Goal: Task Accomplishment & Management: Manage account settings

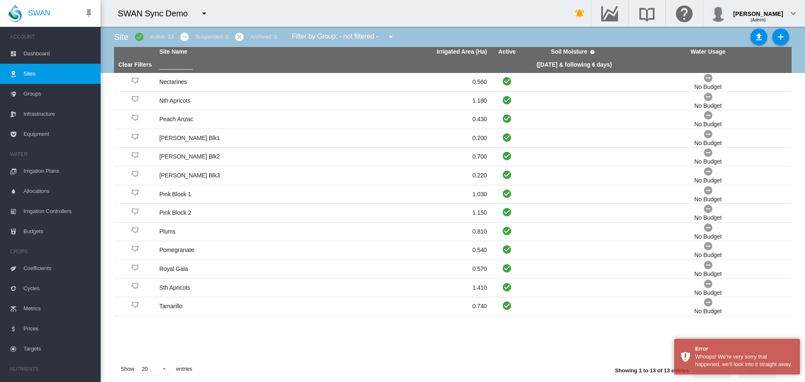
click at [44, 50] on span "Dashboard" at bounding box center [58, 54] width 70 height 20
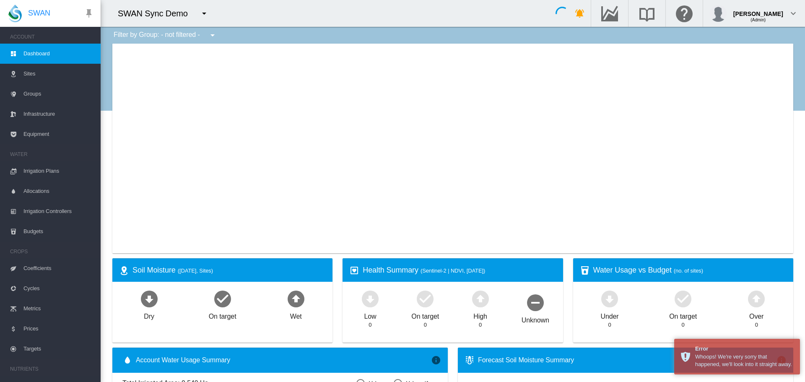
type input "**********"
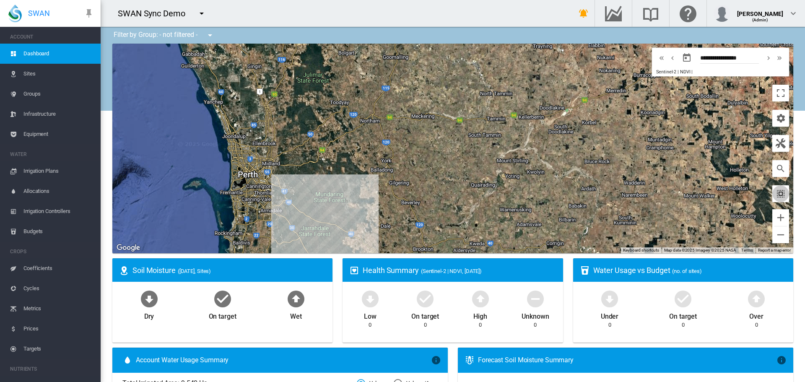
click at [779, 194] on md-icon "icon-select-all" at bounding box center [781, 194] width 10 height 10
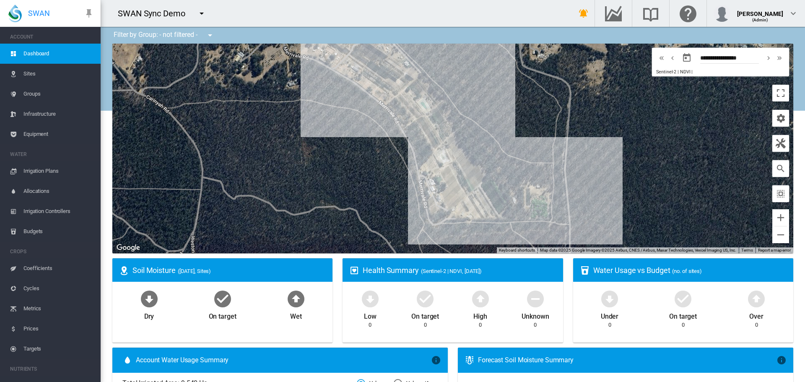
click at [27, 75] on span "Sites" at bounding box center [58, 74] width 70 height 20
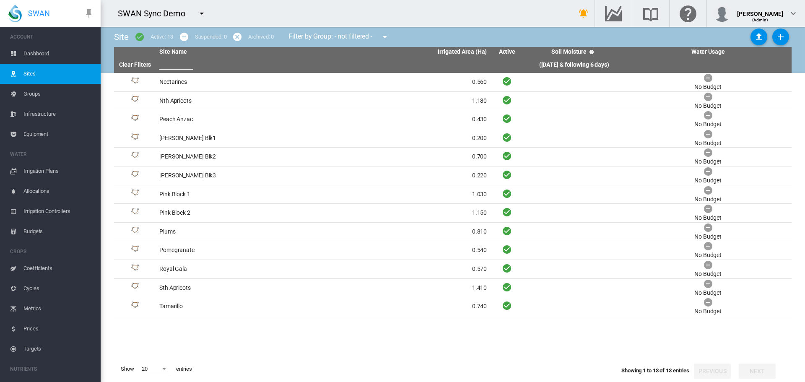
click at [29, 90] on span "Groups" at bounding box center [58, 94] width 70 height 20
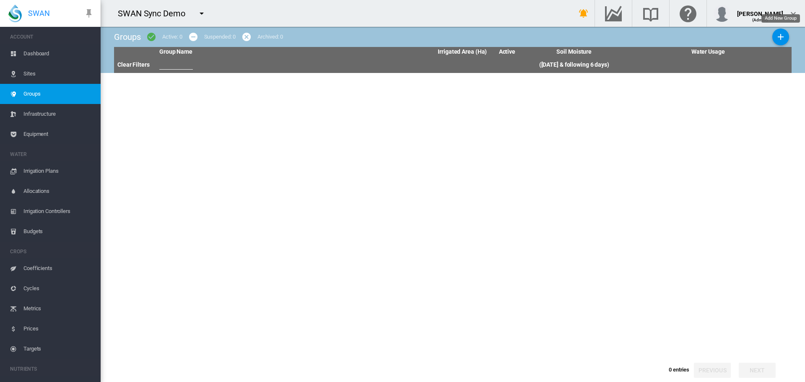
click at [787, 35] on button "Add New Group" at bounding box center [781, 37] width 17 height 17
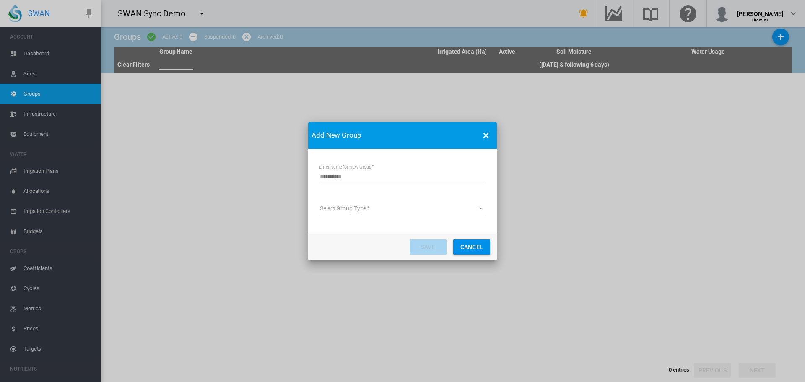
click at [345, 183] on input "Enter Name for NEW Group" at bounding box center [402, 177] width 167 height 13
type input "*********"
click at [355, 207] on md-select "Select Group Type Site Management Water Supply Management Planet Imagery Subscr…" at bounding box center [402, 209] width 167 height 13
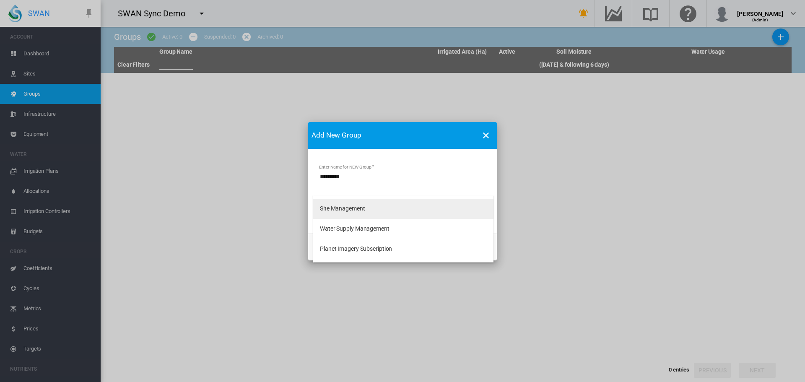
click at [328, 210] on div "Site Management" at bounding box center [342, 209] width 45 height 8
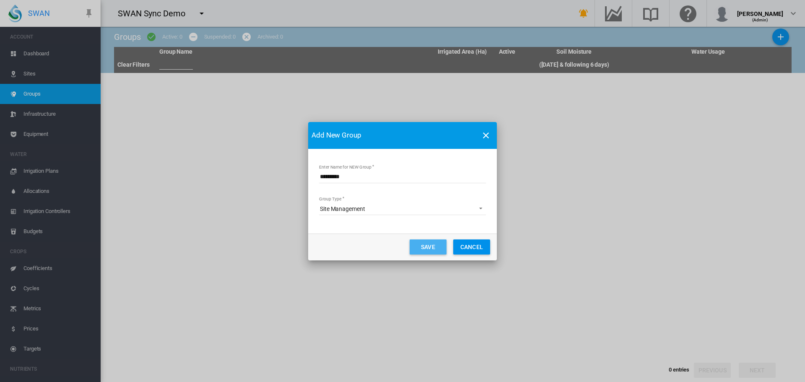
click at [428, 245] on button "Save" at bounding box center [428, 247] width 37 height 15
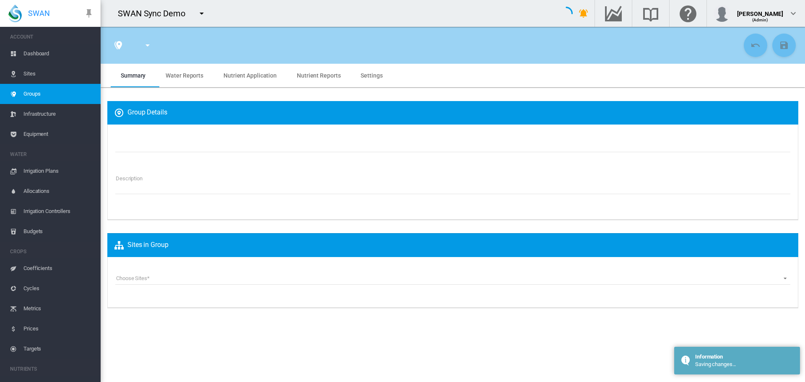
type input "*********"
type textarea "**********"
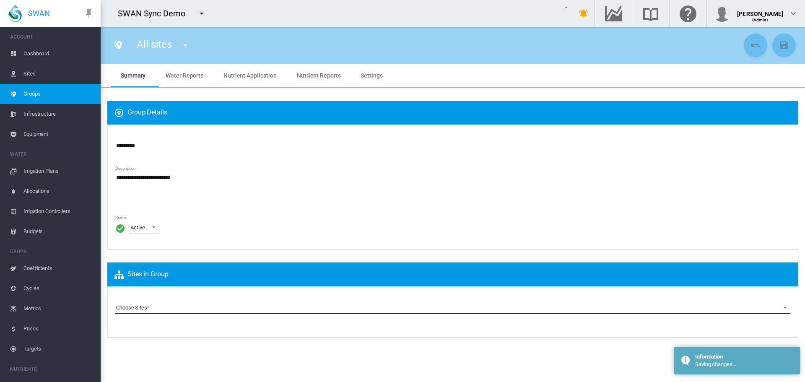
click at [133, 306] on md-select "Choose Sites" at bounding box center [452, 308] width 675 height 13
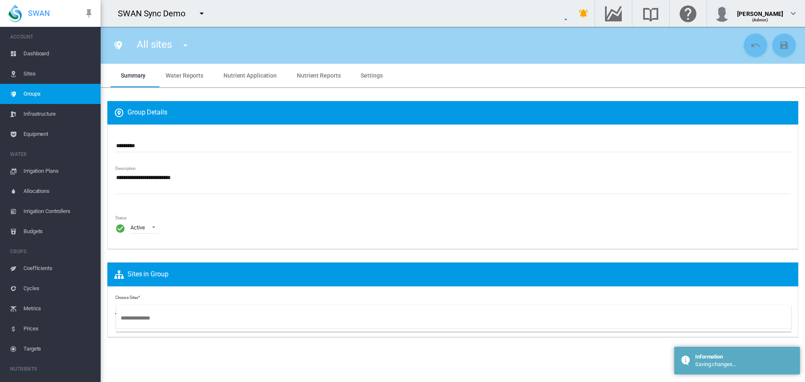
type input "*"
type input "**"
type input "*"
type input "***"
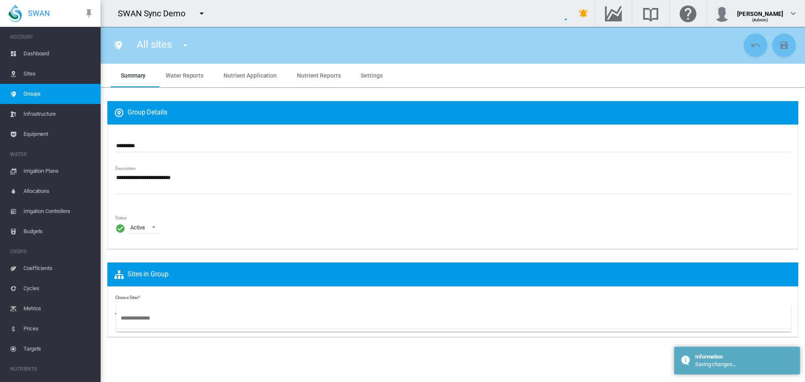
type input "**"
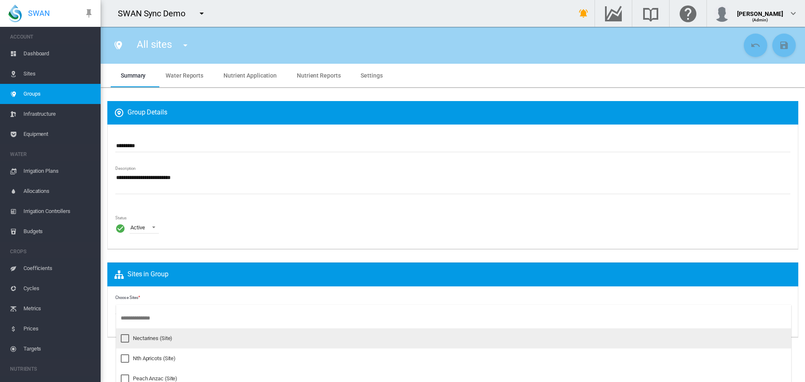
click at [124, 337] on div at bounding box center [125, 338] width 8 height 8
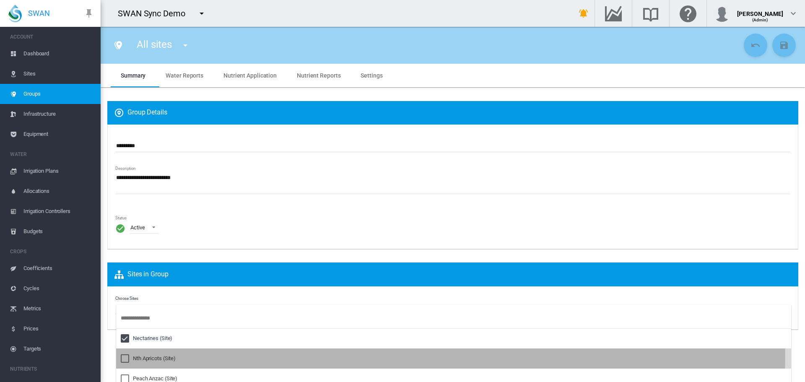
click at [121, 356] on div at bounding box center [125, 359] width 8 height 8
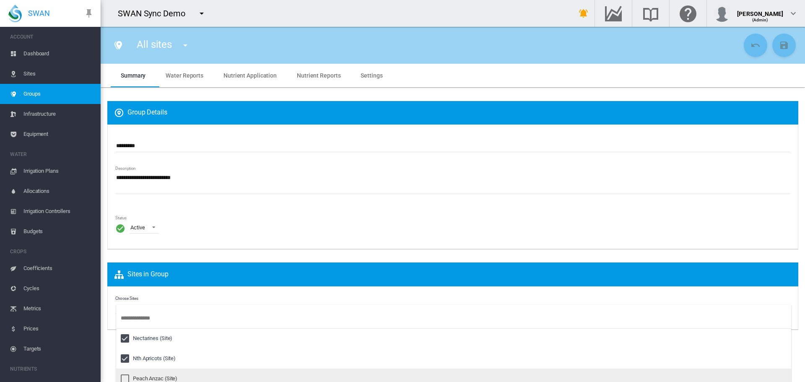
click at [124, 375] on div at bounding box center [125, 379] width 8 height 8
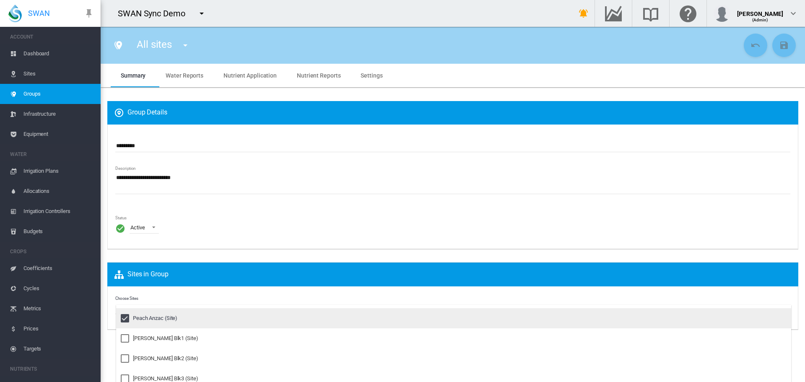
scroll to position [70, 0]
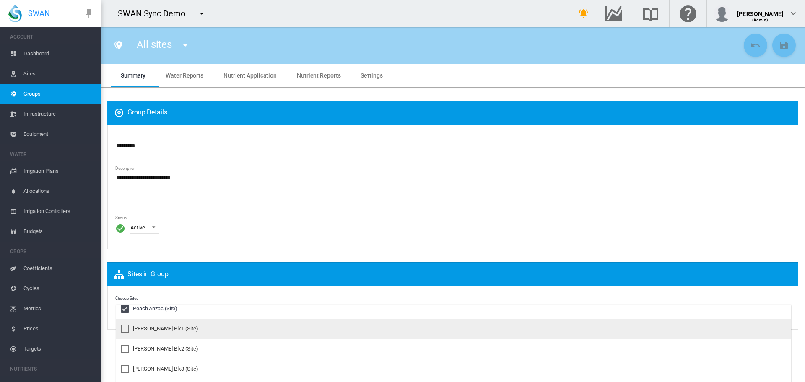
click at [128, 328] on div at bounding box center [125, 329] width 8 height 8
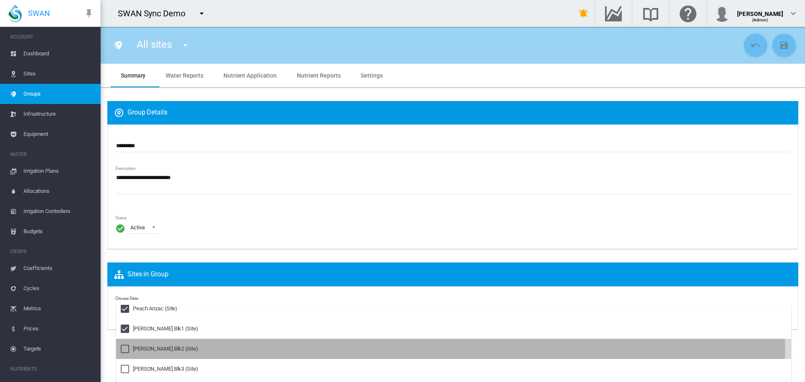
click at [129, 346] on div at bounding box center [125, 349] width 8 height 8
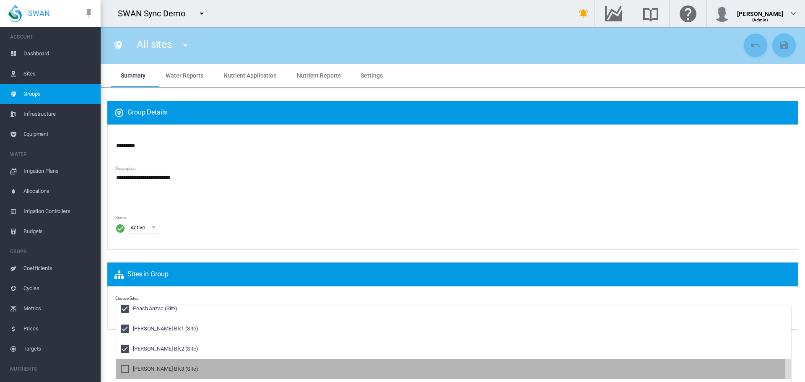
click at [139, 365] on md-option "Pear Williams Blk3 (Site)" at bounding box center [453, 369] width 675 height 20
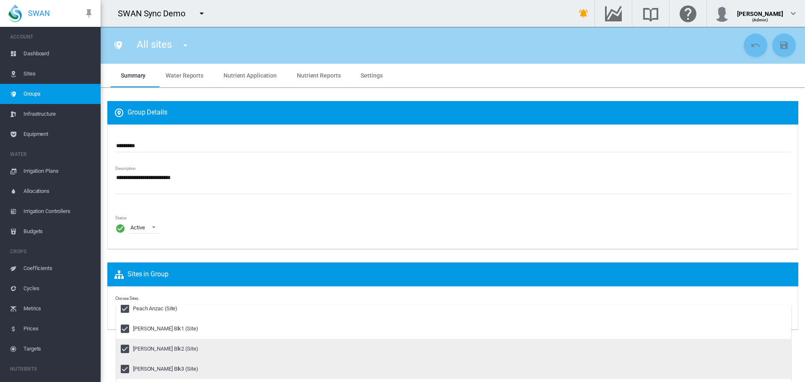
scroll to position [140, 0]
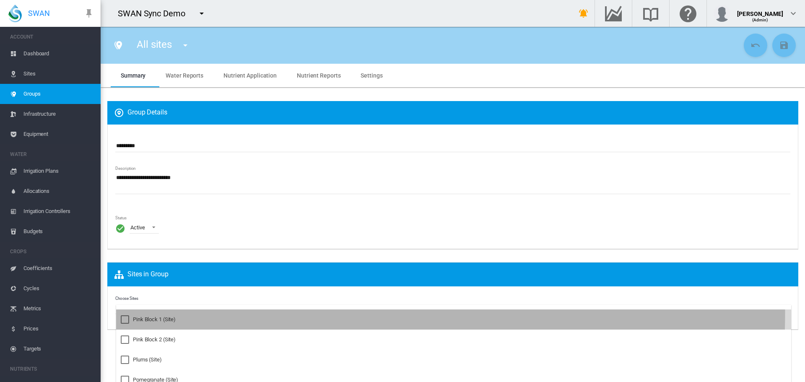
click at [129, 315] on div at bounding box center [125, 319] width 8 height 8
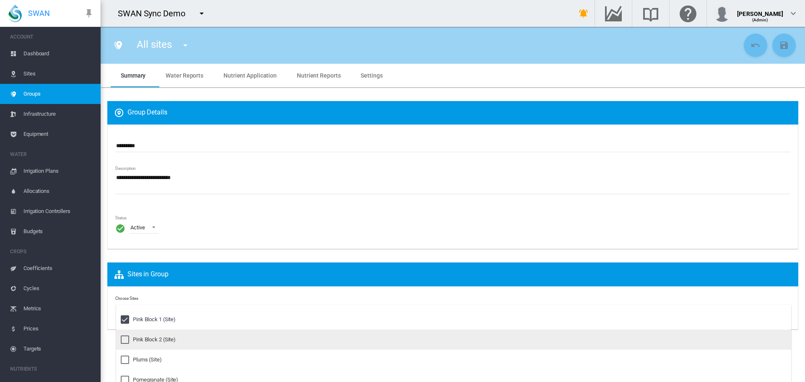
click at [143, 330] on md-option "Pink Block 2 (Site)" at bounding box center [453, 340] width 675 height 20
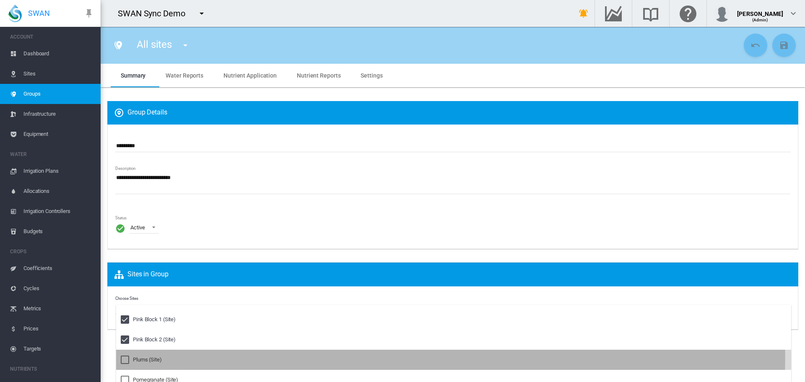
click at [129, 357] on div at bounding box center [125, 360] width 8 height 8
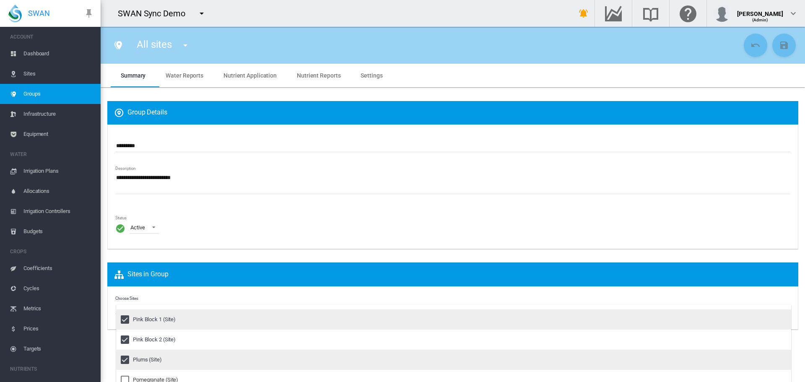
scroll to position [181, 0]
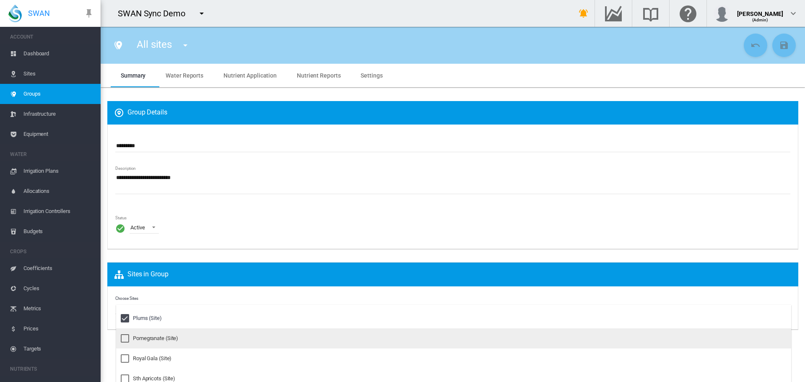
click at [141, 338] on div "Pomegranate (Site)" at bounding box center [155, 339] width 45 height 8
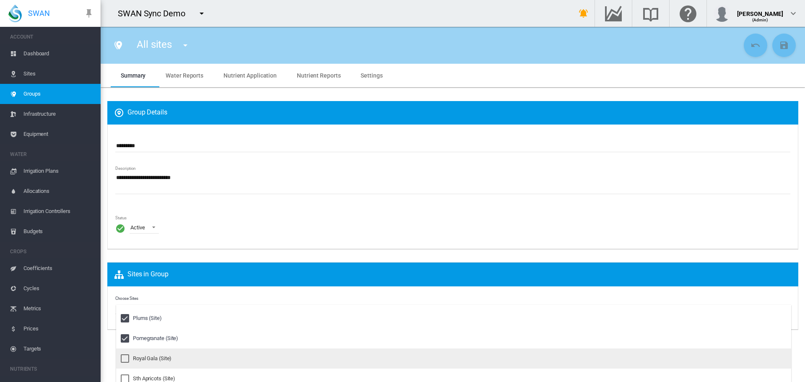
click at [137, 356] on div "Royal Gala (Site)" at bounding box center [152, 359] width 39 height 8
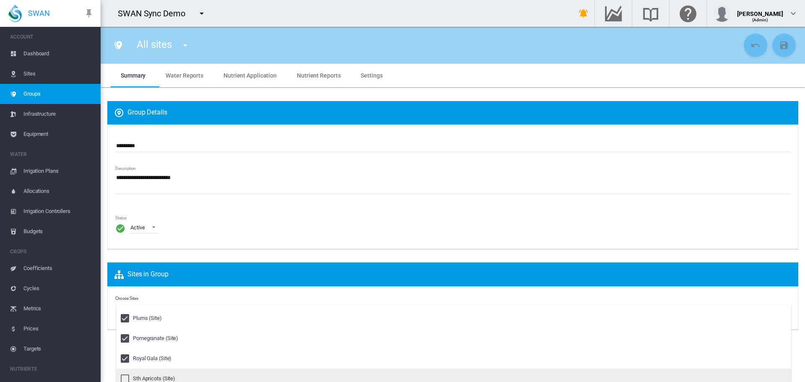
click at [136, 375] on div "Sth Apricots (Site)" at bounding box center [154, 379] width 42 height 8
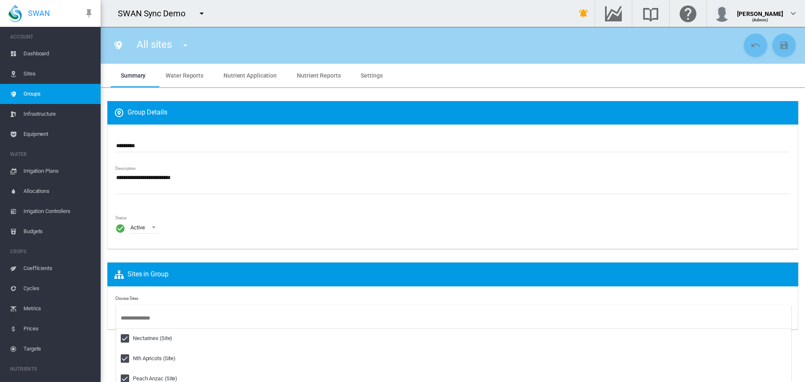
drag, startPoint x: 347, startPoint y: 223, endPoint x: 351, endPoint y: 218, distance: 6.6
click at [346, 224] on md-backdrop at bounding box center [402, 191] width 805 height 382
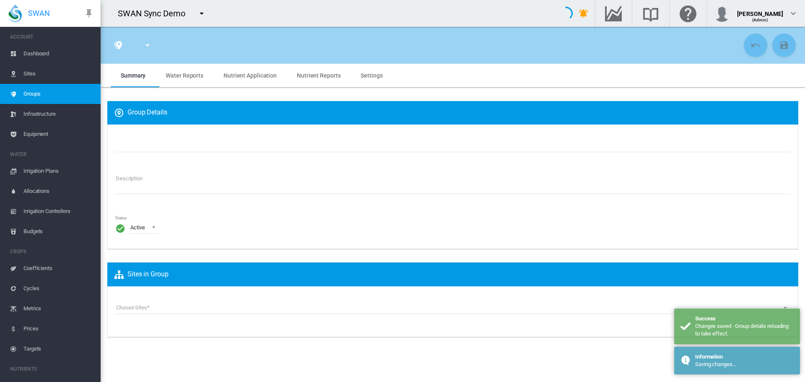
type input "*********"
type textarea "**********"
type input "*"
type input "**"
type input "*"
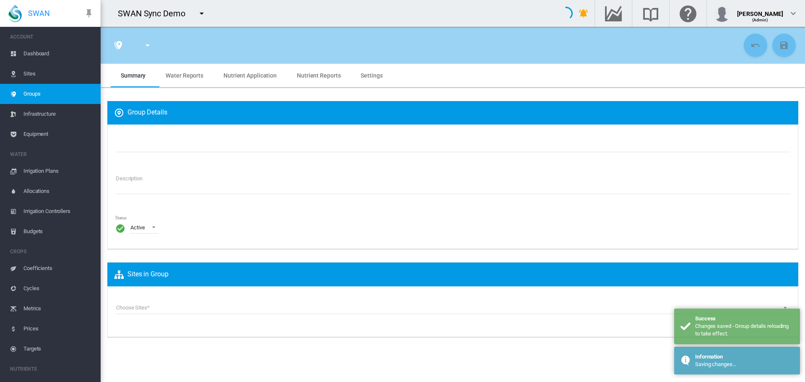
type input "***"
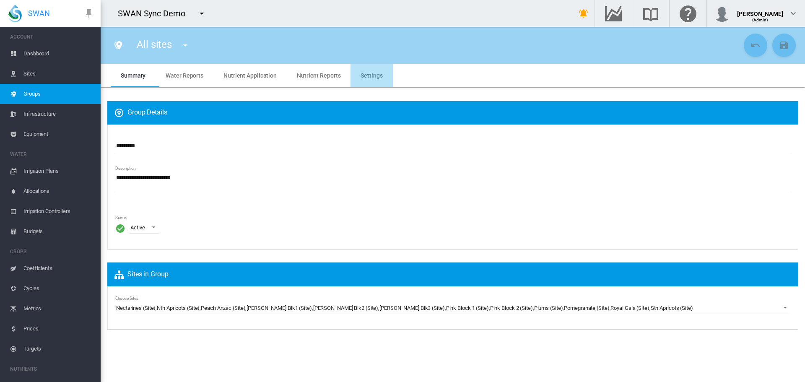
click at [370, 78] on span "Settings" at bounding box center [372, 75] width 22 height 7
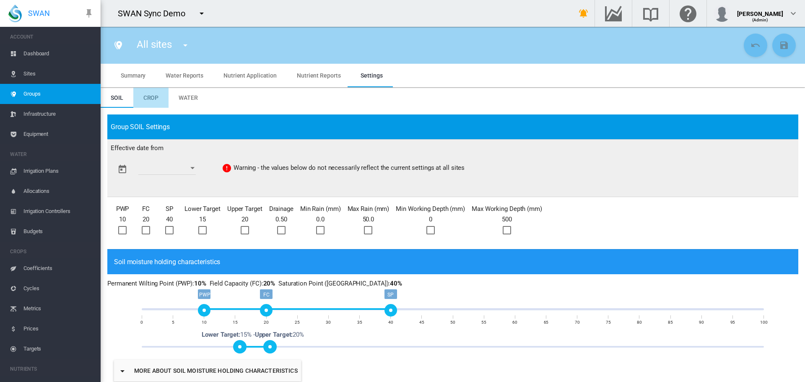
click at [150, 98] on span "Crop" at bounding box center [151, 97] width 16 height 7
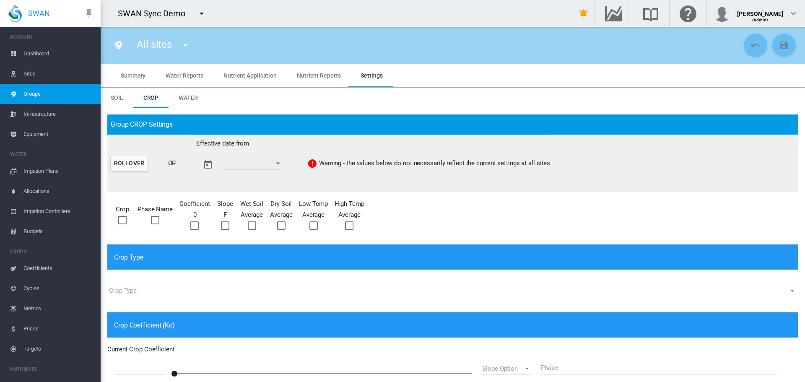
click at [180, 95] on span "Water" at bounding box center [188, 97] width 19 height 7
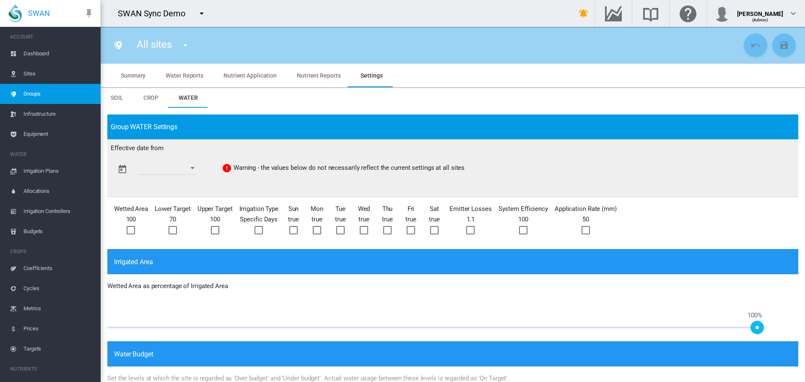
click at [133, 228] on div at bounding box center [131, 230] width 8 height 8
click at [586, 227] on div at bounding box center [586, 230] width 8 height 8
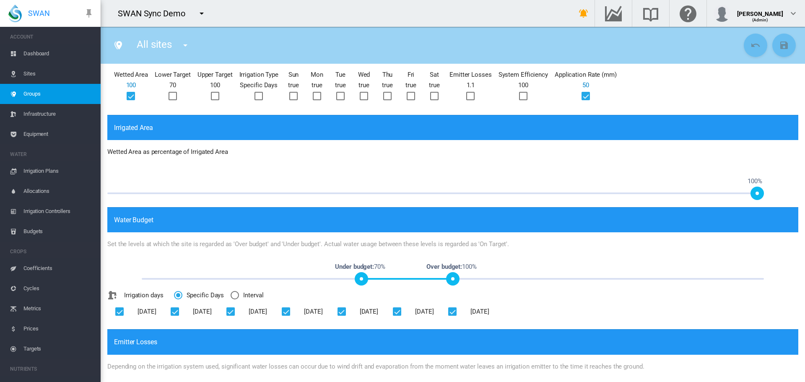
scroll to position [130, 0]
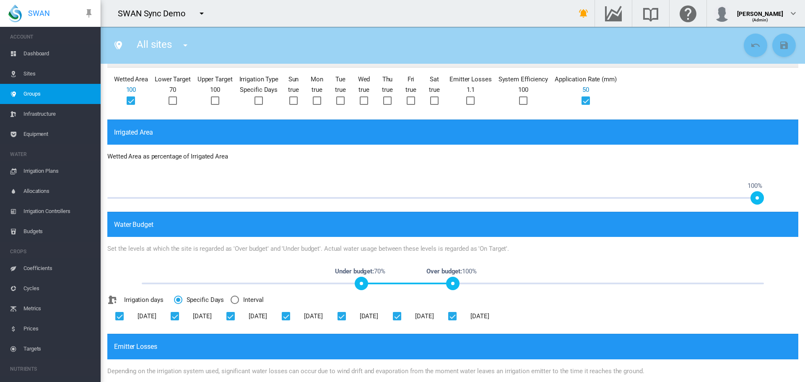
click at [441, 196] on span at bounding box center [435, 196] width 657 height 13
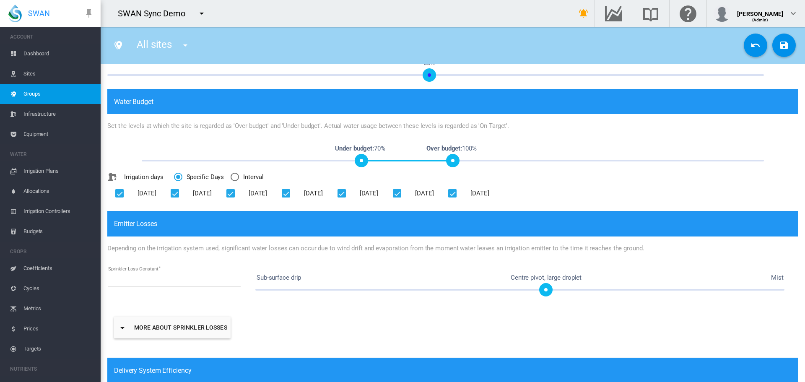
scroll to position [269, 0]
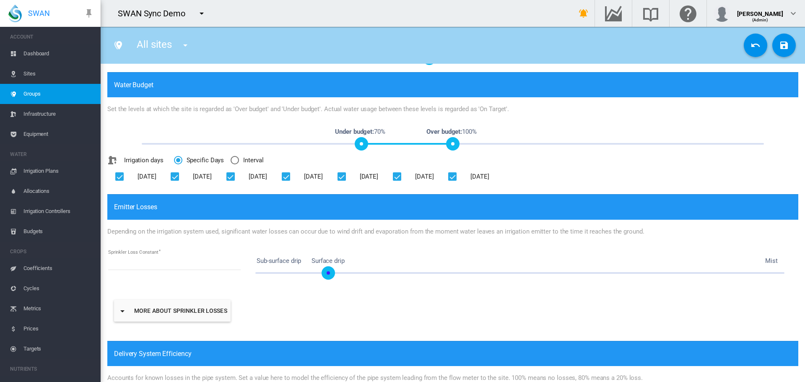
drag, startPoint x: 547, startPoint y: 274, endPoint x: 329, endPoint y: 287, distance: 218.1
click at [329, 287] on div "Sub-surface drip Mist Surface drip" at bounding box center [520, 269] width 557 height 50
type input "****"
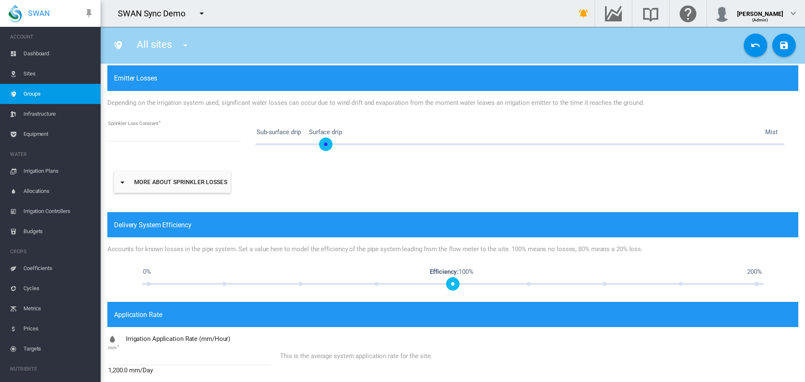
scroll to position [407, 0]
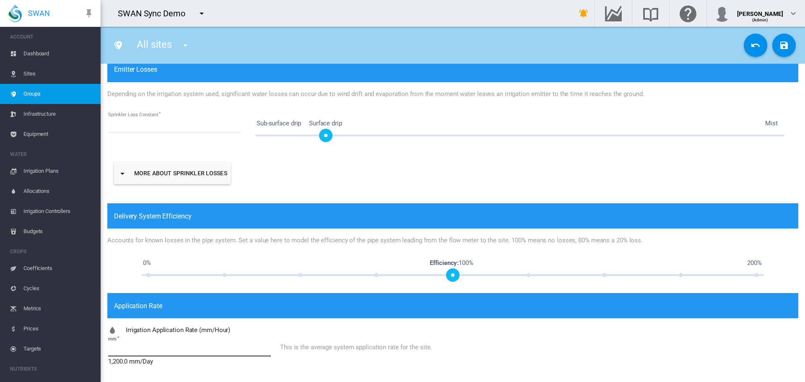
drag, startPoint x: 117, startPoint y: 352, endPoint x: 11, endPoint y: 338, distance: 106.6
click at [11, 338] on div "SWAN ACCOUNT Dashboard Sites Groups Infrastructure Equipment WATER" at bounding box center [402, 191] width 805 height 382
type input "**"
click at [782, 43] on md-icon "icon-content-save" at bounding box center [784, 45] width 10 height 10
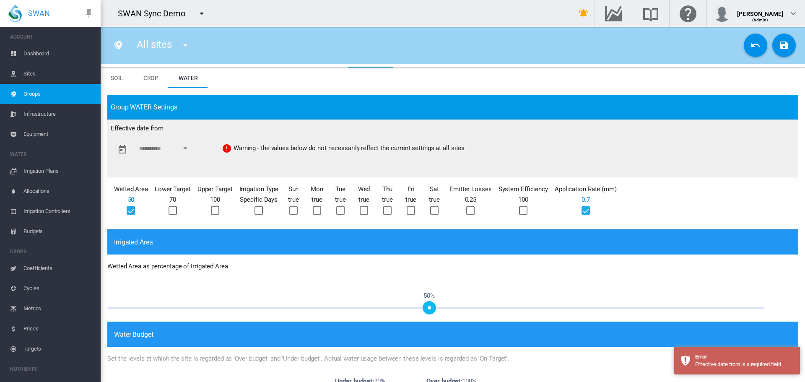
scroll to position [5, 0]
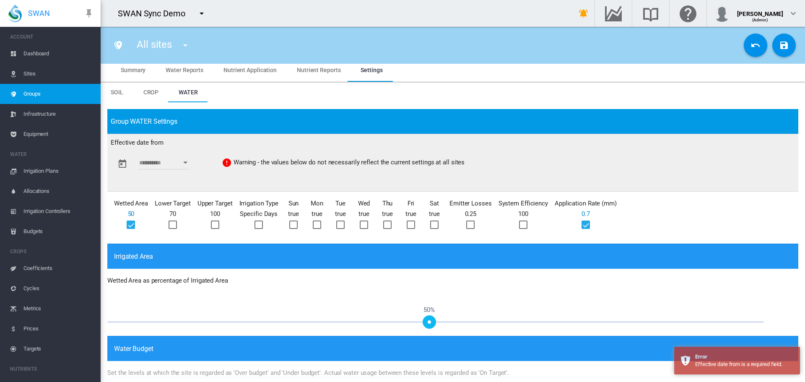
click at [175, 165] on input "Enter Date" at bounding box center [163, 163] width 50 height 13
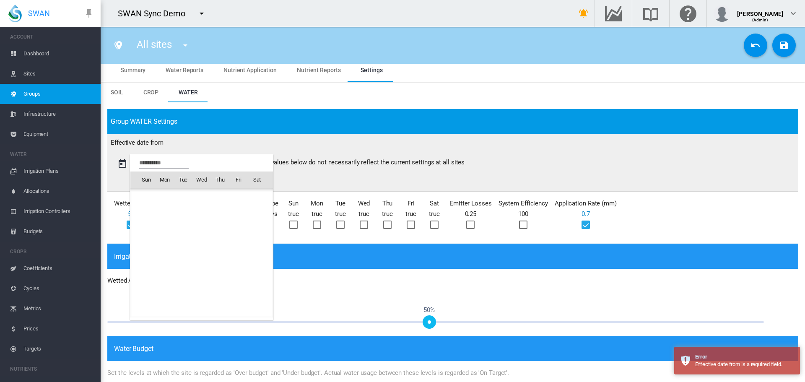
scroll to position [21012, 0]
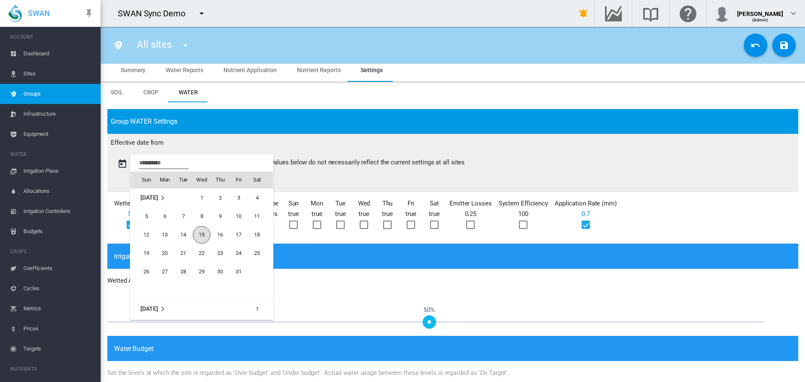
click at [146, 195] on span "[DATE]" at bounding box center [149, 197] width 17 height 7
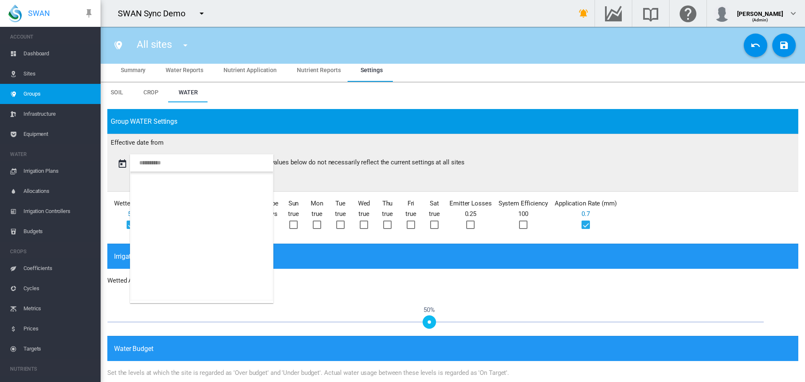
scroll to position [554, 0]
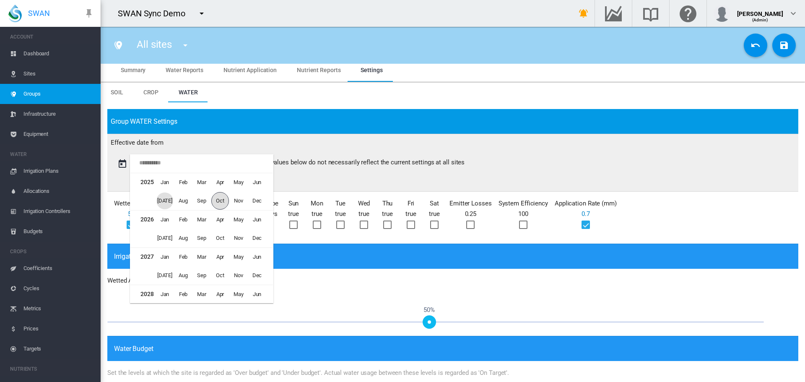
click at [166, 206] on span "[DATE]" at bounding box center [164, 201] width 17 height 17
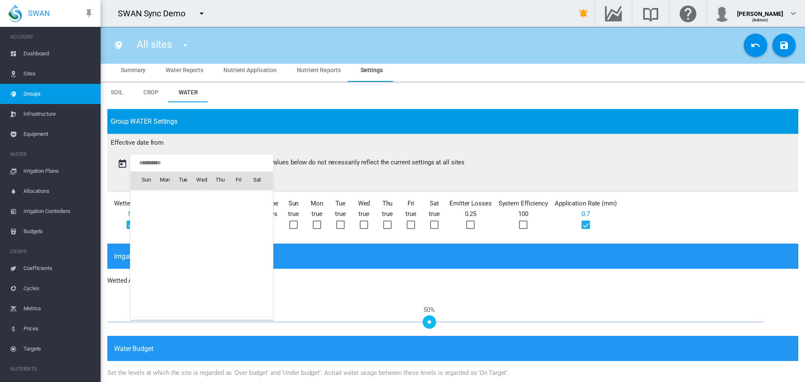
scroll to position [20679, 0]
click at [185, 218] on span "1" at bounding box center [183, 216] width 17 height 17
type input "**********"
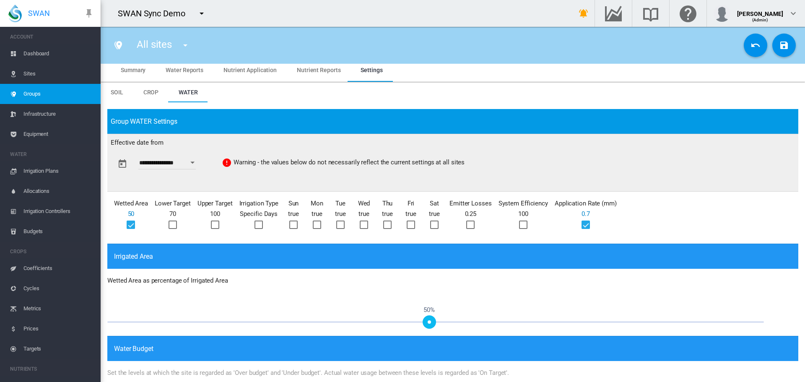
click at [790, 44] on div "All sites All sites" at bounding box center [452, 45] width 691 height 23
click at [779, 39] on button "Save Changes" at bounding box center [784, 45] width 23 height 23
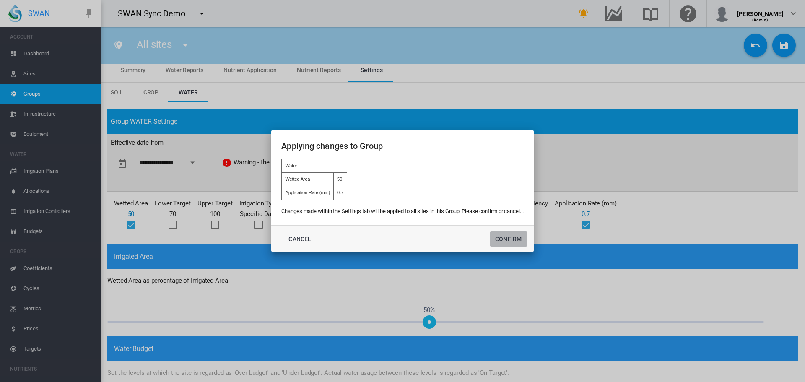
drag, startPoint x: 513, startPoint y: 237, endPoint x: 506, endPoint y: 230, distance: 9.5
click at [512, 237] on button "Confirm" at bounding box center [508, 239] width 37 height 15
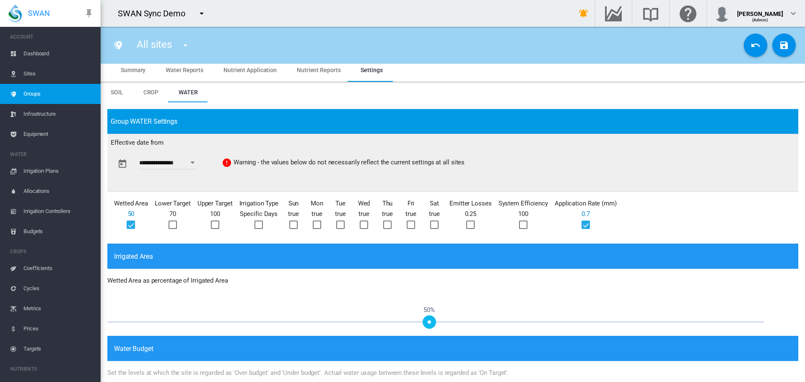
type input "**********"
click at [33, 75] on span "Sites" at bounding box center [58, 74] width 70 height 20
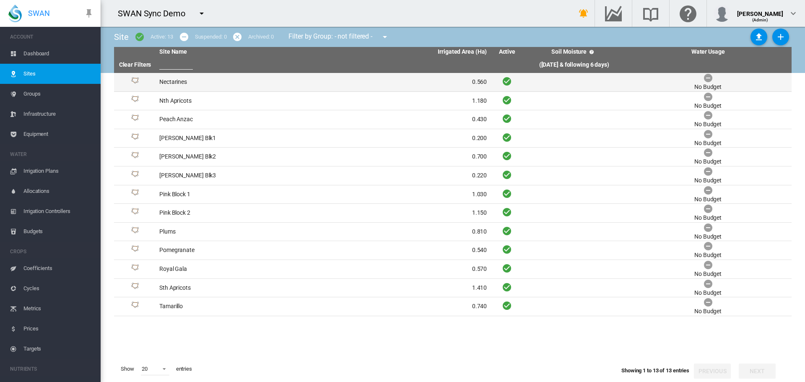
click at [177, 80] on td "Nectarines" at bounding box center [239, 82] width 167 height 18
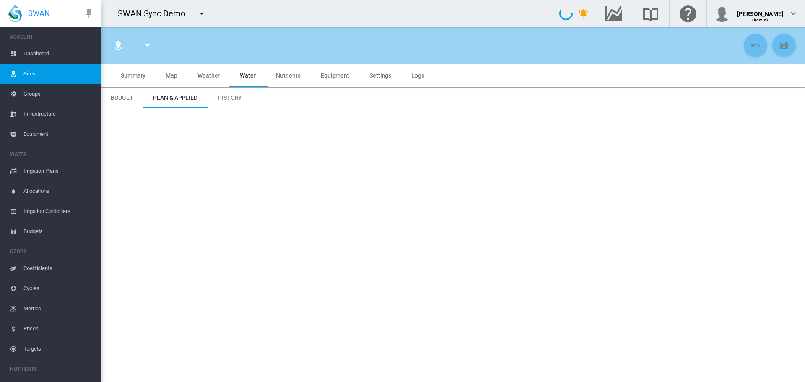
type input "****"
type input "**********"
type input "*********"
type input "***"
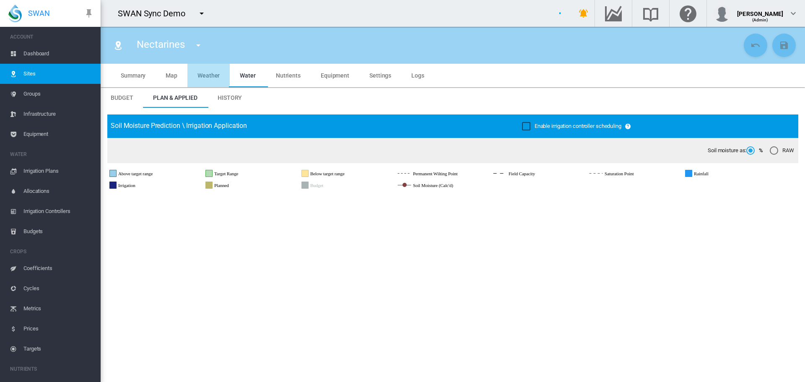
click at [198, 74] on span "Weather" at bounding box center [209, 75] width 22 height 7
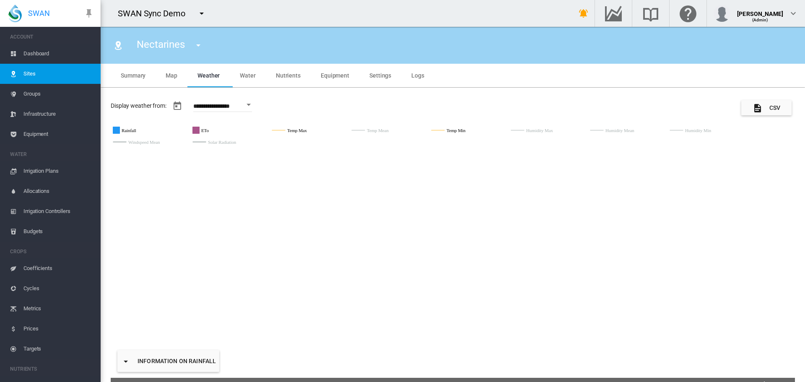
click at [378, 71] on md-tab-item "Settings" at bounding box center [381, 75] width 42 height 23
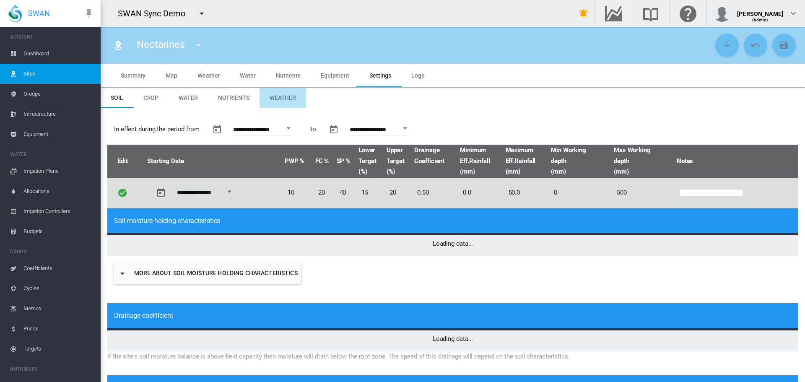
click at [287, 100] on span "Weather" at bounding box center [283, 97] width 26 height 7
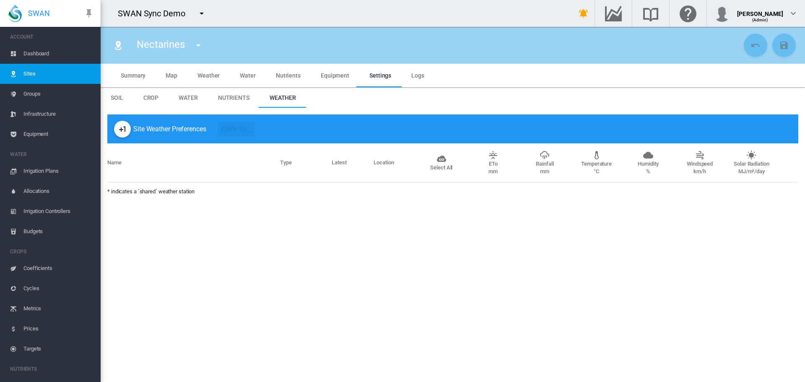
type input "*"
type input "**"
type input "****"
type input "***"
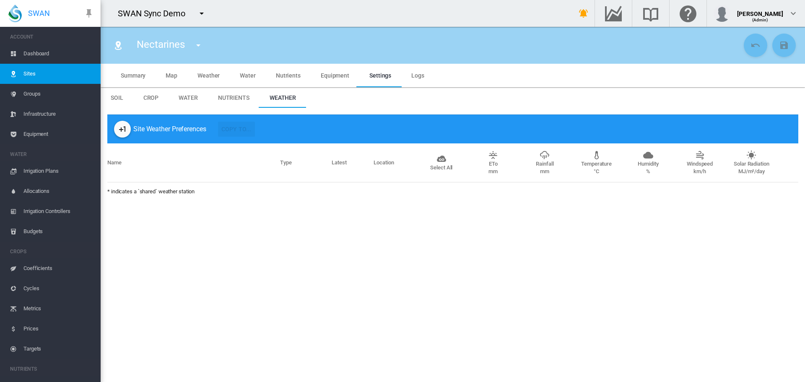
type input "****"
click at [125, 126] on md-icon "icon-plus-one" at bounding box center [122, 129] width 10 height 10
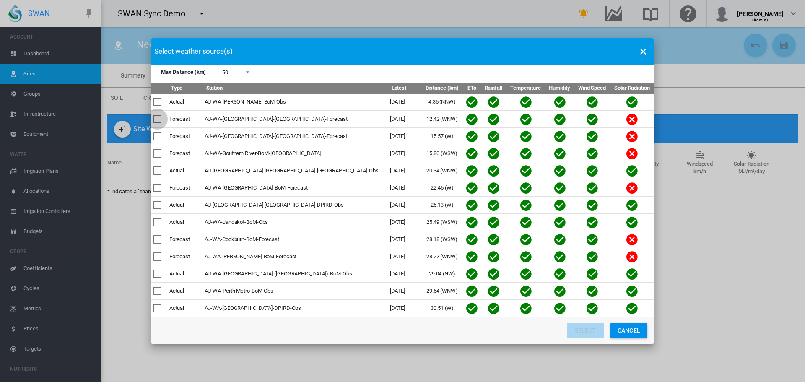
click at [160, 122] on div "Max Distance ..." at bounding box center [157, 119] width 8 height 8
click at [578, 330] on button "Select" at bounding box center [585, 330] width 37 height 15
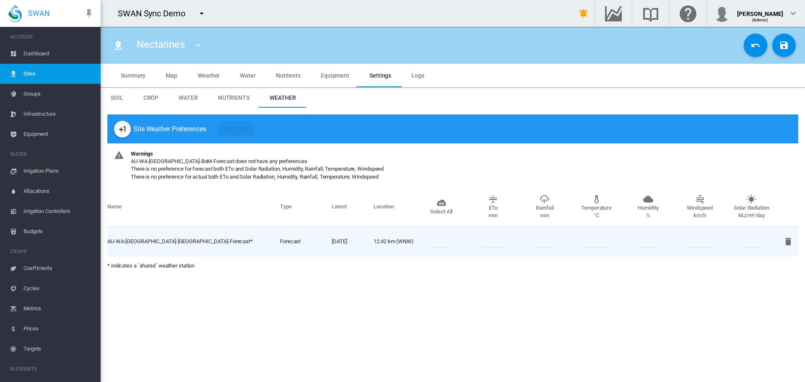
click at [447, 240] on input "number" at bounding box center [441, 241] width 21 height 13
type input "*"
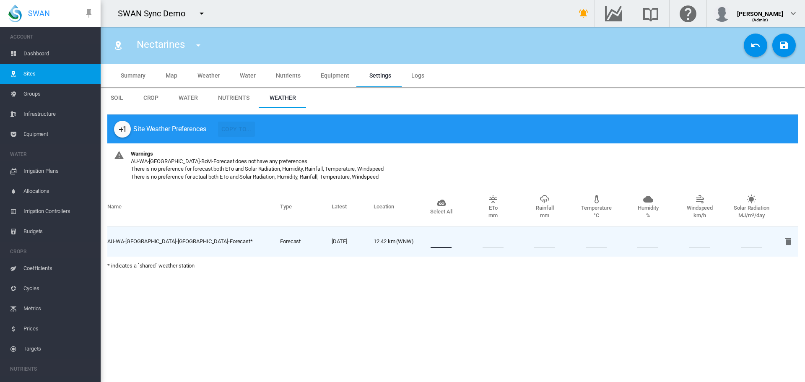
type input "*"
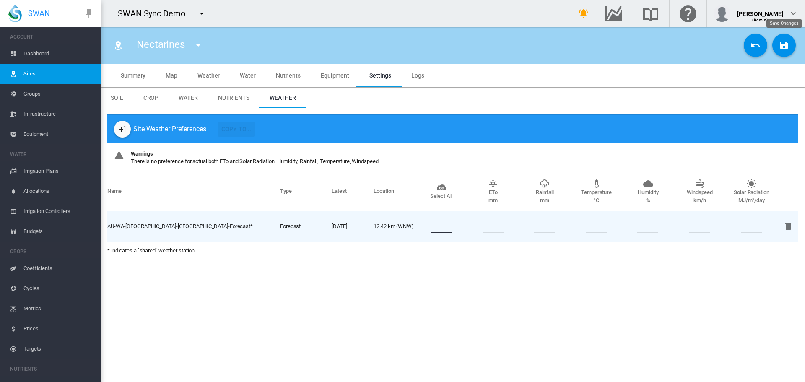
type input "*"
click at [793, 45] on button "Save Changes" at bounding box center [784, 45] width 23 height 23
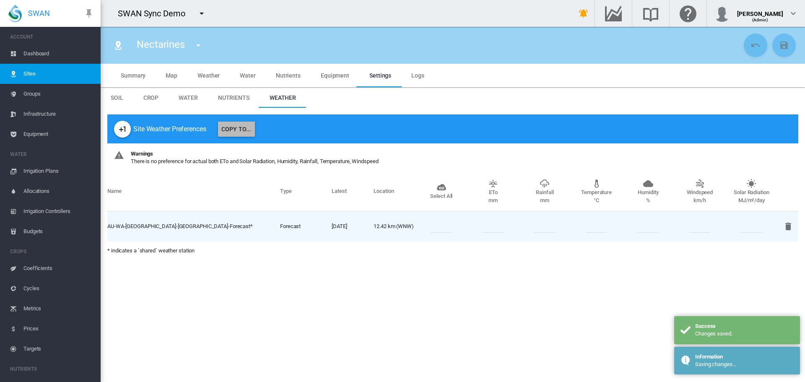
click at [225, 130] on button "Copy To..." at bounding box center [236, 129] width 37 height 15
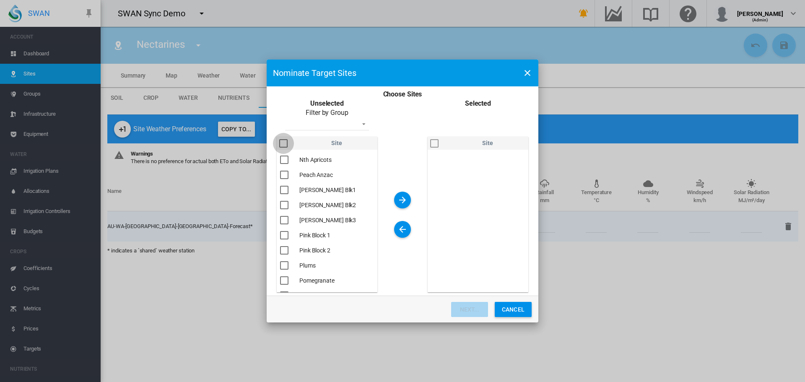
click at [285, 142] on div "You are ..." at bounding box center [283, 143] width 8 height 8
click at [401, 201] on md-icon "icon-arrow-right" at bounding box center [403, 200] width 10 height 10
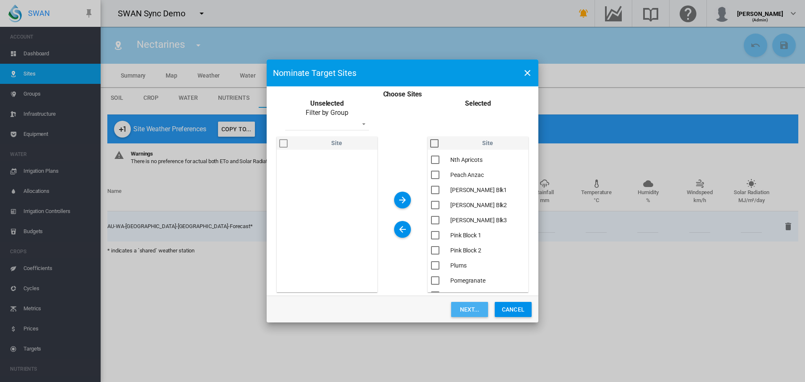
click at [477, 309] on button "Next..." at bounding box center [469, 309] width 37 height 15
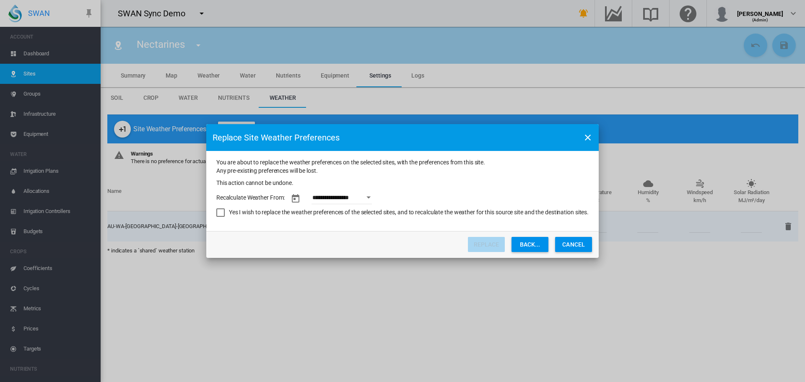
click at [371, 197] on div "Open calendar" at bounding box center [369, 198] width 4 height 2
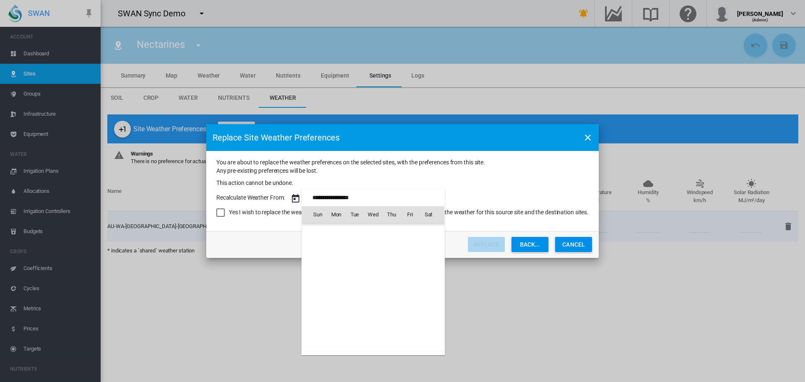
scroll to position [667, 0]
click at [322, 227] on td "[DATE]" at bounding box center [333, 233] width 62 height 19
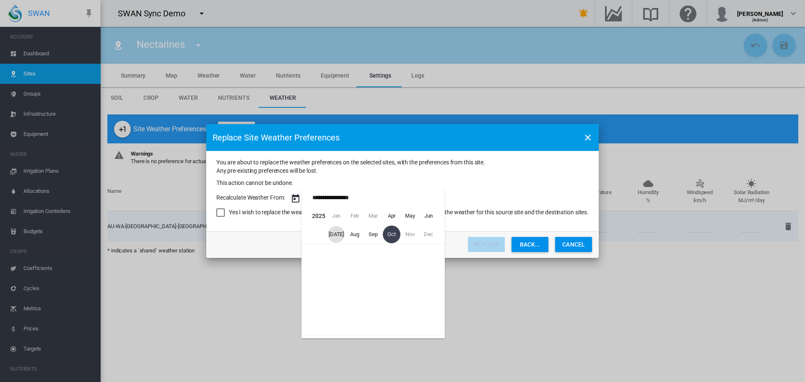
click at [338, 232] on span "[DATE]" at bounding box center [336, 234] width 17 height 17
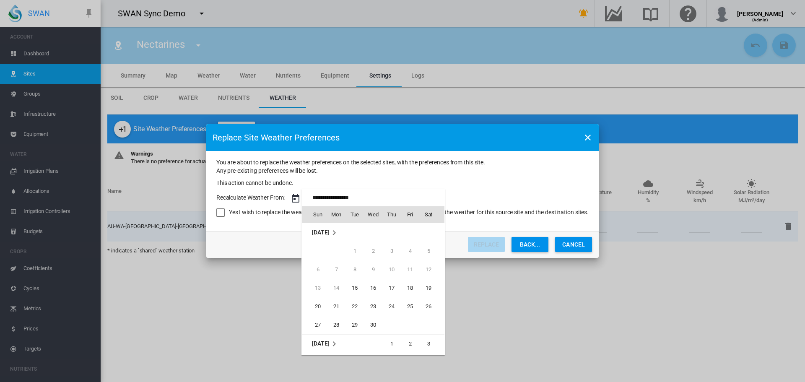
scroll to position [334, 0]
click at [352, 247] on span "1" at bounding box center [355, 251] width 17 height 17
type input "**********"
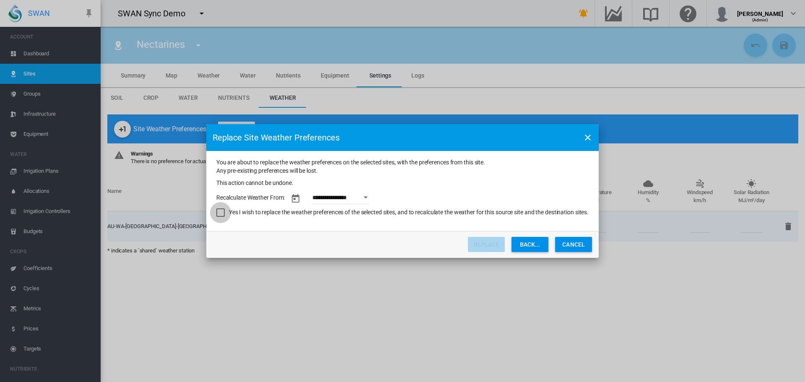
drag, startPoint x: 221, startPoint y: 212, endPoint x: 232, endPoint y: 212, distance: 11.3
click at [219, 211] on div "Yes I wish to replace the weather preferences of the selected sites, and to rec…" at bounding box center [220, 213] width 8 height 8
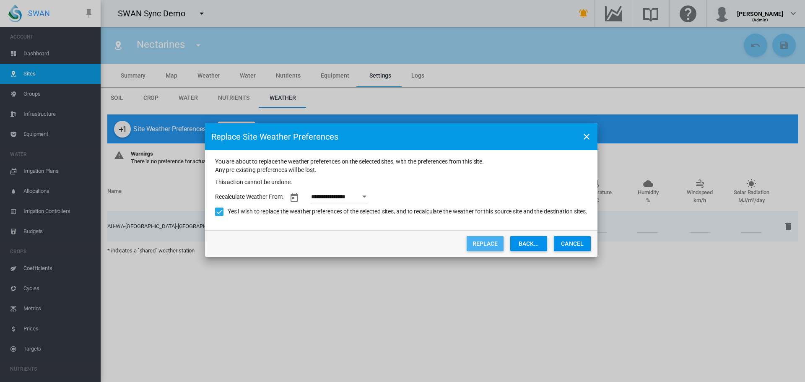
click at [494, 248] on button "Replace" at bounding box center [485, 243] width 37 height 15
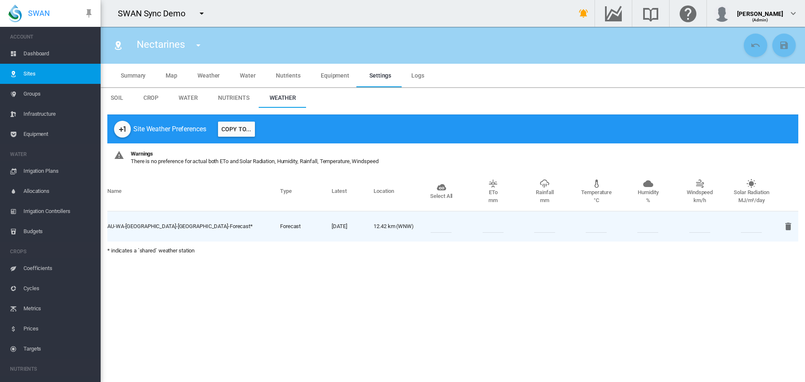
scroll to position [249, 0]
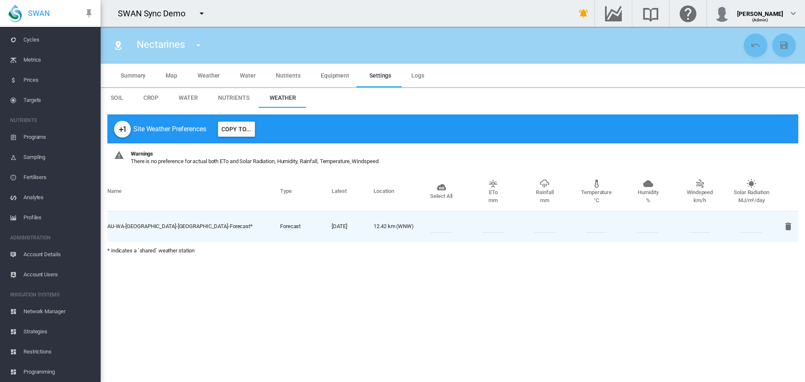
click at [33, 254] on span "Account Details" at bounding box center [58, 255] width 70 height 20
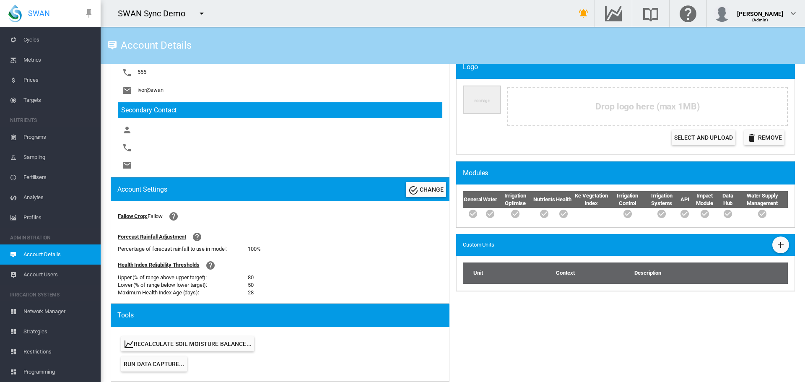
scroll to position [210, 0]
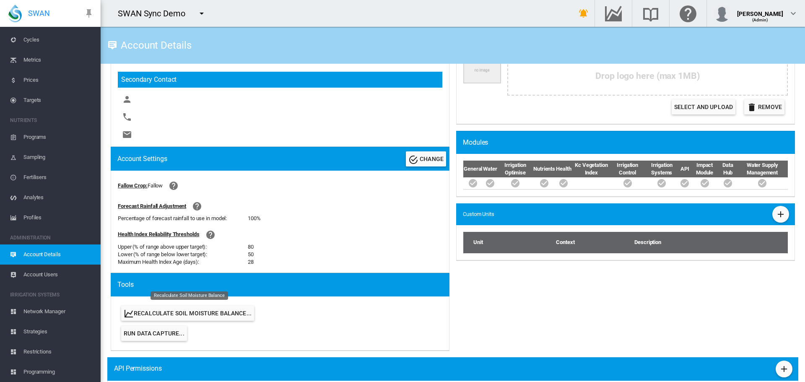
click at [191, 314] on button "Recalculate Soil Moisture Balance..." at bounding box center [187, 313] width 133 height 15
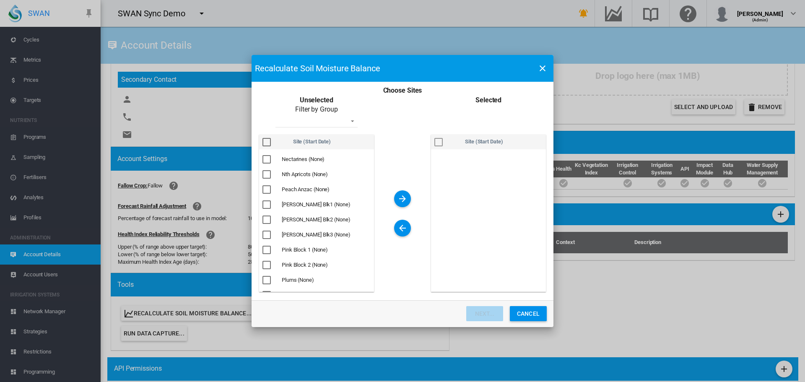
click at [269, 158] on div "Choose Sites ..." at bounding box center [267, 159] width 8 height 8
click at [399, 196] on md-icon "icon-arrow-right" at bounding box center [403, 199] width 10 height 10
click at [483, 309] on button "Next..." at bounding box center [485, 313] width 37 height 15
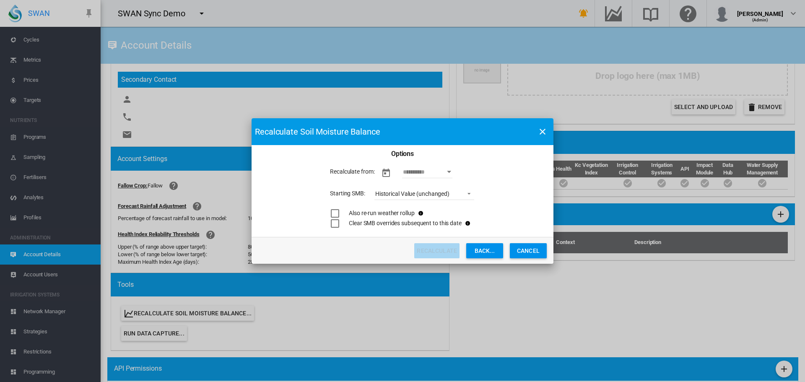
click at [447, 169] on button "Open calendar" at bounding box center [449, 171] width 15 height 15
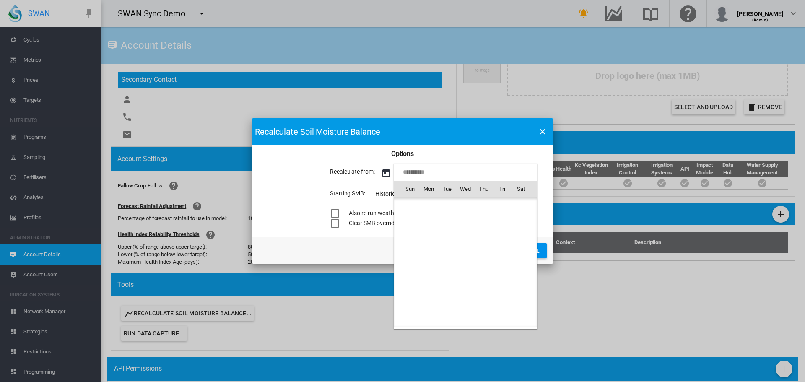
scroll to position [21012, 0]
click at [412, 201] on td "[DATE]" at bounding box center [425, 207] width 62 height 19
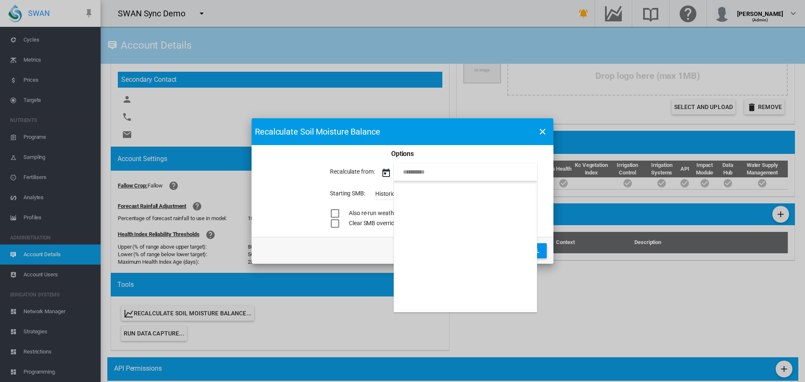
scroll to position [461, 0]
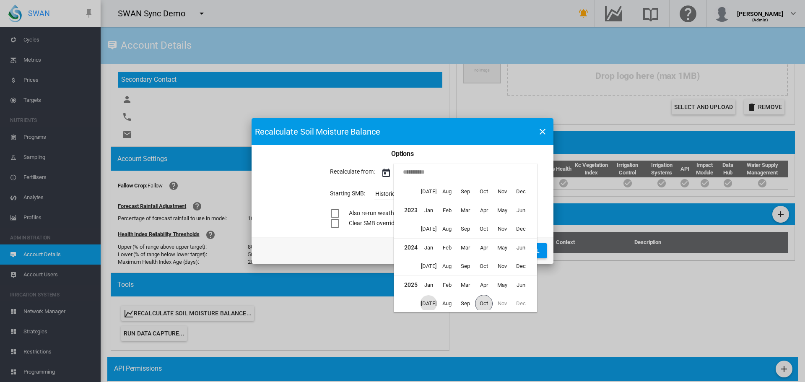
click at [433, 303] on span "[DATE]" at bounding box center [428, 303] width 17 height 17
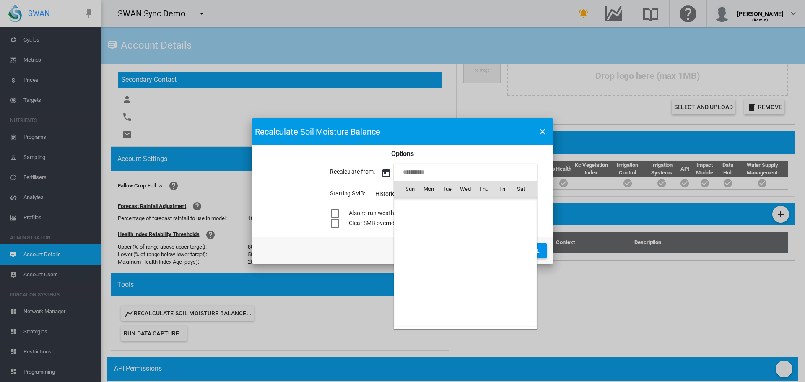
scroll to position [20679, 0]
click at [449, 224] on span "1" at bounding box center [447, 225] width 17 height 17
type input "**********"
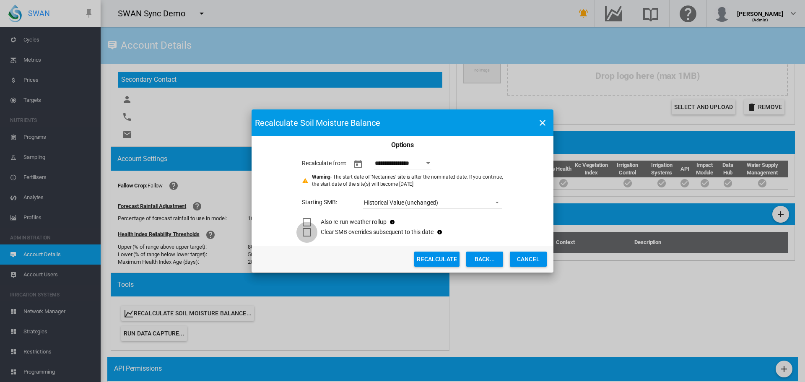
click at [307, 228] on div "Choose Sites ..." at bounding box center [307, 232] width 8 height 8
click at [435, 258] on button "Recalculate" at bounding box center [436, 259] width 45 height 15
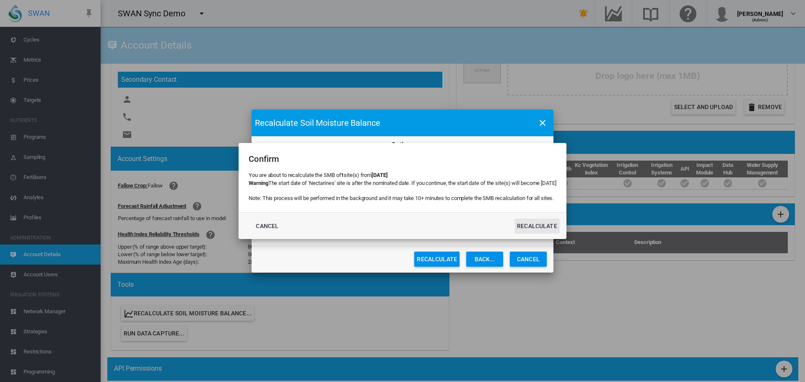
click at [545, 223] on button "Recalculate" at bounding box center [537, 226] width 45 height 15
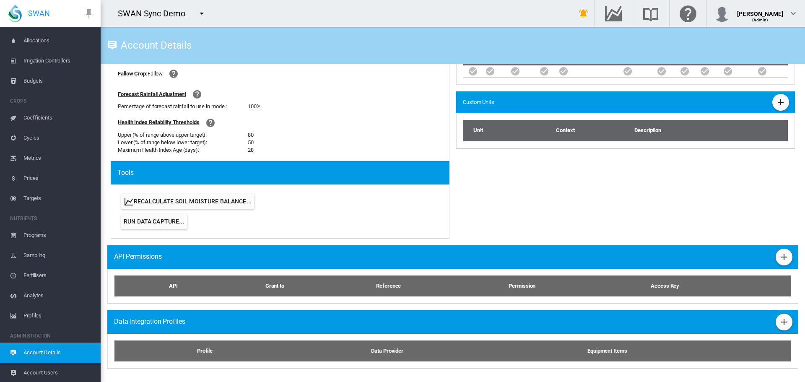
scroll to position [0, 0]
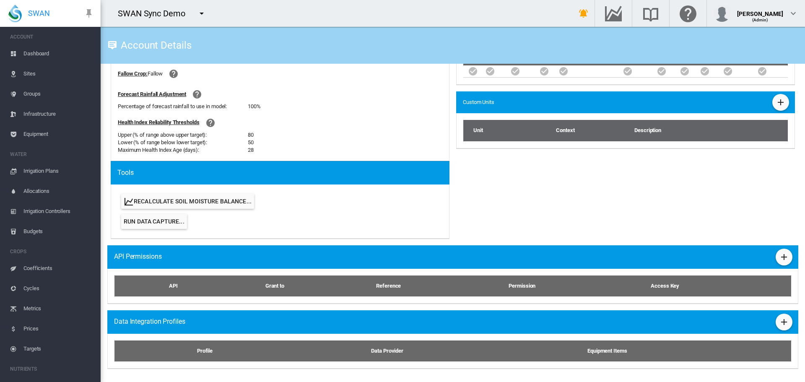
click at [18, 76] on link "Sites" at bounding box center [50, 74] width 101 height 20
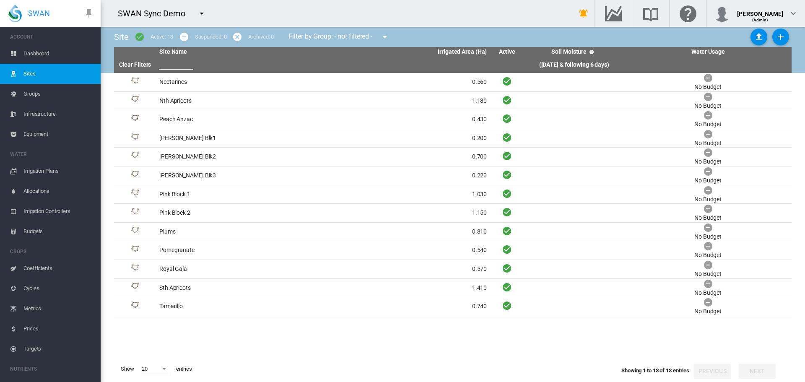
click at [26, 52] on span "Dashboard" at bounding box center [58, 54] width 70 height 20
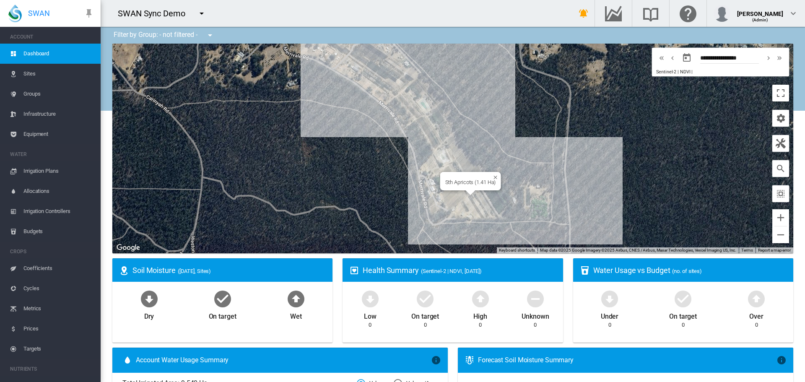
click at [476, 206] on div "Sth Apricots (1.41 Ha)" at bounding box center [452, 149] width 681 height 210
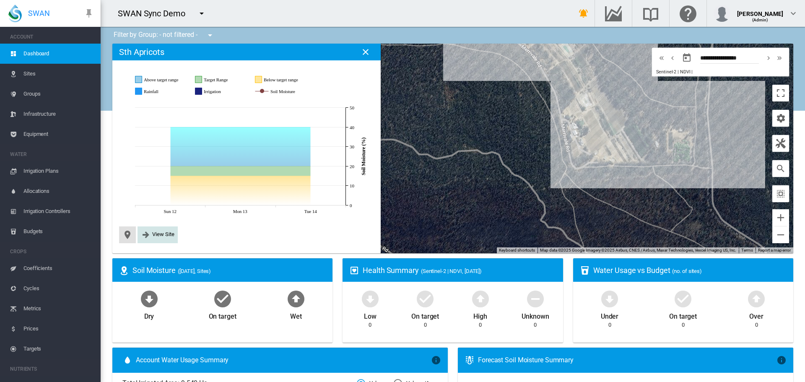
click at [148, 232] on md-icon "icon-arrow-right-bold" at bounding box center [146, 235] width 10 height 10
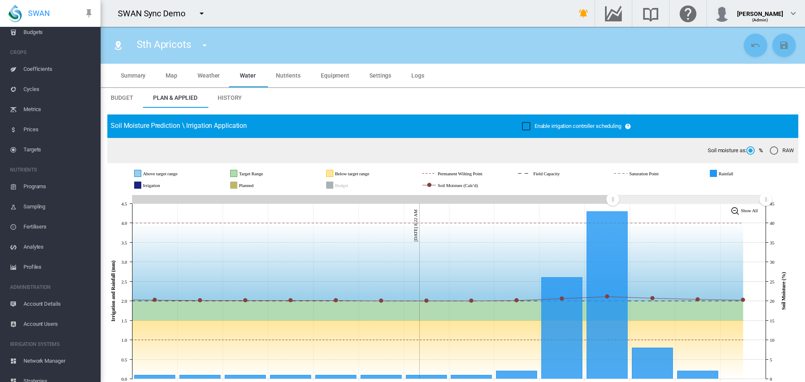
scroll to position [179, 0]
click at [40, 93] on span "Coefficients" at bounding box center [58, 90] width 70 height 20
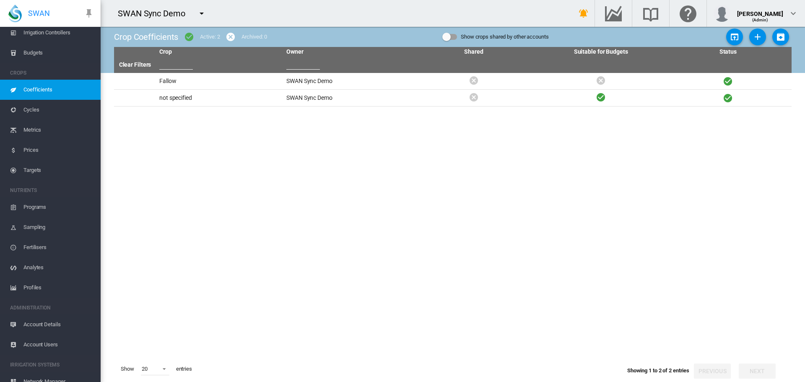
click at [598, 156] on tbody "Fallow SWAN Sync Demo not specified SWAN Sync Demo" at bounding box center [453, 214] width 678 height 283
click at [759, 36] on md-icon "icon-plus" at bounding box center [758, 37] width 10 height 10
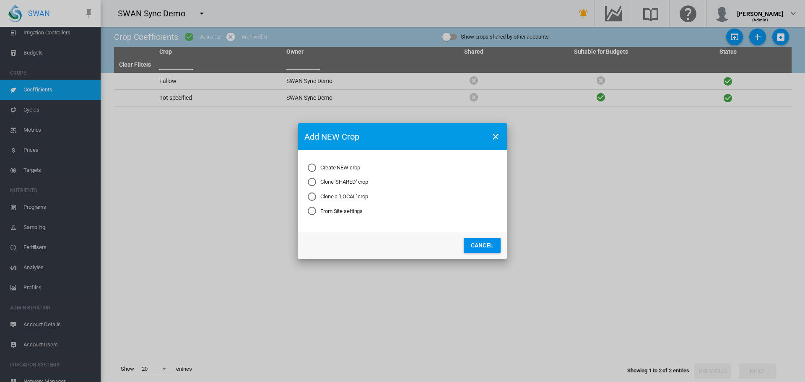
click at [317, 182] on md-radio-button "Clone 'SHARED' crop" at bounding box center [338, 182] width 60 height 8
click at [435, 247] on button "Next..." at bounding box center [438, 245] width 37 height 15
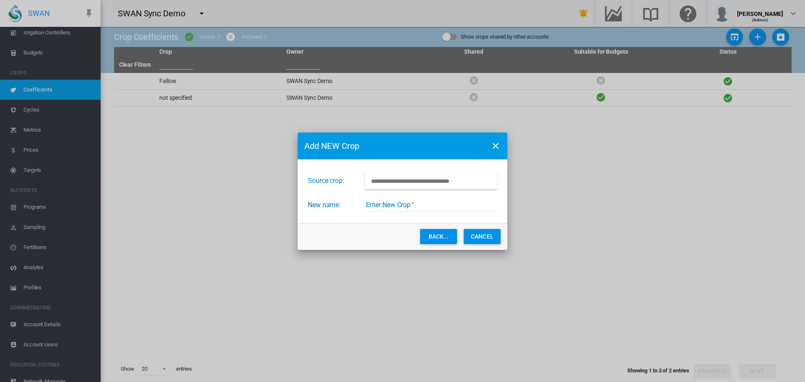
click at [485, 239] on button "Cancel" at bounding box center [482, 236] width 37 height 15
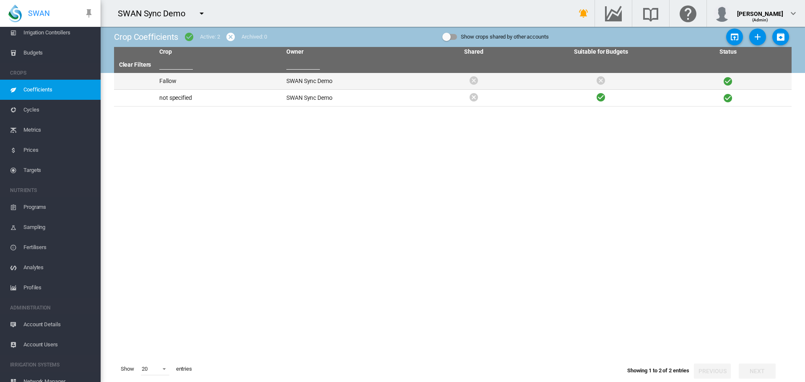
drag, startPoint x: 651, startPoint y: 154, endPoint x: 737, endPoint y: 76, distance: 116.1
click at [648, 155] on tbody "Fallow SWAN Sync Demo not specified SWAN Sync Demo" at bounding box center [453, 214] width 678 height 283
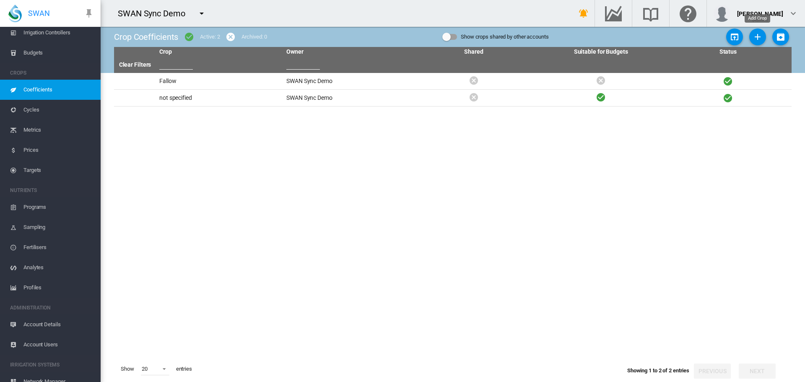
click at [759, 41] on md-icon "icon-plus" at bounding box center [758, 37] width 10 height 10
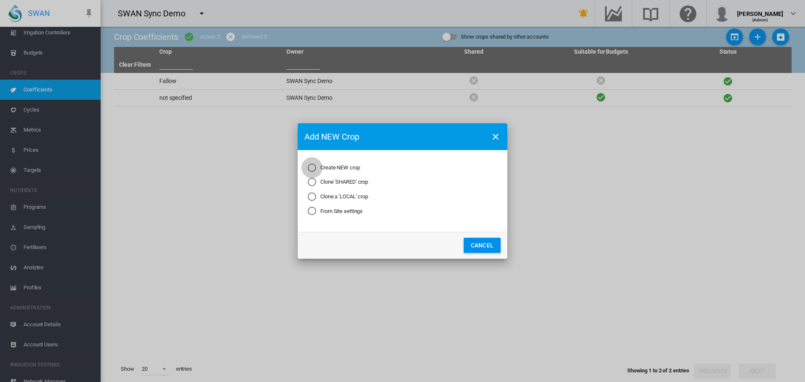
click at [315, 166] on div "Create NEW crop" at bounding box center [312, 168] width 8 height 8
click at [437, 248] on button "Next..." at bounding box center [438, 245] width 37 height 15
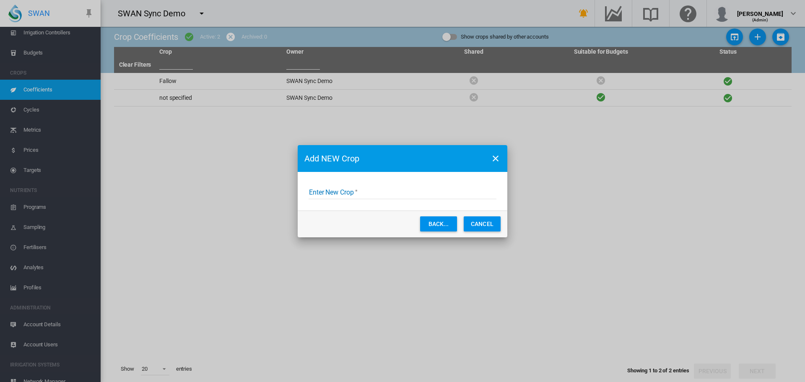
drag, startPoint x: 344, startPoint y: 192, endPoint x: 339, endPoint y: 190, distance: 5.8
click at [343, 192] on input "Enter New Crop" at bounding box center [403, 193] width 188 height 13
type input "*"
type input "**********"
click at [390, 220] on button "Add Crop" at bounding box center [395, 223] width 37 height 15
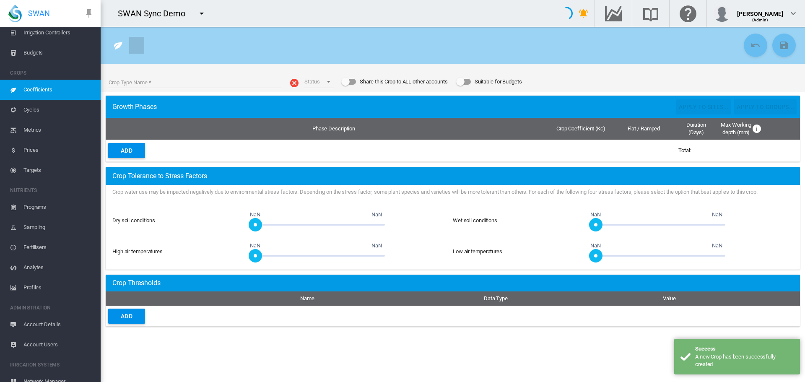
type input "**********"
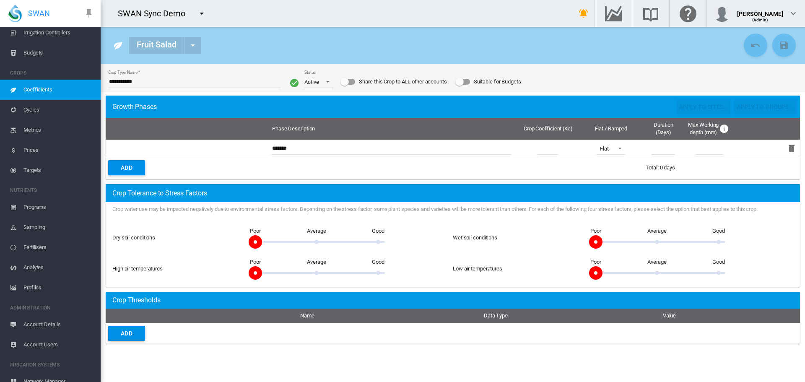
click at [468, 83] on div "Suitable for Budgets" at bounding box center [463, 82] width 14 height 6
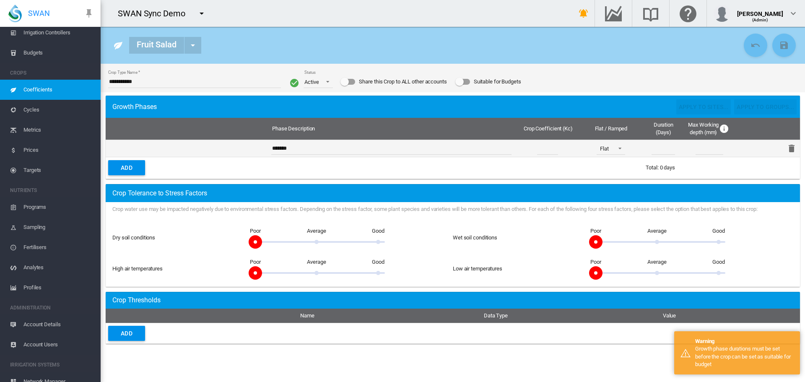
click at [316, 147] on input "*******" at bounding box center [391, 148] width 240 height 13
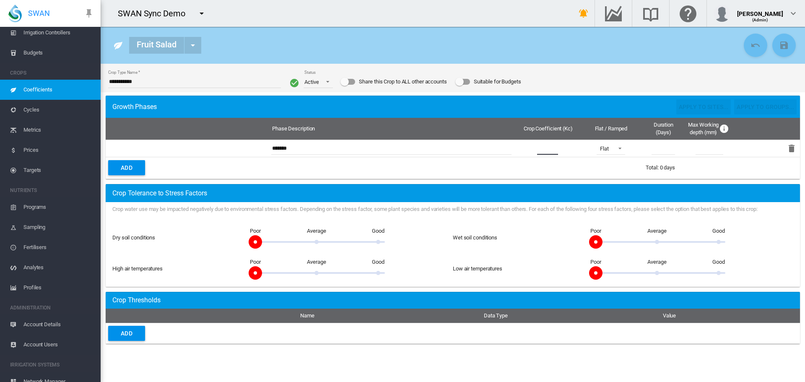
drag, startPoint x: 555, startPoint y: 149, endPoint x: 445, endPoint y: 138, distance: 110.4
click at [445, 138] on tbody "Phase Description Crop Coefficient (Kc) Flat / Ramped * *" at bounding box center [453, 148] width 695 height 61
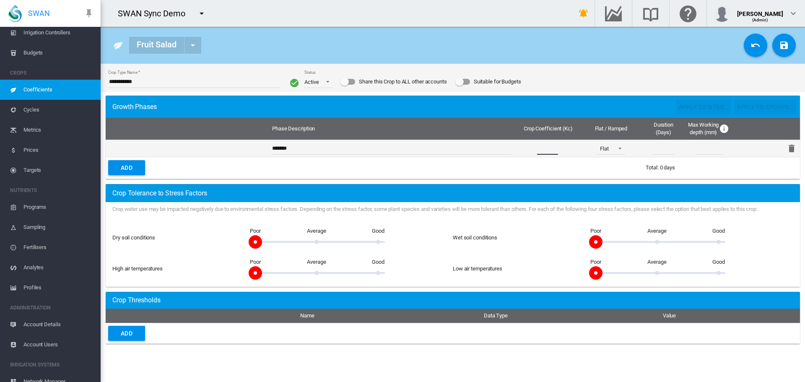
type input "***"
click at [661, 147] on input "*" at bounding box center [663, 148] width 23 height 13
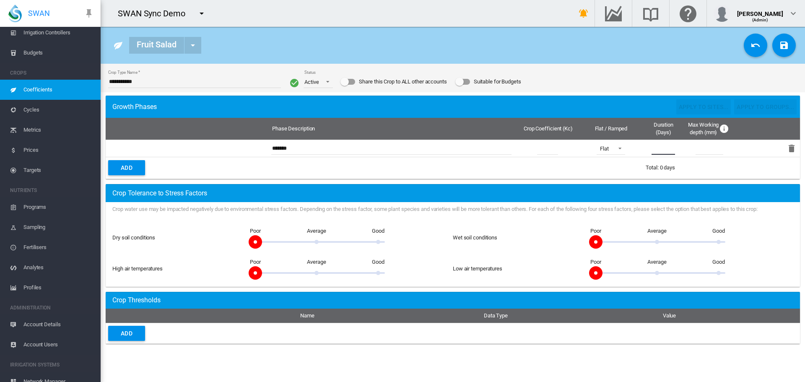
type input "*"
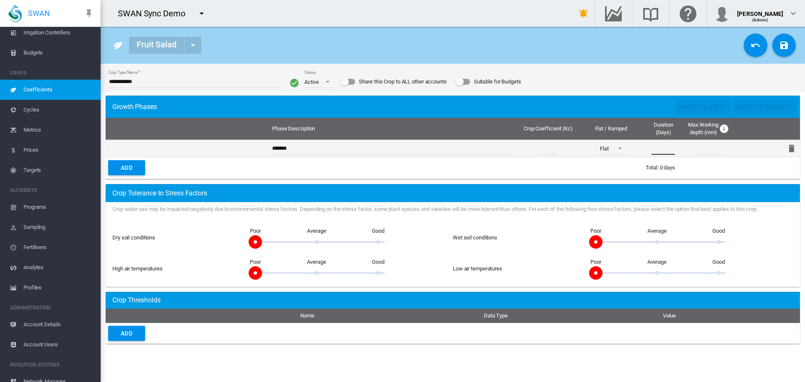
type input "***"
click at [336, 154] on input "*******" at bounding box center [391, 148] width 240 height 13
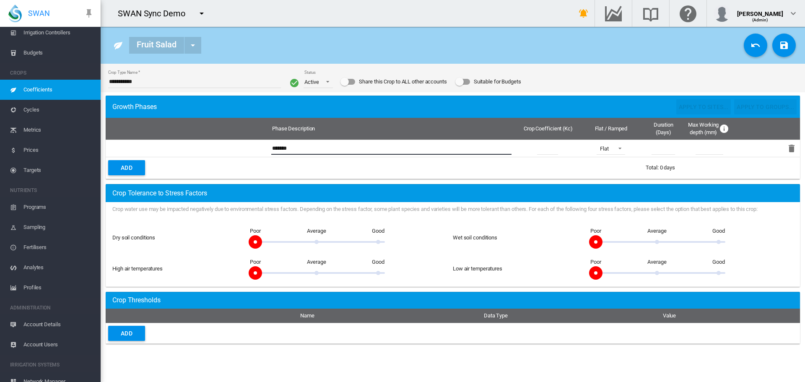
drag, startPoint x: 329, startPoint y: 154, endPoint x: 96, endPoint y: 115, distance: 236.0
click at [96, 115] on div "SWAN ACCOUNT Dashboard Sites Groups Infrastructure Equipment WATER" at bounding box center [402, 191] width 805 height 382
type input "*******"
click at [565, 162] on td at bounding box center [456, 168] width 374 height 22
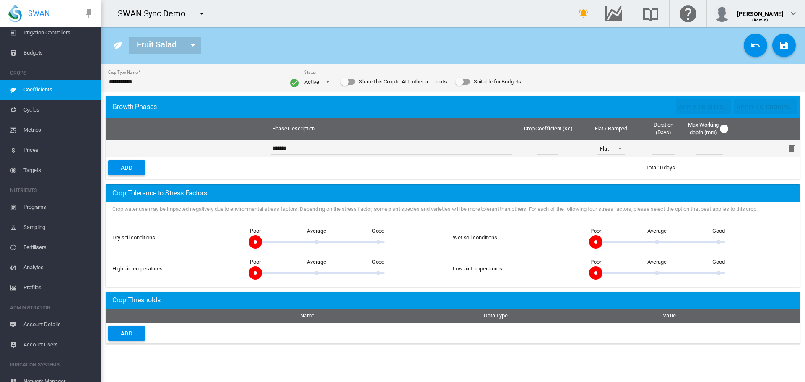
click at [728, 152] on td at bounding box center [710, 148] width 50 height 17
click at [732, 147] on td at bounding box center [710, 148] width 50 height 17
click at [707, 148] on input "number" at bounding box center [710, 148] width 28 height 13
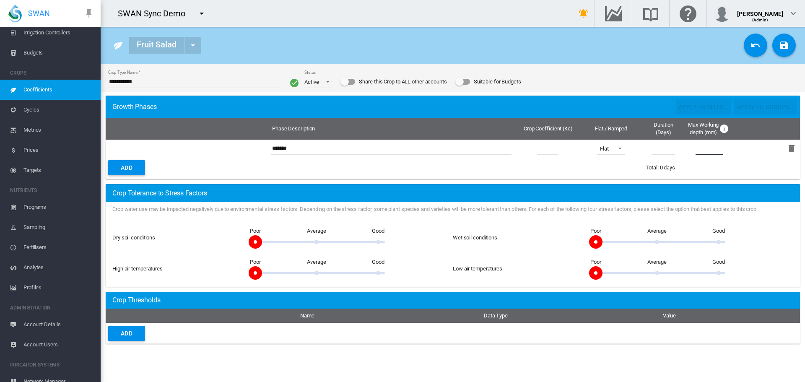
type input "***"
click at [531, 166] on td at bounding box center [456, 168] width 374 height 22
click at [312, 240] on span at bounding box center [317, 241] width 136 height 13
click at [654, 271] on span at bounding box center [657, 272] width 136 height 13
click at [716, 271] on span at bounding box center [657, 272] width 136 height 13
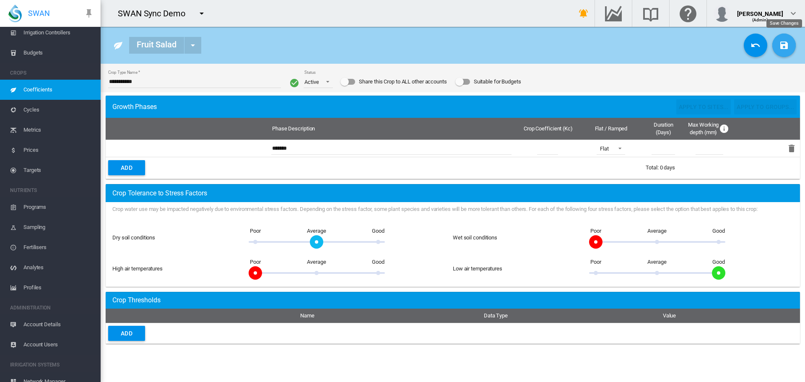
click at [782, 52] on button "Save Changes" at bounding box center [784, 45] width 23 height 23
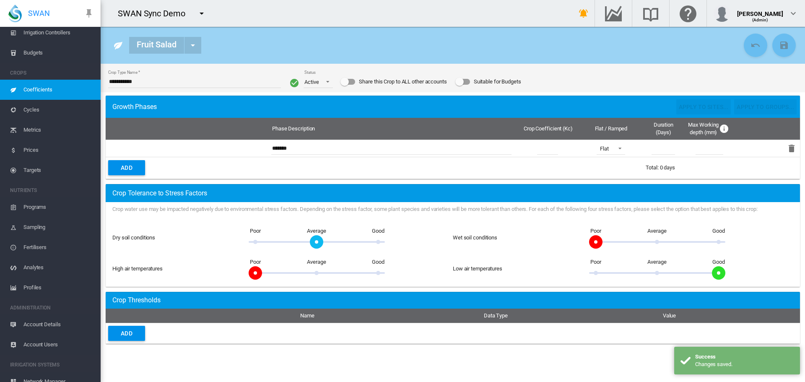
click at [466, 86] on div "Suitable for Budgets" at bounding box center [463, 82] width 15 height 10
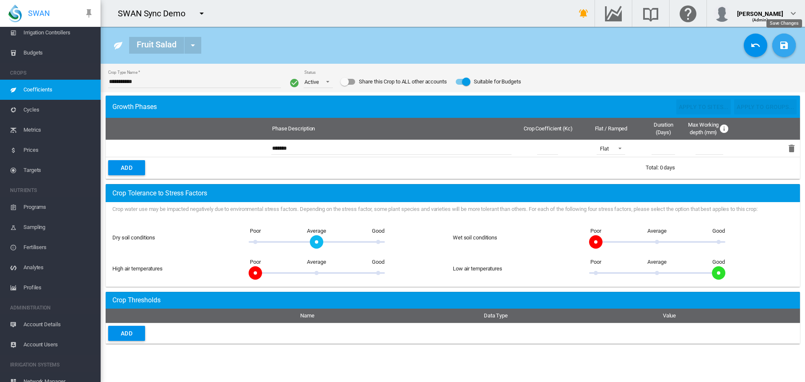
click at [782, 45] on md-icon "icon-content-save" at bounding box center [784, 45] width 10 height 10
click at [230, 126] on td at bounding box center [187, 129] width 163 height 22
click at [376, 104] on div "Growth Phases" at bounding box center [281, 106] width 344 height 15
drag, startPoint x: 737, startPoint y: 70, endPoint x: 786, endPoint y: 49, distance: 53.8
click at [738, 70] on div "**********" at bounding box center [453, 78] width 698 height 29
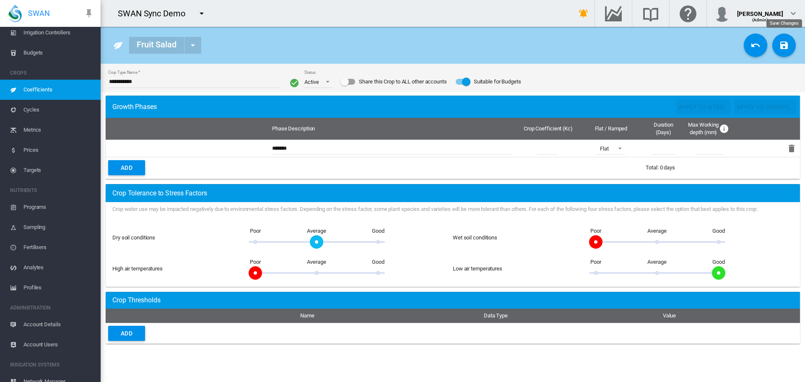
click at [786, 49] on md-icon "icon-content-save" at bounding box center [784, 45] width 10 height 10
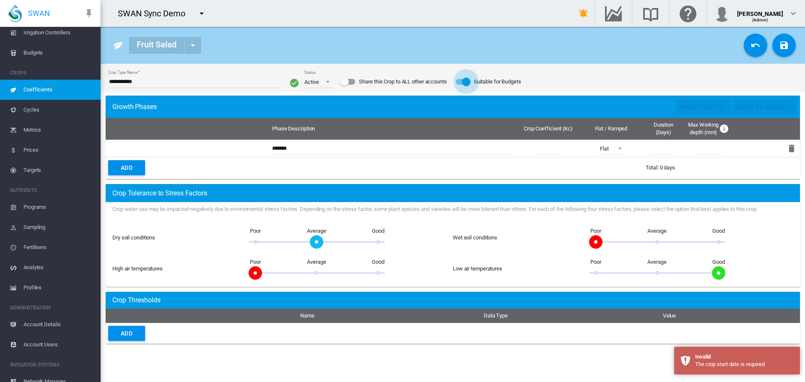
click at [467, 85] on div "Suitable for Budgets" at bounding box center [466, 82] width 8 height 8
click at [721, 74] on div "**********" at bounding box center [453, 78] width 698 height 29
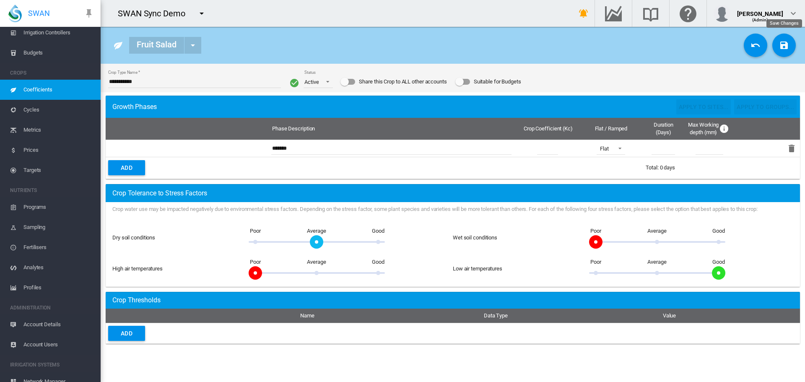
click at [786, 43] on md-icon "icon-content-save" at bounding box center [784, 45] width 10 height 10
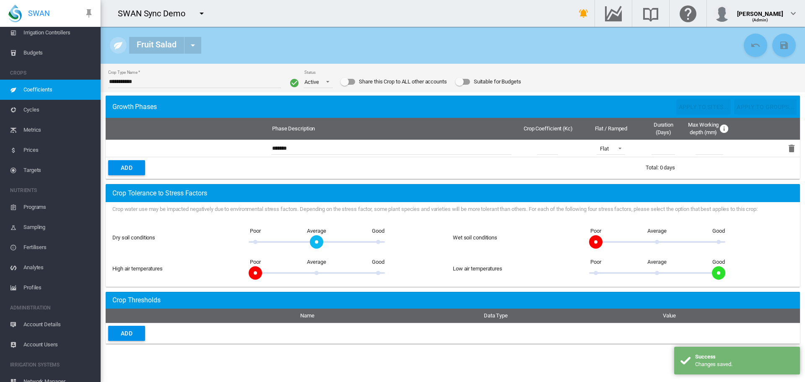
click at [126, 45] on button "Click to go to list of Crops" at bounding box center [118, 45] width 17 height 17
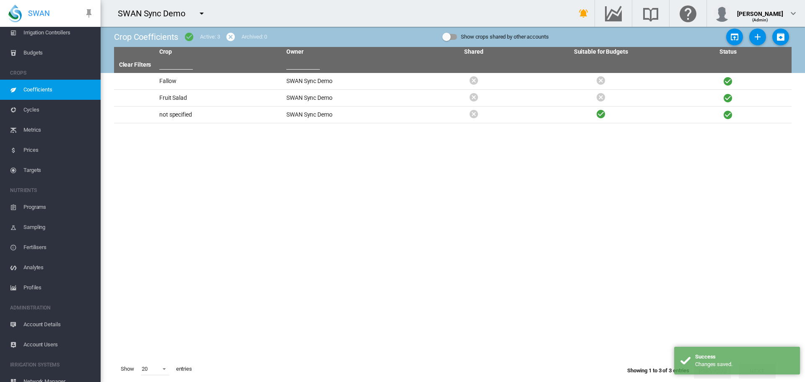
click at [212, 153] on tbody "Fallow SWAN Sync Demo Fruit Salad SWAN Sync Demo" at bounding box center [453, 214] width 678 height 283
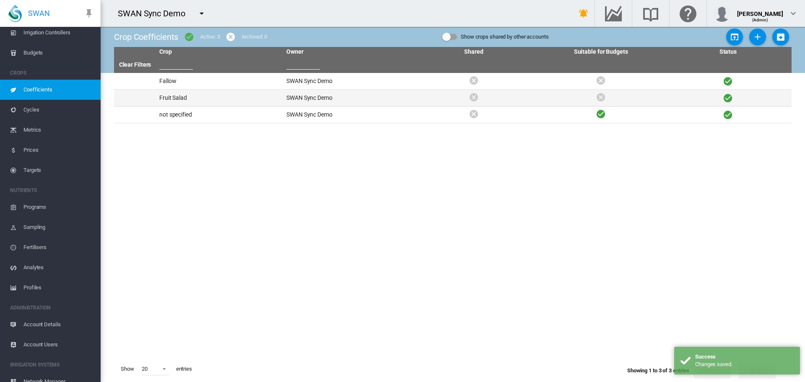
click at [178, 95] on td "Fruit Salad" at bounding box center [219, 98] width 127 height 16
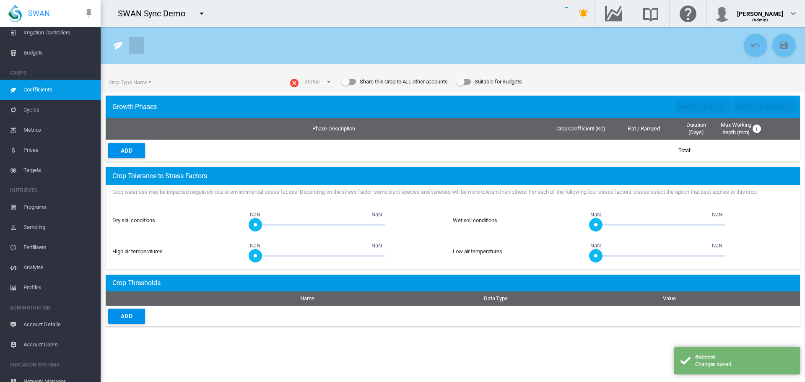
type input "**********"
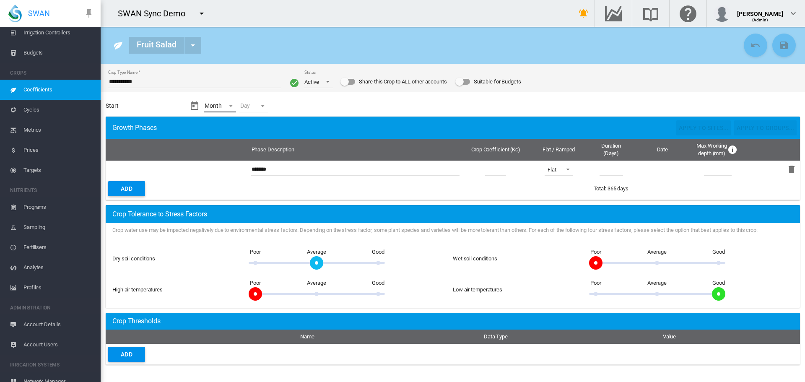
click at [225, 106] on md-select "Month - Jan Feb Mar Apr May Jun Jul Aug Sep Oct Nov Dec" at bounding box center [220, 106] width 32 height 13
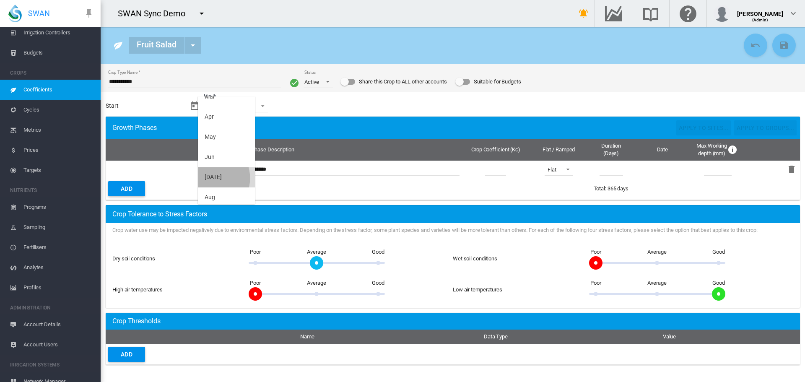
click at [210, 178] on div "Jul" at bounding box center [213, 177] width 17 height 8
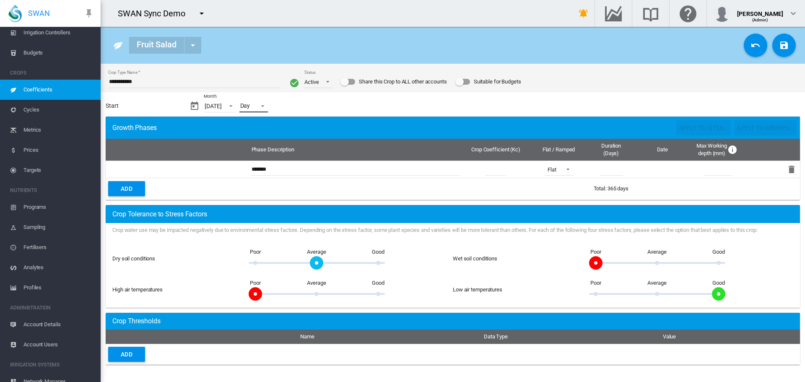
click at [251, 110] on md-select "Day - 01 02 03 04 05 06 07 08 09 10 11 12 13 14 15 16 17 18 19 20 21 22 23 24 2…" at bounding box center [254, 106] width 29 height 13
click at [250, 130] on md-option "01" at bounding box center [258, 127] width 57 height 20
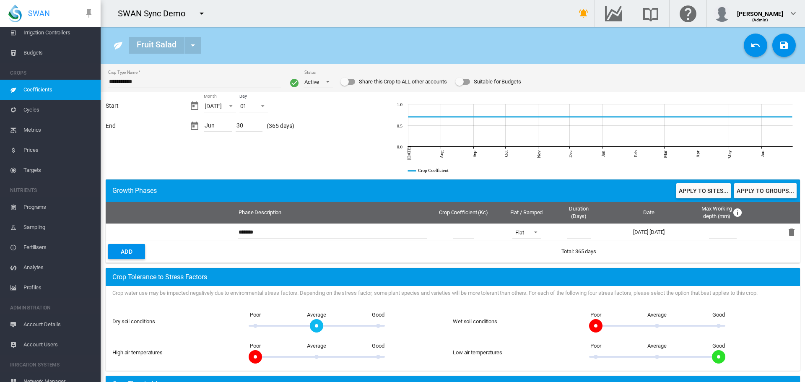
click at [463, 85] on div "Suitable for Budgets" at bounding box center [460, 82] width 8 height 8
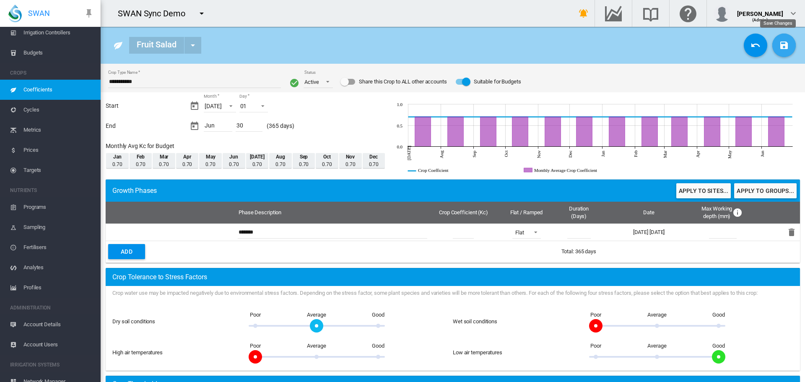
click at [784, 46] on button "Save Changes" at bounding box center [784, 45] width 23 height 23
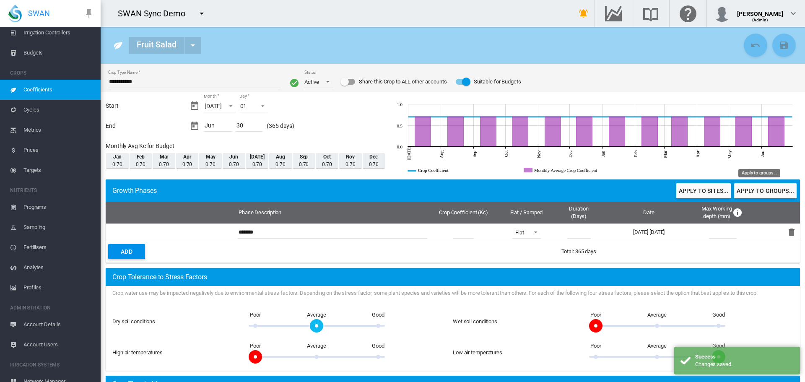
click at [745, 196] on button "Apply to groups..." at bounding box center [766, 190] width 63 height 15
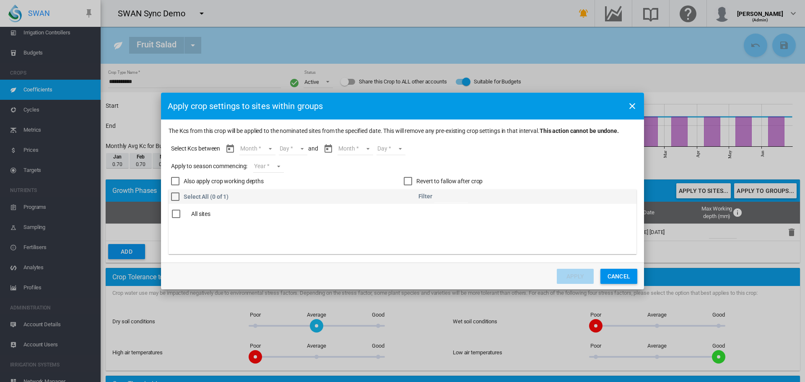
click at [255, 150] on md-select "Month Jul Aug Sep Oct Nov Dec Jan Feb Mar Apr May Jun" at bounding box center [258, 149] width 36 height 13
click at [250, 146] on md-option "Jul" at bounding box center [263, 149] width 57 height 20
click at [288, 156] on md-input-container "Day Day 01 02 03 04 05 06 07 08 09 10 11 12 13 14 15 16 17 18 19 20 21 22 23 24…" at bounding box center [289, 149] width 31 height 14
click at [298, 152] on md-select "Day 01 02 03 04 05 06 07 08 09 10 11 12 13 14 15 16 17 18 19 20 21 22 23 24 25 …" at bounding box center [289, 149] width 29 height 13
click at [278, 156] on md-option "01" at bounding box center [294, 149] width 57 height 20
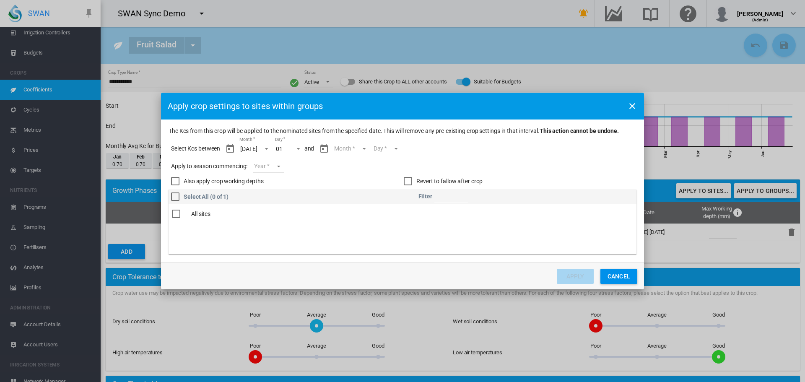
click at [347, 149] on md-select "Month Jul Aug Sep Oct Nov Dec Jan Feb Mar Apr May Jun" at bounding box center [352, 149] width 36 height 13
click at [340, 241] on md-option "Jun" at bounding box center [353, 237] width 57 height 20
click at [370, 148] on md-select "Day 01 02 03 04 05 06 07 08 09 10 11 12 13 14 15 16 17 18 19 20 21 22 23 24 25 …" at bounding box center [379, 149] width 29 height 13
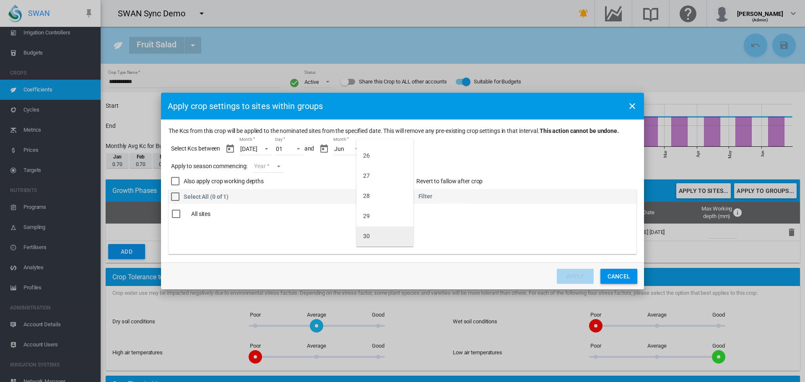
click at [361, 234] on md-option "30" at bounding box center [385, 237] width 57 height 20
click at [267, 164] on md-select "Year 2027 2026 2025 2024 2023" at bounding box center [268, 166] width 30 height 13
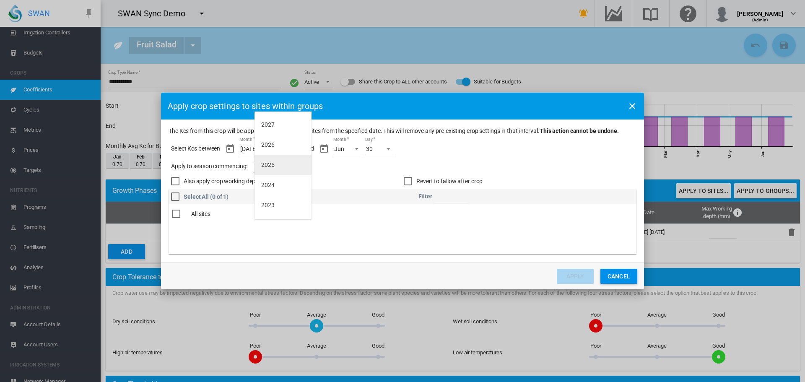
click at [268, 168] on div "2025" at bounding box center [267, 165] width 13 height 8
click at [174, 185] on div "Also apply crop working depths" at bounding box center [175, 181] width 8 height 8
click at [176, 213] on div "The Kcs ..." at bounding box center [176, 214] width 8 height 8
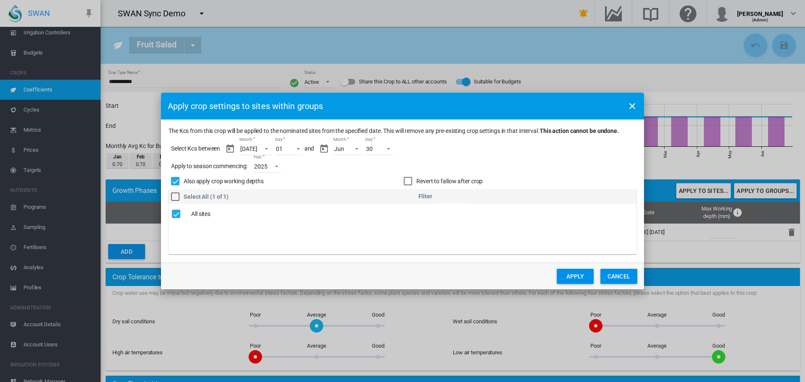
click at [576, 279] on button "Apply" at bounding box center [575, 276] width 37 height 15
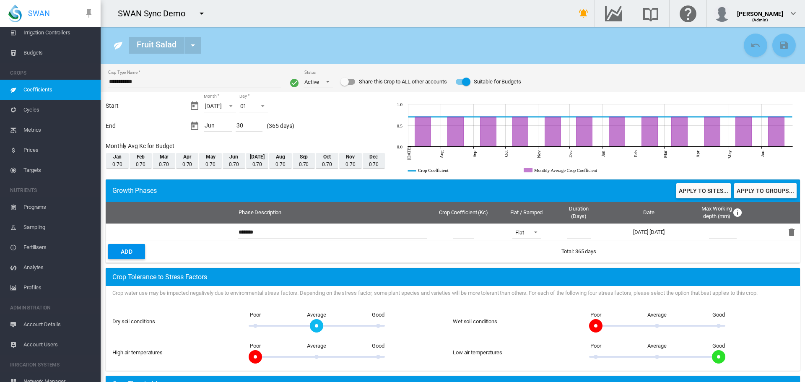
scroll to position [0, 0]
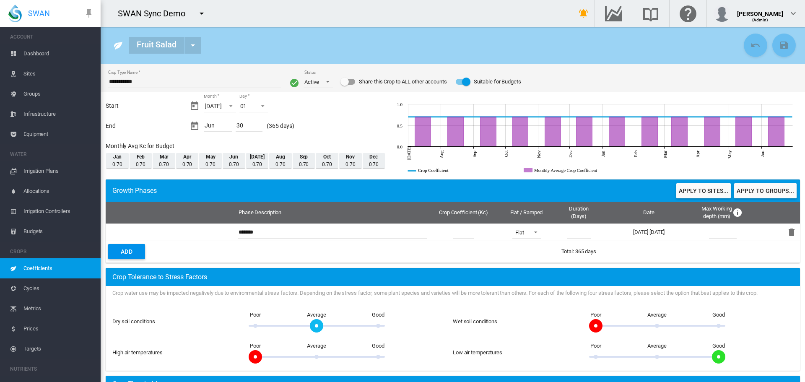
click at [27, 76] on span "Sites" at bounding box center [58, 74] width 70 height 20
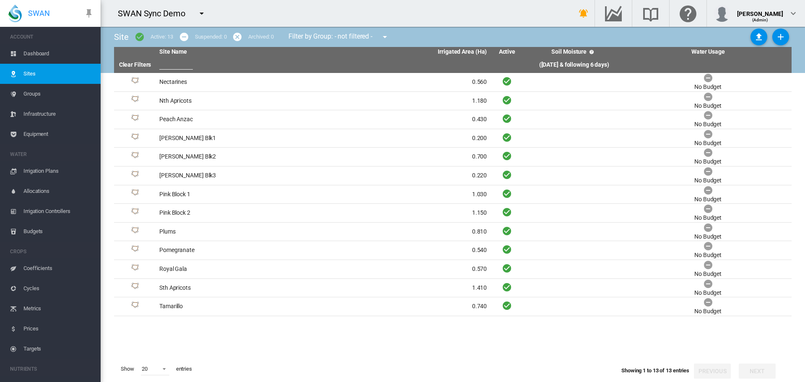
click at [38, 59] on span "Dashboard" at bounding box center [58, 54] width 70 height 20
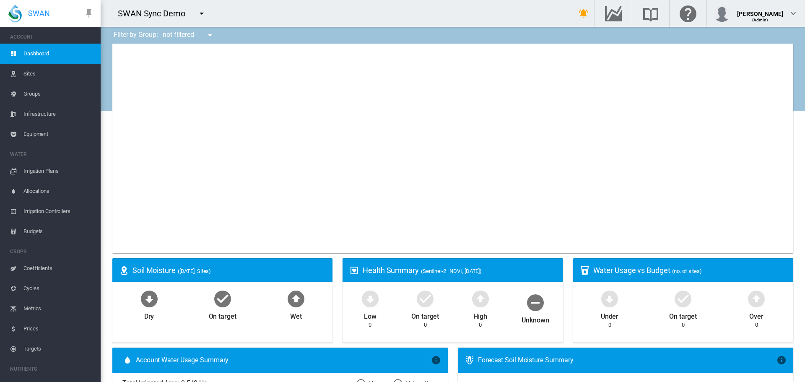
type input "**********"
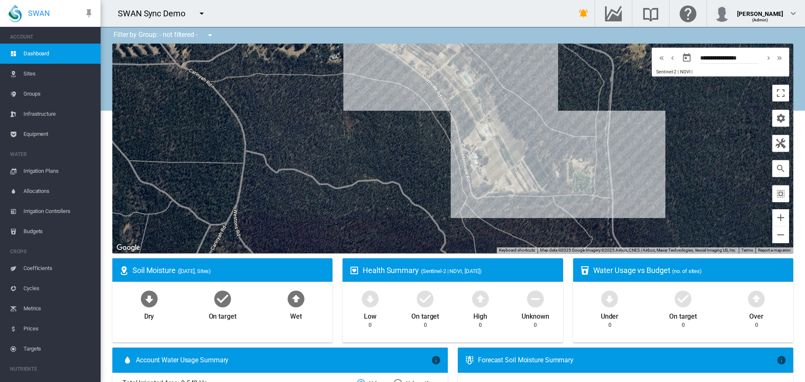
drag, startPoint x: 441, startPoint y: 127, endPoint x: 339, endPoint y: 162, distance: 108.1
click at [339, 162] on div at bounding box center [452, 149] width 681 height 210
click at [524, 180] on div "Sth Apricots (1.41 Ha)" at bounding box center [452, 149] width 681 height 210
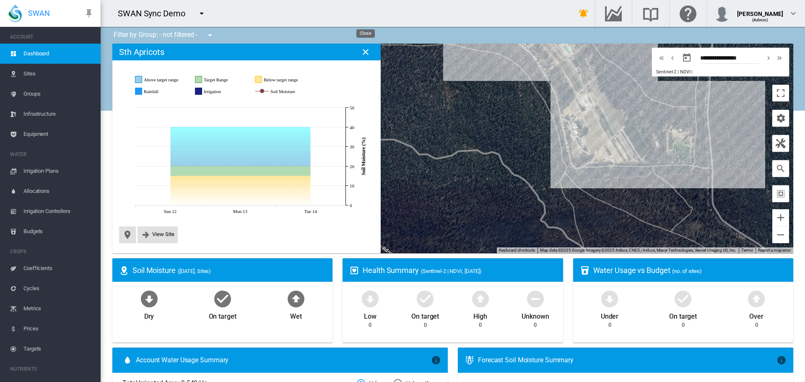
click at [368, 54] on md-icon "icon-close" at bounding box center [366, 52] width 10 height 10
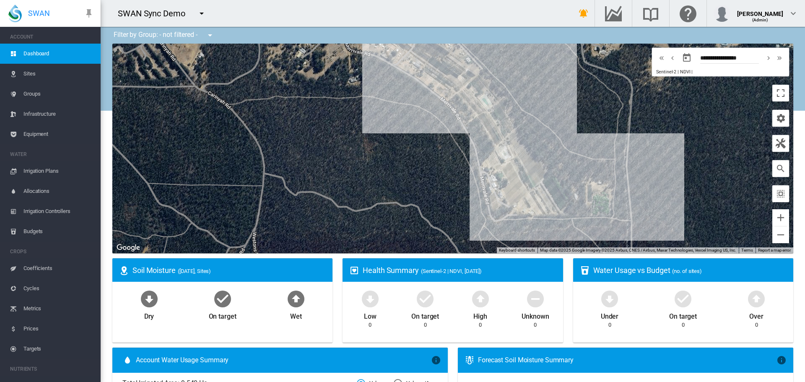
drag, startPoint x: 471, startPoint y: 159, endPoint x: 437, endPoint y: 127, distance: 46.9
click at [388, 213] on div at bounding box center [452, 149] width 681 height 210
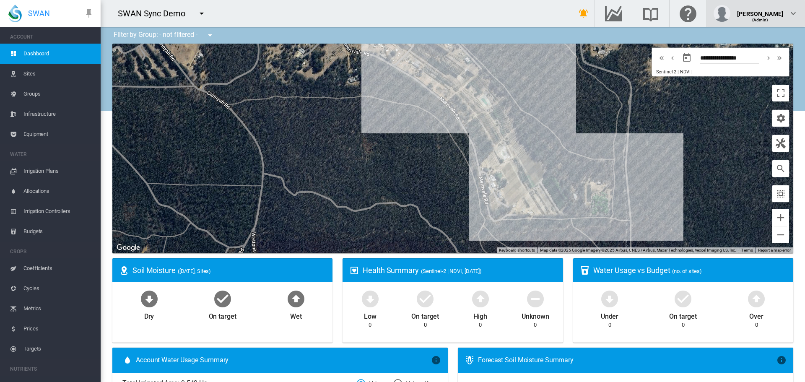
click at [772, 16] on div "(Admin)" at bounding box center [761, 17] width 46 height 8
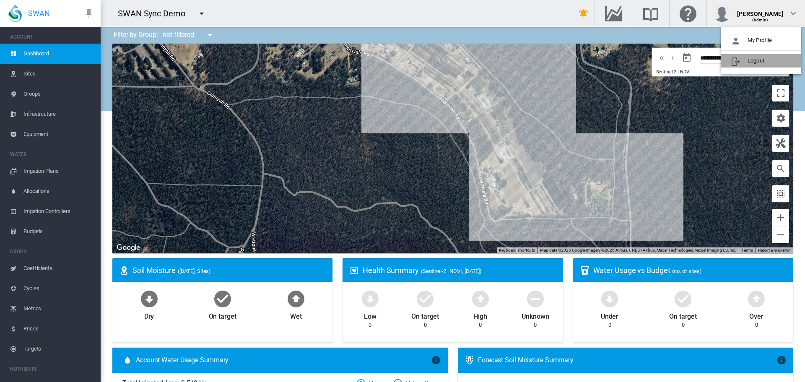
click at [748, 66] on button "Logout" at bounding box center [761, 60] width 81 height 13
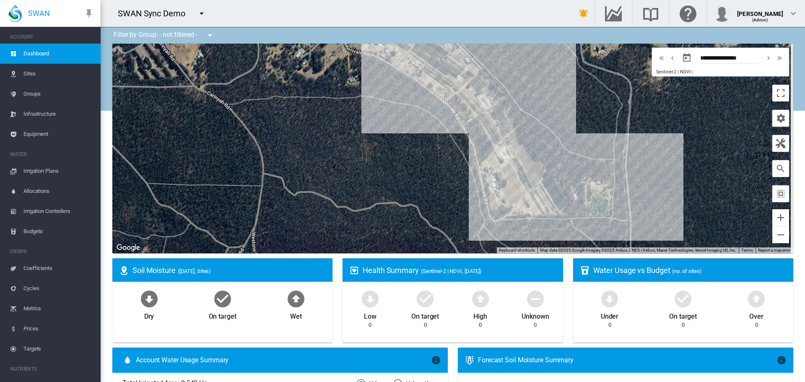
click at [31, 95] on span "Groups" at bounding box center [58, 94] width 70 height 20
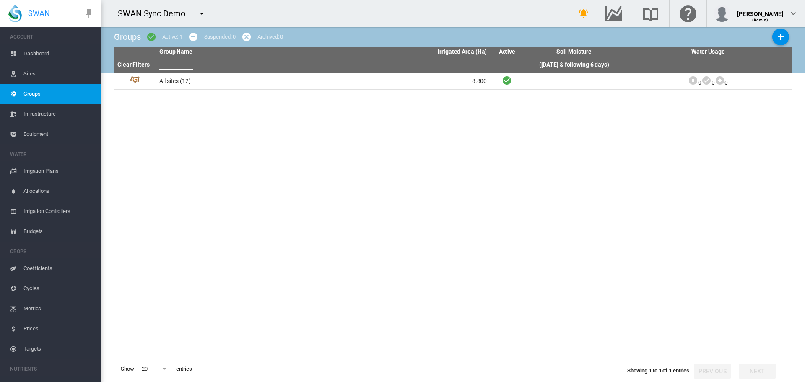
click at [41, 175] on span "Irrigation Plans" at bounding box center [58, 171] width 70 height 20
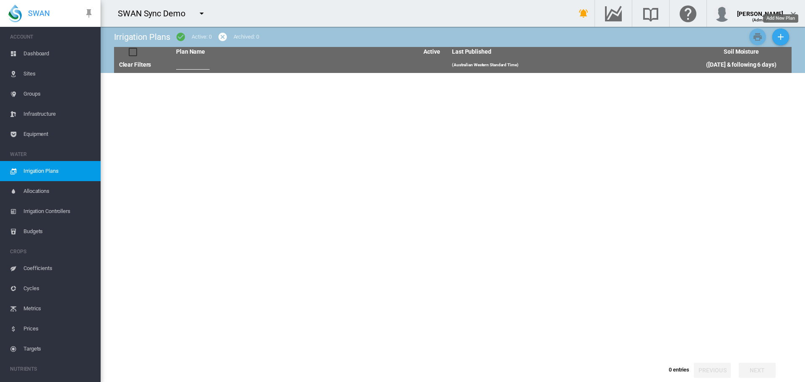
click at [779, 36] on md-icon "icon-plus" at bounding box center [781, 37] width 10 height 10
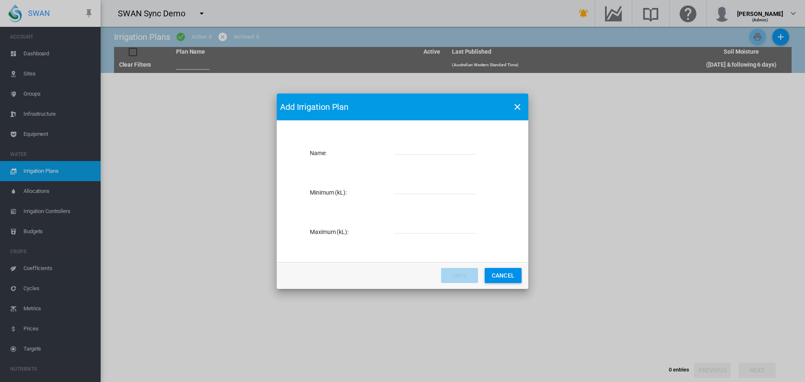
drag, startPoint x: 428, startPoint y: 152, endPoint x: 416, endPoint y: 151, distance: 11.4
click at [428, 153] on input "Name: Name ..." at bounding box center [435, 148] width 82 height 13
type input "*"
type input "******"
click at [428, 190] on input "Name: Name ..." at bounding box center [435, 188] width 82 height 13
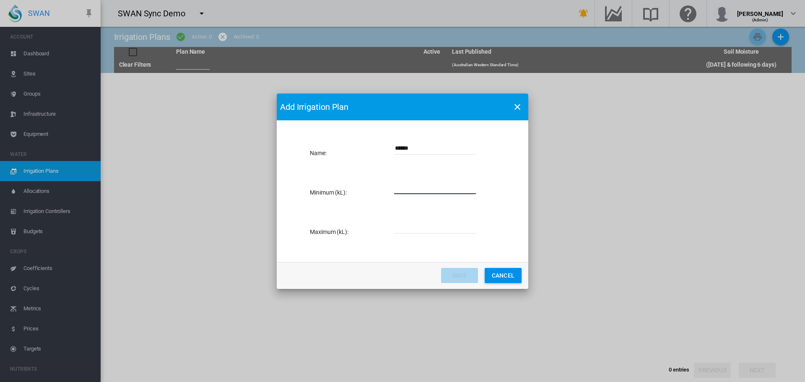
type input "*"
click at [417, 229] on input "Name: Name ..." at bounding box center [435, 227] width 82 height 13
type input "*****"
click at [460, 280] on button "Save" at bounding box center [459, 275] width 37 height 15
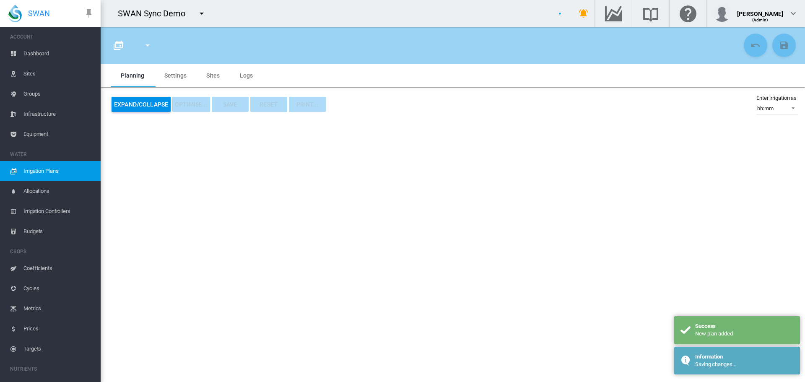
click at [206, 76] on md-tab-item "Sites" at bounding box center [213, 75] width 34 height 23
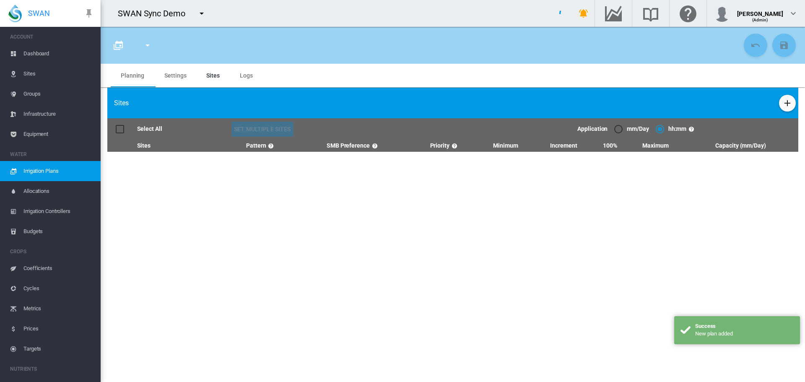
type input "******"
type input "*"
type input "*****"
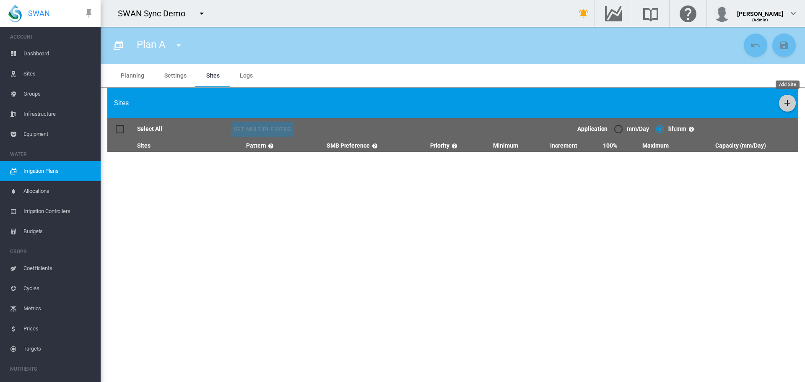
click at [792, 109] on button "Add Site" at bounding box center [787, 103] width 17 height 17
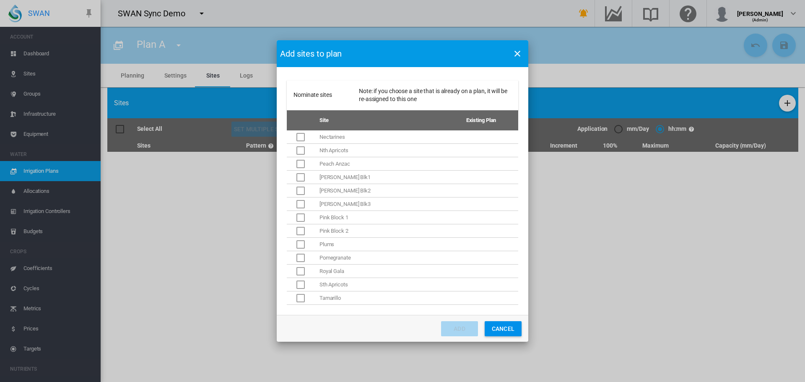
click at [299, 137] on div "This site can't be added to a Plan because the site is not fully configured" at bounding box center [301, 137] width 8 height 8
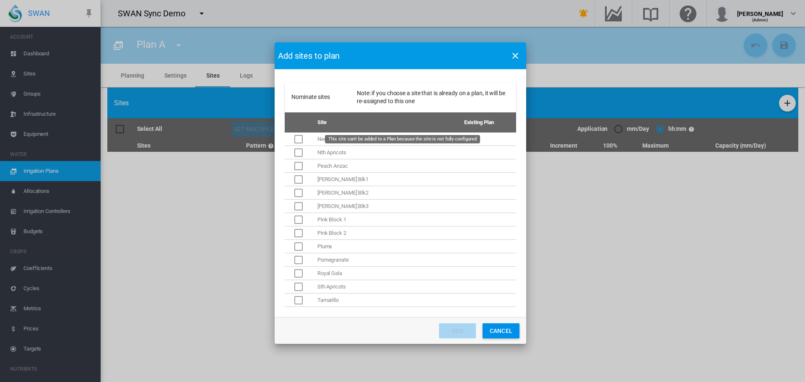
click at [300, 142] on div "This site can't be added to a Plan because the site is not fully configured" at bounding box center [299, 139] width 8 height 8
click at [302, 138] on div "This site can't be added to a Plan because the site is not fully configured" at bounding box center [299, 139] width 8 height 8
drag, startPoint x: 508, startPoint y: 332, endPoint x: 499, endPoint y: 330, distance: 8.6
click at [504, 332] on button "Cancel" at bounding box center [501, 330] width 37 height 15
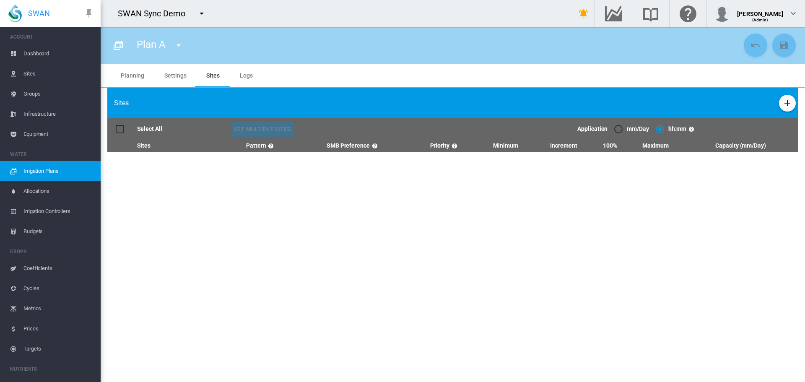
click at [21, 73] on link "Sites" at bounding box center [50, 74] width 101 height 20
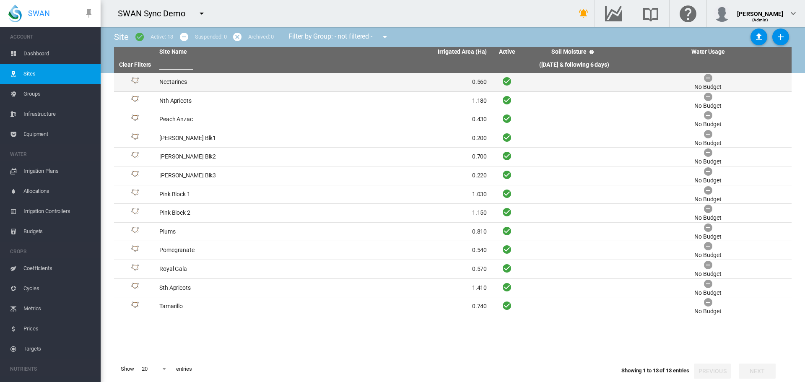
click at [172, 86] on td "Nectarines" at bounding box center [239, 82] width 167 height 18
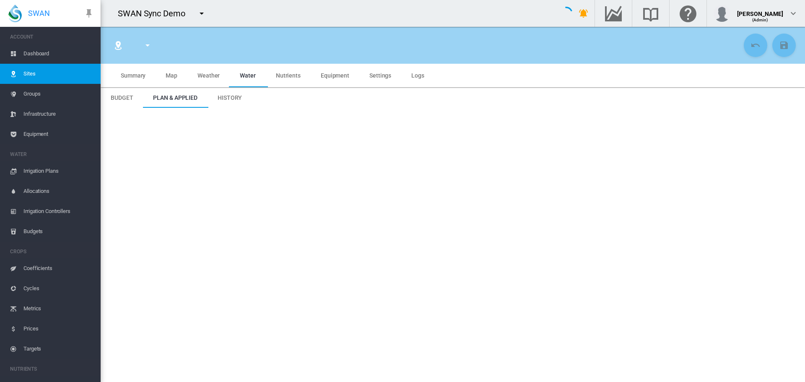
type input "**********"
type input "****"
type input "*********"
type input "***"
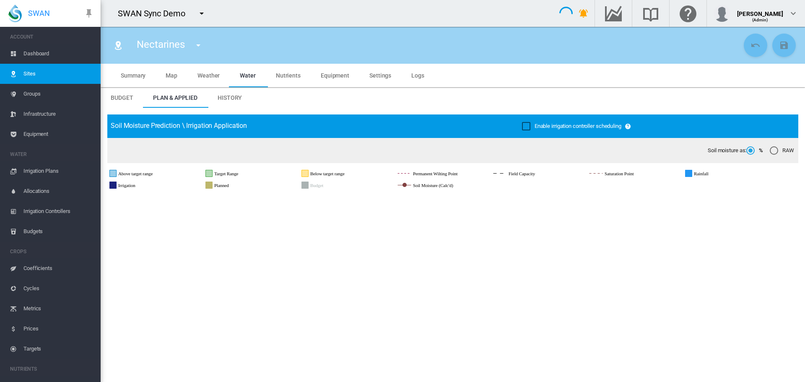
click at [175, 78] on span "Map" at bounding box center [172, 75] width 12 height 7
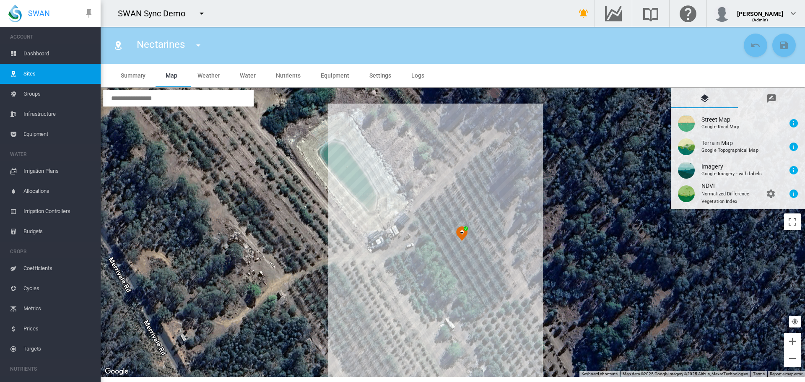
click at [201, 73] on span "Weather" at bounding box center [209, 75] width 22 height 7
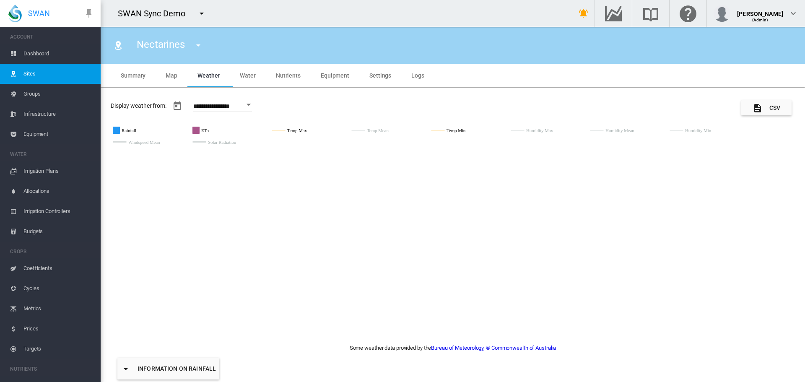
click at [246, 73] on span "Water" at bounding box center [248, 75] width 16 height 7
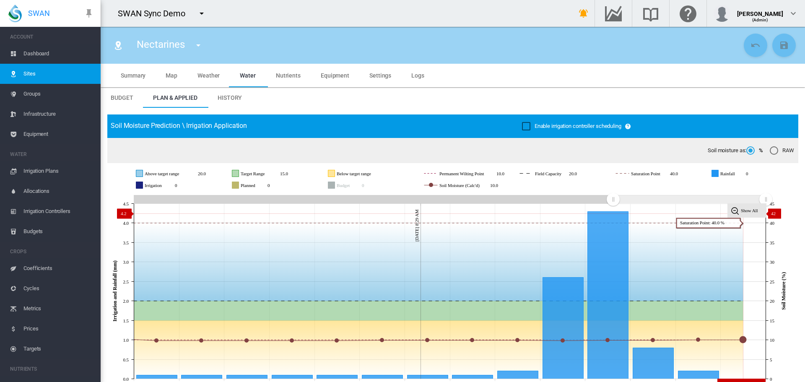
click at [746, 214] on rect at bounding box center [747, 211] width 39 height 14
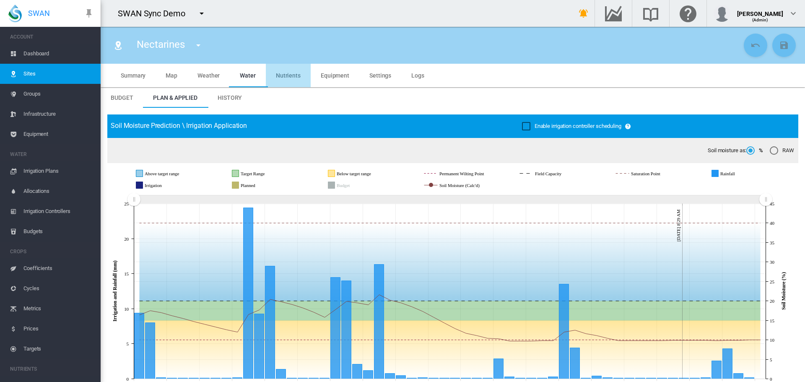
click at [288, 81] on md-tab-item "Nutrients" at bounding box center [288, 75] width 45 height 23
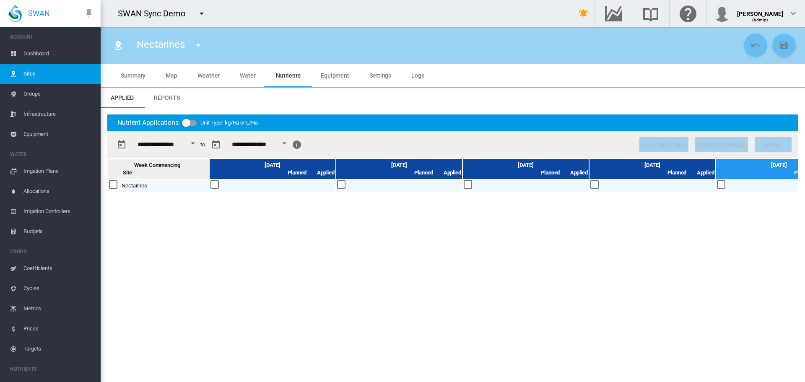
click at [332, 73] on span "Equipment" at bounding box center [335, 75] width 29 height 7
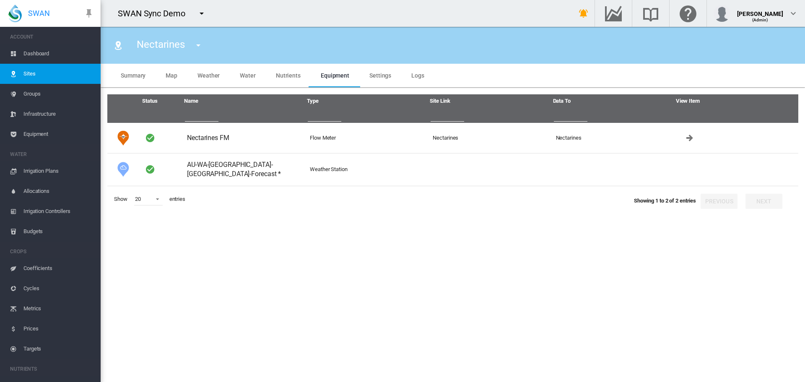
click at [380, 76] on span "Settings" at bounding box center [381, 75] width 22 height 7
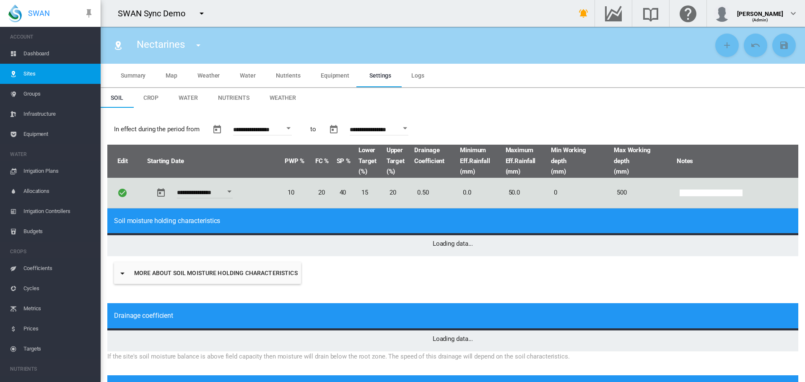
type input "*"
type input "**"
type input "****"
type input "***"
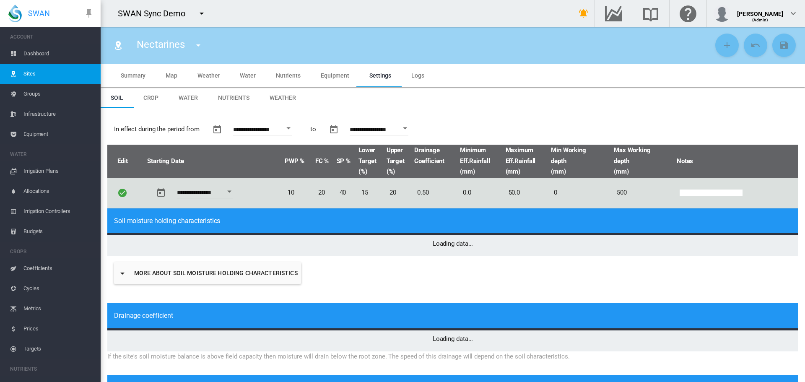
type input "****"
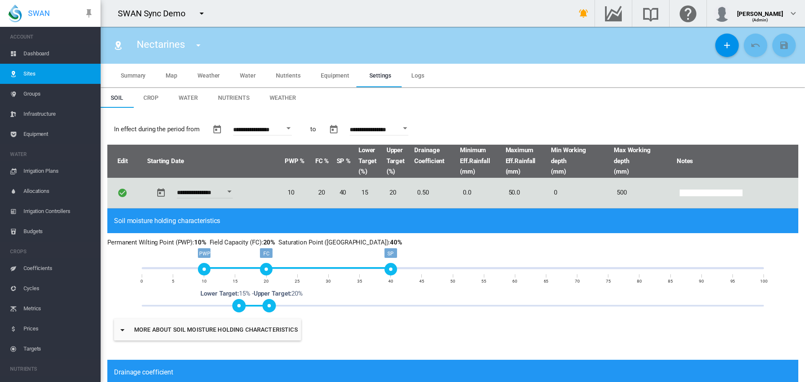
click at [149, 96] on span "Crop" at bounding box center [151, 97] width 16 height 7
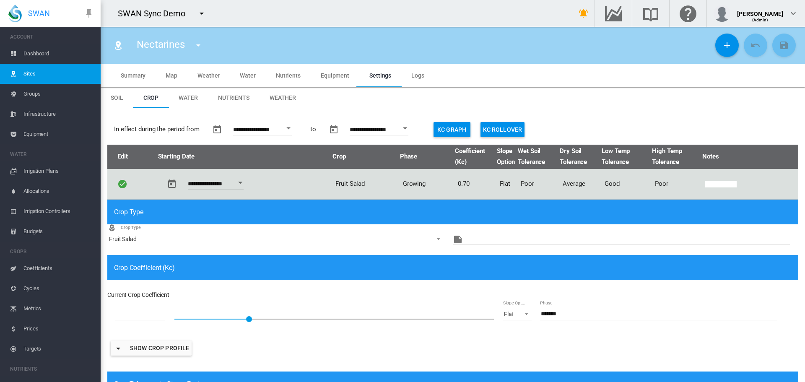
click at [454, 126] on button "Kc Graph" at bounding box center [452, 129] width 37 height 15
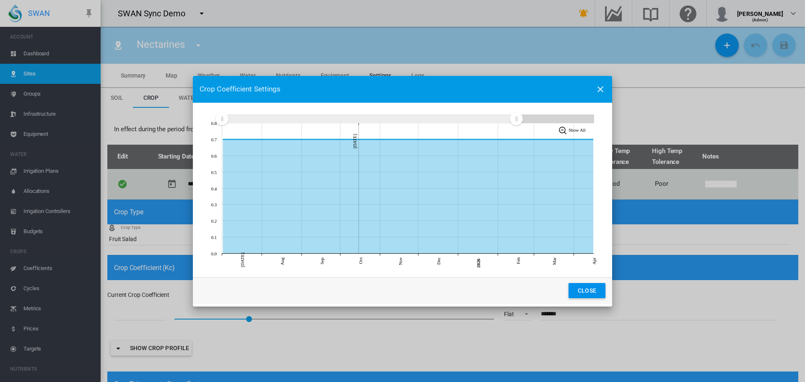
click at [585, 295] on button "Close" at bounding box center [587, 290] width 37 height 15
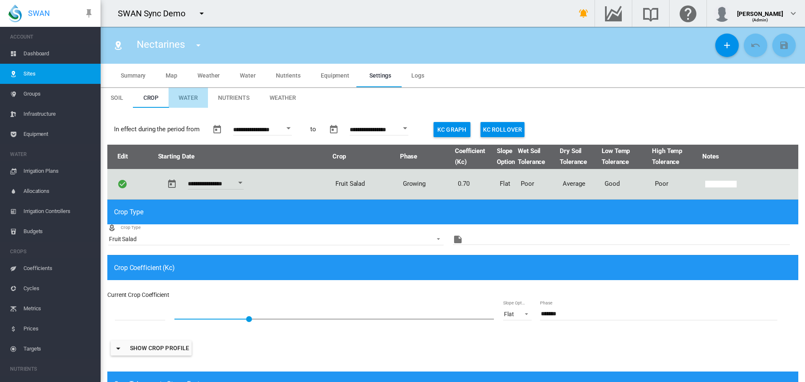
click at [191, 99] on span "Water" at bounding box center [188, 97] width 19 height 7
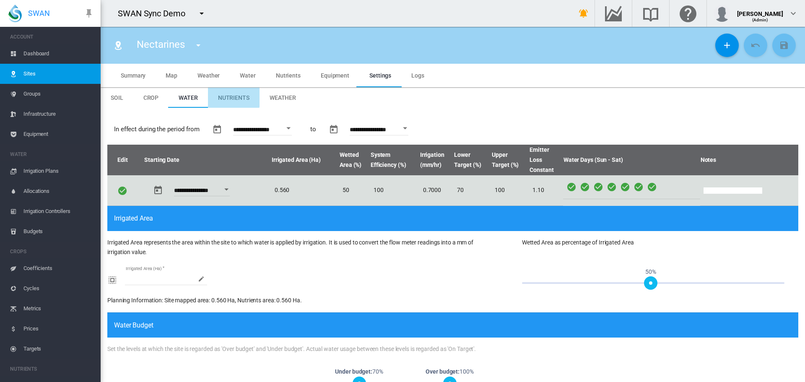
click at [228, 94] on span "Nutrients" at bounding box center [233, 97] width 31 height 7
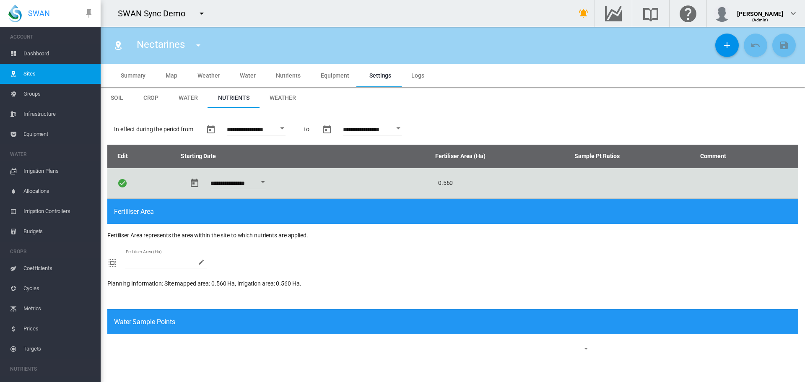
click at [279, 100] on span "Weather" at bounding box center [283, 97] width 26 height 7
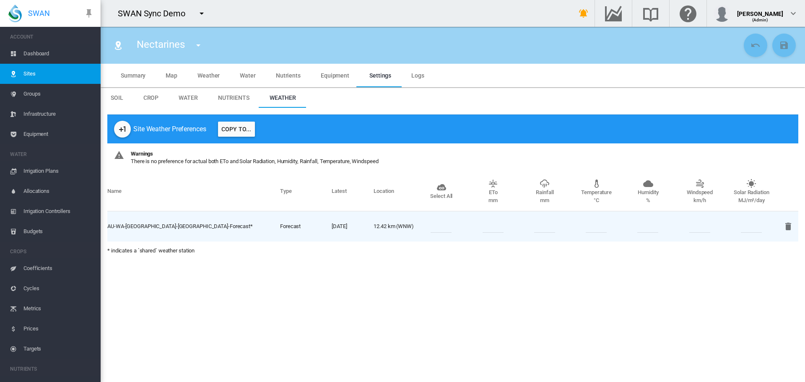
drag, startPoint x: 168, startPoint y: 71, endPoint x: 168, endPoint y: 83, distance: 12.6
click at [168, 71] on md-tab-item "Map" at bounding box center [172, 75] width 32 height 23
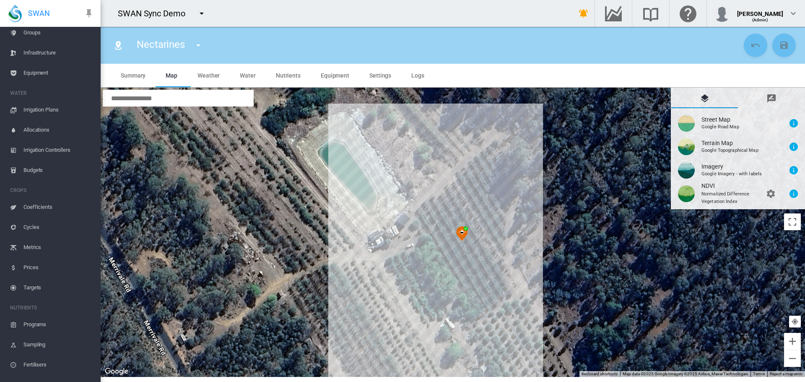
scroll to position [8, 0]
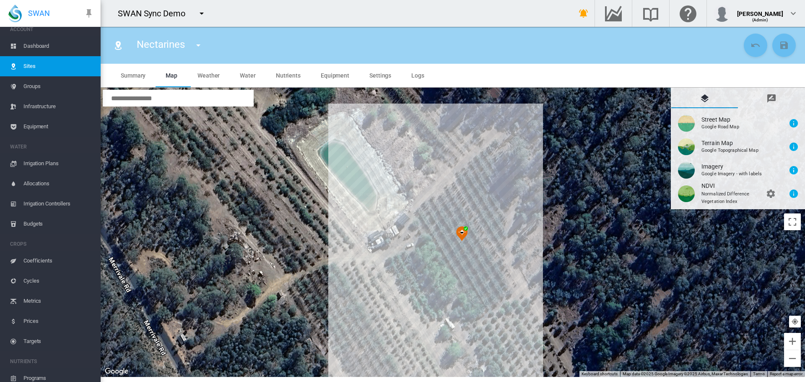
click at [40, 165] on span "Irrigation Plans" at bounding box center [58, 164] width 70 height 20
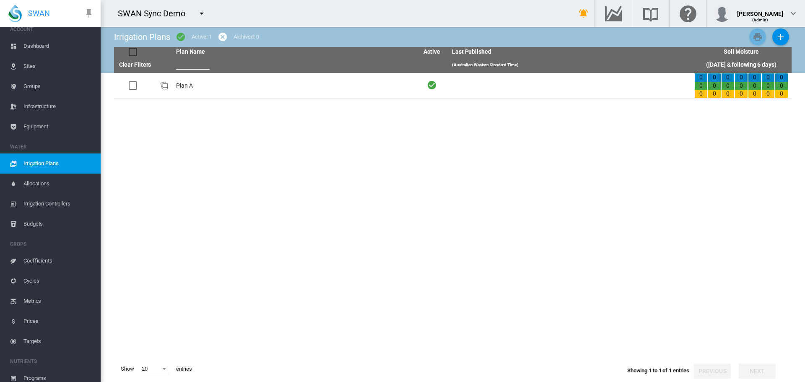
click at [378, 176] on tbody "Plan A 0 0 0 0 0 0 0 0 0 0 0 0 0 0 0 0" at bounding box center [453, 214] width 678 height 283
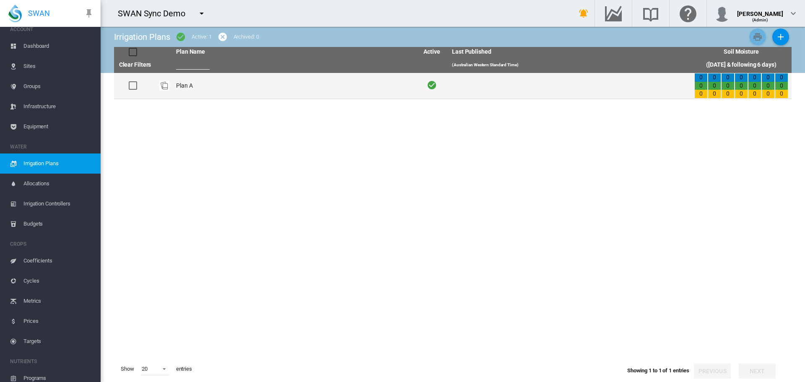
click at [193, 87] on td "Plan A" at bounding box center [294, 86] width 242 height 26
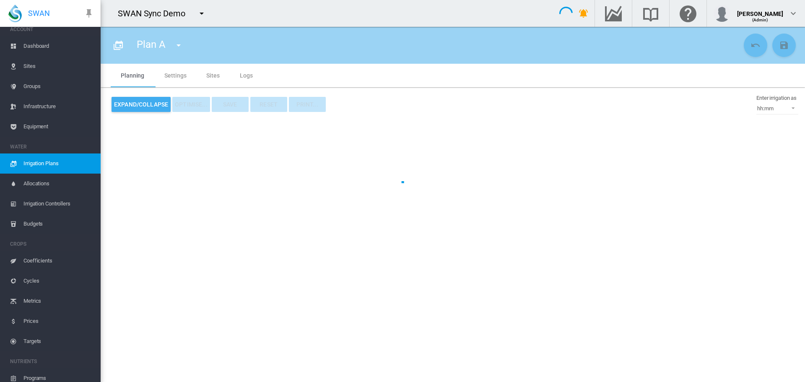
type input "******"
type input "*"
type input "*****"
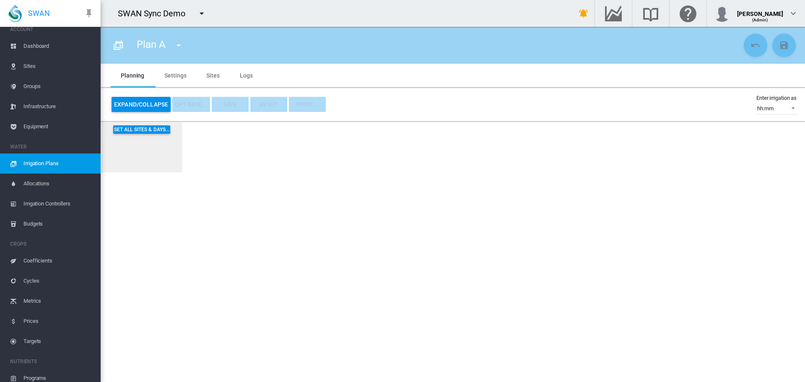
click at [216, 73] on md-tab-item "Sites" at bounding box center [213, 75] width 34 height 23
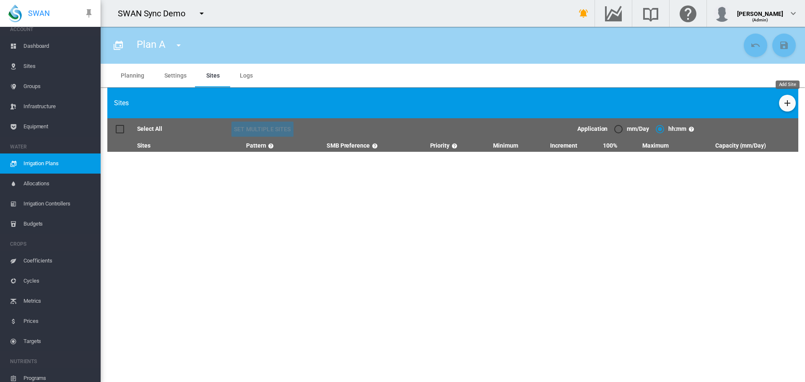
click at [788, 96] on button "Add Site" at bounding box center [787, 103] width 17 height 17
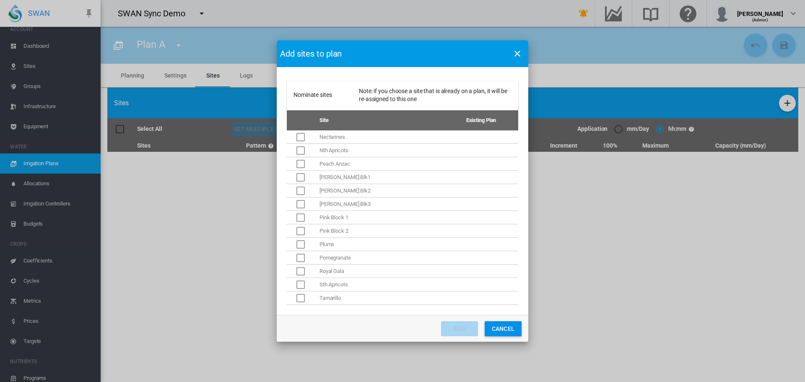
drag, startPoint x: 514, startPoint y: 325, endPoint x: 500, endPoint y: 320, distance: 14.9
click at [513, 325] on button "Cancel" at bounding box center [503, 328] width 37 height 15
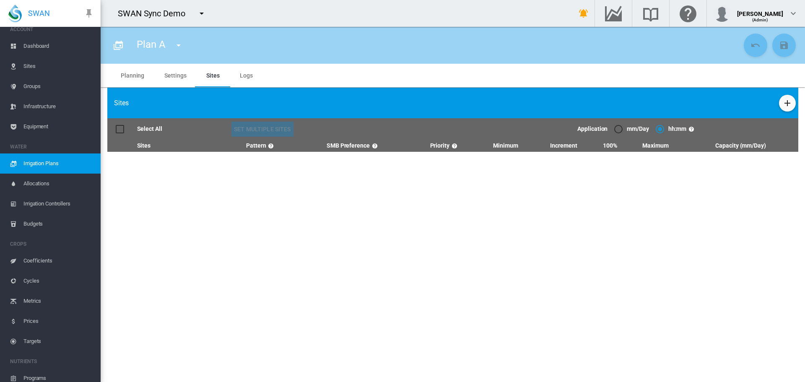
click at [24, 63] on span "Sites" at bounding box center [58, 66] width 70 height 20
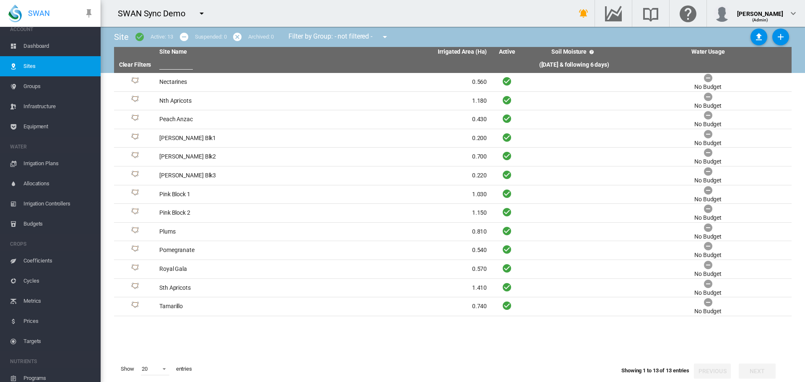
click at [38, 125] on span "Equipment" at bounding box center [58, 127] width 70 height 20
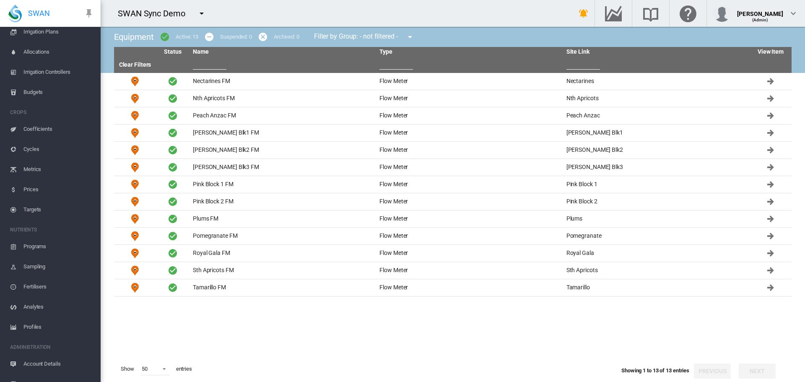
scroll to position [249, 0]
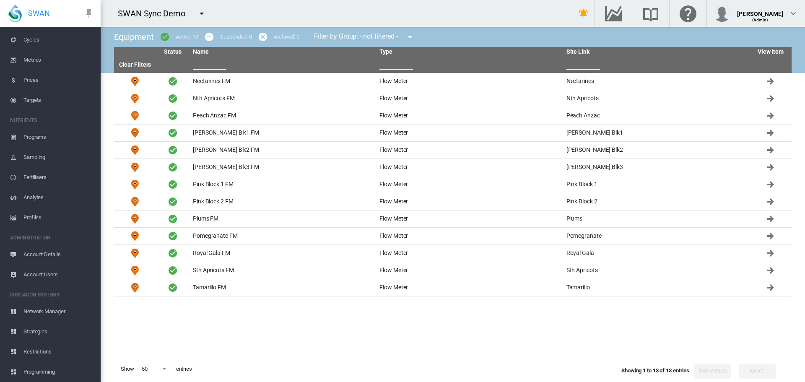
click at [32, 253] on span "Account Details" at bounding box center [58, 255] width 70 height 20
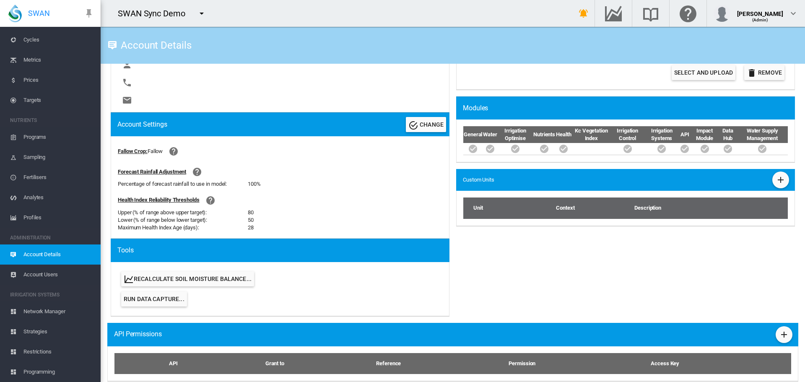
scroll to position [322, 0]
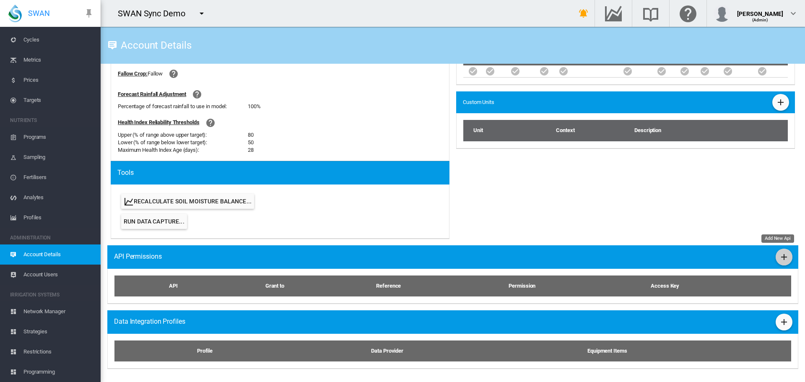
click at [782, 258] on md-icon "icon-plus" at bounding box center [784, 257] width 10 height 10
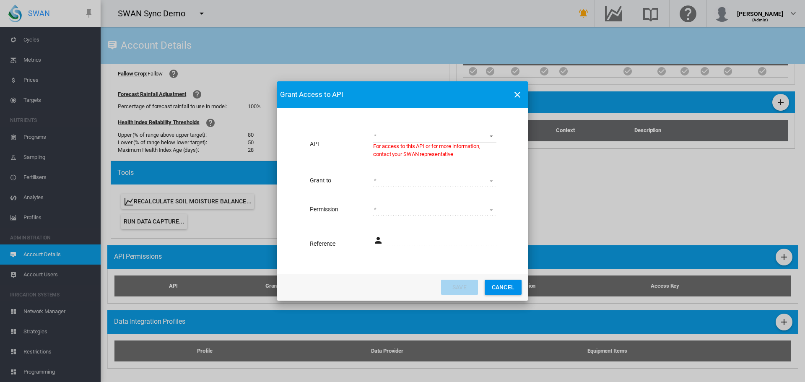
click at [520, 284] on button "Cancel" at bounding box center [503, 287] width 37 height 15
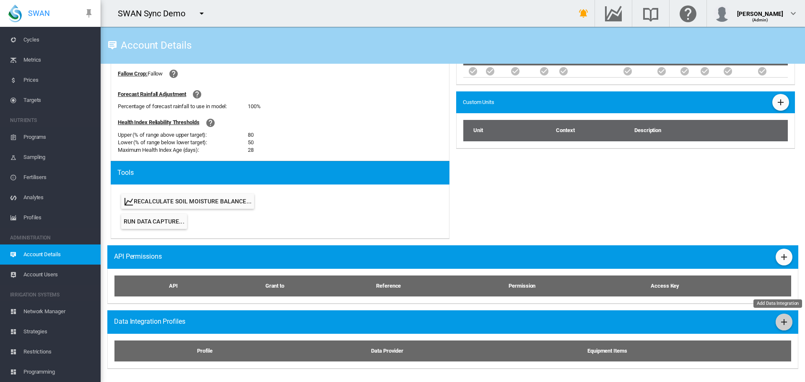
click at [785, 325] on button "Add Data Integration" at bounding box center [784, 322] width 17 height 17
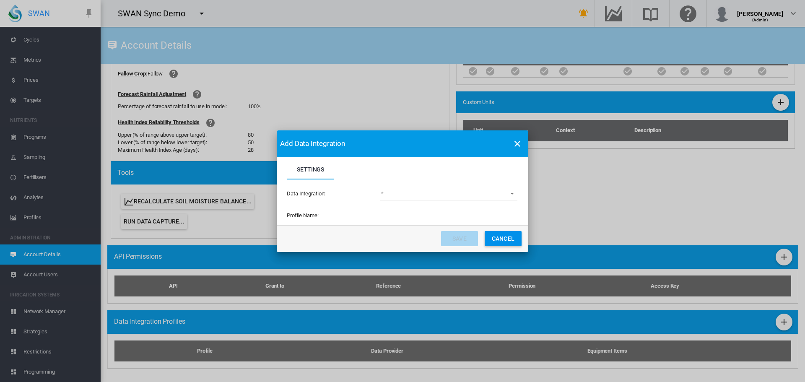
click at [462, 188] on md-select "(deprecated) Toro Lynx Course By Station Adcon Soil Moisture Aquacheck Soil Moi…" at bounding box center [449, 194] width 137 height 13
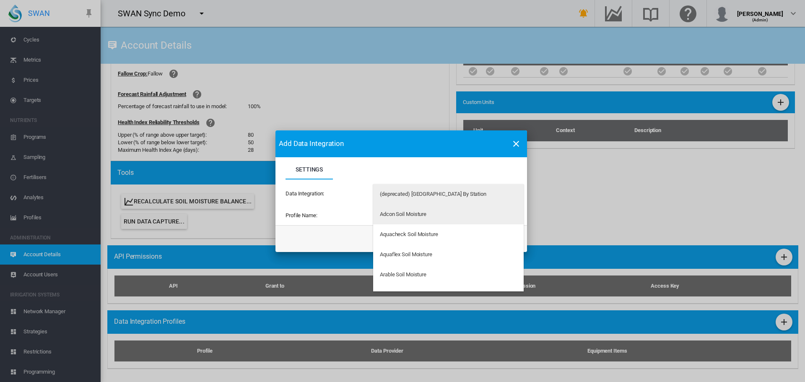
type md-option "34"
type md-option "33"
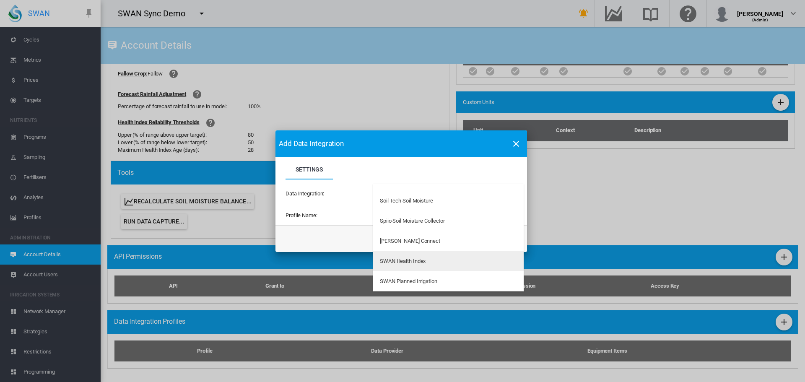
type md-option "36"
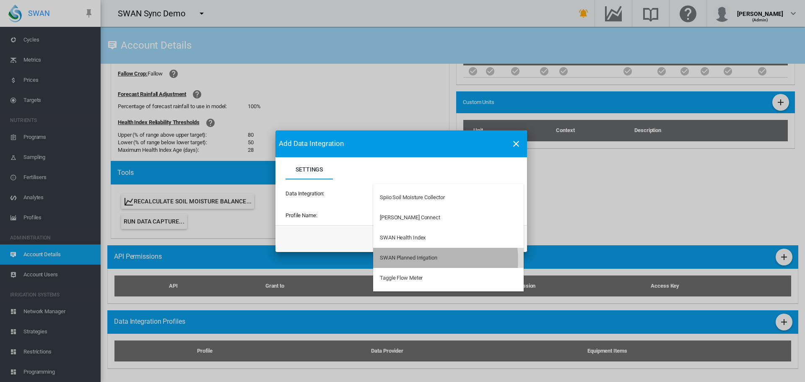
click at [399, 260] on div "SWAN Planned Irrigation" at bounding box center [408, 258] width 57 height 8
type input "**********"
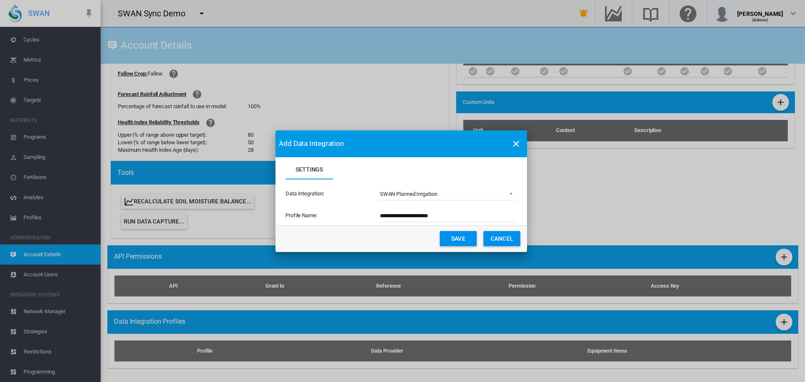
click at [451, 241] on button "Save" at bounding box center [458, 238] width 37 height 15
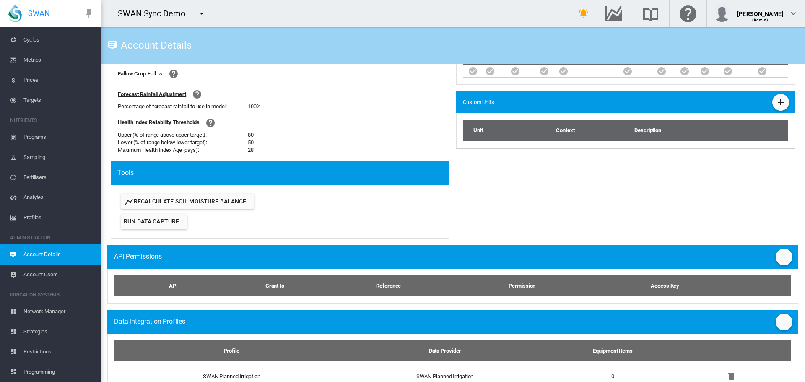
scroll to position [0, 0]
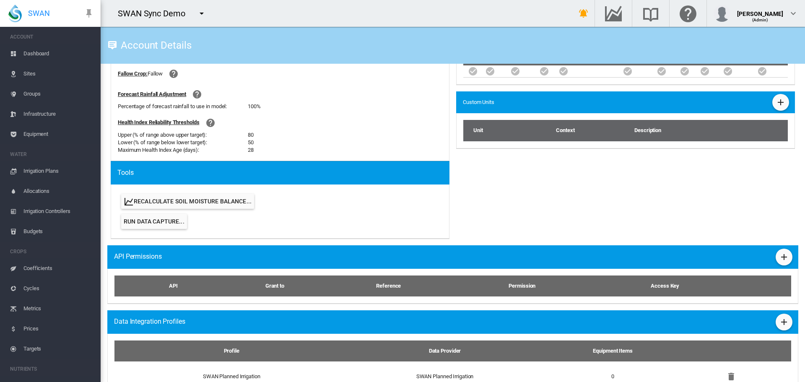
click at [28, 131] on span "Equipment" at bounding box center [58, 134] width 70 height 20
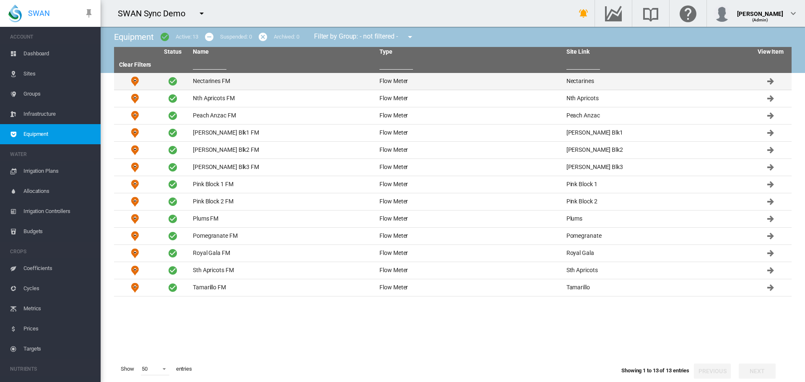
click at [204, 78] on td "Nectarines FM" at bounding box center [283, 81] width 187 height 17
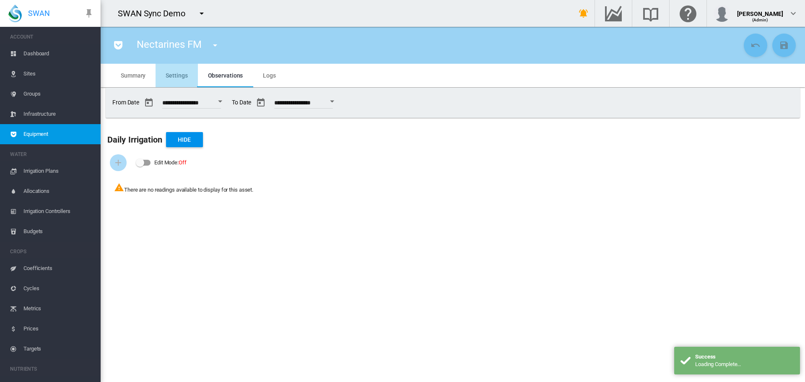
click at [188, 72] on md-tab-item "Settings" at bounding box center [177, 75] width 42 height 23
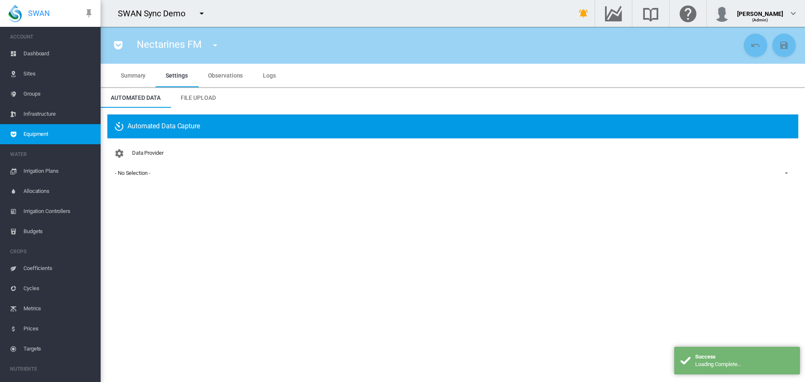
click at [123, 172] on div "- No Selection -" at bounding box center [132, 173] width 35 height 6
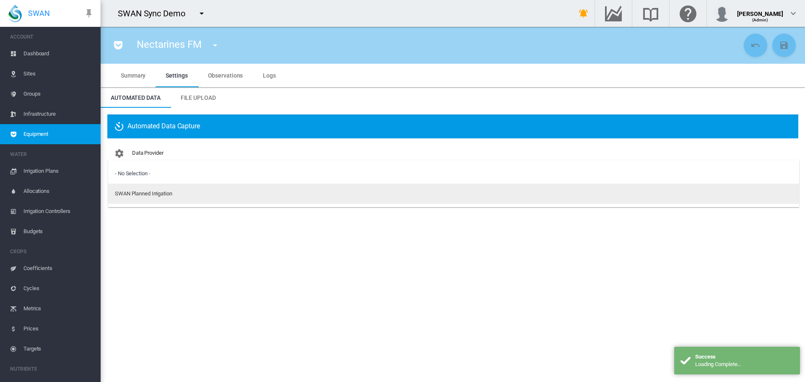
click at [147, 192] on div "SWAN Planned Irrigation" at bounding box center [143, 194] width 57 height 8
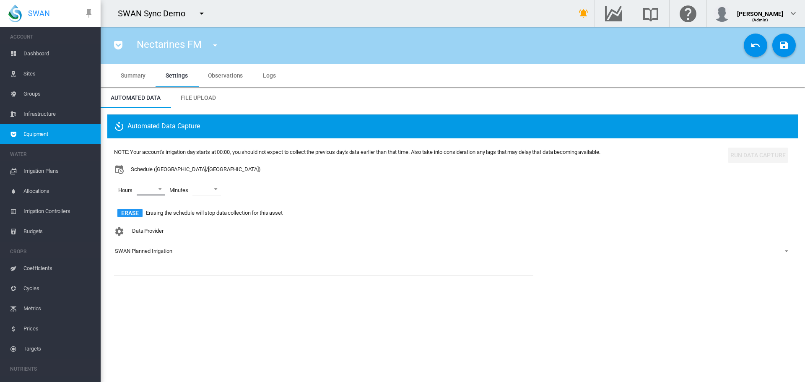
click at [156, 190] on md-select "00 01 02 03 04 05 06 07 08 09 10 11 12 13 14 15 16 17 18 19 20 21 22 23" at bounding box center [151, 189] width 29 height 13
click at [151, 193] on md-option "00" at bounding box center [149, 190] width 57 height 20
click at [209, 189] on md-backdrop at bounding box center [402, 191] width 805 height 382
click at [213, 189] on span at bounding box center [214, 189] width 10 height 8
click at [193, 229] on md-option "01" at bounding box center [215, 230] width 57 height 20
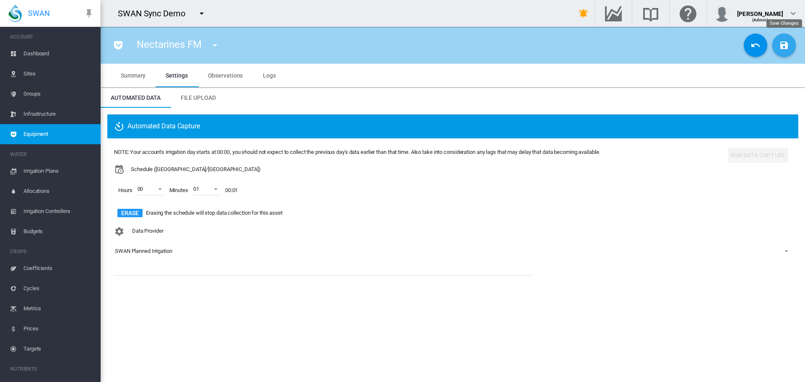
click at [783, 40] on md-icon "icon-content-save" at bounding box center [784, 45] width 10 height 10
click at [219, 40] on md-icon "icon-menu-down" at bounding box center [215, 45] width 10 height 10
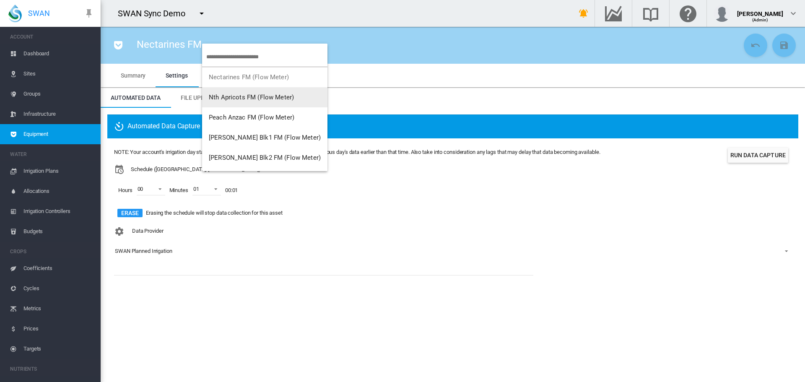
click at [246, 96] on span "Nth Apricots FM (Flow Meter)" at bounding box center [251, 98] width 85 height 8
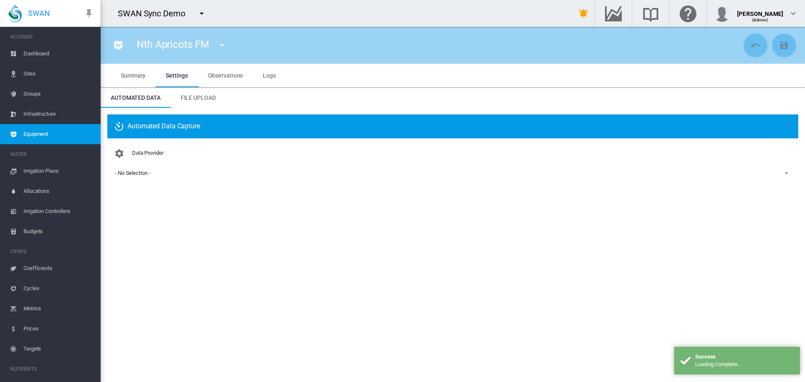
click at [134, 159] on div "Data Provider - No Selection - - No Selection - SWAN Planned Irrigation" at bounding box center [453, 169] width 678 height 49
click at [136, 173] on div "- No Selection -" at bounding box center [132, 173] width 35 height 6
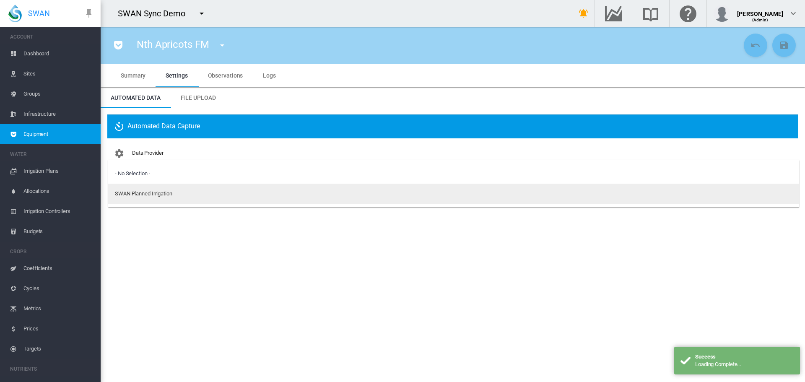
drag, startPoint x: 126, startPoint y: 189, endPoint x: 120, endPoint y: 189, distance: 6.3
click at [120, 189] on md-option "SWAN Planned Irrigation" at bounding box center [453, 194] width 691 height 20
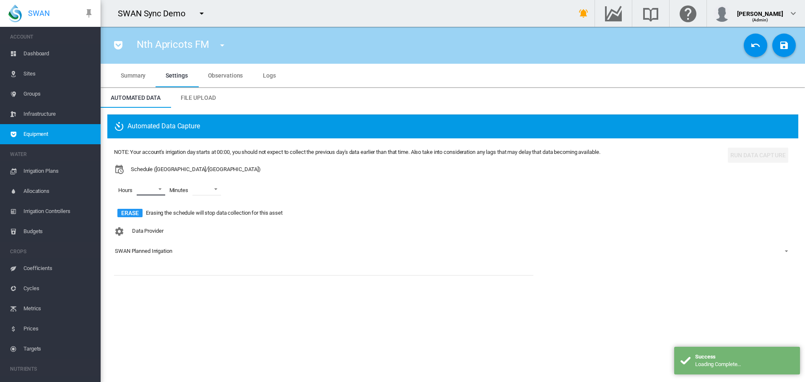
click at [144, 187] on md-select "00 01 02 03 04 05 06 07 08 09 10 11 12 13 14 15 16 17 18 19 20 21 22 23" at bounding box center [151, 189] width 29 height 13
click at [144, 193] on md-option "00" at bounding box center [149, 190] width 57 height 20
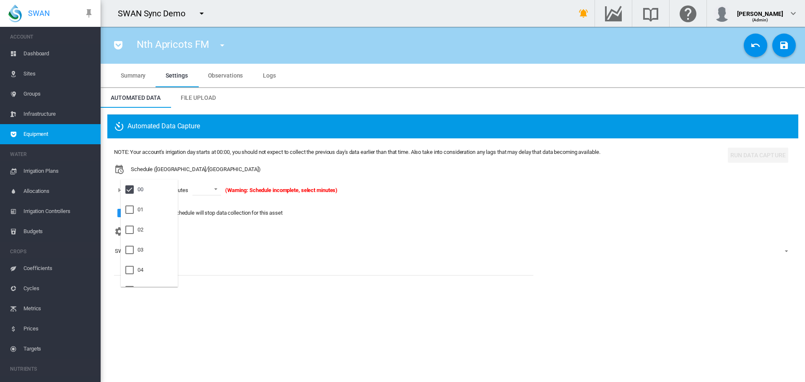
click at [196, 192] on md-backdrop at bounding box center [402, 191] width 805 height 382
click at [213, 189] on span at bounding box center [214, 189] width 10 height 8
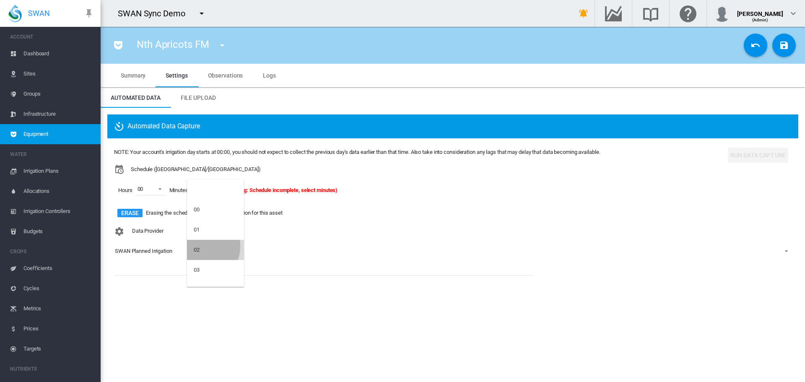
click at [198, 246] on div "02" at bounding box center [197, 250] width 6 height 8
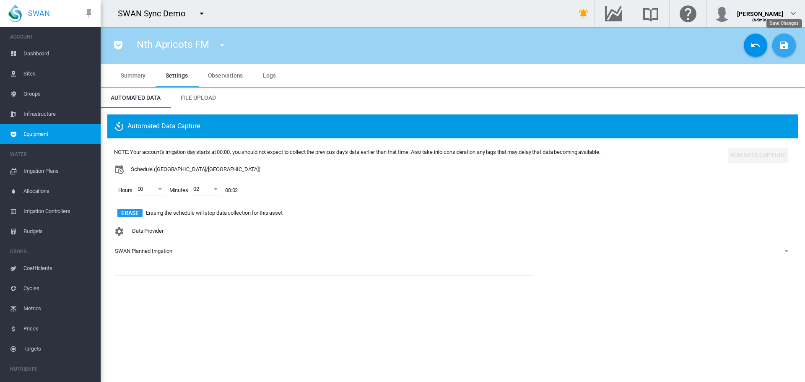
click at [782, 46] on md-icon "icon-content-save" at bounding box center [784, 45] width 10 height 10
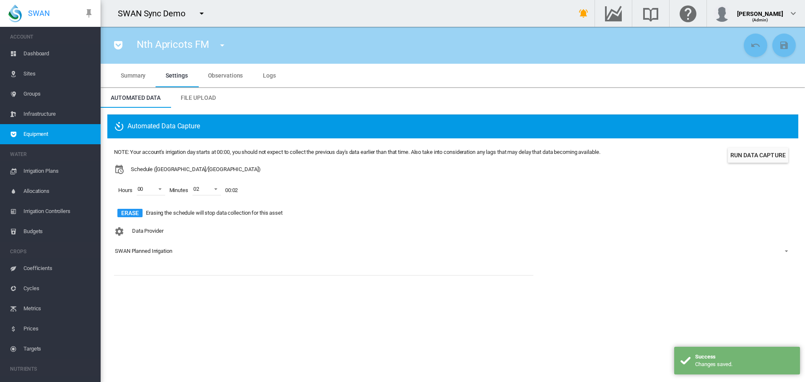
click at [218, 43] on md-icon "icon-menu-down" at bounding box center [222, 45] width 10 height 10
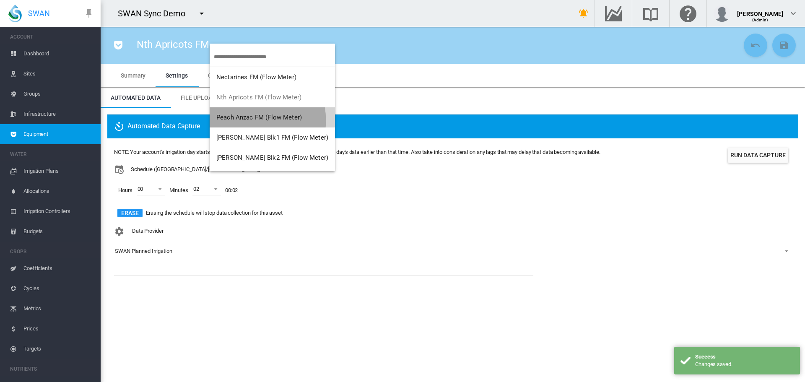
click at [247, 120] on span "Peach Anzac FM (Flow Meter)" at bounding box center [259, 118] width 86 height 8
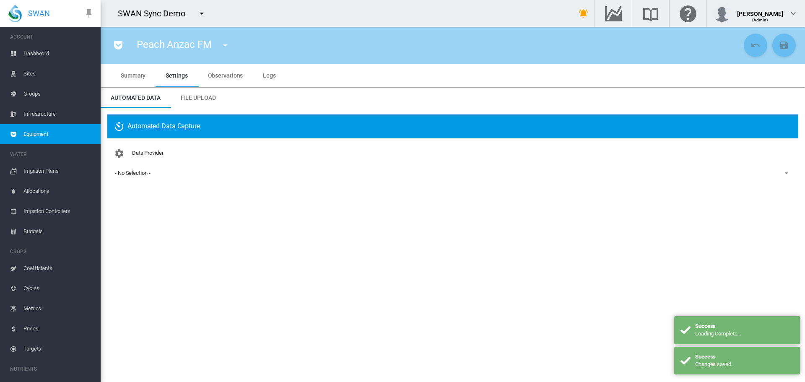
click at [124, 164] on div "Data Provider - No Selection - - No Selection - SWAN Planned Irrigation" at bounding box center [453, 169] width 678 height 49
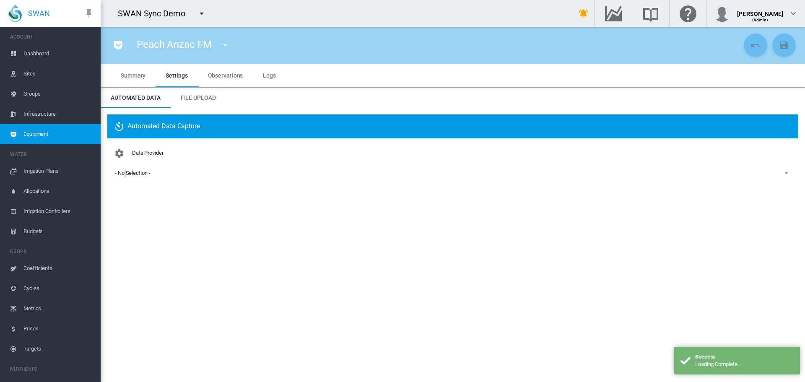
click at [126, 173] on div "- No Selection -" at bounding box center [132, 173] width 35 height 6
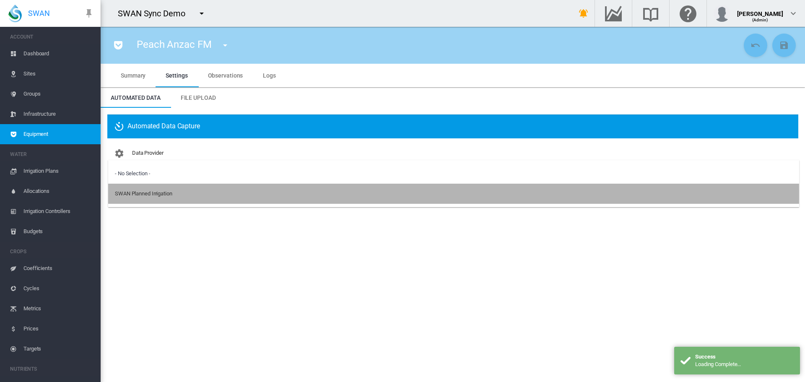
click at [131, 194] on div "SWAN Planned Irrigation" at bounding box center [143, 194] width 57 height 8
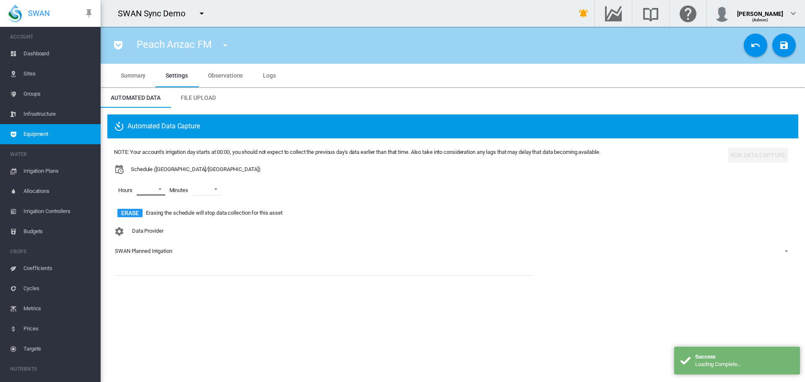
click at [147, 191] on md-select "00 01 02 03 04 05 06 07 08 09 10 11 12 13 14 15 16 17 18 19 20 21 22 23" at bounding box center [151, 189] width 29 height 13
click at [134, 187] on div at bounding box center [129, 189] width 8 height 8
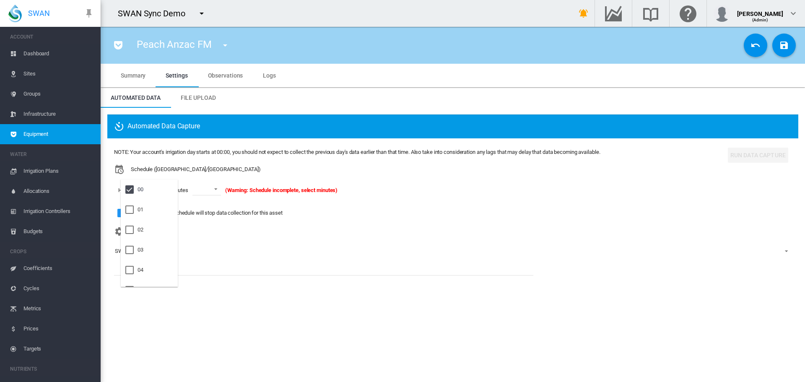
click at [193, 189] on md-backdrop at bounding box center [402, 191] width 805 height 382
click at [201, 189] on md-select-value at bounding box center [207, 189] width 29 height 13
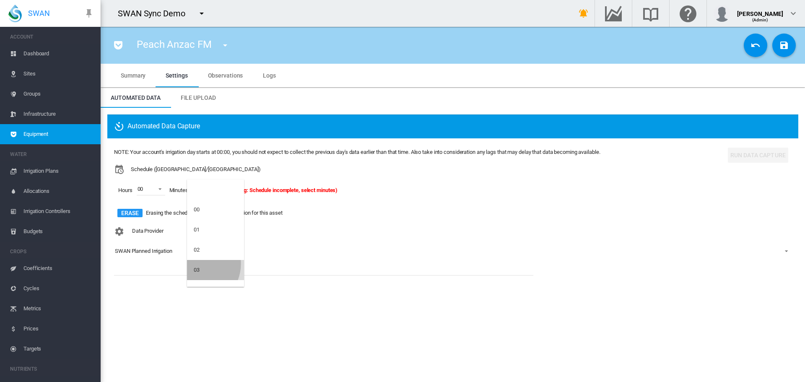
click at [196, 265] on md-option "03" at bounding box center [215, 270] width 57 height 20
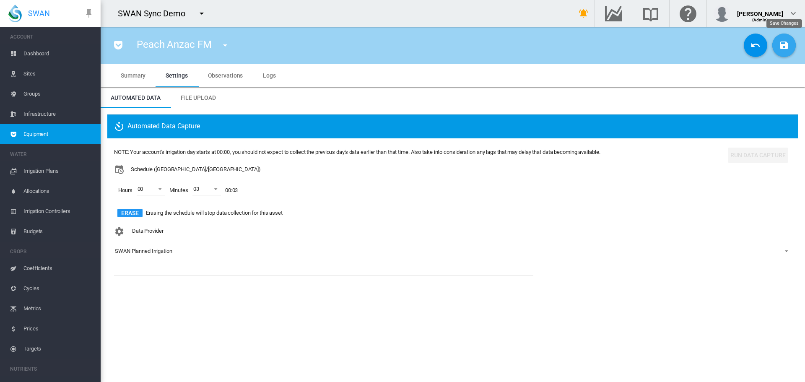
click at [788, 37] on button "Save Changes" at bounding box center [784, 45] width 23 height 23
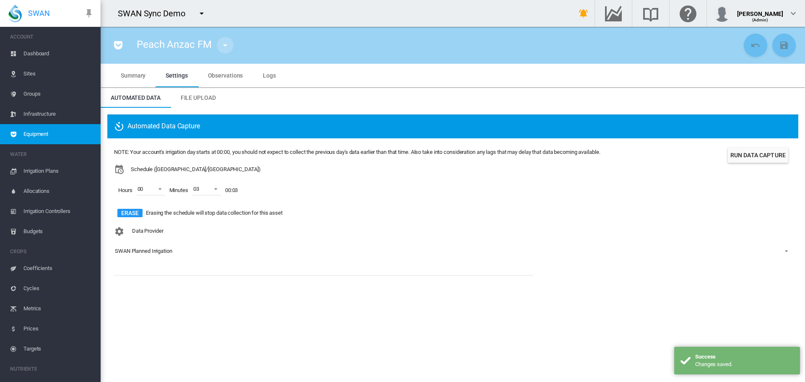
click at [224, 50] on md-icon "icon-menu-down" at bounding box center [225, 45] width 10 height 10
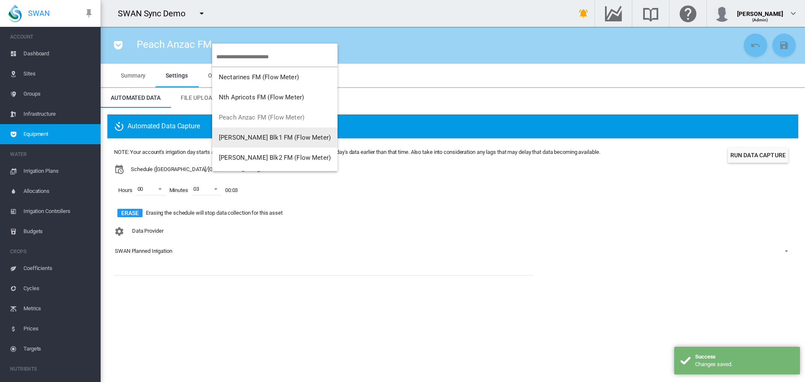
click at [248, 133] on button "[PERSON_NAME] Blk1 FM (Flow Meter)" at bounding box center [274, 138] width 125 height 20
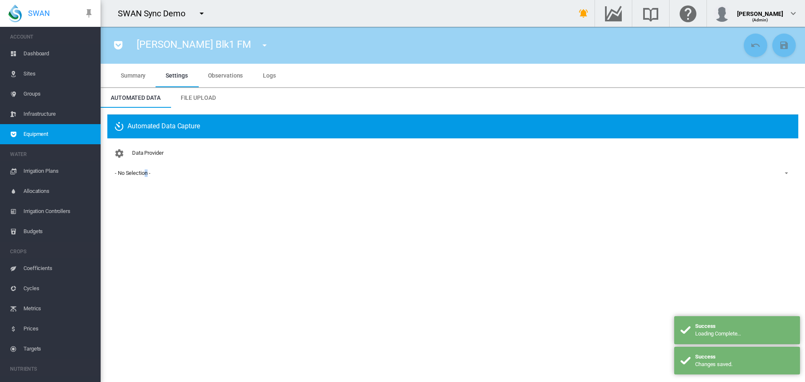
click at [146, 174] on div "- No Selection -" at bounding box center [132, 173] width 35 height 6
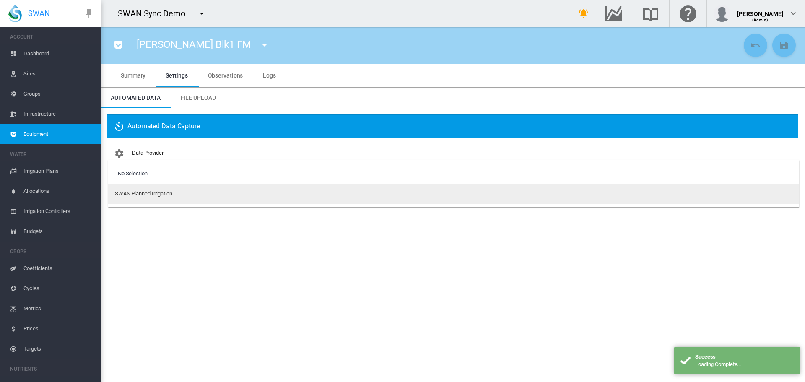
click at [122, 193] on div "SWAN Planned Irrigation" at bounding box center [143, 194] width 57 height 8
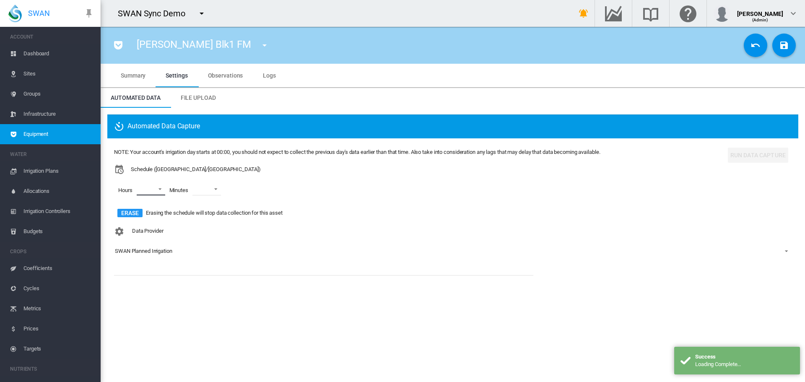
click at [140, 189] on md-select "00 01 02 03 04 05 06 07 08 09 10 11 12 13 14 15 16 17 18 19 20 21 22 23" at bounding box center [151, 189] width 29 height 13
click at [150, 193] on md-option "00" at bounding box center [149, 190] width 57 height 20
click at [197, 193] on md-backdrop at bounding box center [402, 191] width 805 height 382
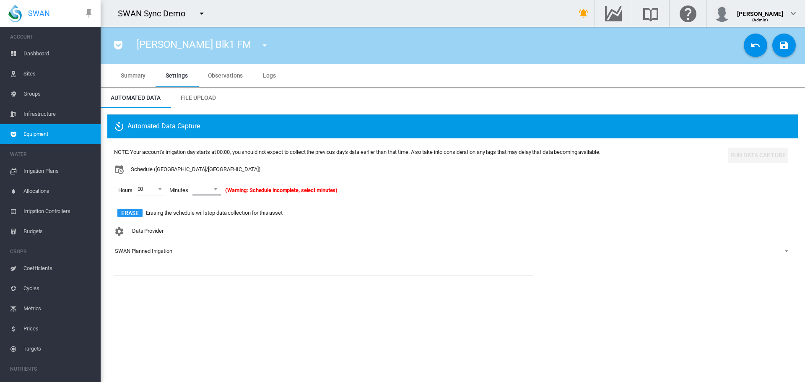
click at [198, 189] on md-select-value at bounding box center [207, 189] width 29 height 13
click at [203, 194] on md-option at bounding box center [215, 190] width 57 height 20
click at [214, 192] on span at bounding box center [214, 189] width 10 height 8
click at [216, 211] on md-option "04" at bounding box center [215, 220] width 57 height 20
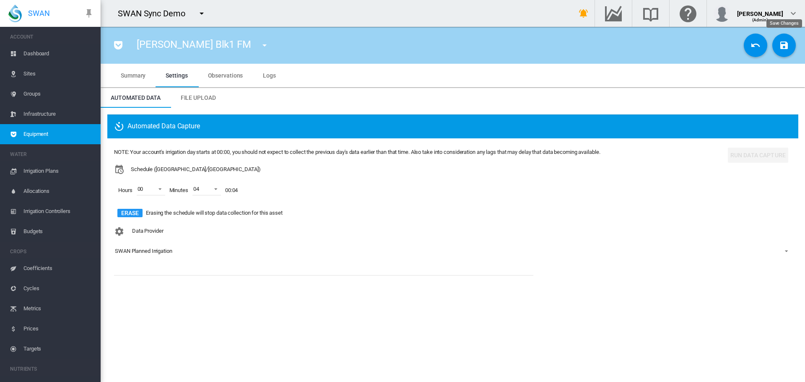
click at [788, 42] on md-icon "icon-content-save" at bounding box center [784, 45] width 10 height 10
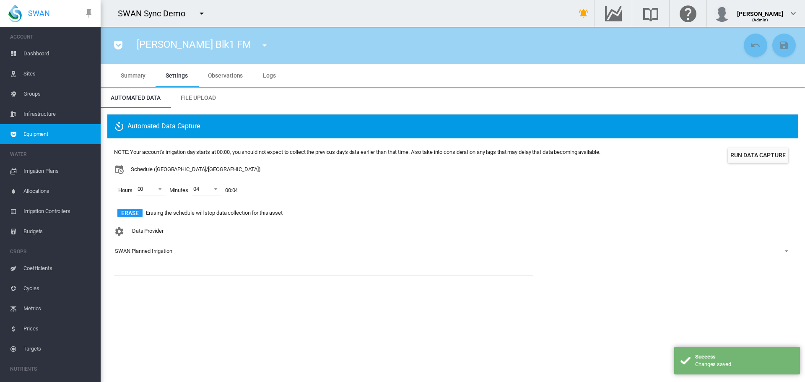
click at [260, 43] on md-icon "icon-menu-down" at bounding box center [265, 45] width 10 height 10
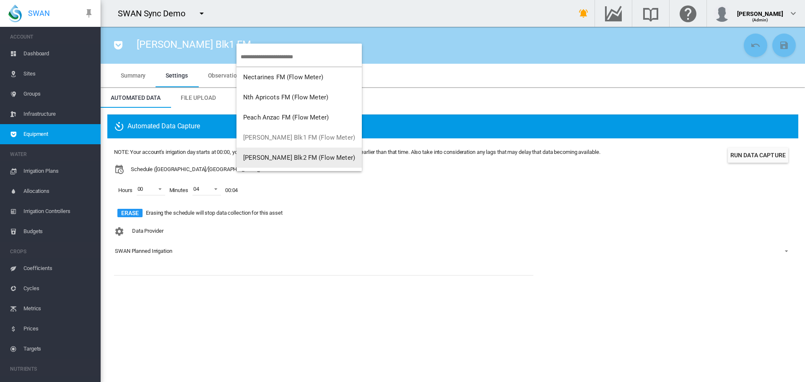
click at [298, 154] on span "[PERSON_NAME] Blk2 FM (Flow Meter)" at bounding box center [299, 158] width 112 height 8
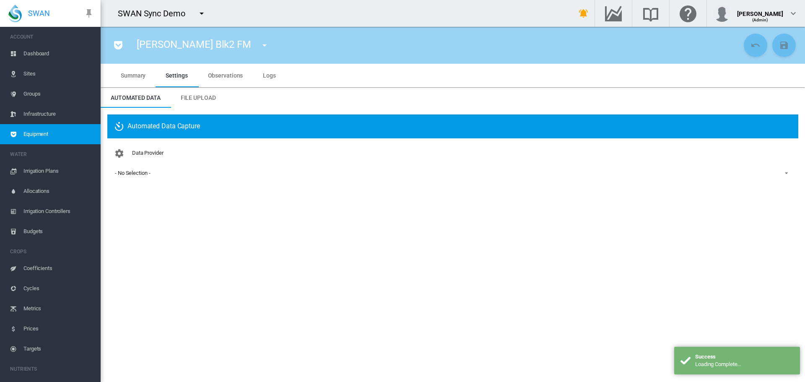
click at [132, 173] on div "- No Selection -" at bounding box center [132, 173] width 35 height 6
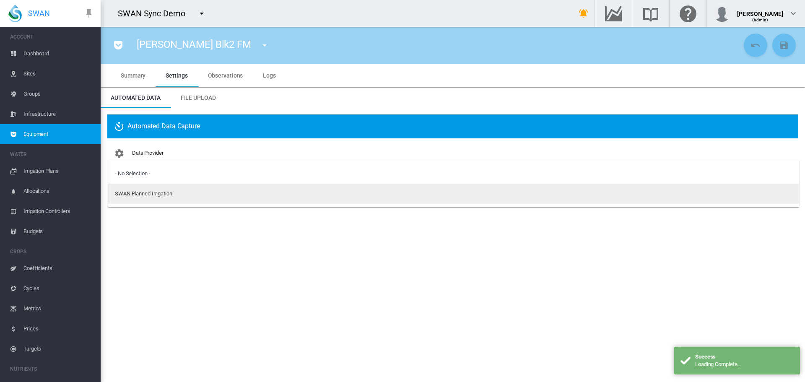
click at [128, 186] on md-option "SWAN Planned Irrigation" at bounding box center [453, 194] width 691 height 20
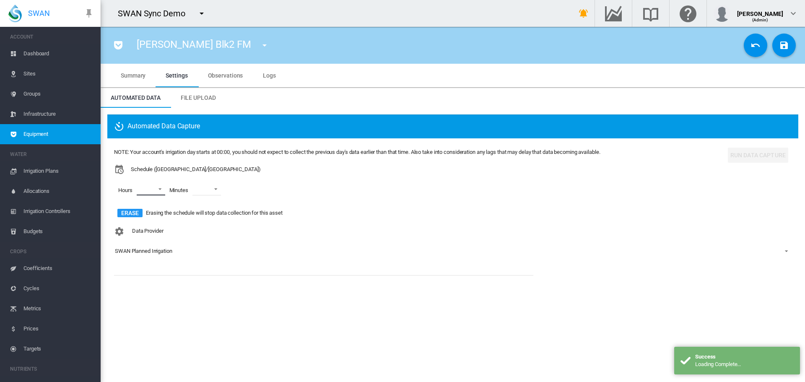
click at [143, 191] on md-select "00 01 02 03 04 05 06 07 08 09 10 11 12 13 14 15 16 17 18 19 20 21 22 23" at bounding box center [151, 189] width 29 height 13
click at [132, 191] on div at bounding box center [129, 189] width 8 height 8
click at [219, 188] on md-backdrop at bounding box center [402, 191] width 805 height 382
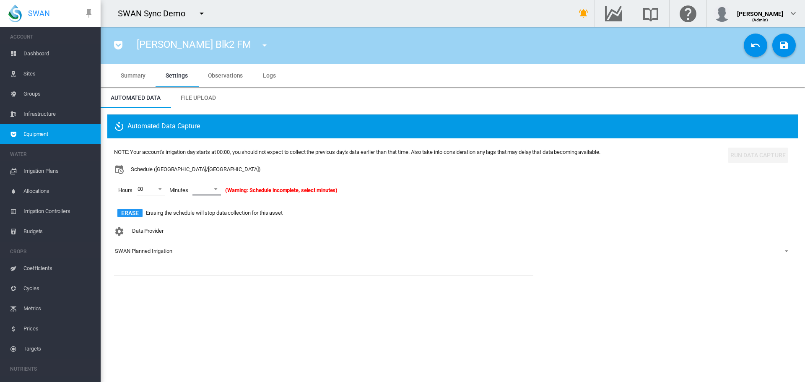
click at [209, 192] on span at bounding box center [214, 189] width 10 height 8
click at [209, 239] on md-option "05" at bounding box center [215, 240] width 57 height 20
click at [791, 46] on button "Save Changes" at bounding box center [784, 45] width 23 height 23
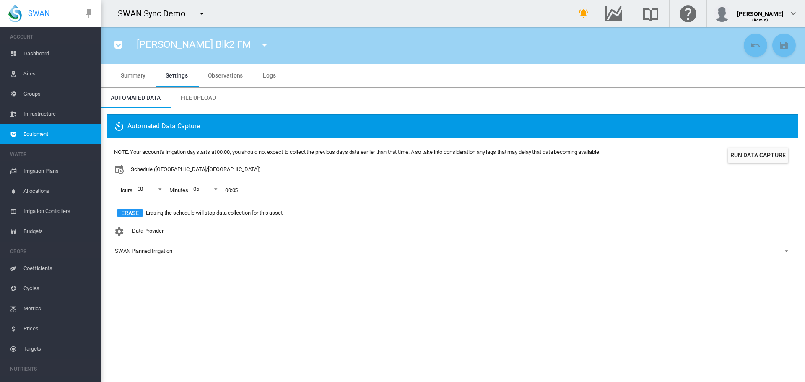
click at [260, 43] on md-icon "icon-menu-down" at bounding box center [265, 45] width 10 height 10
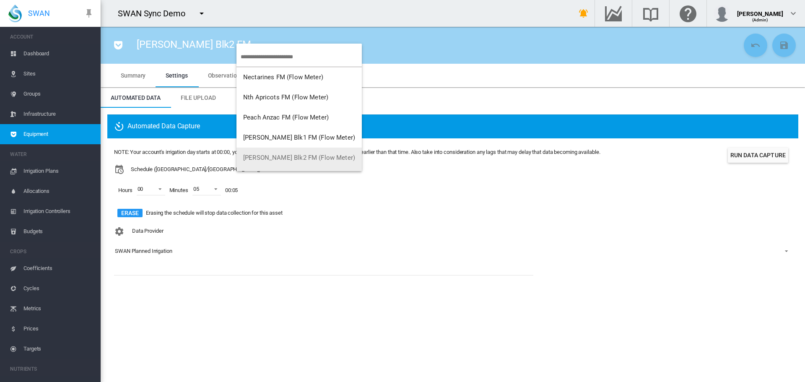
scroll to position [17, 0]
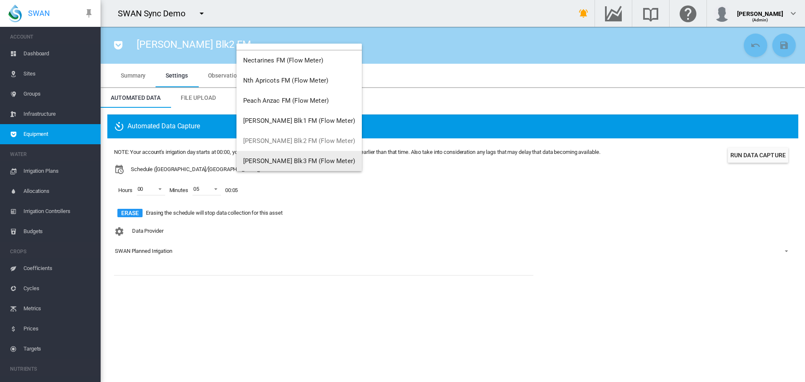
click at [290, 156] on button "[PERSON_NAME] Blk3 FM (Flow Meter)" at bounding box center [299, 161] width 125 height 20
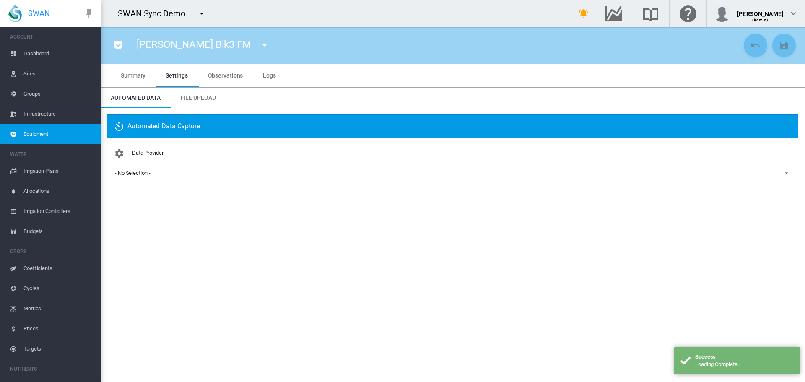
click at [124, 171] on div "- No Selection -" at bounding box center [132, 173] width 35 height 6
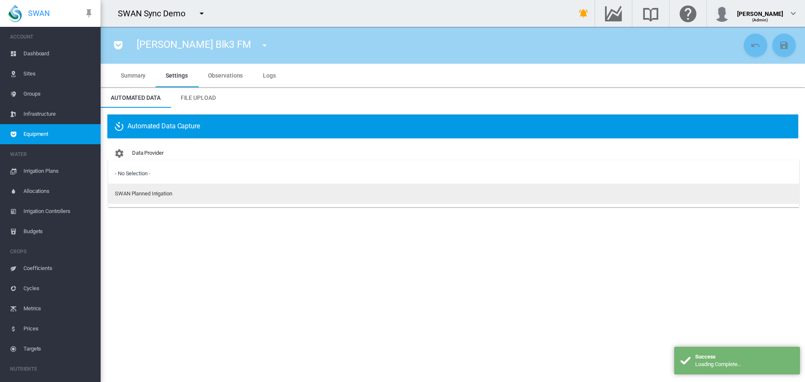
click at [138, 188] on md-option "SWAN Planned Irrigation" at bounding box center [453, 194] width 691 height 20
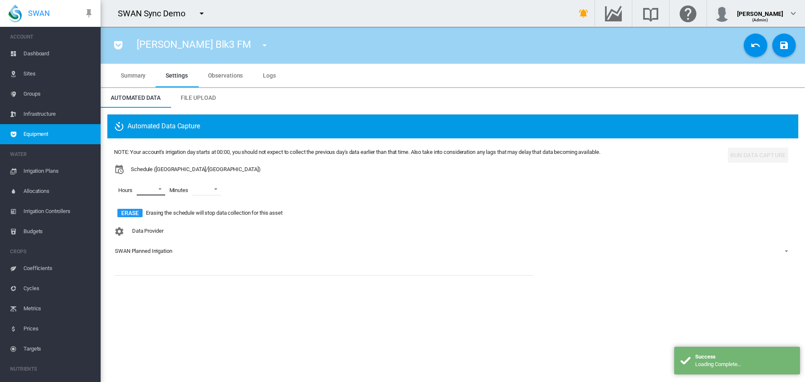
click at [155, 189] on md-select "00 01 02 03 04 05 06 07 08 09 10 11 12 13 14 15 16 17 18 19 20 21 22 23" at bounding box center [151, 189] width 29 height 13
click at [134, 191] on div at bounding box center [129, 189] width 8 height 8
click at [208, 187] on md-backdrop at bounding box center [402, 191] width 805 height 382
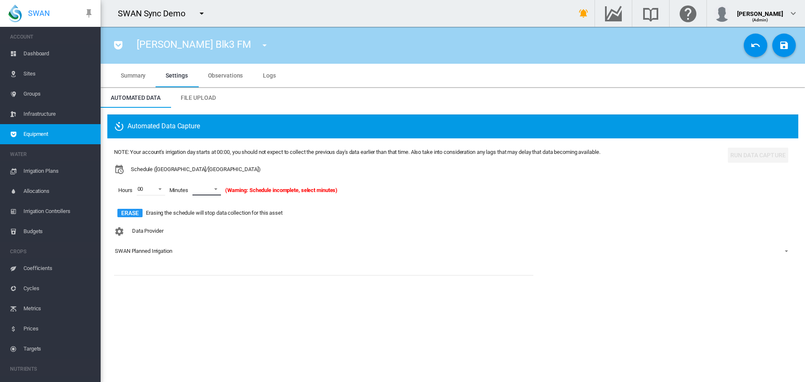
click at [214, 193] on md-select-value at bounding box center [207, 189] width 29 height 13
click at [211, 262] on md-option "06" at bounding box center [215, 260] width 57 height 20
click at [785, 35] on button "Save Changes" at bounding box center [784, 45] width 23 height 23
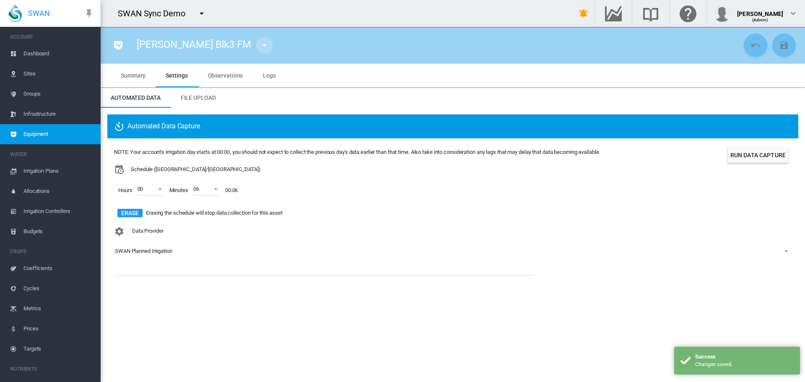
click at [260, 44] on md-icon "icon-menu-down" at bounding box center [265, 45] width 10 height 10
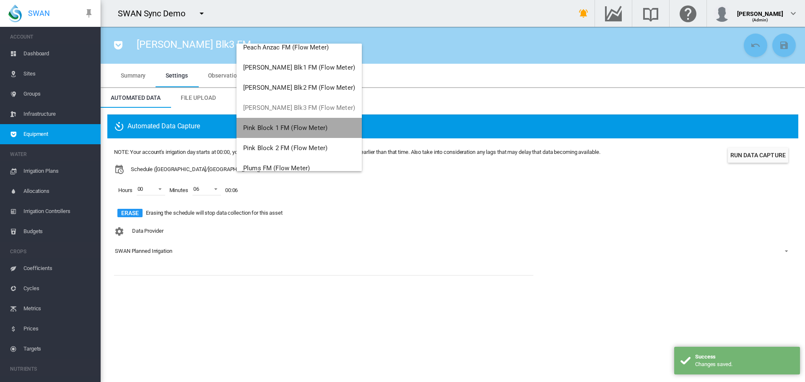
click at [300, 126] on span "Pink Block 1 FM (Flow Meter)" at bounding box center [285, 128] width 84 height 8
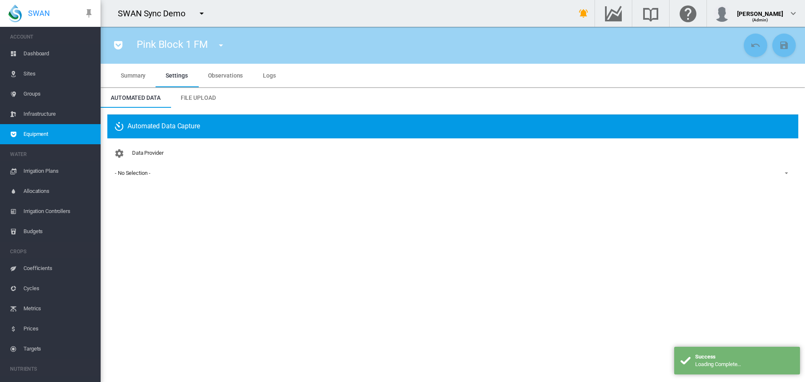
click at [145, 179] on md-select-value "- No Selection -" at bounding box center [453, 173] width 678 height 13
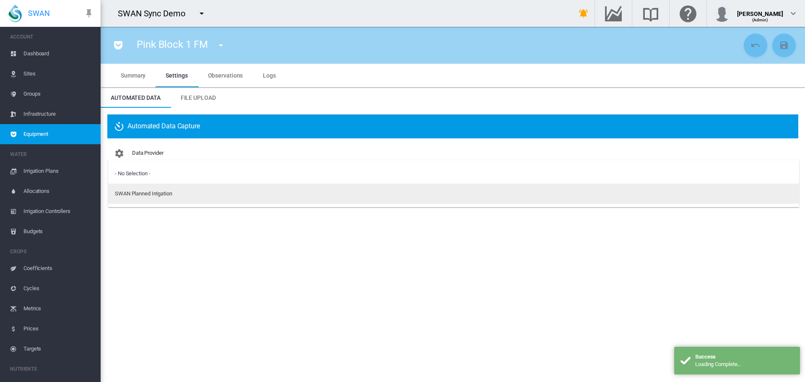
click at [147, 194] on div "SWAN Planned Irrigation" at bounding box center [143, 194] width 57 height 8
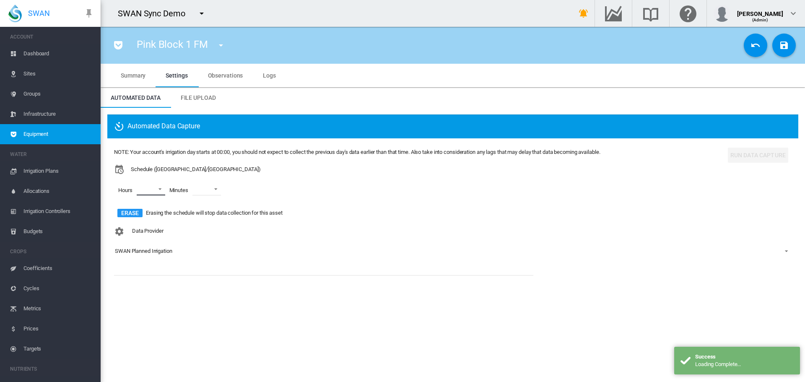
click at [152, 190] on md-select "00 01 02 03 04 05 06 07 08 09 10 11 12 13 14 15 16 17 18 19 20 21 22 23" at bounding box center [151, 189] width 29 height 13
click at [138, 188] on md-option "00" at bounding box center [149, 190] width 57 height 20
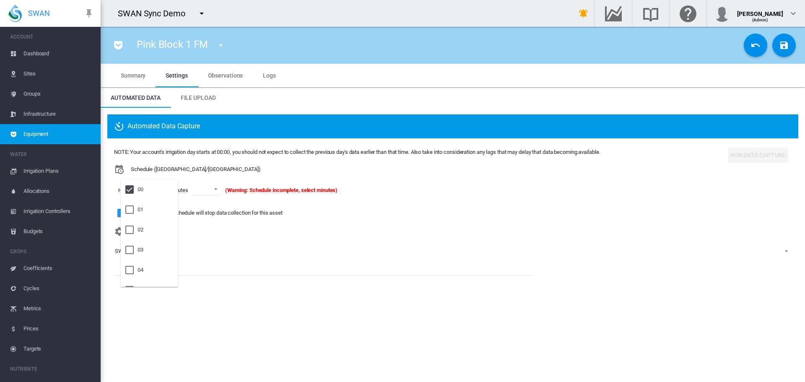
click at [194, 189] on md-backdrop at bounding box center [402, 191] width 805 height 382
click at [206, 185] on md-select-value at bounding box center [207, 189] width 29 height 13
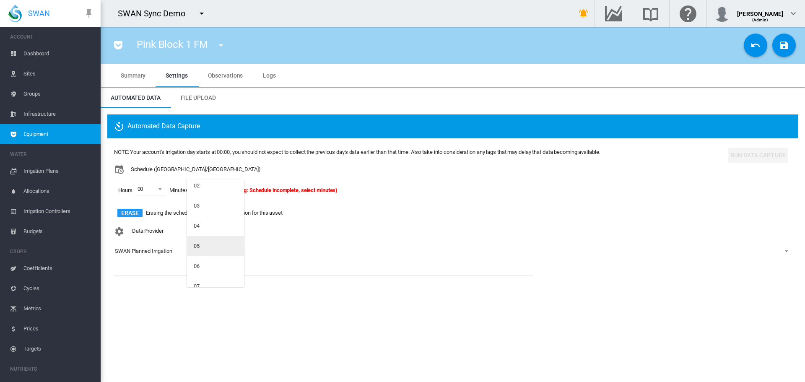
scroll to position [140, 0]
click at [194, 209] on div "07" at bounding box center [197, 211] width 6 height 8
click at [792, 50] on button "Save Changes" at bounding box center [784, 45] width 23 height 23
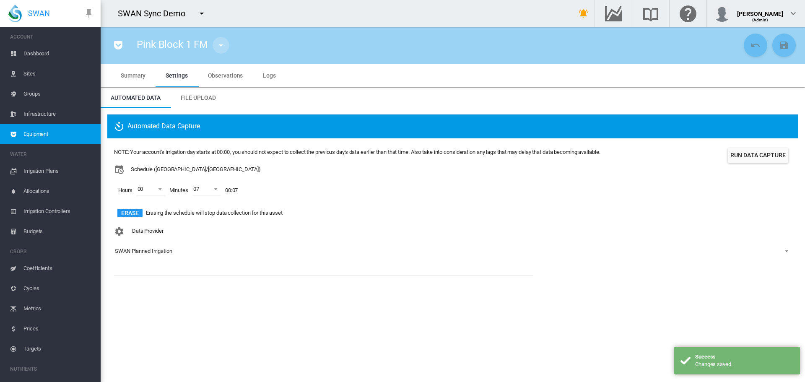
click at [224, 40] on md-icon "icon-menu-down" at bounding box center [221, 45] width 10 height 10
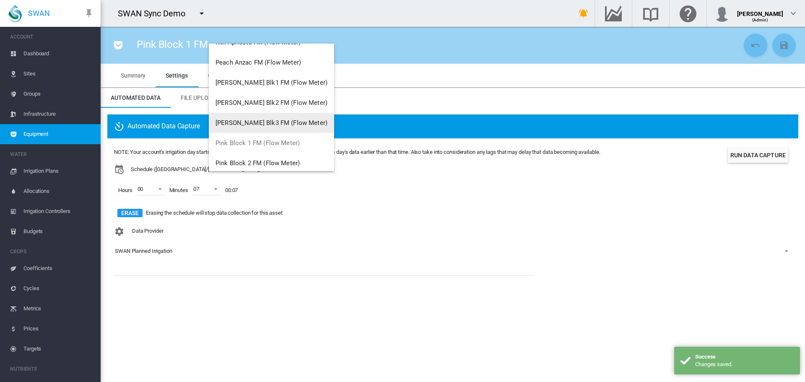
scroll to position [70, 0]
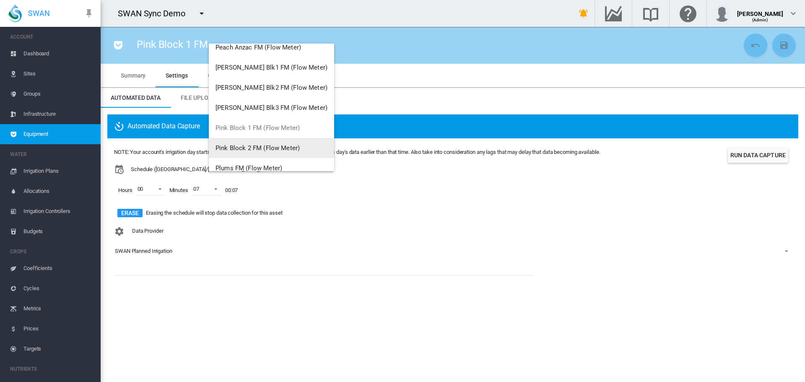
click at [245, 144] on button "Pink Block 2 FM (Flow Meter)" at bounding box center [271, 148] width 125 height 20
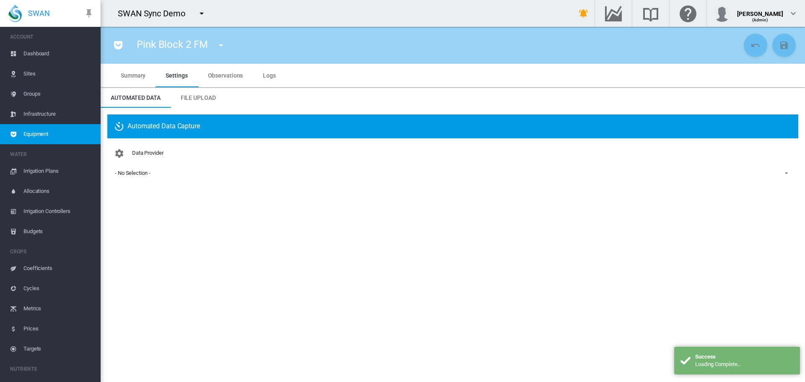
click at [143, 178] on md-select-value "- No Selection -" at bounding box center [453, 173] width 678 height 13
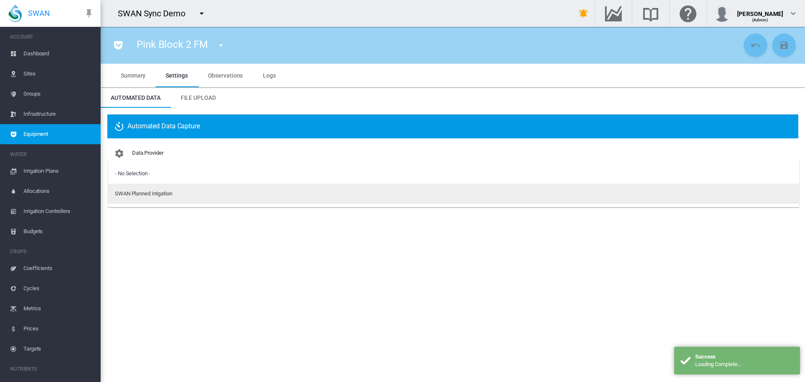
click at [144, 190] on div "SWAN Planned Irrigation" at bounding box center [143, 194] width 57 height 8
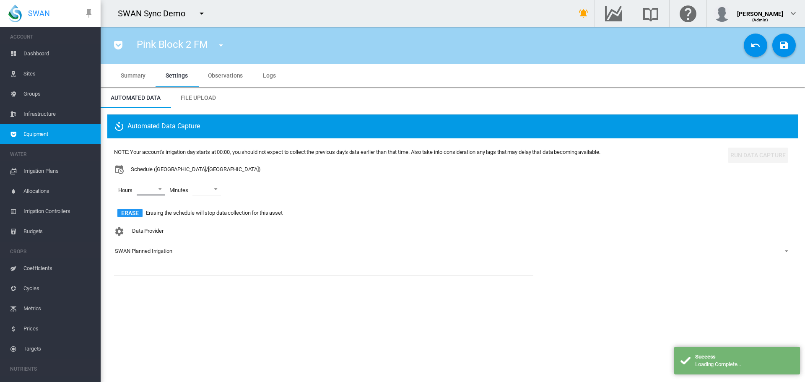
click at [148, 188] on md-select "00 01 02 03 04 05 06 07 08 09 10 11 12 13 14 15 16 17 18 19 20 21 22 23" at bounding box center [151, 189] width 29 height 13
click at [145, 190] on md-option "00" at bounding box center [149, 190] width 57 height 20
click at [203, 193] on md-backdrop at bounding box center [402, 191] width 805 height 382
click at [219, 193] on md-select-value at bounding box center [207, 189] width 29 height 13
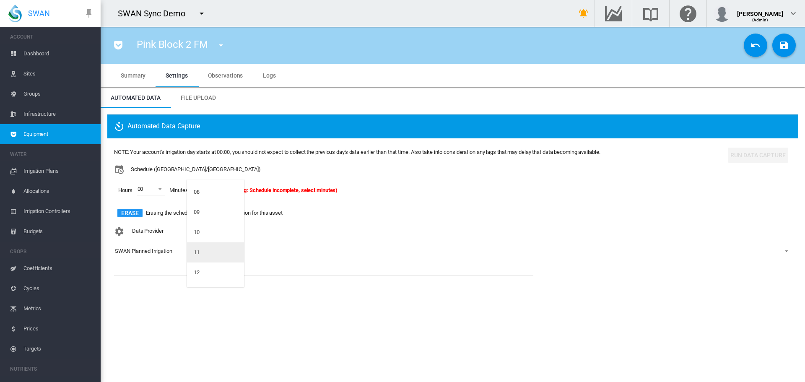
scroll to position [210, 0]
click at [216, 182] on md-option "09" at bounding box center [215, 181] width 57 height 20
click at [794, 39] on button "Save Changes" at bounding box center [784, 45] width 23 height 23
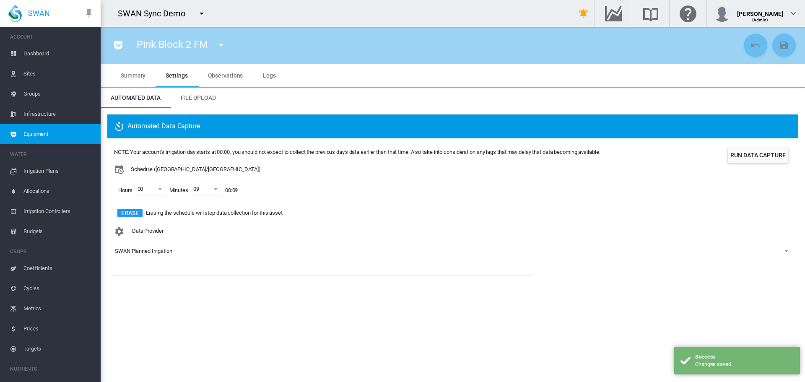
click at [219, 40] on md-icon "icon-menu-down" at bounding box center [221, 45] width 10 height 10
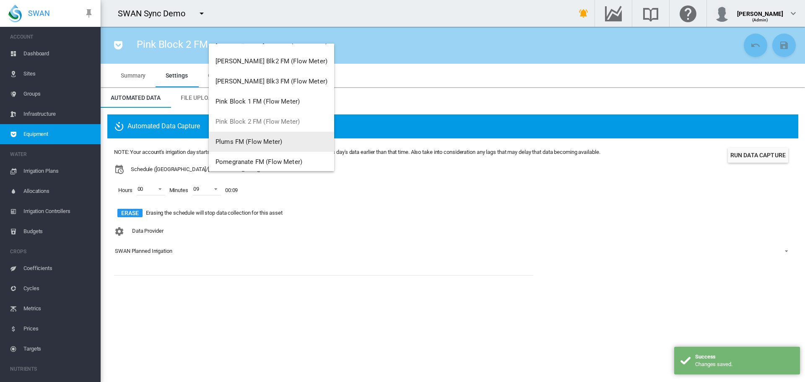
scroll to position [140, 0]
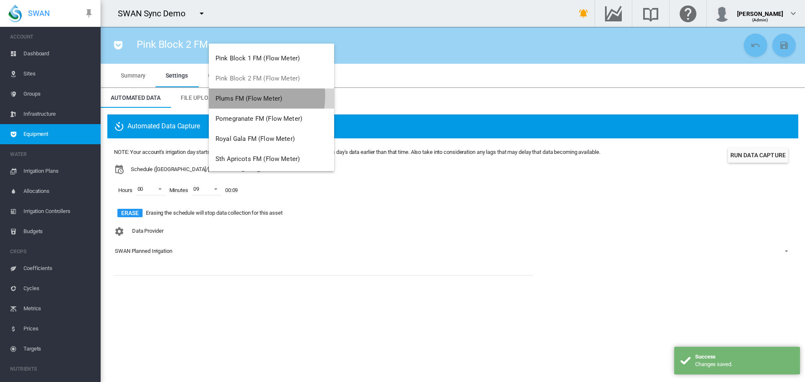
click at [240, 96] on span "Plums FM (Flow Meter)" at bounding box center [249, 99] width 67 height 8
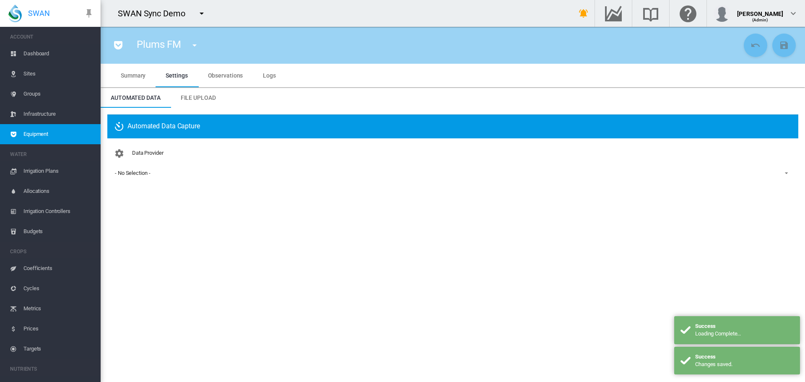
click at [135, 174] on div "- No Selection -" at bounding box center [132, 173] width 35 height 6
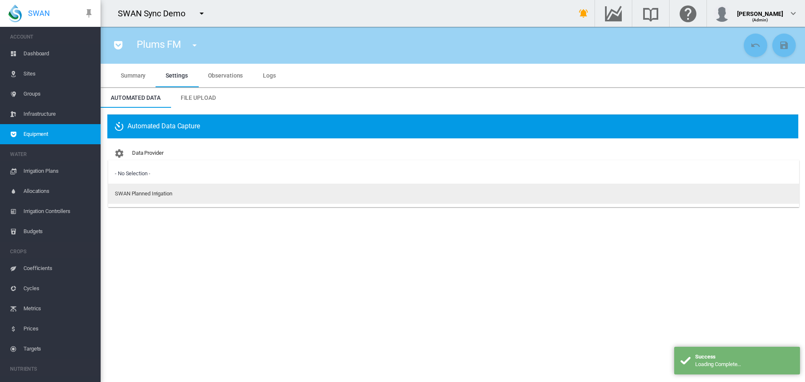
click at [138, 187] on md-option "SWAN Planned Irrigation" at bounding box center [453, 194] width 691 height 20
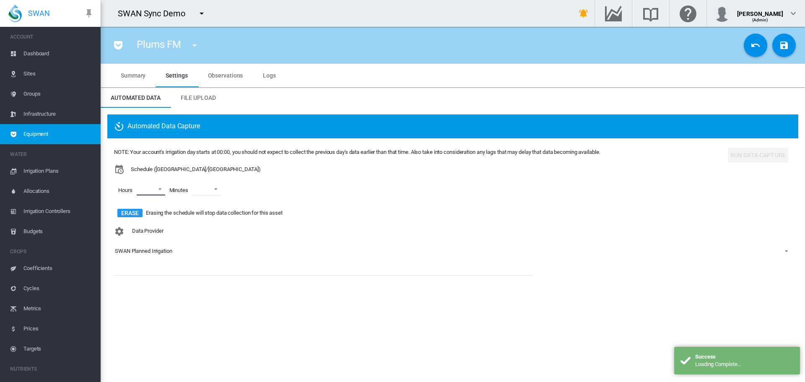
click at [138, 187] on md-select "00 01 02 03 04 05 06 07 08 09 10 11 12 13 14 15 16 17 18 19 20 21 22 23" at bounding box center [151, 189] width 29 height 13
click at [133, 192] on div at bounding box center [129, 189] width 8 height 8
click at [218, 191] on md-backdrop at bounding box center [402, 191] width 805 height 382
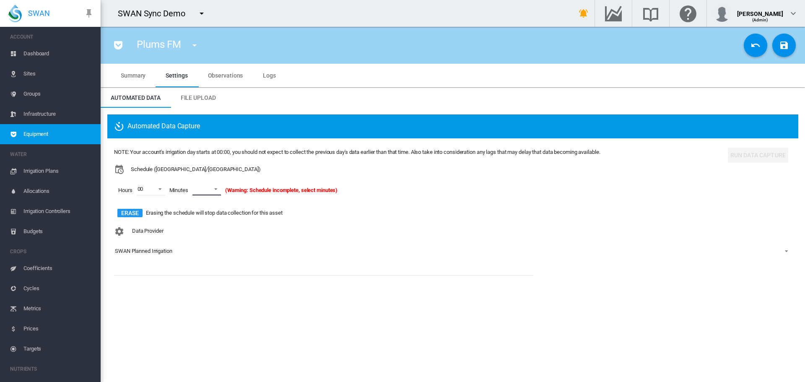
click at [208, 191] on md-select-value at bounding box center [207, 189] width 29 height 13
click at [199, 218] on div "11" at bounding box center [197, 222] width 6 height 8
click at [788, 47] on md-icon "icon-content-save" at bounding box center [784, 45] width 10 height 10
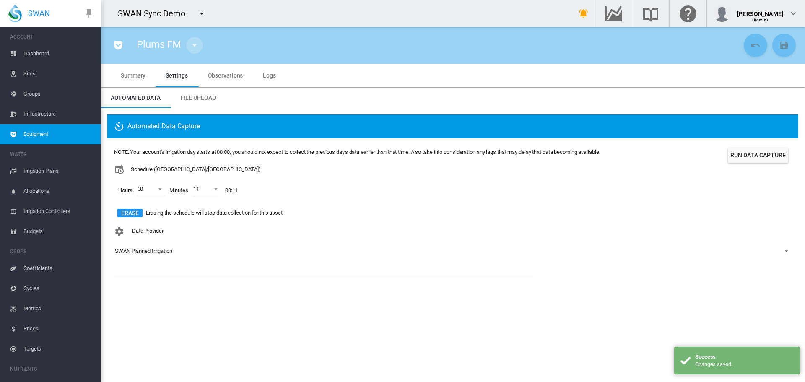
click at [193, 45] on md-icon "icon-menu-down" at bounding box center [195, 45] width 10 height 10
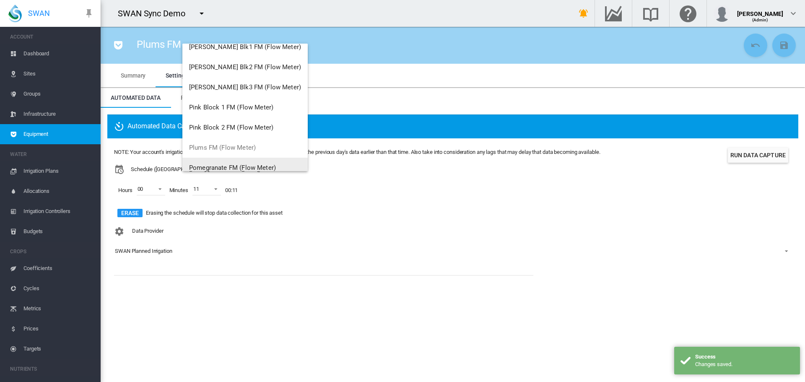
scroll to position [161, 0]
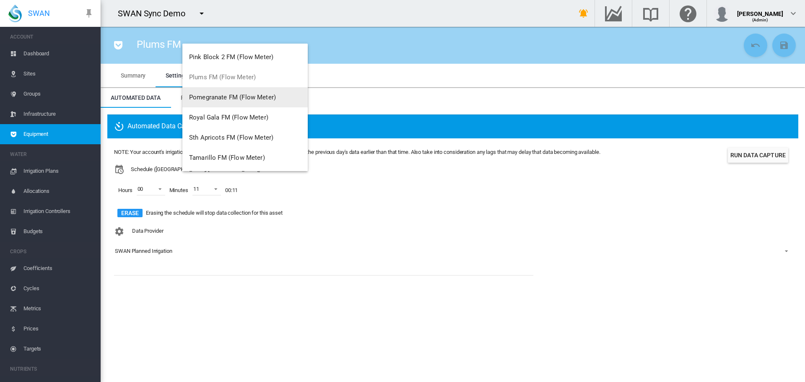
click at [230, 101] on span "Pomegranate FM (Flow Meter)" at bounding box center [232, 98] width 87 height 8
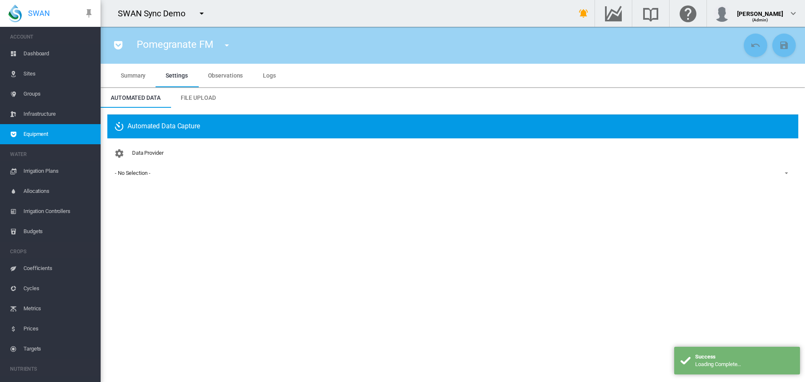
click at [136, 170] on div "- No Selection -" at bounding box center [132, 173] width 35 height 6
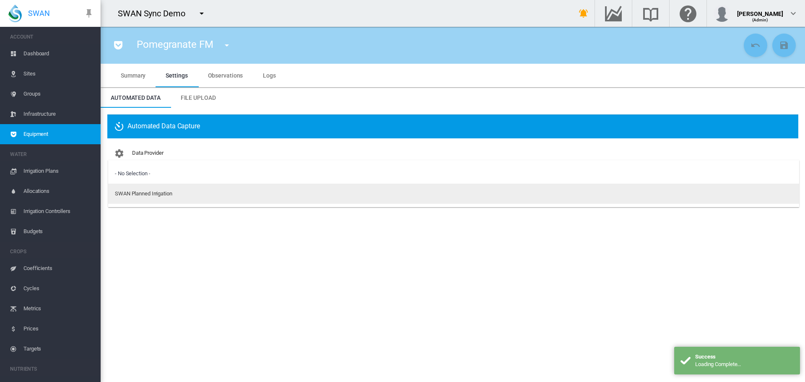
click at [129, 189] on md-option "SWAN Planned Irrigation" at bounding box center [453, 194] width 691 height 20
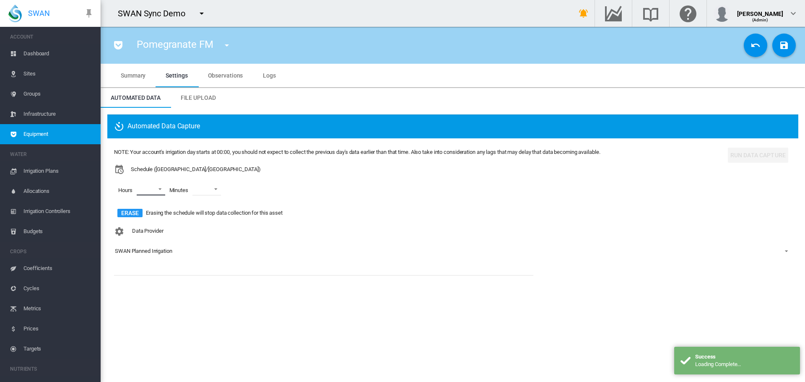
click at [149, 187] on md-select "00 01 02 03 04 05 06 07 08 09 10 11 12 13 14 15 16 17 18 19 20 21 22 23" at bounding box center [151, 189] width 29 height 13
click at [134, 194] on div at bounding box center [129, 189] width 8 height 8
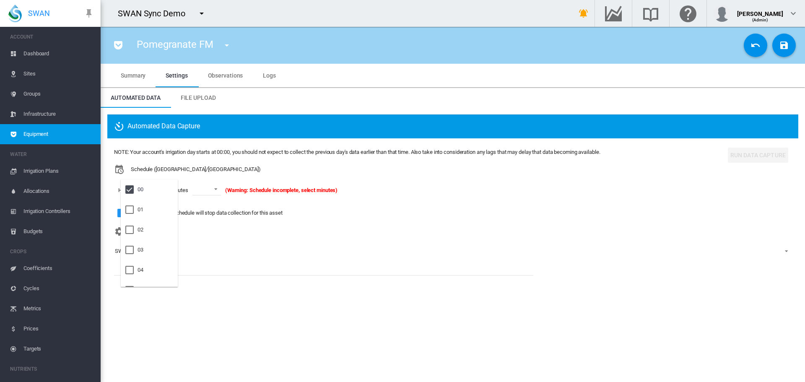
click at [203, 191] on md-backdrop at bounding box center [402, 191] width 805 height 382
click at [209, 185] on span at bounding box center [214, 189] width 10 height 8
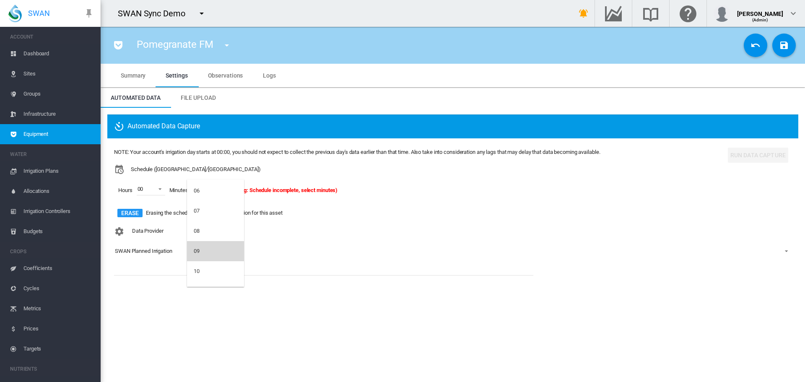
click at [205, 252] on md-option "09" at bounding box center [215, 251] width 57 height 20
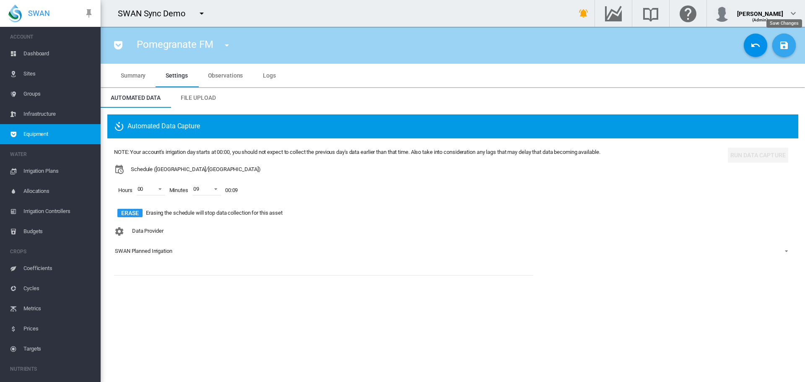
click at [782, 45] on md-icon "icon-content-save" at bounding box center [784, 45] width 10 height 10
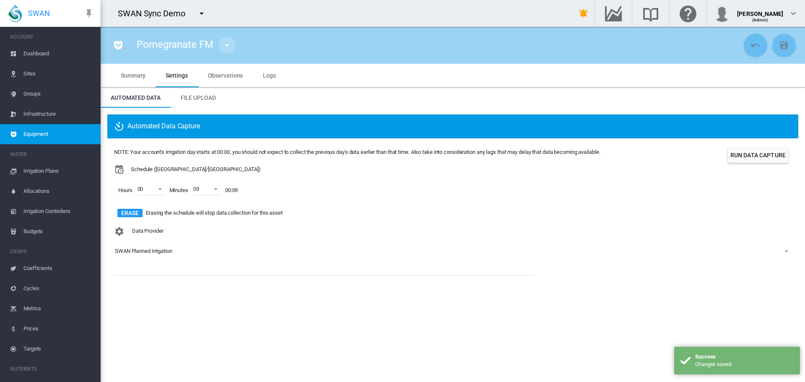
click at [219, 44] on button "button" at bounding box center [227, 45] width 17 height 17
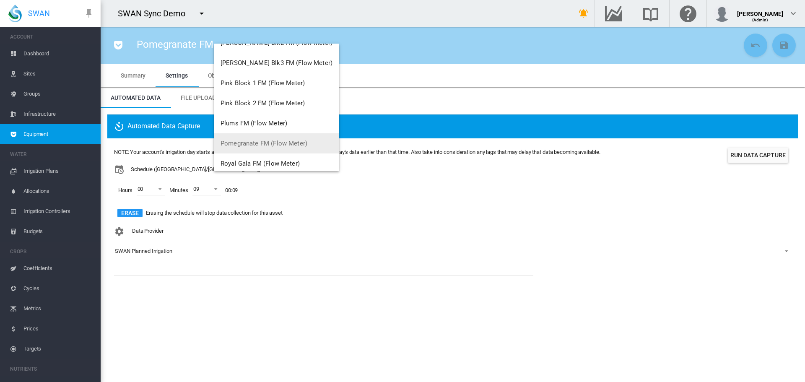
scroll to position [161, 0]
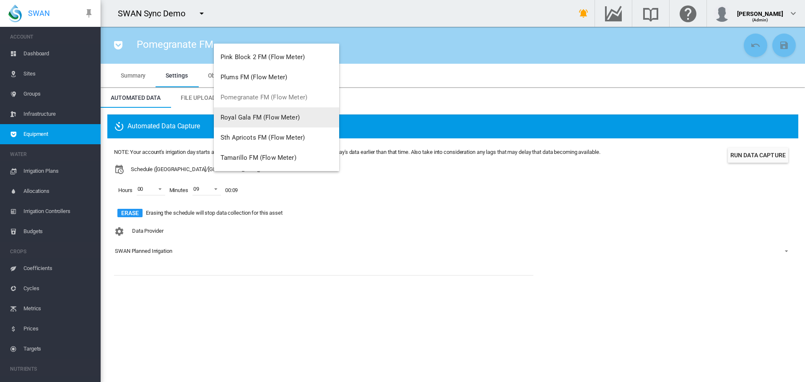
click at [236, 115] on span "Royal Gala FM (Flow Meter)" at bounding box center [260, 118] width 79 height 8
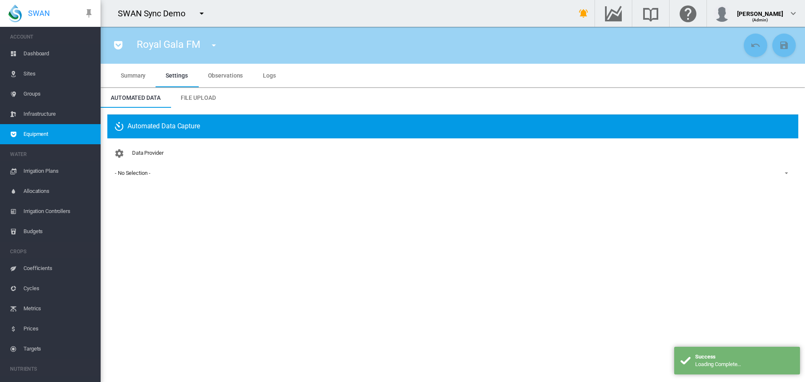
click at [133, 168] on md-select-value "- No Selection -" at bounding box center [453, 173] width 678 height 13
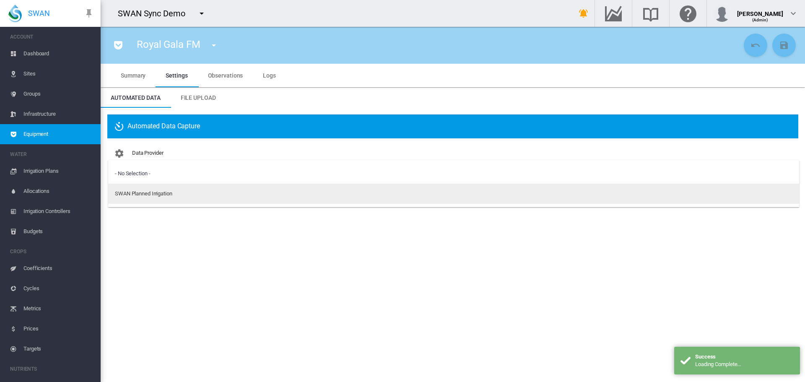
click at [122, 196] on div "SWAN Planned Irrigation" at bounding box center [143, 194] width 57 height 8
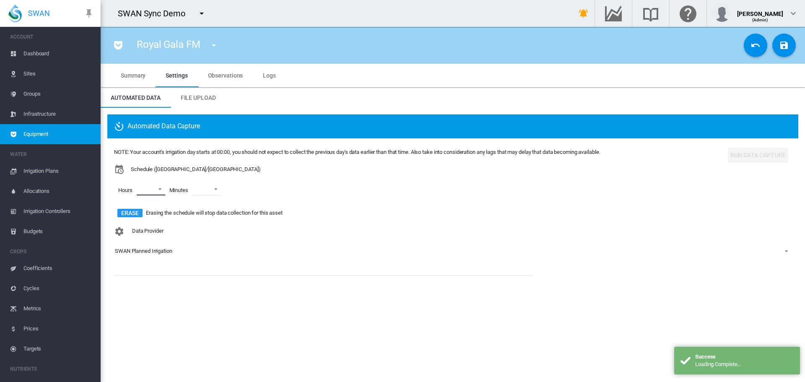
click at [140, 193] on md-select "00 01 02 03 04 05 06 07 08 09 10 11 12 13 14 15 16 17 18 19 20 21 22 23" at bounding box center [151, 189] width 29 height 13
click at [151, 186] on md-option "00" at bounding box center [149, 190] width 57 height 20
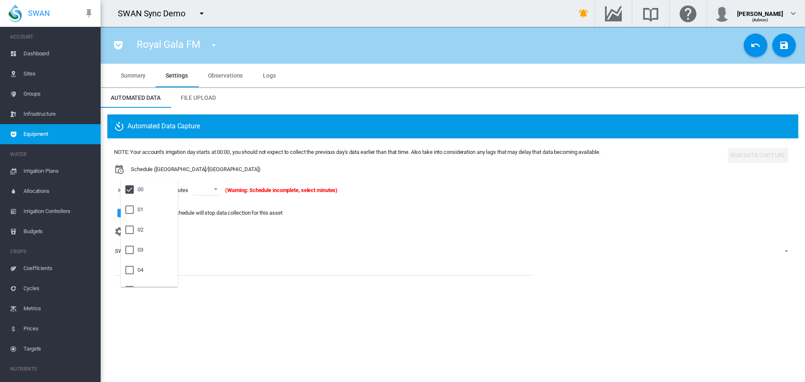
click at [216, 186] on md-backdrop at bounding box center [402, 191] width 805 height 382
click at [216, 189] on span at bounding box center [214, 189] width 10 height 8
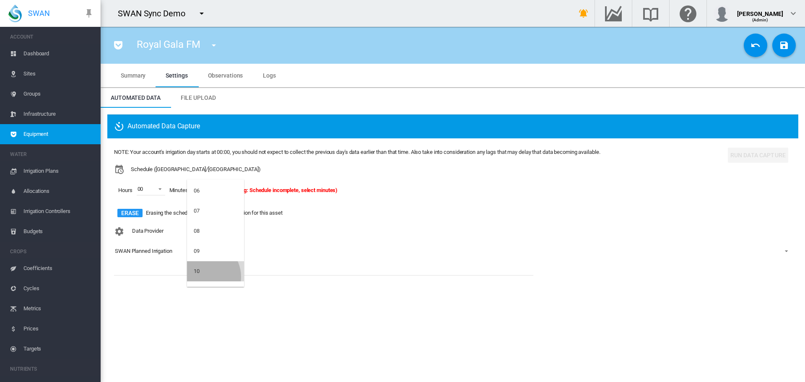
click at [204, 277] on md-option "10" at bounding box center [215, 271] width 57 height 20
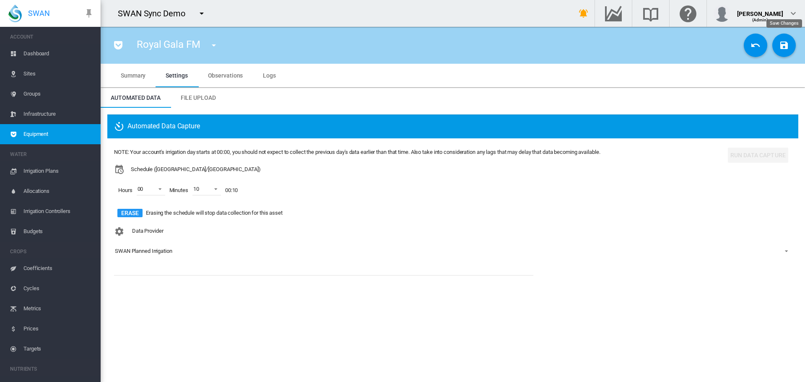
click at [775, 43] on button "Save Changes" at bounding box center [784, 45] width 23 height 23
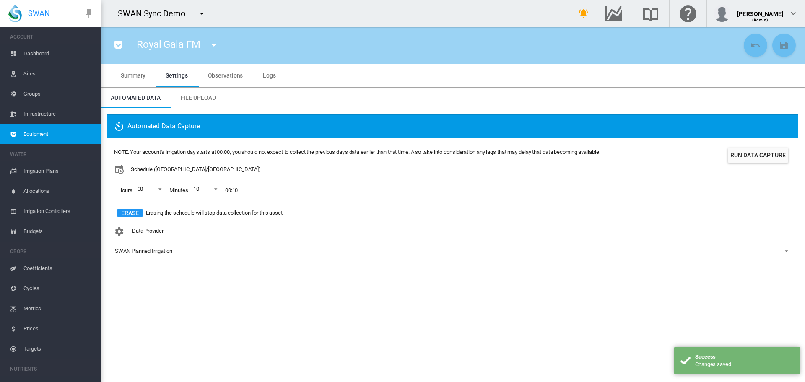
click at [208, 44] on button "button" at bounding box center [214, 45] width 17 height 17
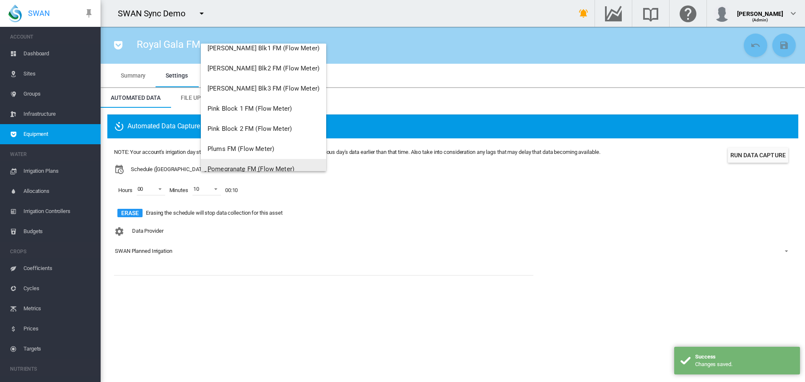
scroll to position [161, 0]
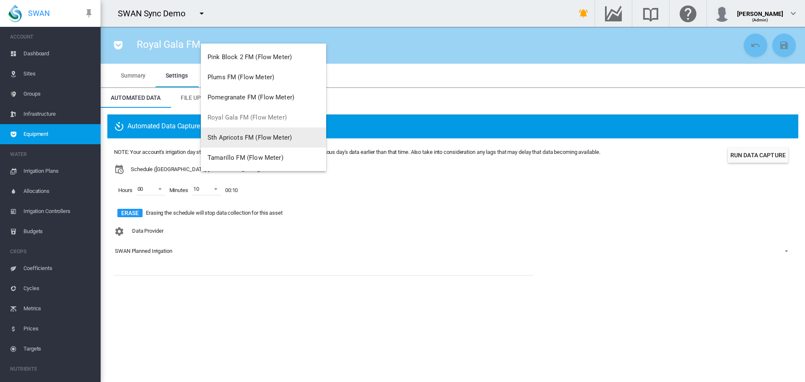
click at [234, 136] on span "Sth Apricots FM (Flow Meter)" at bounding box center [250, 138] width 84 height 8
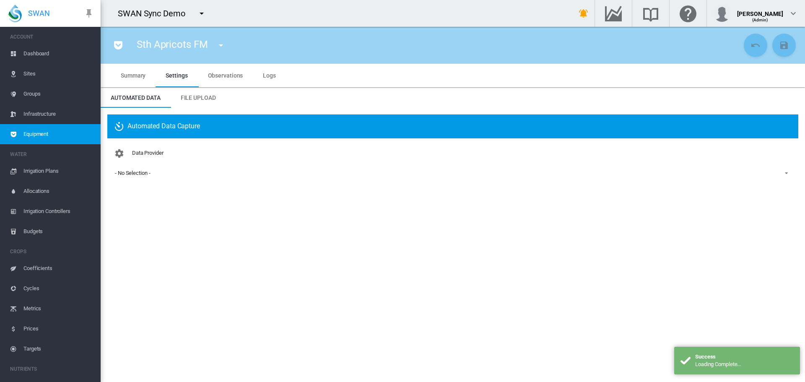
click at [142, 168] on md-select-value "- No Selection -" at bounding box center [453, 173] width 678 height 13
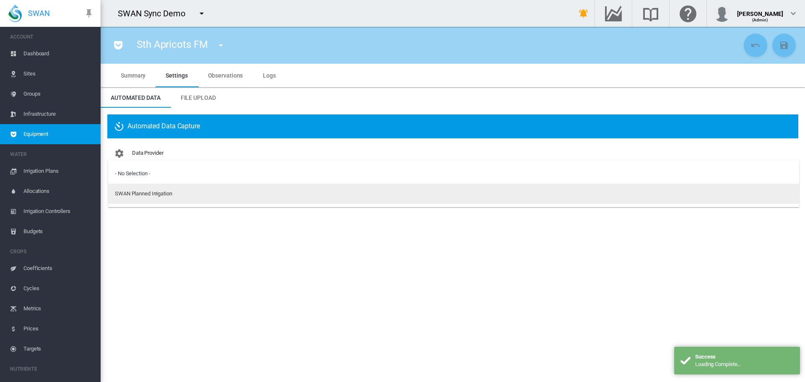
click at [142, 196] on div "SWAN Planned Irrigation" at bounding box center [143, 194] width 57 height 8
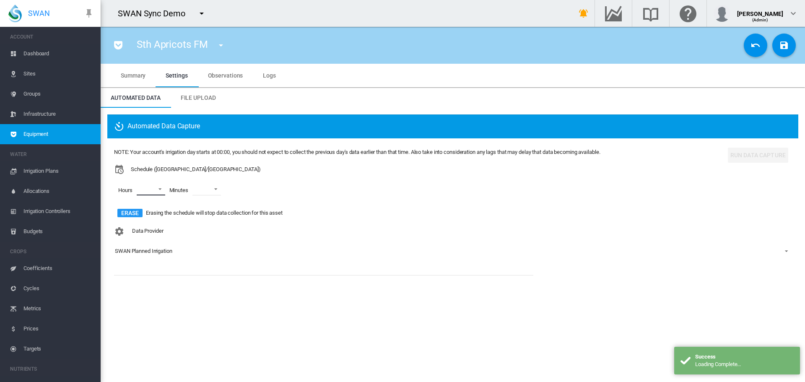
click at [145, 188] on md-select "00 01 02 03 04 05 06 07 08 09 10 11 12 13 14 15 16 17 18 19 20 21 22 23" at bounding box center [151, 189] width 29 height 13
click at [149, 190] on md-option "00" at bounding box center [149, 190] width 57 height 20
click at [213, 192] on md-backdrop at bounding box center [402, 191] width 805 height 382
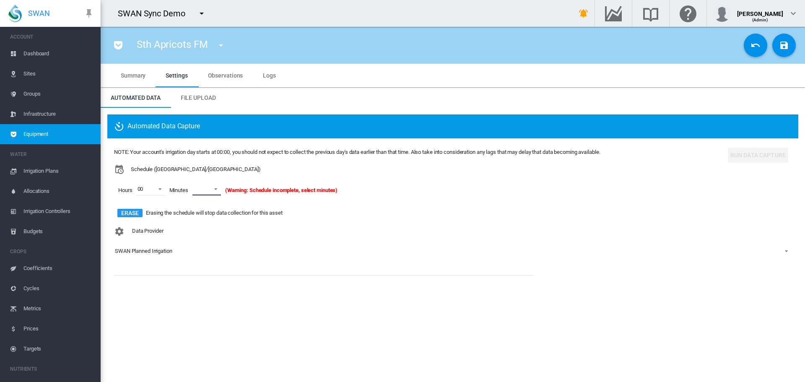
click at [211, 193] on md-select-value at bounding box center [207, 189] width 29 height 13
click at [217, 250] on md-option "12" at bounding box center [215, 242] width 57 height 20
click at [780, 44] on md-icon "icon-content-save" at bounding box center [784, 45] width 10 height 10
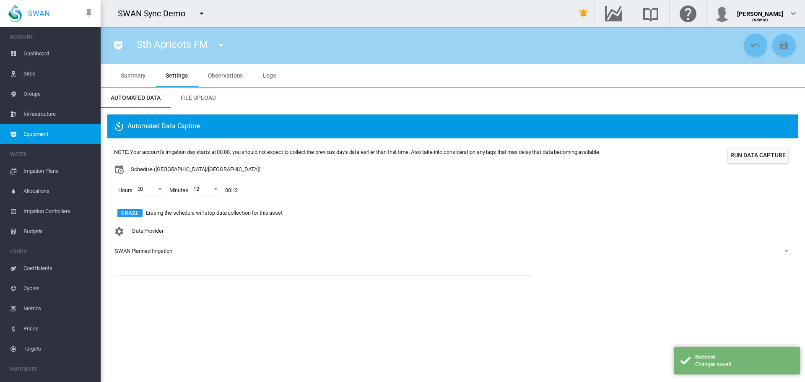
click at [219, 45] on md-icon "icon-menu-down" at bounding box center [221, 45] width 10 height 10
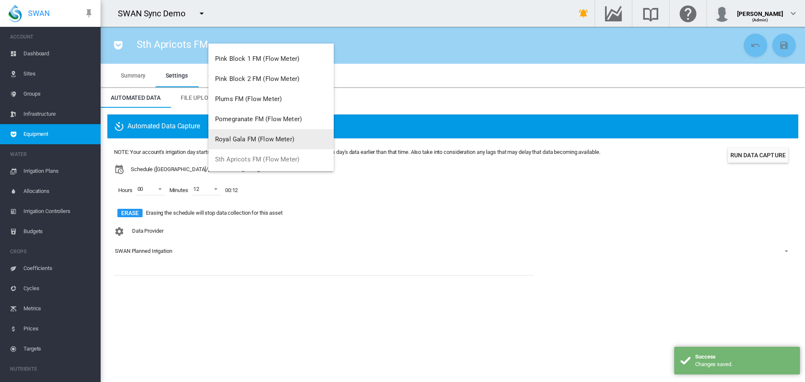
scroll to position [161, 0]
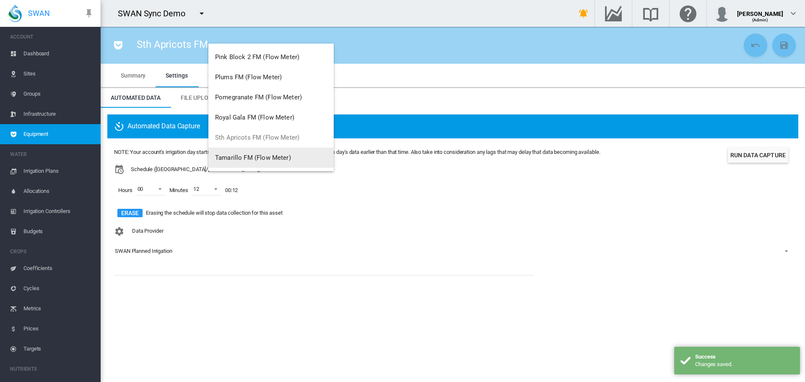
click at [226, 162] on button "Tamarillo FM (Flow Meter)" at bounding box center [271, 158] width 125 height 20
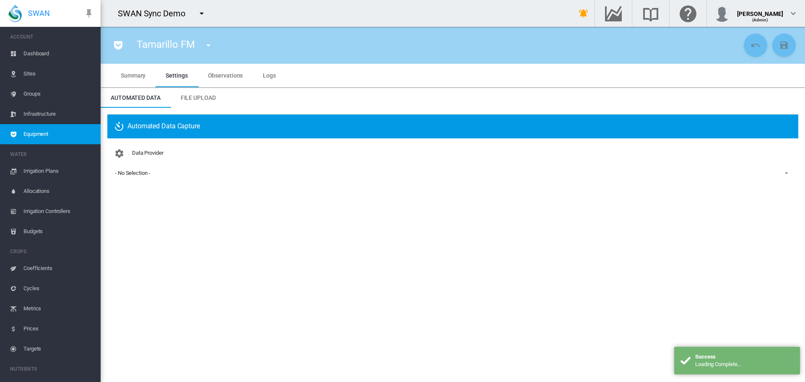
click at [154, 174] on span "- No Selection -" at bounding box center [446, 173] width 663 height 8
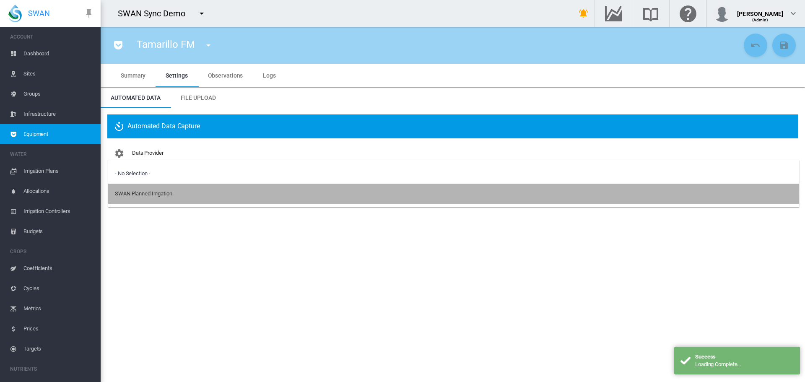
click at [133, 193] on div "SWAN Planned Irrigation" at bounding box center [143, 194] width 57 height 8
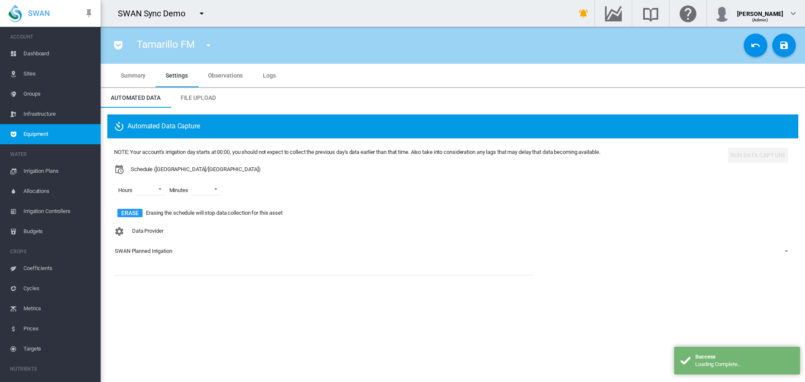
click at [128, 189] on span "Hours" at bounding box center [125, 190] width 23 height 16
click at [151, 190] on md-select "00 01 02 03 04 05 06 07 08 09 10 11 12 13 14 15 16 17 18 19 20 21 22 23" at bounding box center [151, 189] width 29 height 13
click at [134, 187] on div at bounding box center [129, 189] width 8 height 8
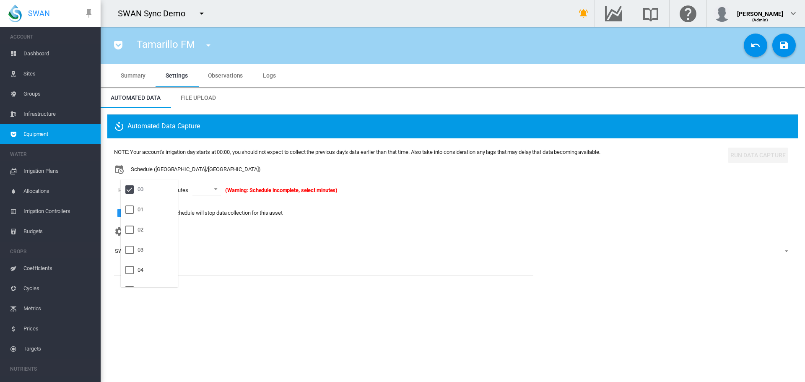
click at [214, 189] on md-backdrop at bounding box center [402, 191] width 805 height 382
click at [207, 190] on md-select-value at bounding box center [207, 189] width 29 height 13
click at [213, 194] on md-option "13" at bounding box center [215, 192] width 57 height 20
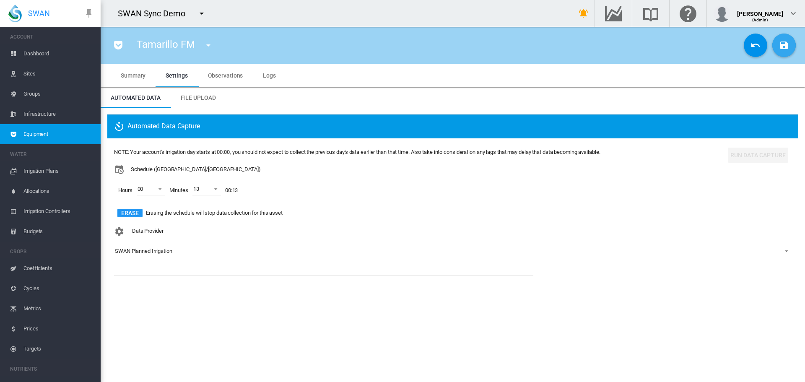
click at [788, 47] on md-icon "icon-content-save" at bounding box center [784, 45] width 10 height 10
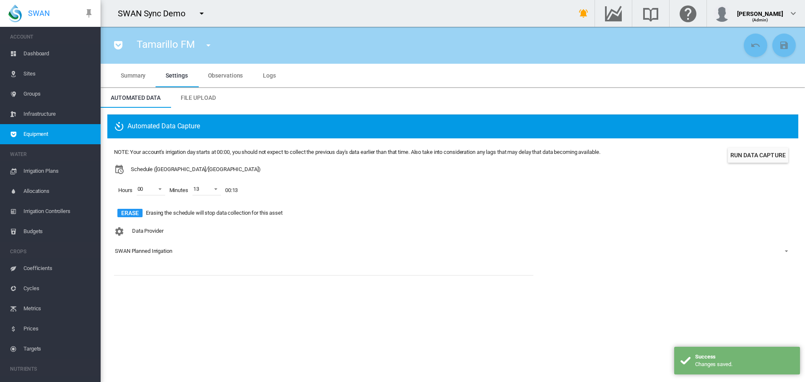
click at [254, 269] on div "Data Provider SWAN Planned Irrigation" at bounding box center [453, 247] width 678 height 49
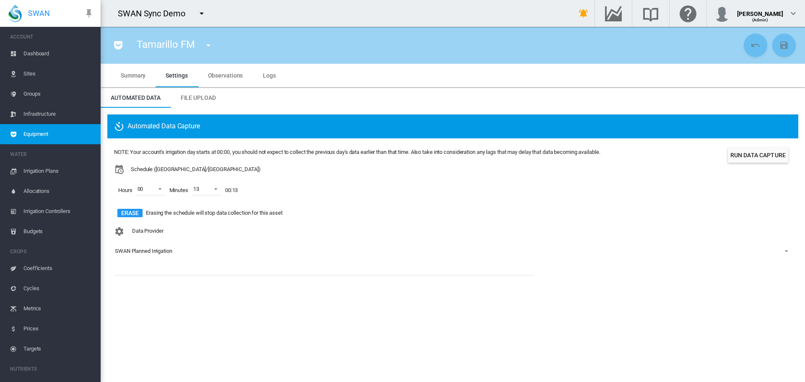
click at [226, 79] on md-tab-item "Observations" at bounding box center [225, 75] width 55 height 23
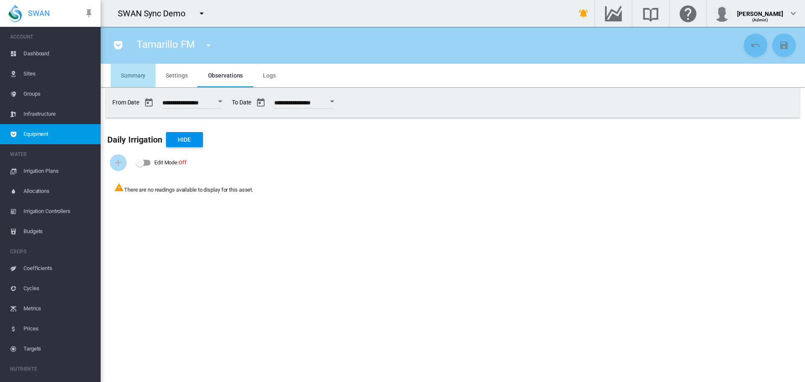
click at [124, 77] on span "Summary" at bounding box center [133, 75] width 25 height 7
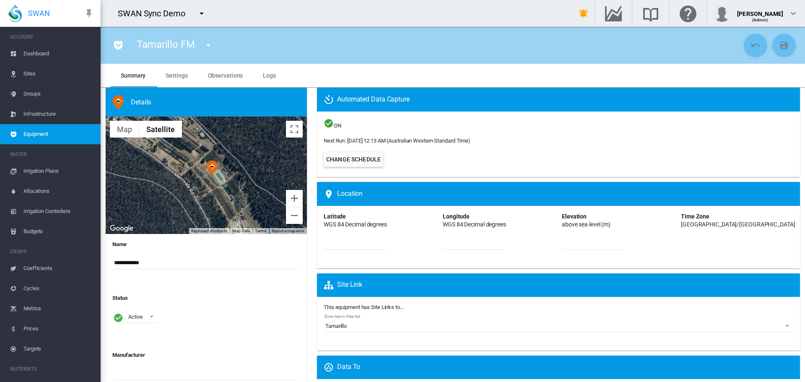
click at [31, 55] on span "Dashboard" at bounding box center [58, 54] width 70 height 20
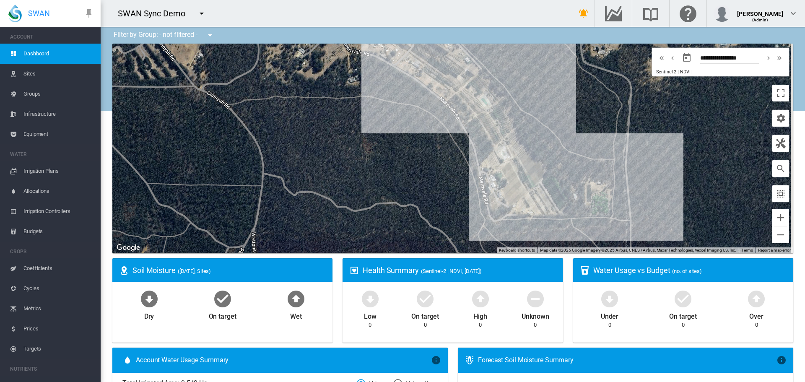
click at [28, 74] on span "Sites" at bounding box center [58, 74] width 70 height 20
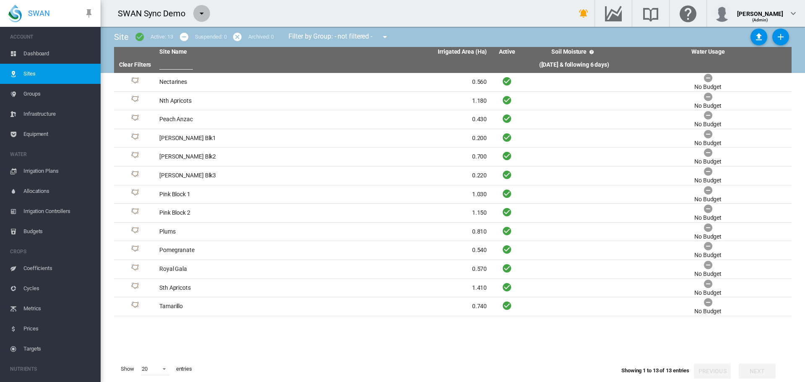
click at [206, 12] on md-icon "icon-menu-down" at bounding box center [202, 13] width 10 height 10
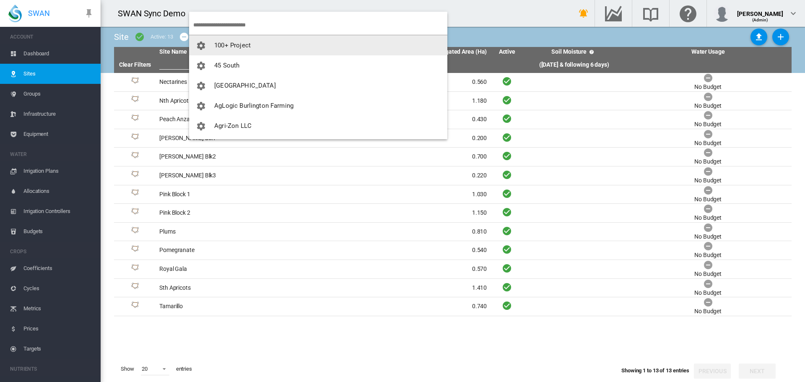
click at [226, 19] on input "search" at bounding box center [320, 25] width 254 height 20
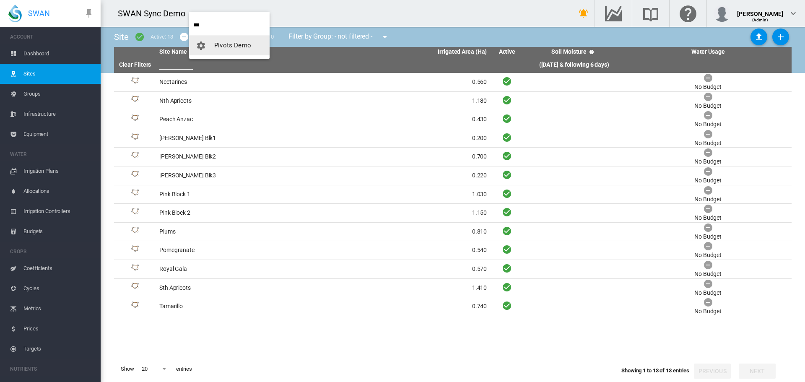
type input "***"
click at [216, 40] on button "Pivots Demo" at bounding box center [229, 45] width 81 height 20
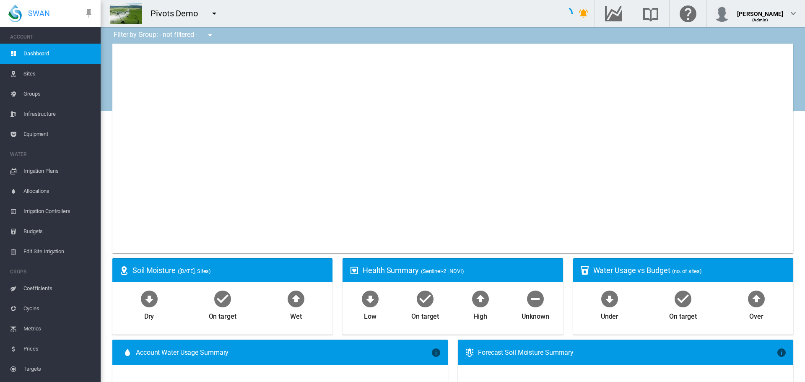
type input "**********"
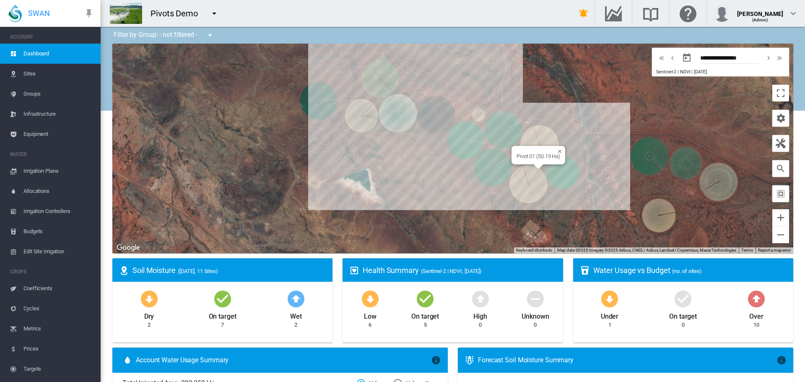
click at [521, 177] on div "Pivot 01 (50.19 Ha)" at bounding box center [452, 149] width 681 height 210
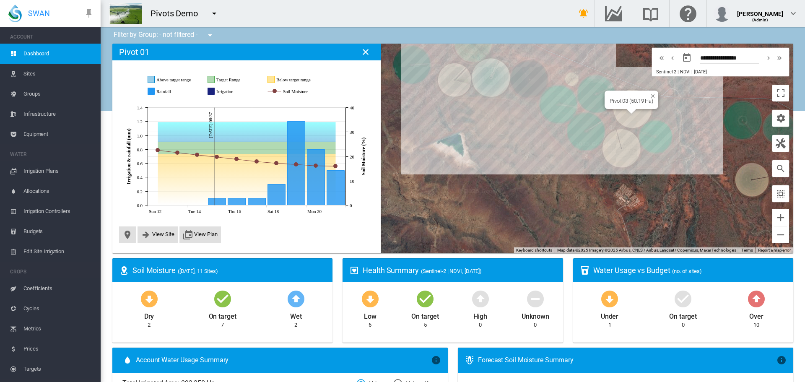
click at [638, 119] on div "Pivot 03 (50.19 Ha)" at bounding box center [452, 149] width 681 height 210
click at [641, 109] on div at bounding box center [452, 149] width 681 height 210
click at [588, 95] on div "Pivot 04 (50.19 Ha)" at bounding box center [452, 149] width 681 height 210
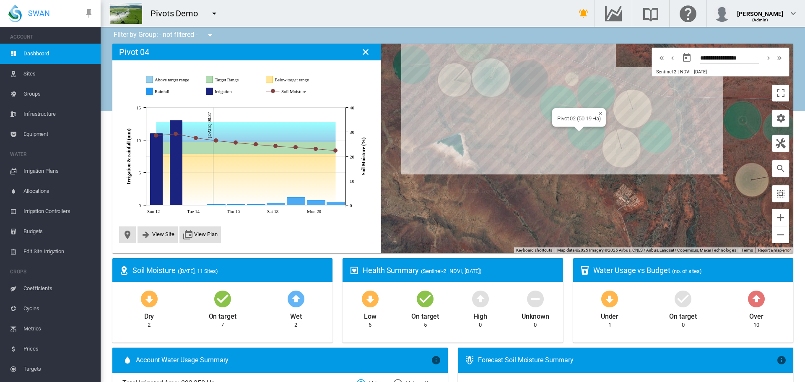
click at [576, 131] on div "Pivot 02 (50.19 Ha)" at bounding box center [452, 149] width 681 height 210
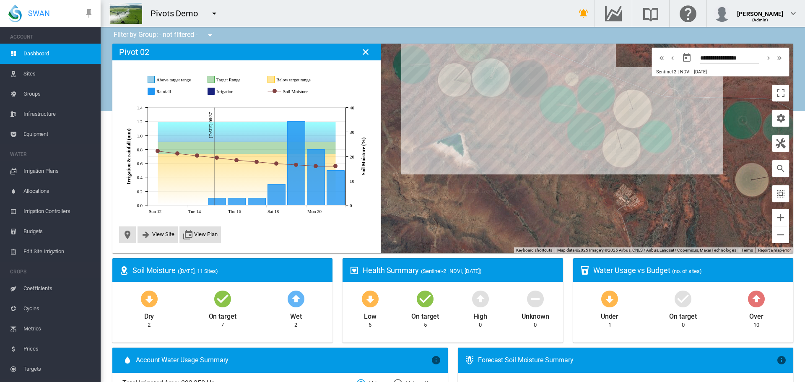
click at [594, 90] on div at bounding box center [452, 149] width 681 height 210
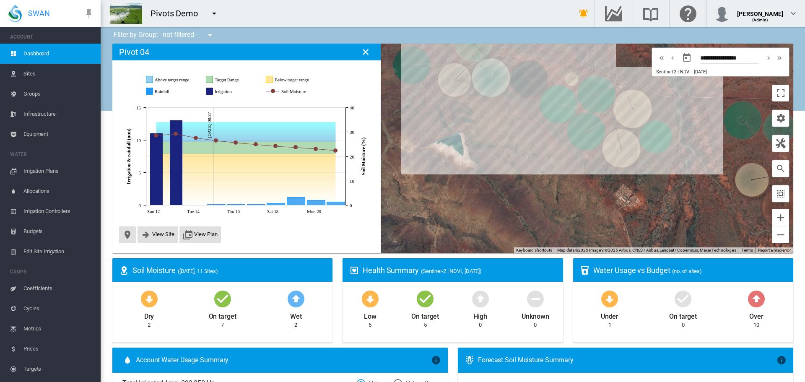
click at [561, 110] on div at bounding box center [452, 149] width 681 height 210
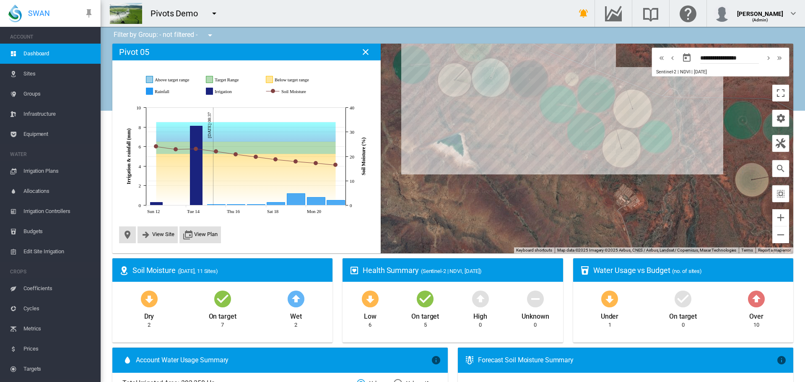
click at [528, 85] on div at bounding box center [452, 149] width 681 height 210
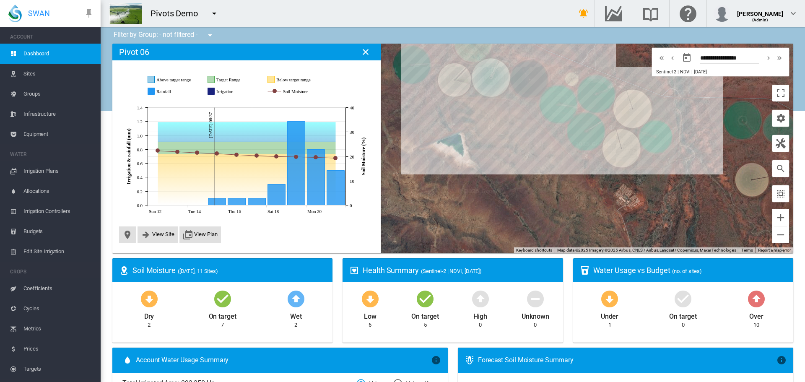
click at [494, 86] on div at bounding box center [452, 149] width 681 height 210
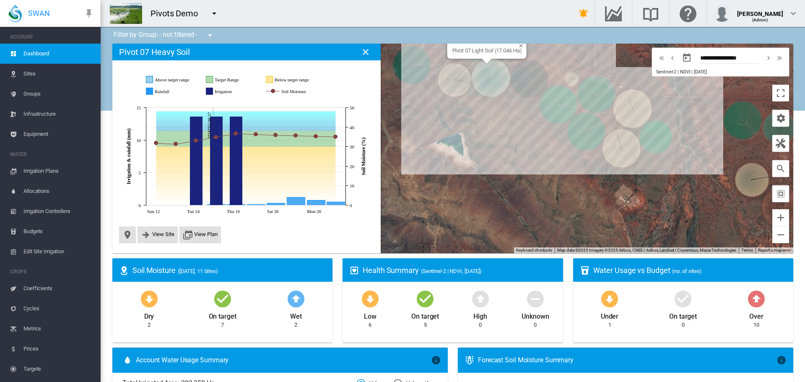
click at [484, 63] on div "Pivot 07 Light Soil (17.046 Ha)" at bounding box center [452, 149] width 681 height 210
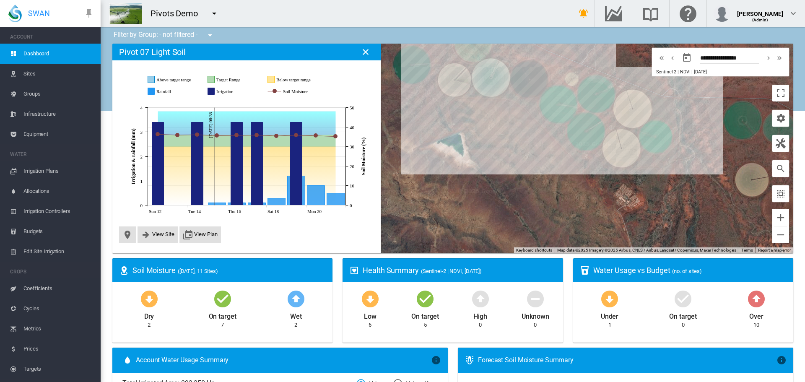
click at [213, 17] on md-icon "icon-menu-down" at bounding box center [214, 13] width 10 height 10
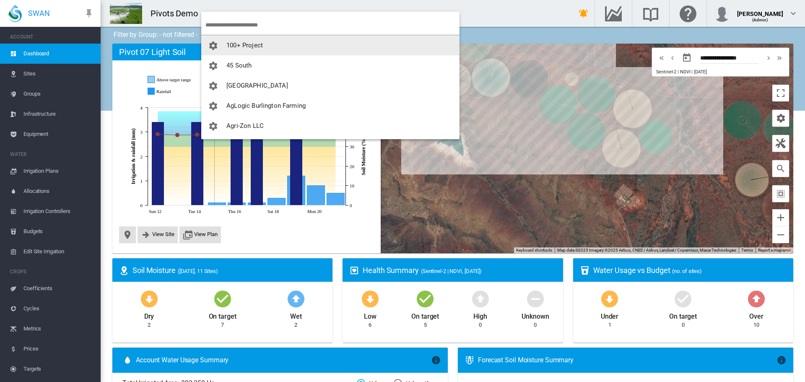
click at [215, 26] on input "search" at bounding box center [333, 25] width 254 height 20
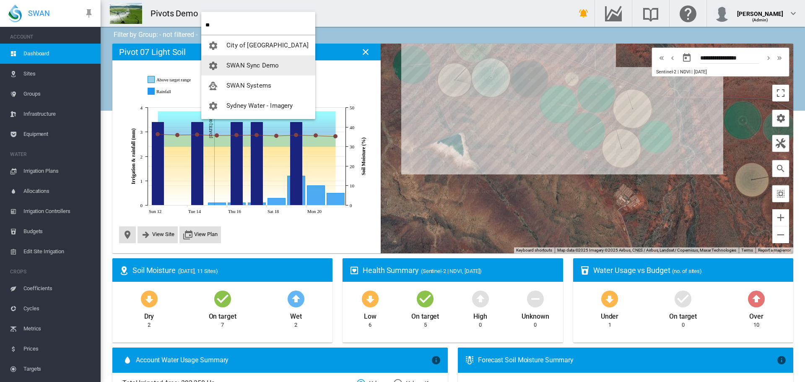
type input "**"
click at [251, 71] on button "SWAN Sync Demo" at bounding box center [258, 65] width 114 height 20
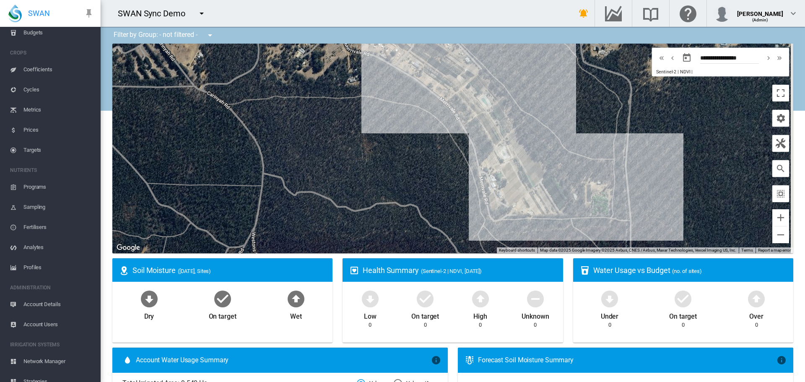
scroll to position [249, 0]
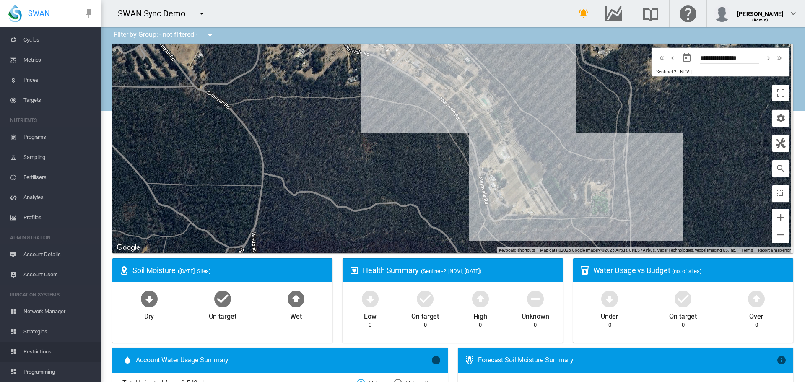
click at [39, 349] on span "Restrictions" at bounding box center [58, 352] width 70 height 20
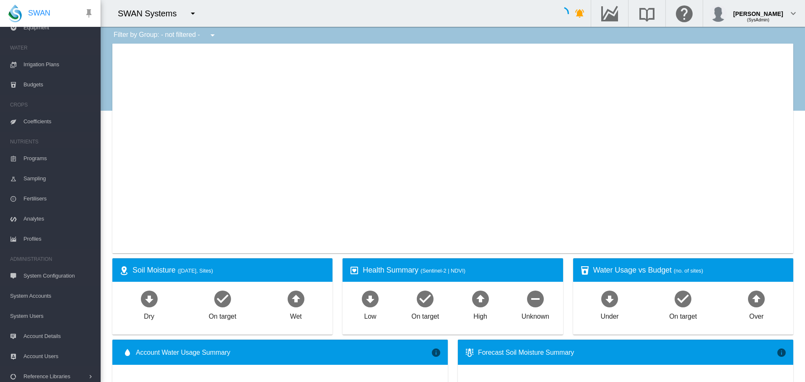
scroll to position [91, 0]
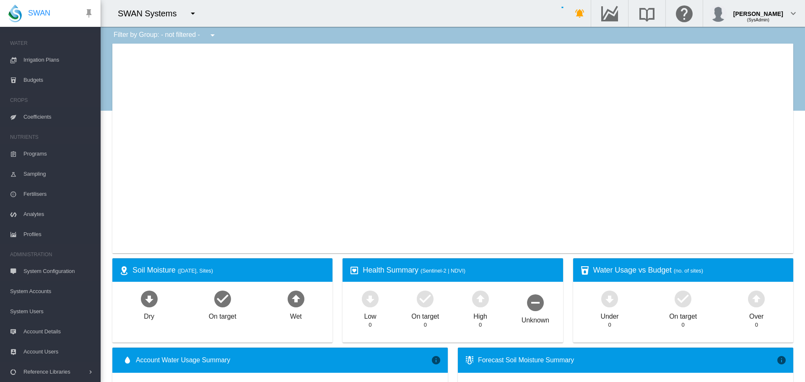
click at [39, 294] on span "System Accounts" at bounding box center [52, 292] width 84 height 20
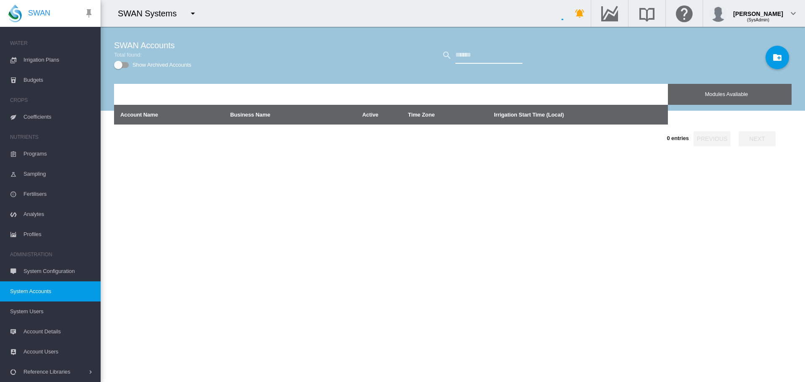
click at [498, 53] on input "text" at bounding box center [489, 55] width 67 height 17
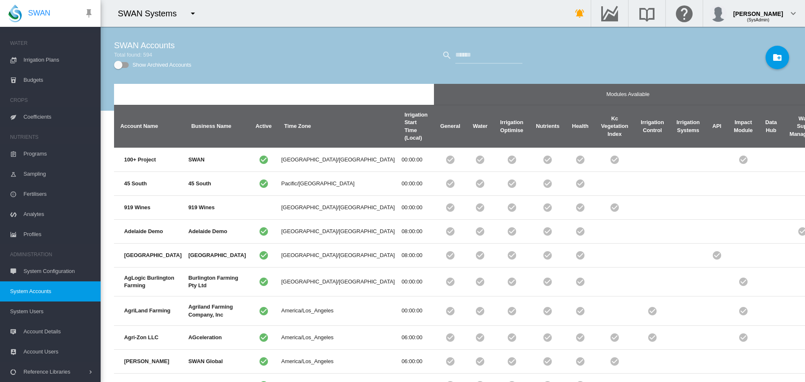
click at [24, 313] on span "System Users" at bounding box center [52, 312] width 84 height 20
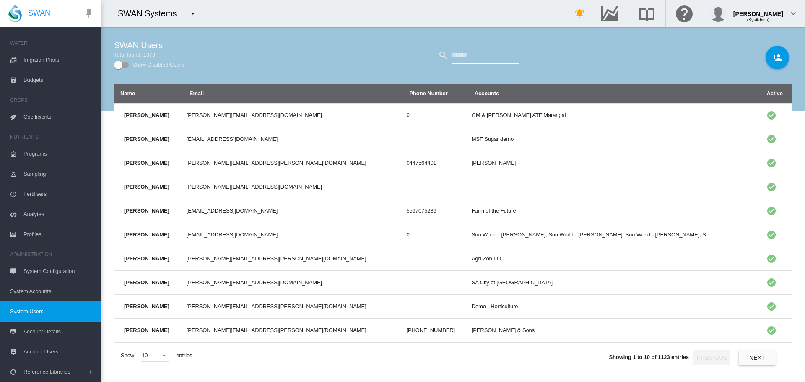
click at [471, 55] on input "text" at bounding box center [485, 55] width 67 height 17
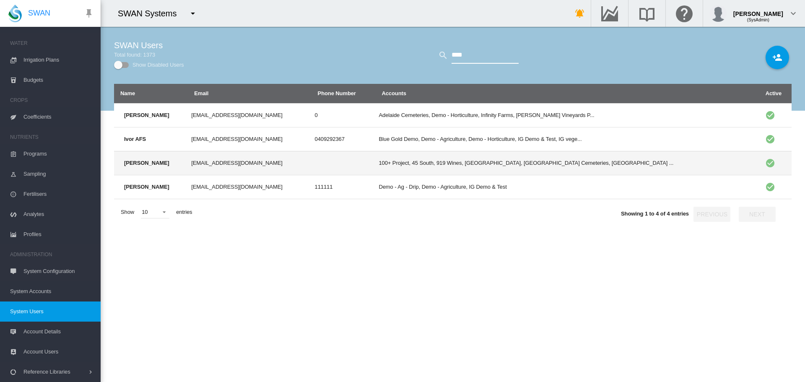
type input "****"
click at [213, 166] on td "ivor.gaylard@swansystems.com" at bounding box center [249, 163] width 123 height 24
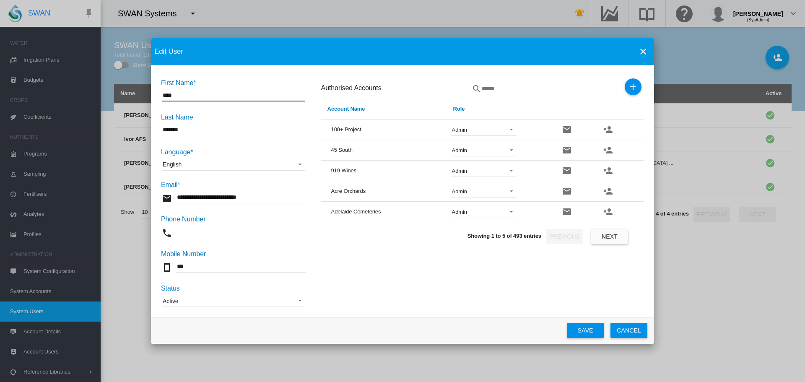
click at [631, 89] on md-icon "icon-plus" at bounding box center [633, 87] width 10 height 10
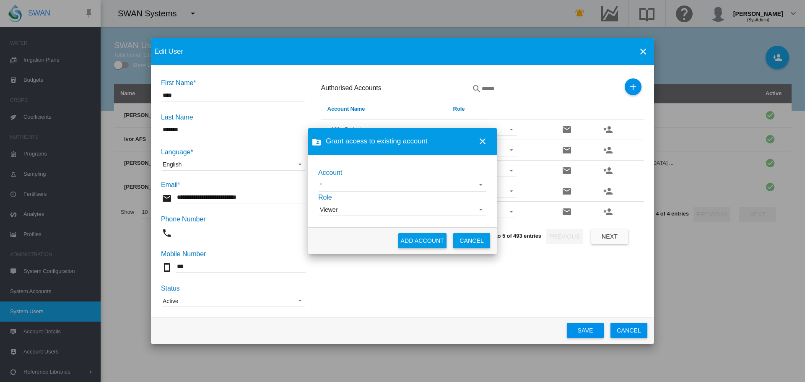
click at [360, 189] on md-select "Adelaide Demo Alejandra Demo david test David Test1 Demo-TWE School - Demo UAT …" at bounding box center [402, 185] width 167 height 13
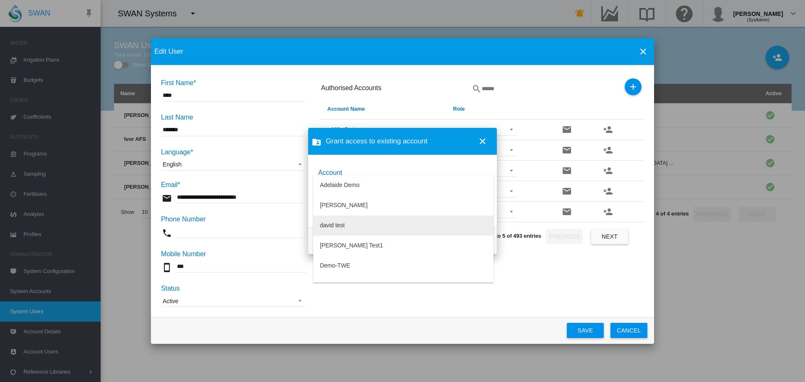
click at [328, 227] on div "david test" at bounding box center [332, 226] width 25 height 8
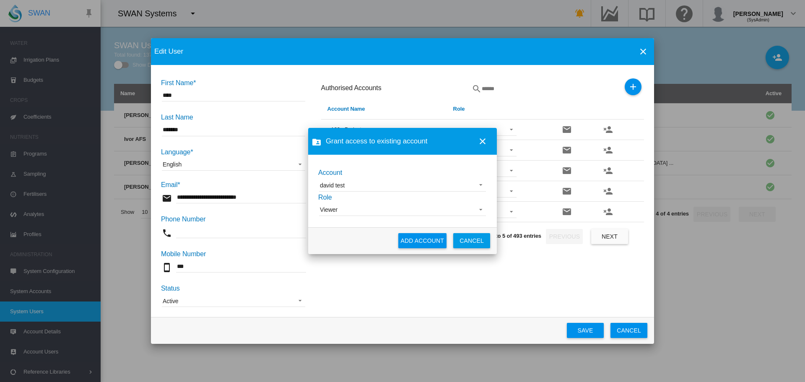
click at [427, 244] on button "ADD ACCOUNT" at bounding box center [423, 240] width 48 height 15
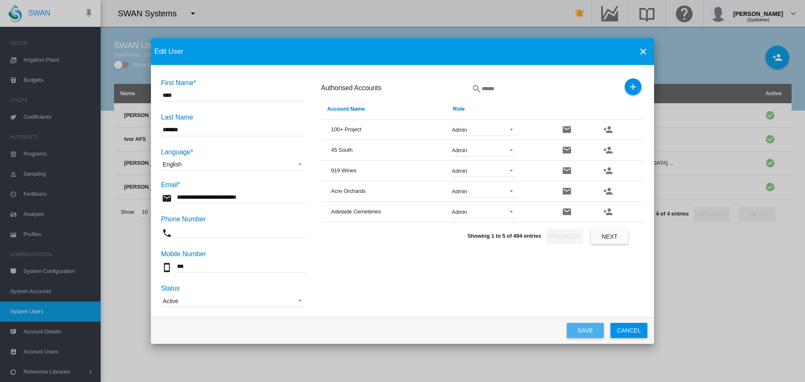
click at [589, 326] on button "Save" at bounding box center [585, 330] width 37 height 15
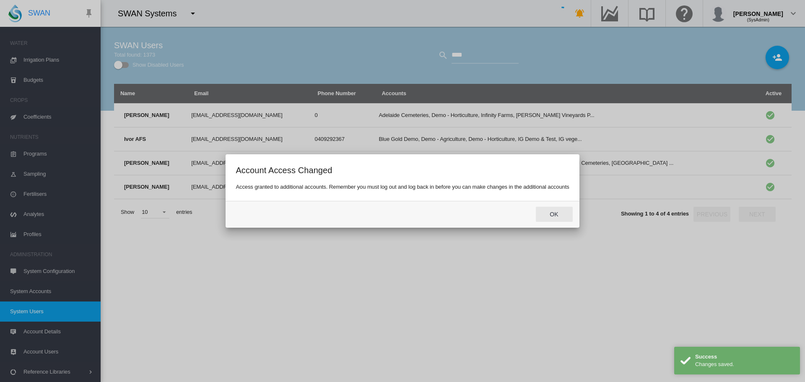
click at [564, 214] on button "Ok" at bounding box center [554, 214] width 37 height 15
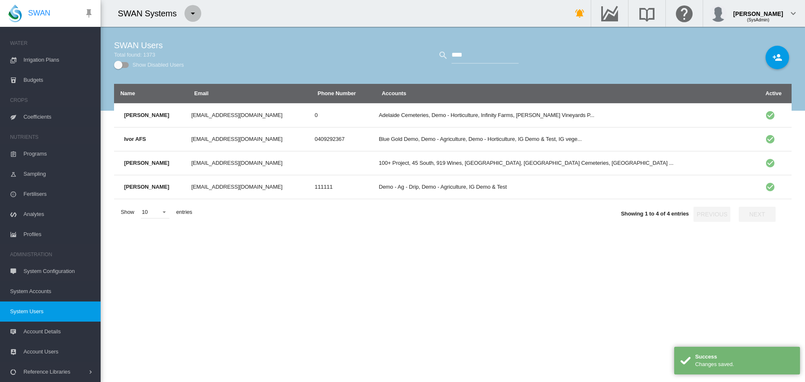
click at [198, 15] on button "button" at bounding box center [193, 13] width 17 height 17
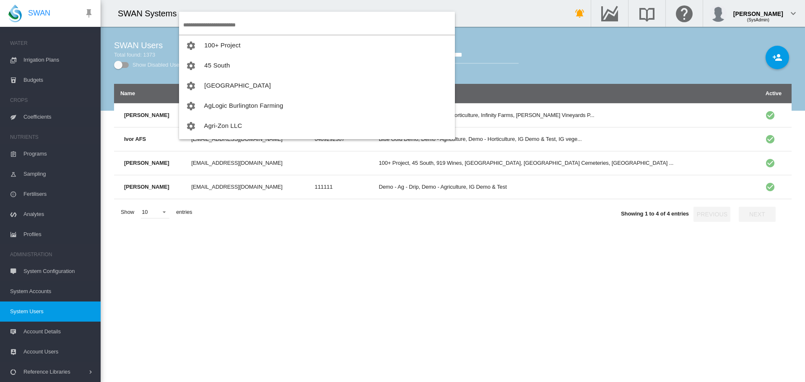
click at [226, 30] on input "search" at bounding box center [319, 25] width 272 height 20
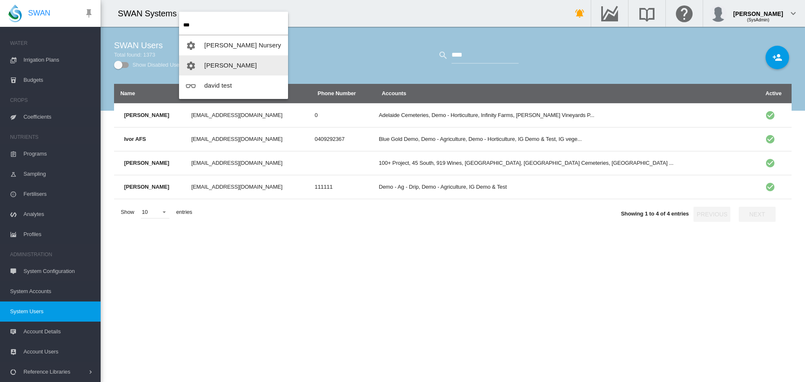
type input "***"
click at [214, 89] on span "david test" at bounding box center [218, 85] width 28 height 7
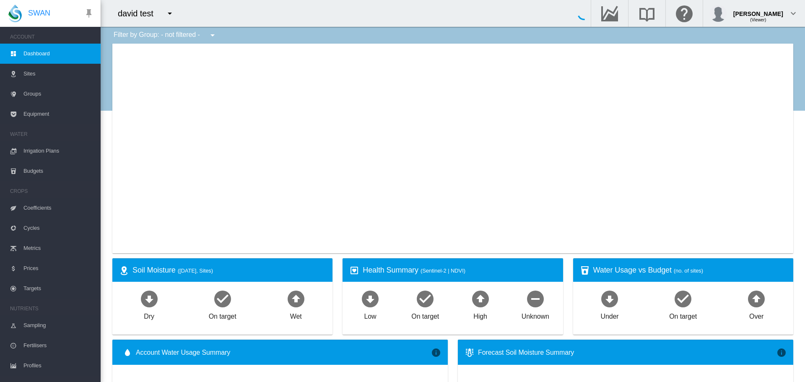
type input "**********"
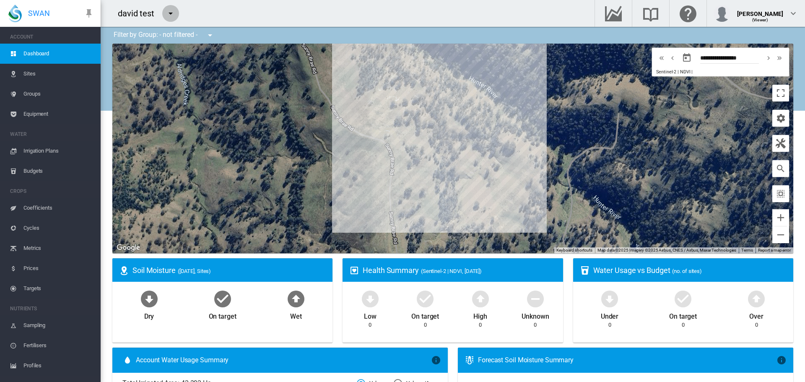
click at [172, 15] on md-icon "icon-menu-down" at bounding box center [171, 13] width 10 height 10
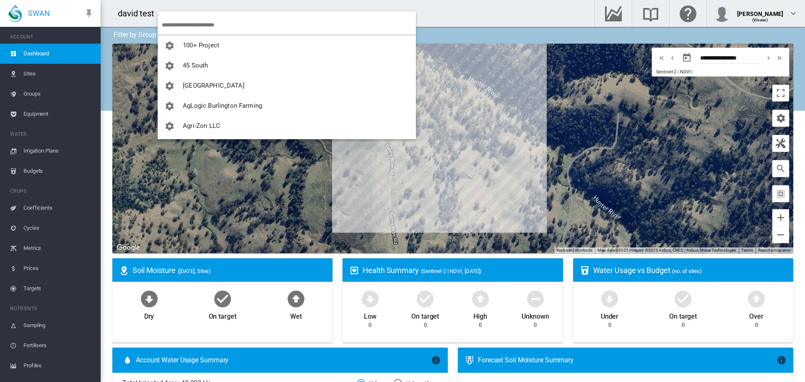
click at [180, 23] on input "search" at bounding box center [289, 25] width 254 height 20
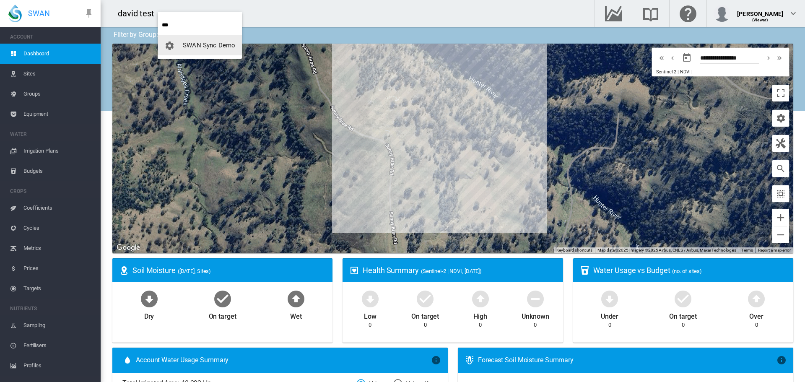
type input "***"
click at [181, 47] on span "button" at bounding box center [173, 46] width 18 height 8
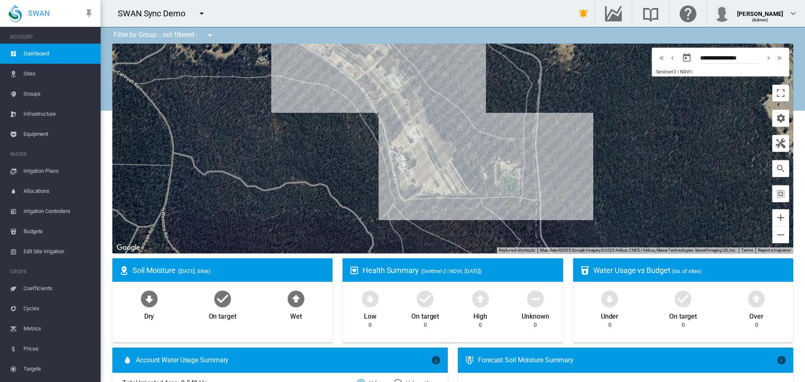
drag, startPoint x: 414, startPoint y: 182, endPoint x: 327, endPoint y: 159, distance: 90.4
click at [327, 159] on div at bounding box center [452, 149] width 681 height 210
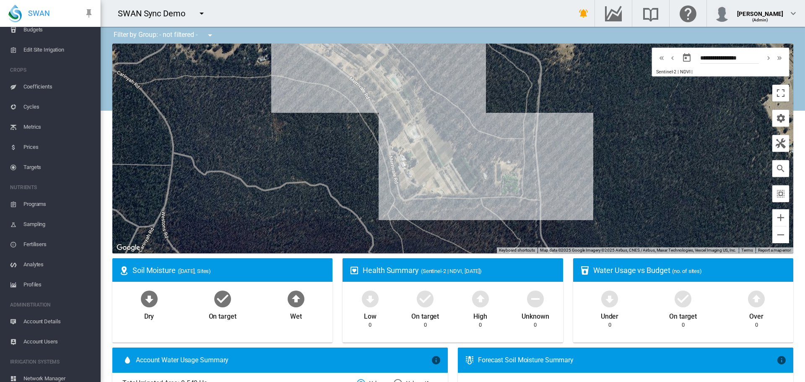
scroll to position [269, 0]
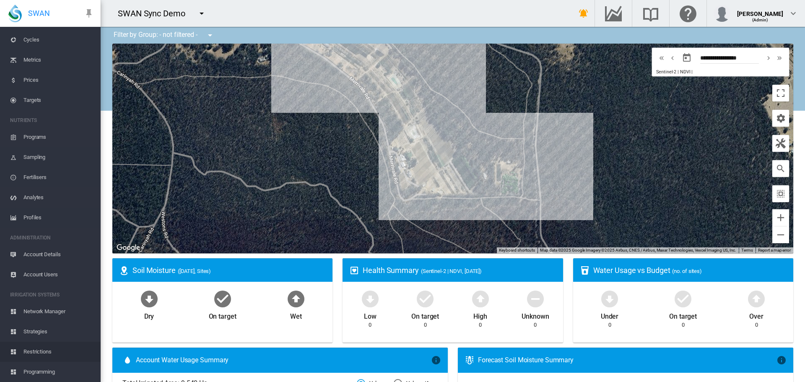
click at [36, 350] on span "Restrictions" at bounding box center [58, 352] width 70 height 20
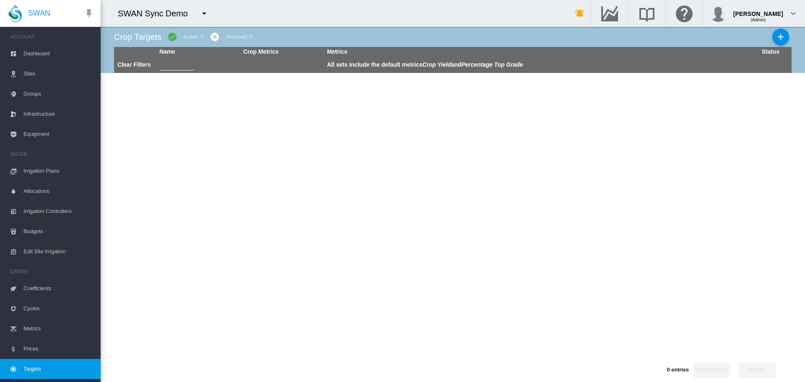
click at [199, 16] on md-icon "icon-menu-down" at bounding box center [204, 13] width 10 height 10
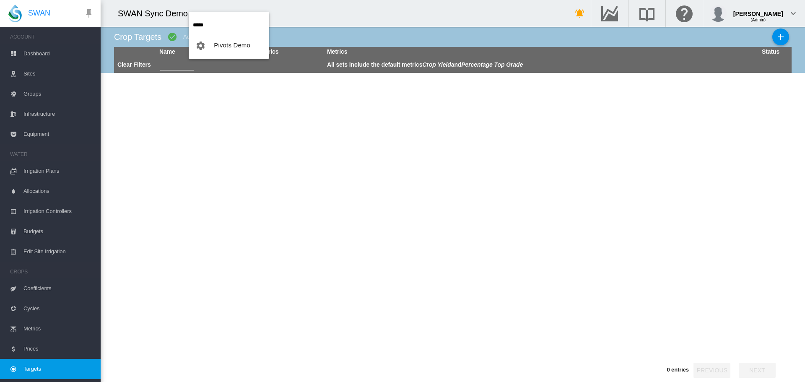
type input "*****"
click at [233, 42] on span "Pivots Demo" at bounding box center [232, 45] width 36 height 7
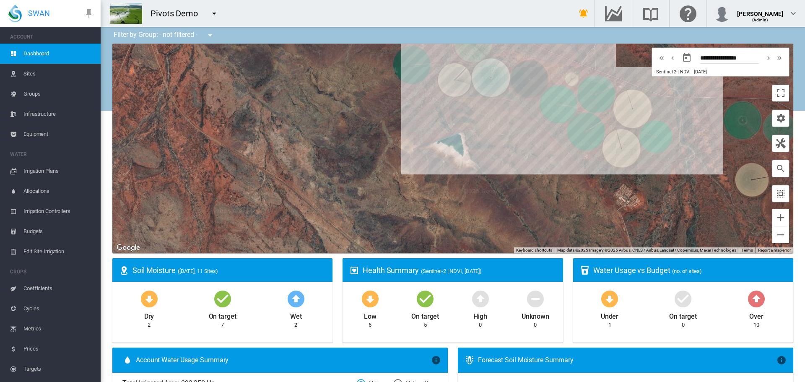
click at [35, 167] on span "Irrigation Plans" at bounding box center [58, 171] width 70 height 20
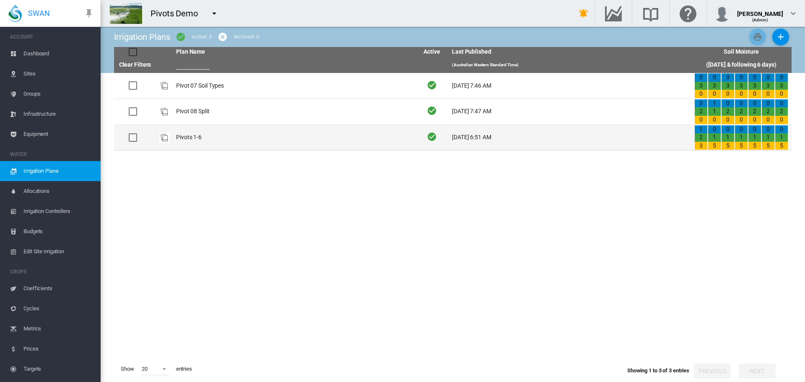
click at [181, 135] on td "Pivots 1-6" at bounding box center [294, 138] width 242 height 26
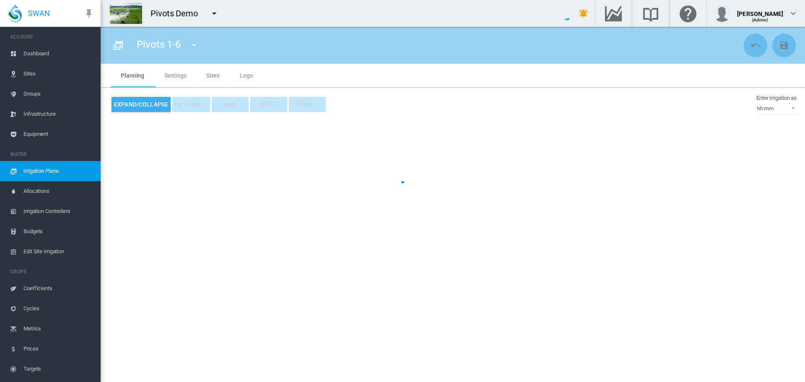
type input "**********"
type input "*"
type input "*****"
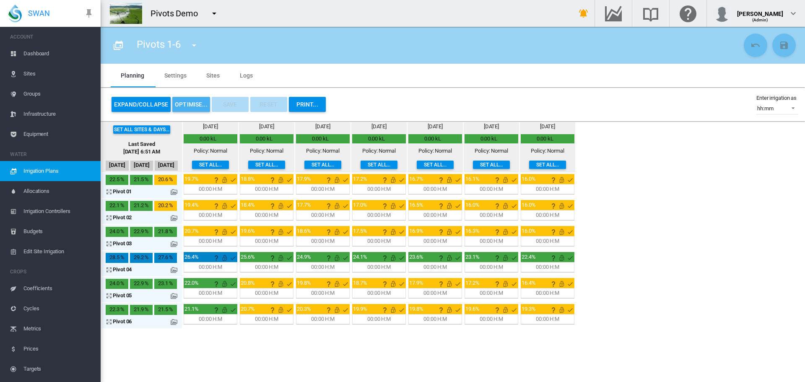
click at [194, 109] on button "OPTIMISE..." at bounding box center [191, 104] width 38 height 15
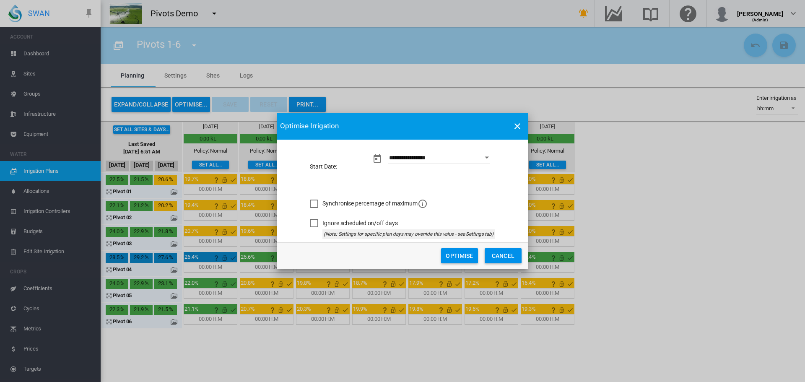
click at [485, 248] on button "Cancel" at bounding box center [503, 255] width 37 height 15
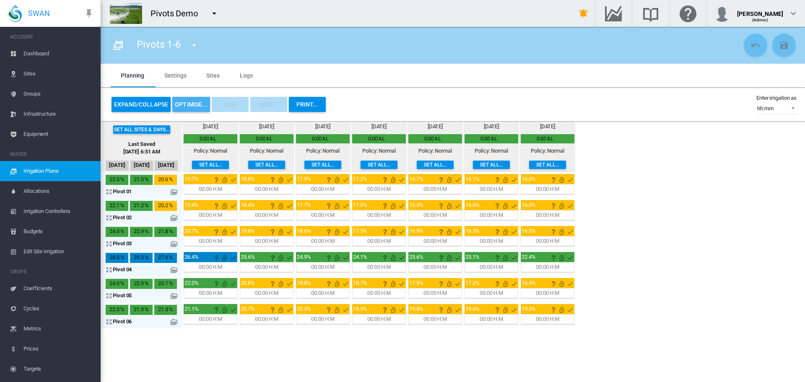
click at [185, 102] on button "OPTIMISE..." at bounding box center [191, 104] width 38 height 15
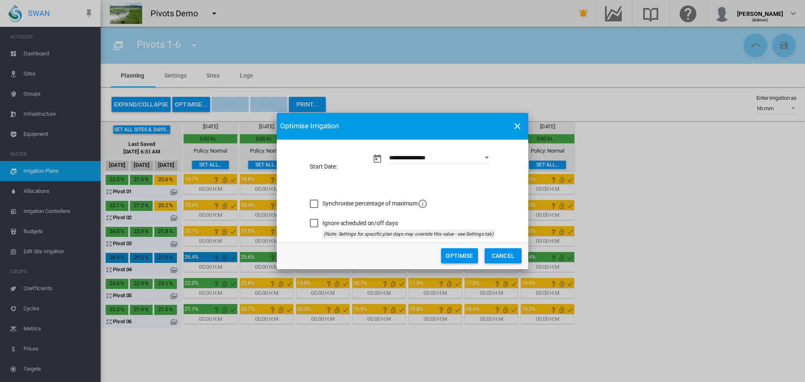
click at [485, 248] on button "Cancel" at bounding box center [503, 255] width 37 height 15
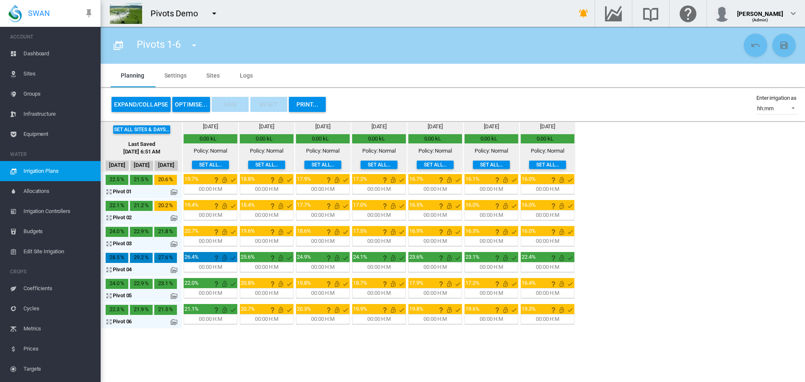
click at [26, 194] on span "Allocations" at bounding box center [58, 191] width 70 height 20
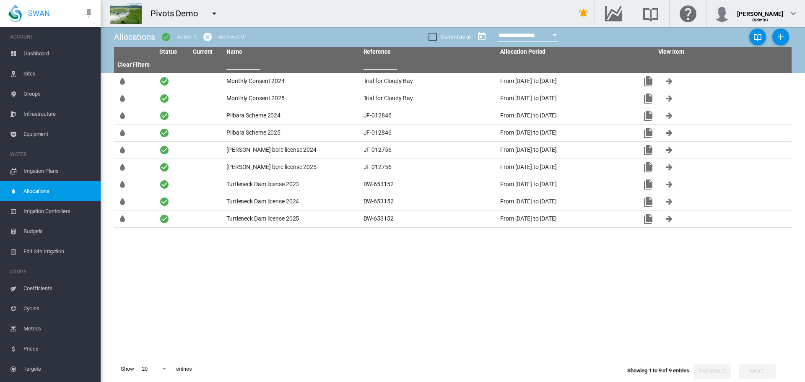
click at [29, 177] on span "Irrigation Plans" at bounding box center [58, 171] width 70 height 20
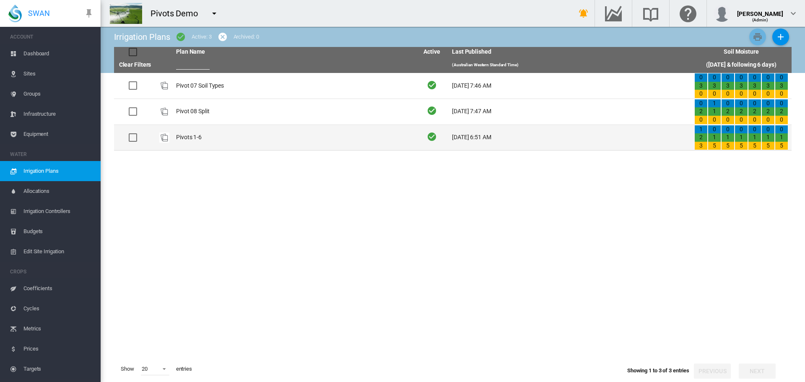
click at [204, 137] on td "Pivots 1-6" at bounding box center [294, 138] width 242 height 26
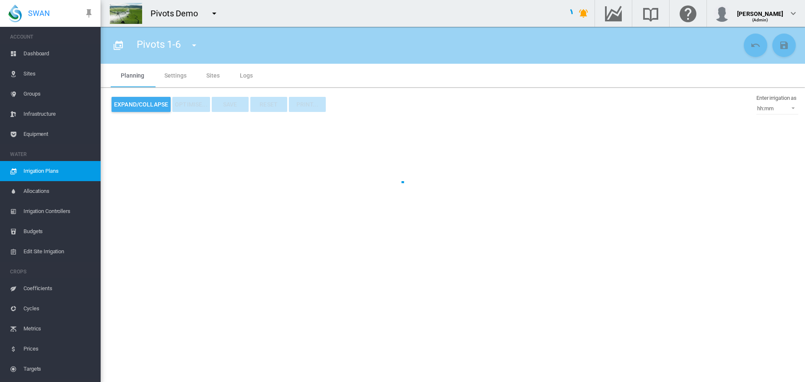
type input "**********"
type input "*"
type input "*****"
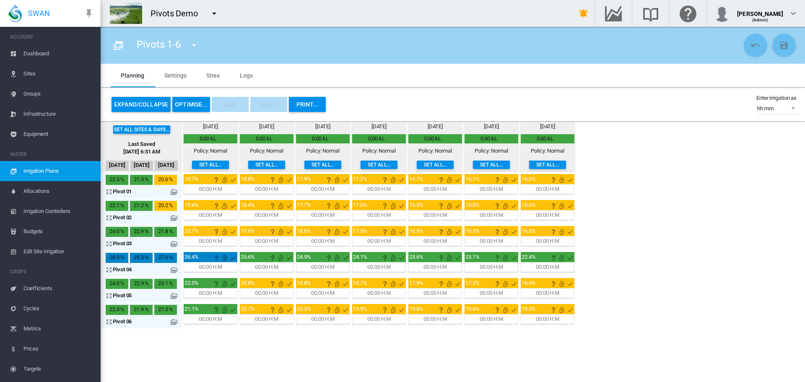
click at [193, 100] on button "OPTIMISE..." at bounding box center [191, 104] width 38 height 15
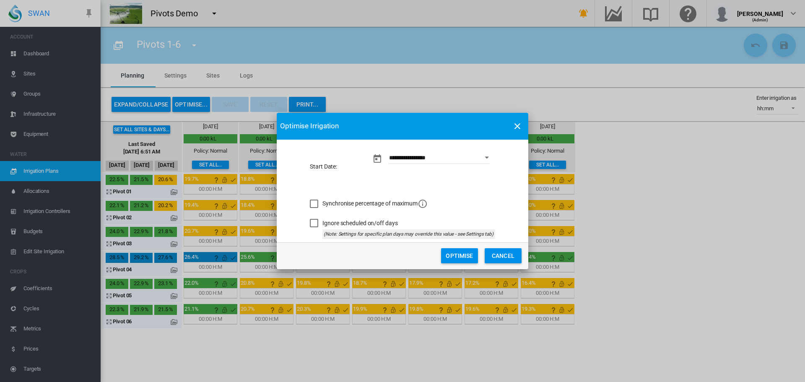
click at [485, 248] on button "Cancel" at bounding box center [503, 255] width 37 height 15
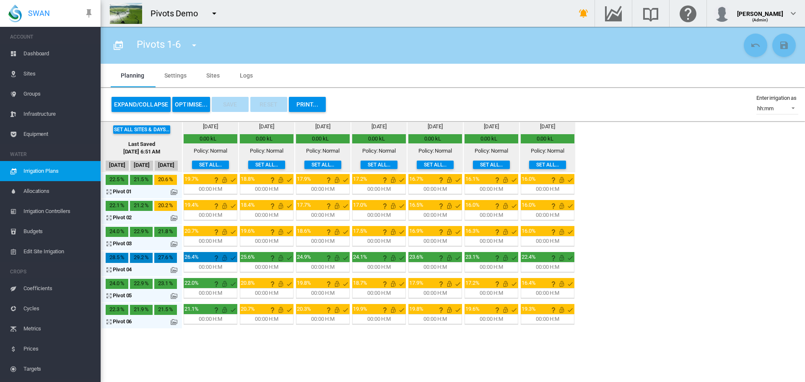
click at [255, 347] on section "Pivots 1-6 Pivot 07 Soil Types Pivot 08 Split Pivots 1-6" at bounding box center [453, 204] width 705 height 355
drag, startPoint x: 399, startPoint y: 83, endPoint x: 373, endPoint y: 85, distance: 26.1
click at [399, 83] on md-tabs-canvas "Planning Settings Sites Logs Planning Settings Sites Logs" at bounding box center [453, 75] width 685 height 23
click at [186, 107] on button "OPTIMISE..." at bounding box center [191, 104] width 38 height 15
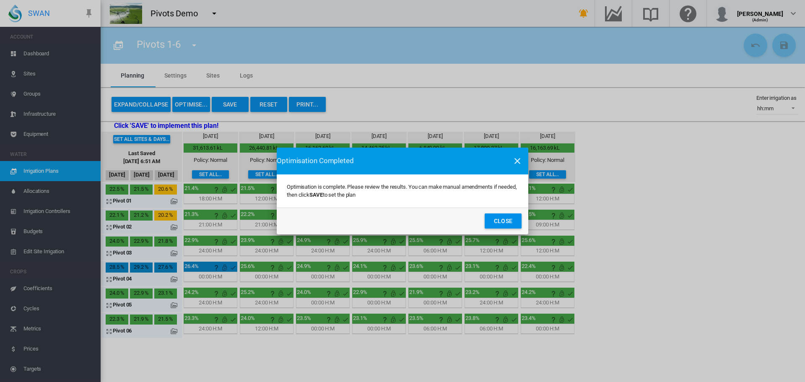
click at [502, 217] on button "Close" at bounding box center [503, 221] width 37 height 15
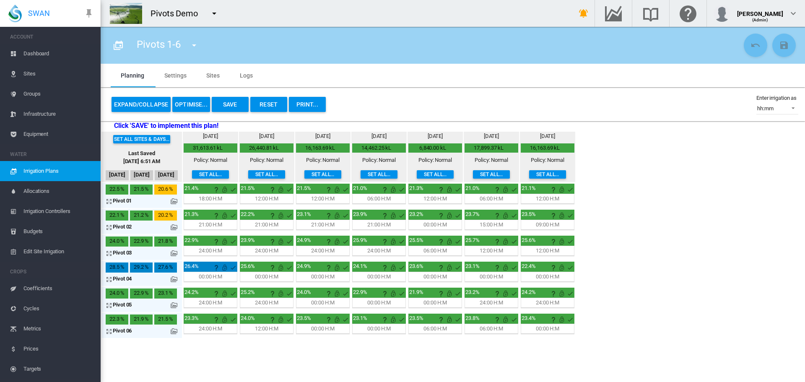
click at [268, 102] on button "Reset" at bounding box center [268, 104] width 37 height 15
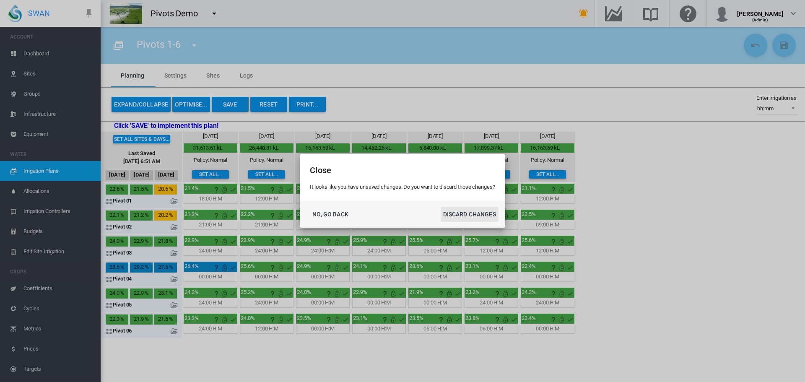
click at [441, 207] on button "DISCARD CHANGES" at bounding box center [470, 214] width 58 height 15
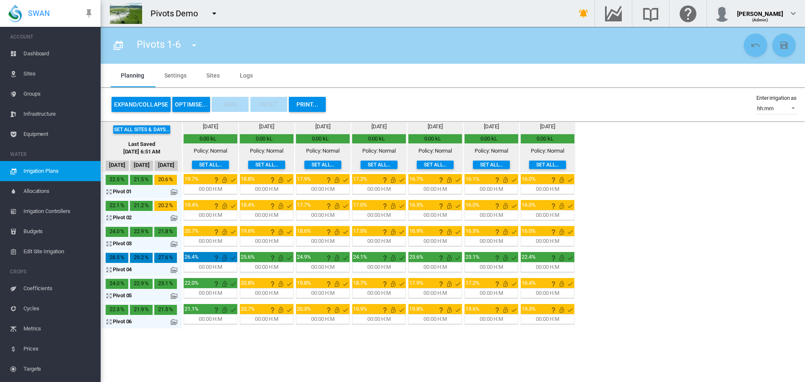
click at [190, 99] on button "OPTIMISE..." at bounding box center [191, 104] width 38 height 15
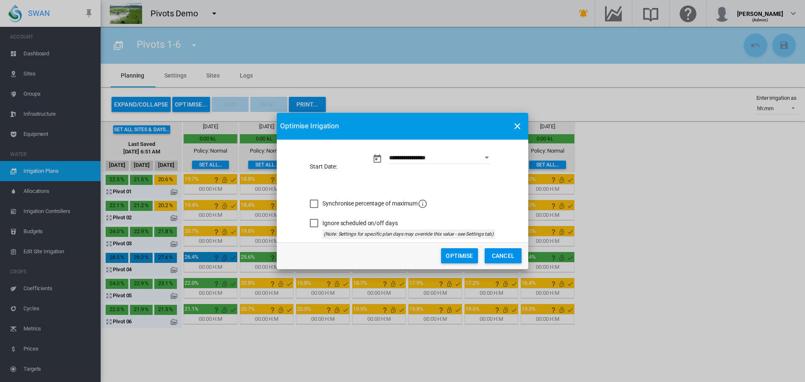
click at [485, 248] on button "Cancel" at bounding box center [503, 255] width 37 height 15
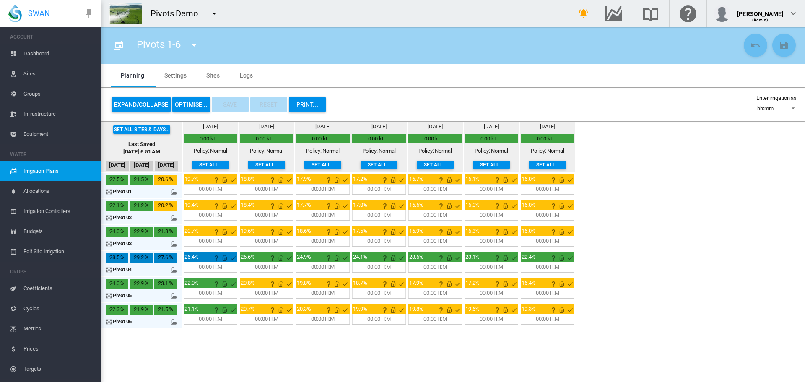
click at [184, 100] on button "OPTIMISE..." at bounding box center [191, 104] width 38 height 15
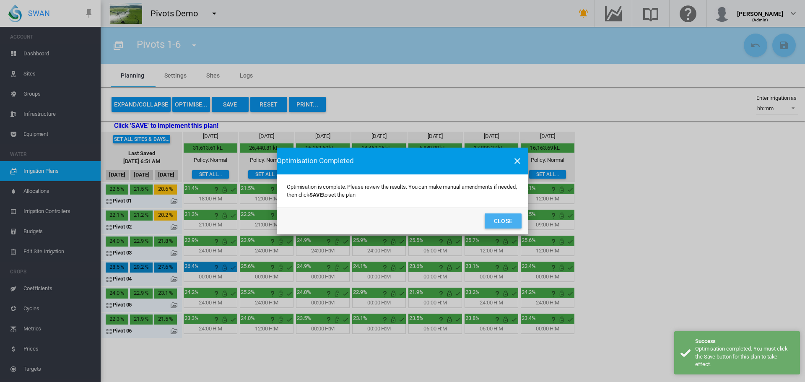
click at [505, 219] on button "Close" at bounding box center [503, 221] width 37 height 15
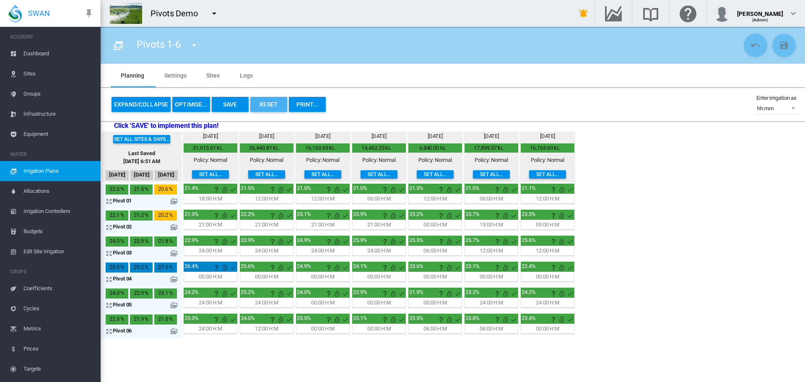
click at [264, 106] on button "Reset" at bounding box center [268, 104] width 37 height 15
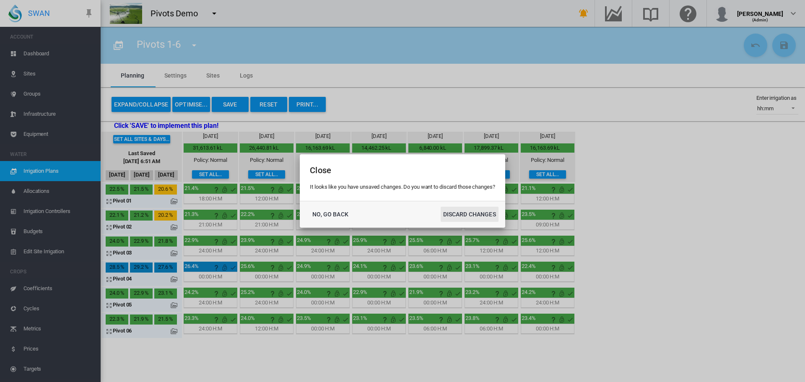
click at [464, 212] on button "DISCARD CHANGES" at bounding box center [470, 214] width 58 height 15
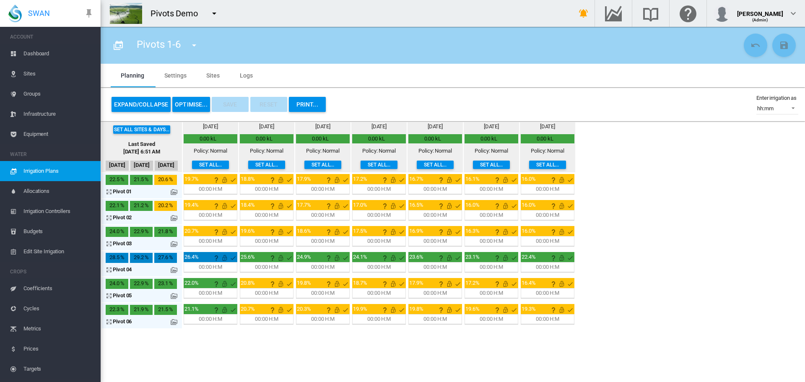
click at [197, 103] on button "OPTIMISE..." at bounding box center [191, 104] width 38 height 15
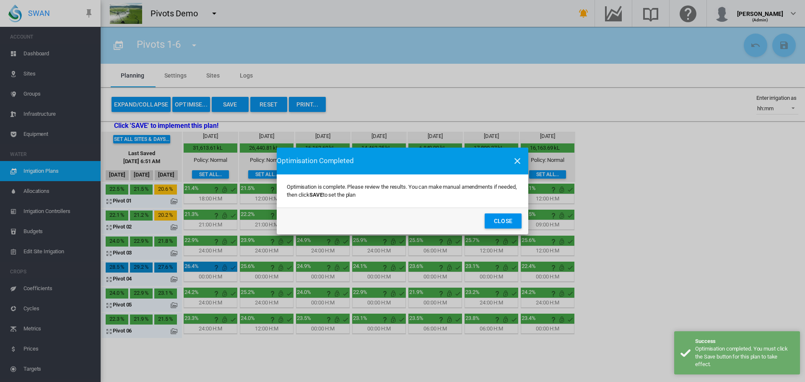
click at [485, 214] on button "Close" at bounding box center [503, 221] width 37 height 15
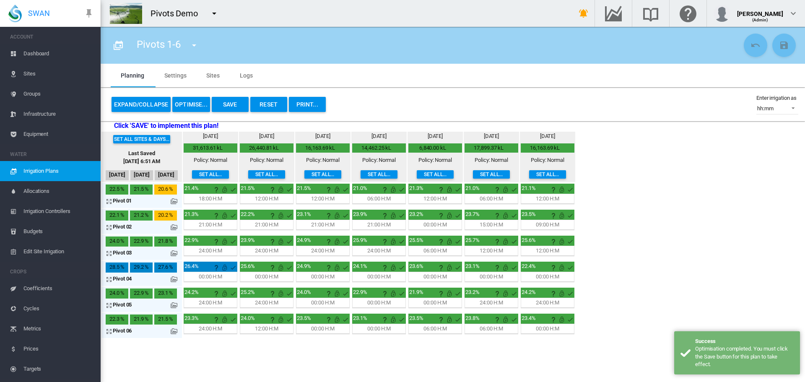
click at [262, 107] on button "Reset" at bounding box center [268, 104] width 37 height 15
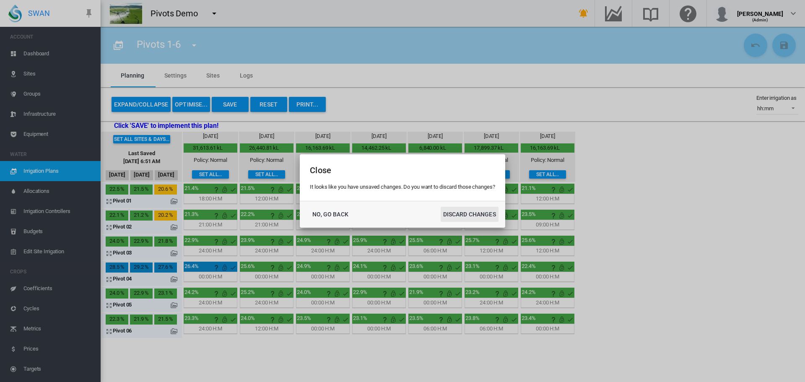
click at [441, 207] on button "DISCARD CHANGES" at bounding box center [470, 214] width 58 height 15
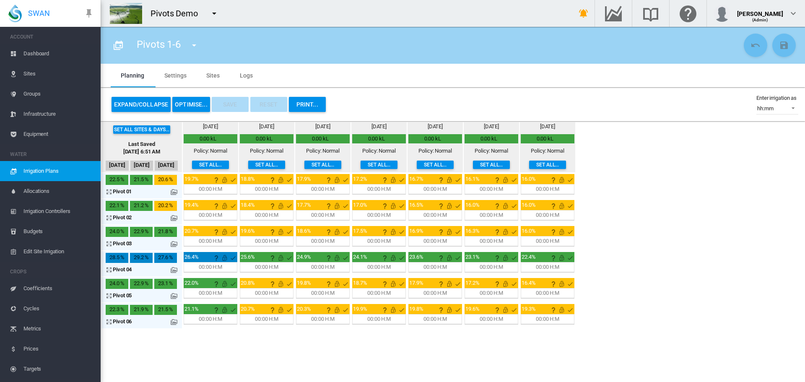
click at [216, 10] on md-icon "icon-menu-down" at bounding box center [214, 13] width 10 height 10
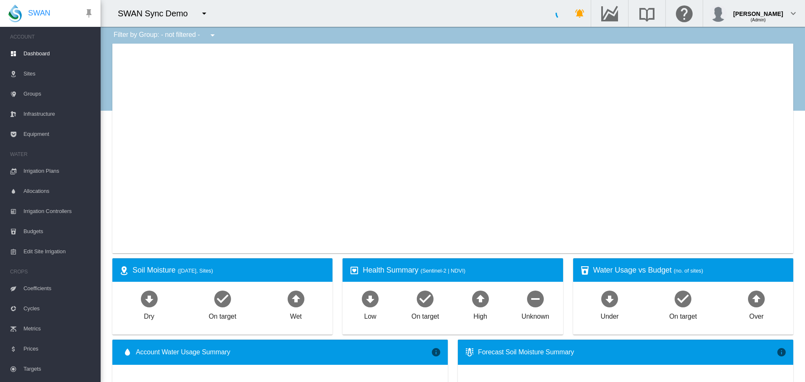
type input "**********"
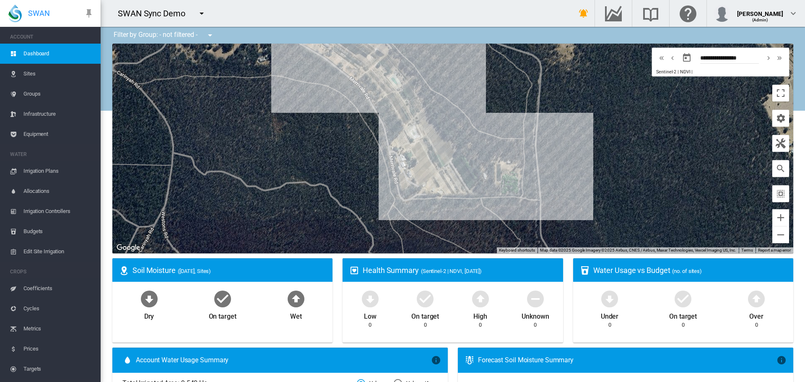
click at [27, 80] on span "Sites" at bounding box center [58, 74] width 70 height 20
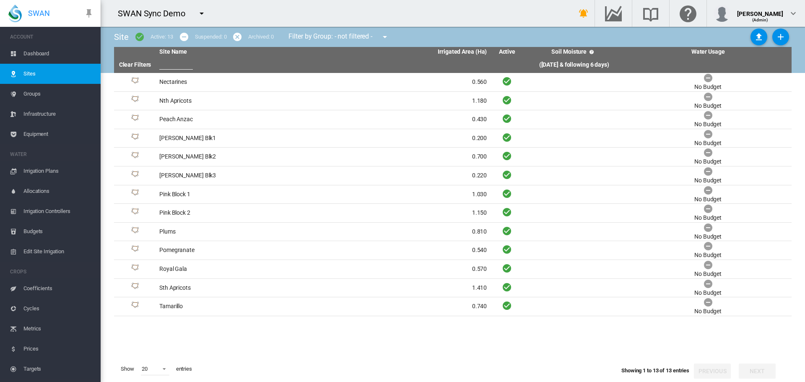
click at [27, 54] on span "Dashboard" at bounding box center [58, 54] width 70 height 20
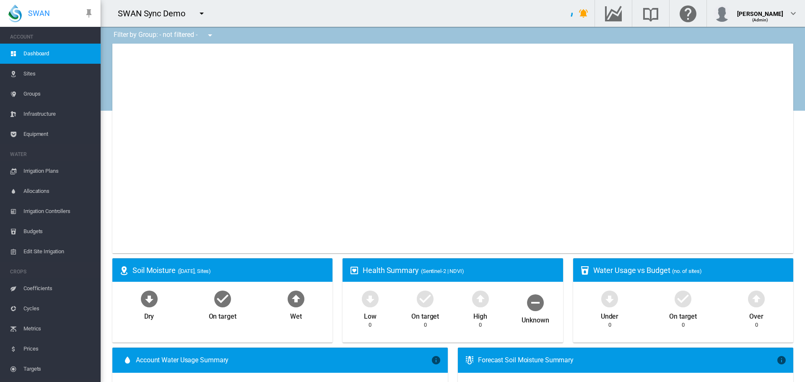
type input "**********"
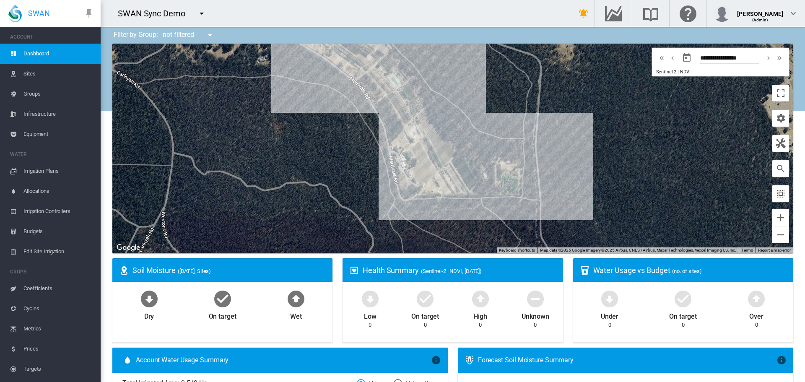
click at [665, 188] on div at bounding box center [452, 149] width 681 height 210
click at [43, 170] on span "Irrigation Plans" at bounding box center [58, 171] width 70 height 20
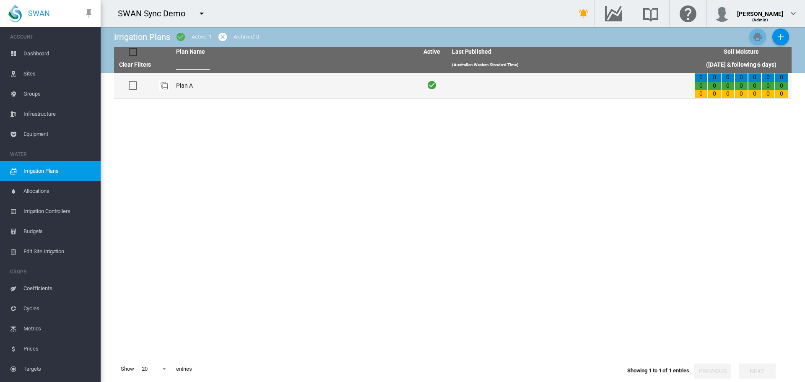
click at [178, 91] on td "Plan A" at bounding box center [294, 86] width 242 height 26
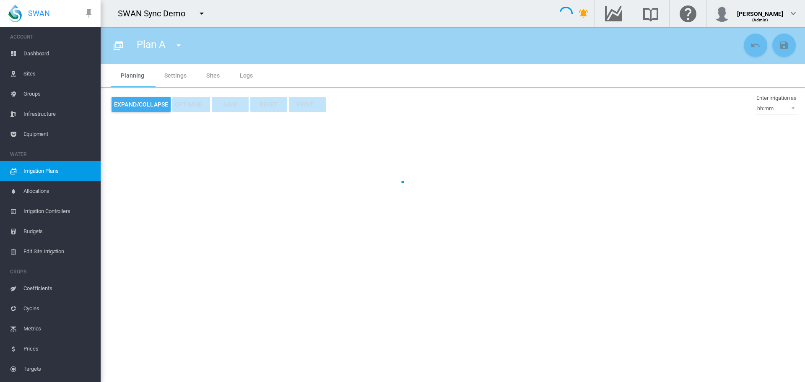
type input "******"
type input "*"
type input "*****"
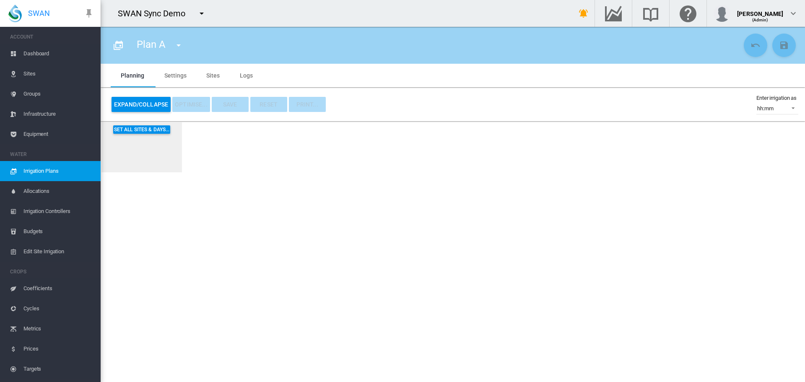
click at [210, 68] on md-tab-item "Sites" at bounding box center [213, 75] width 34 height 23
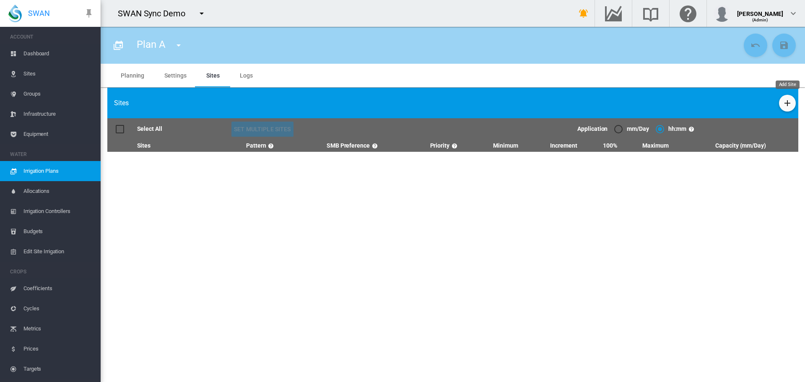
click at [782, 101] on button "Add Site" at bounding box center [787, 103] width 17 height 17
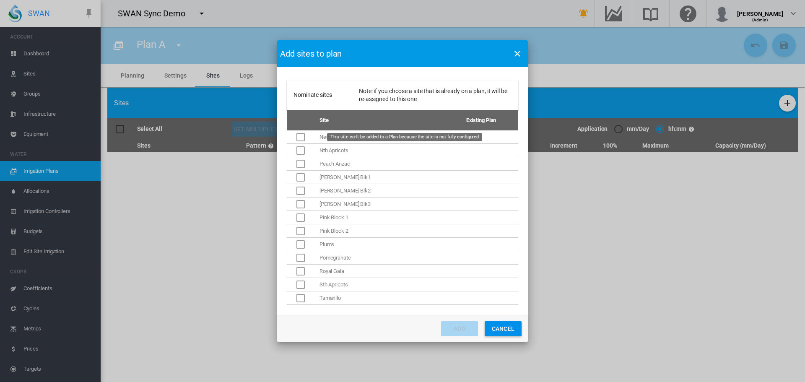
click at [302, 133] on div "This site can't be added to a Plan because the site is not fully configured" at bounding box center [301, 137] width 8 height 8
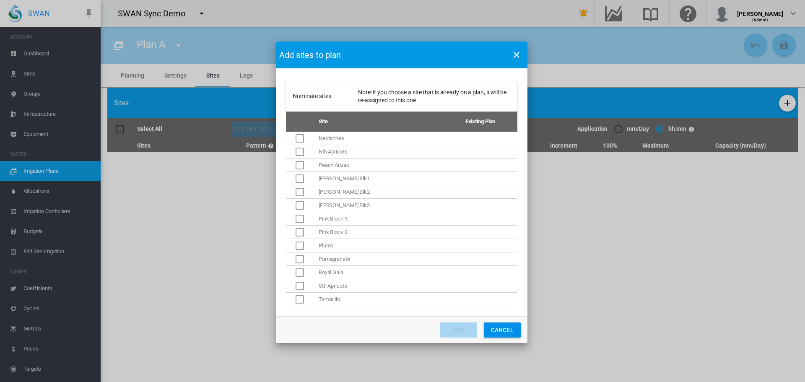
click at [506, 331] on button "Cancel" at bounding box center [502, 330] width 37 height 15
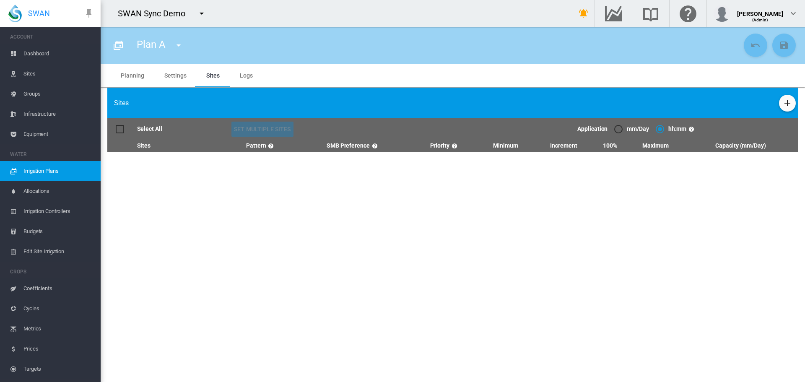
click at [32, 74] on span "Sites" at bounding box center [58, 74] width 70 height 20
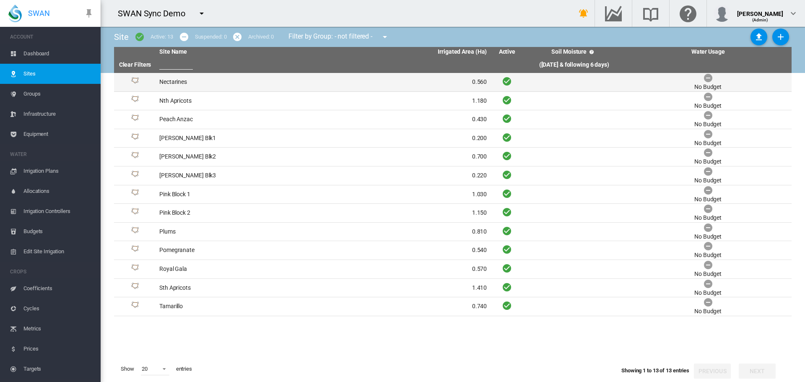
click at [170, 86] on td "Nectarines" at bounding box center [239, 82] width 167 height 18
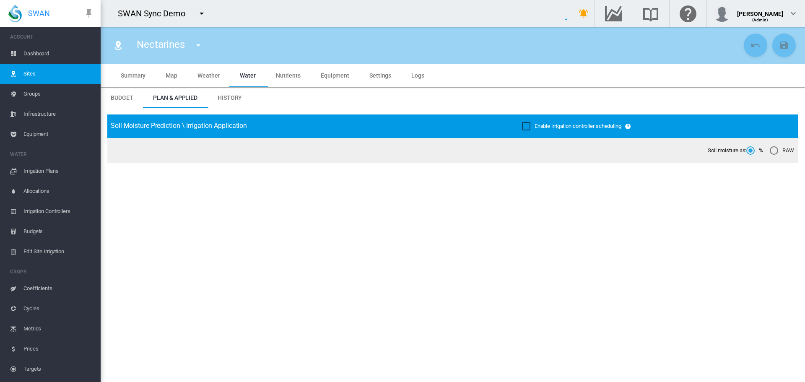
click at [162, 75] on md-tab-item "Map" at bounding box center [172, 75] width 32 height 23
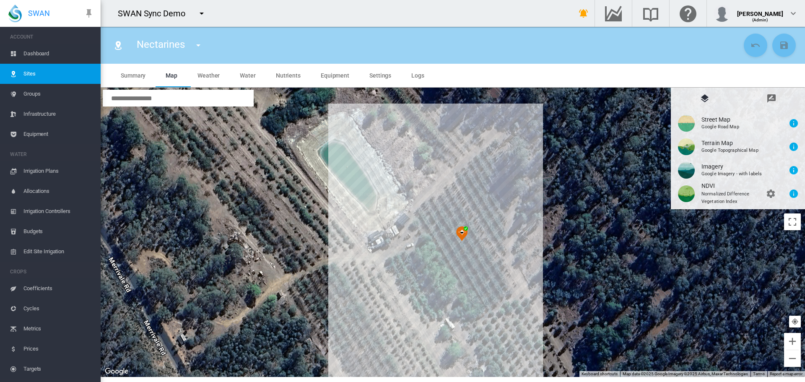
click at [374, 78] on span "Settings" at bounding box center [381, 75] width 22 height 7
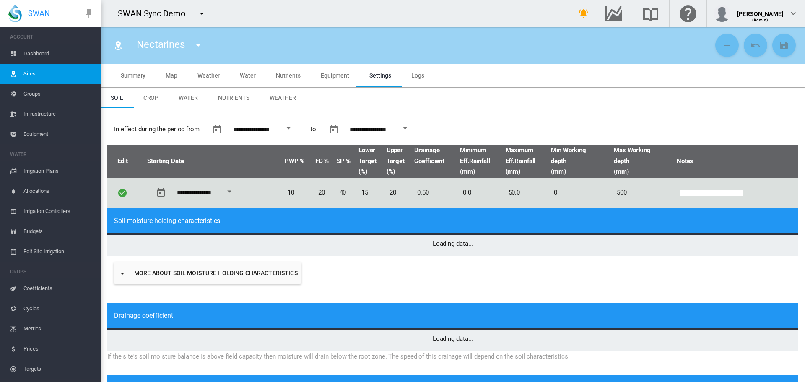
drag, startPoint x: 283, startPoint y: 91, endPoint x: 295, endPoint y: 88, distance: 12.0
click at [283, 89] on md-tab-item "Weather" at bounding box center [283, 98] width 47 height 20
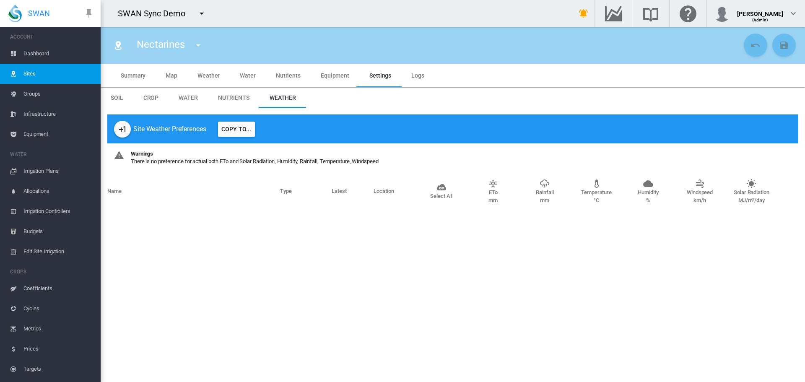
type input "****"
type input "***"
type input "****"
type input "*"
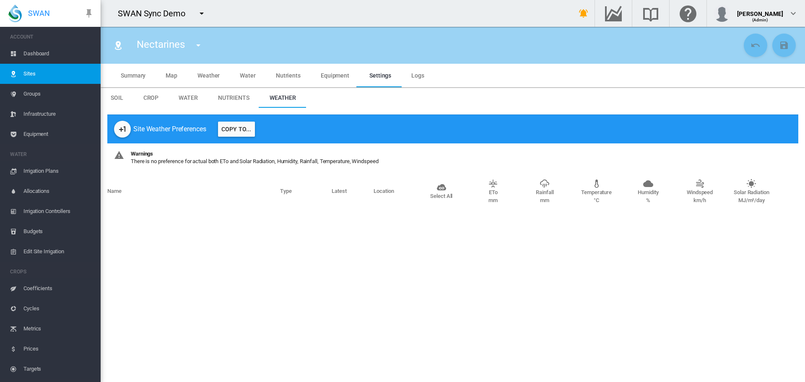
type input "**"
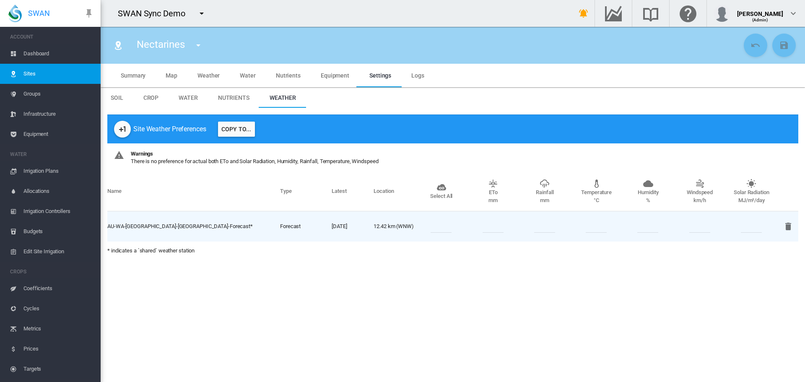
click at [115, 96] on span "Soil" at bounding box center [117, 97] width 13 height 7
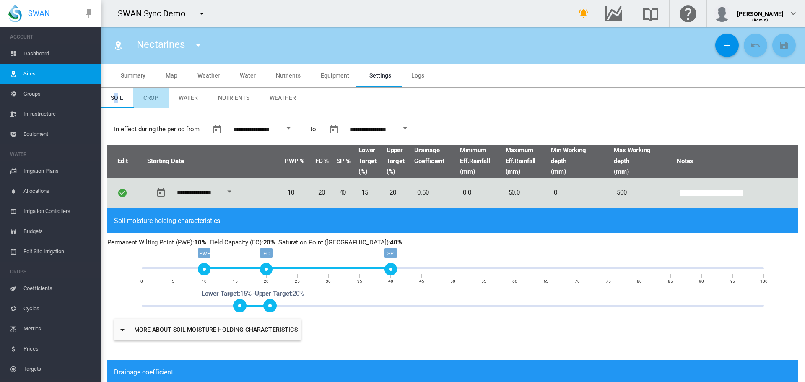
click at [151, 89] on md-tab-item "Crop" at bounding box center [151, 98] width 36 height 20
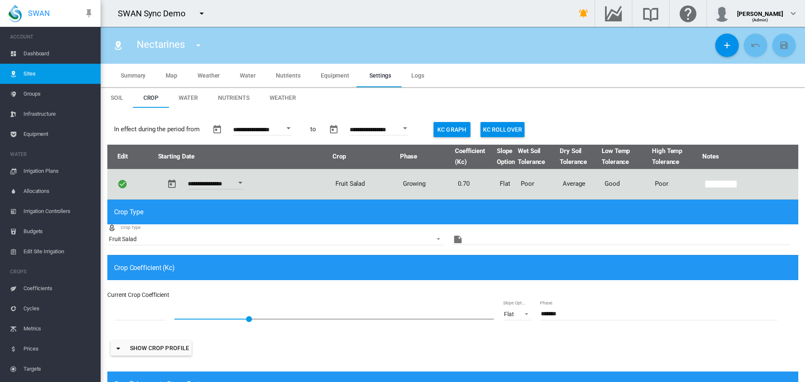
click at [190, 98] on span "Water" at bounding box center [188, 97] width 19 height 7
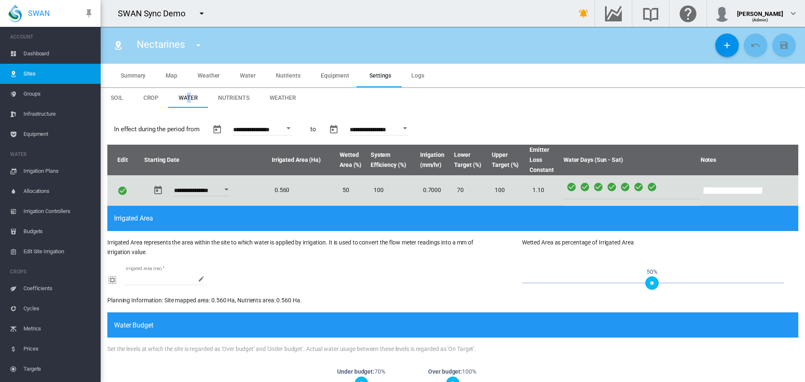
click at [230, 95] on span "Nutrients" at bounding box center [233, 97] width 31 height 7
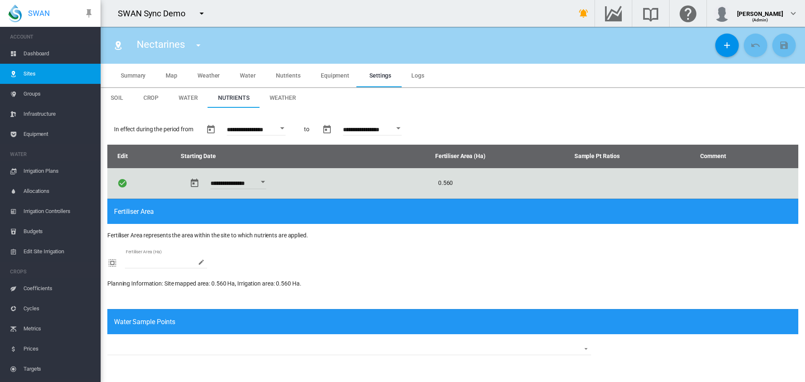
click at [20, 70] on link "Sites" at bounding box center [50, 74] width 101 height 20
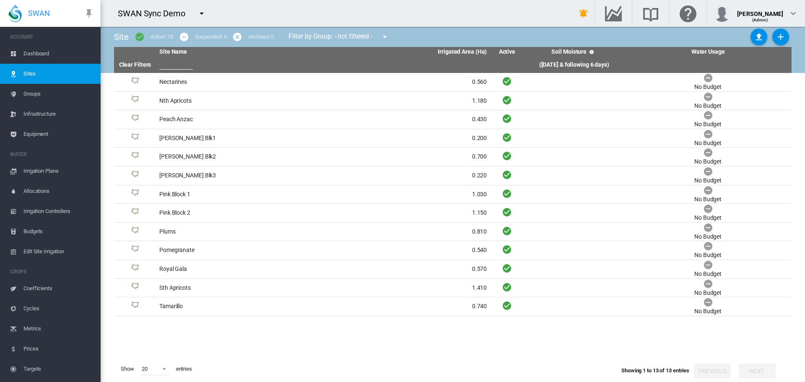
click at [29, 169] on span "Irrigation Plans" at bounding box center [58, 171] width 70 height 20
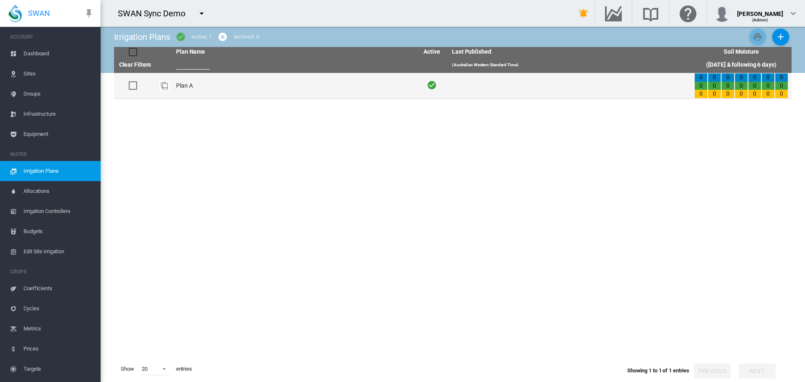
click at [201, 91] on td "Plan A" at bounding box center [294, 86] width 242 height 26
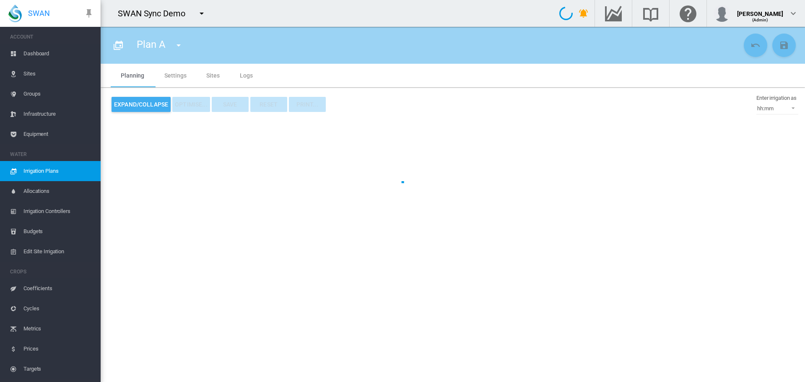
type input "******"
type input "*"
type input "*****"
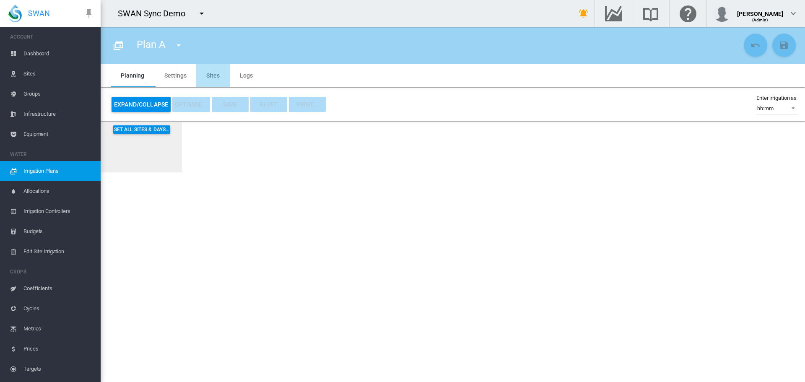
click at [205, 75] on md-tab-item "Sites" at bounding box center [213, 75] width 34 height 23
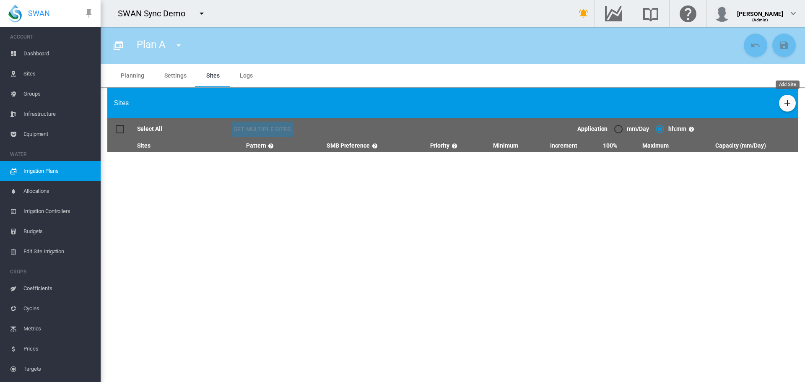
click at [785, 106] on md-icon "icon-plus" at bounding box center [788, 103] width 10 height 10
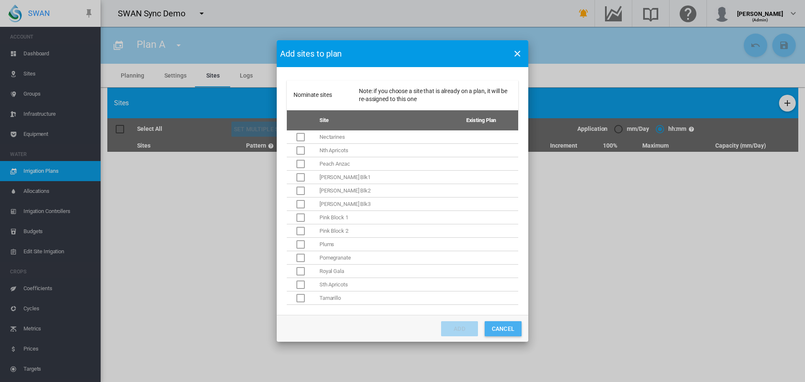
click at [497, 326] on button "Cancel" at bounding box center [503, 328] width 37 height 15
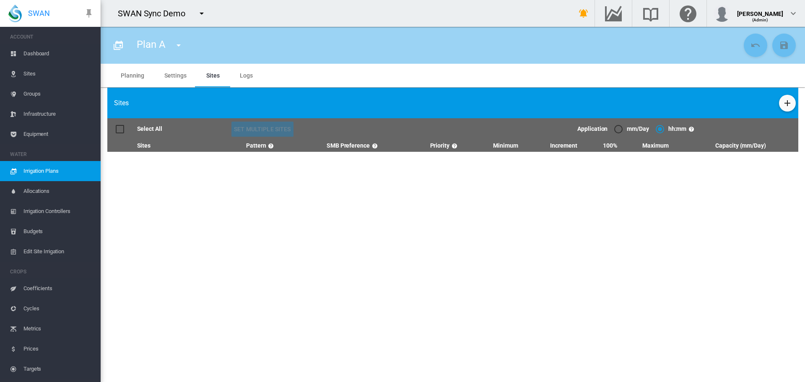
click at [203, 14] on md-icon "icon-menu-down" at bounding box center [202, 13] width 10 height 10
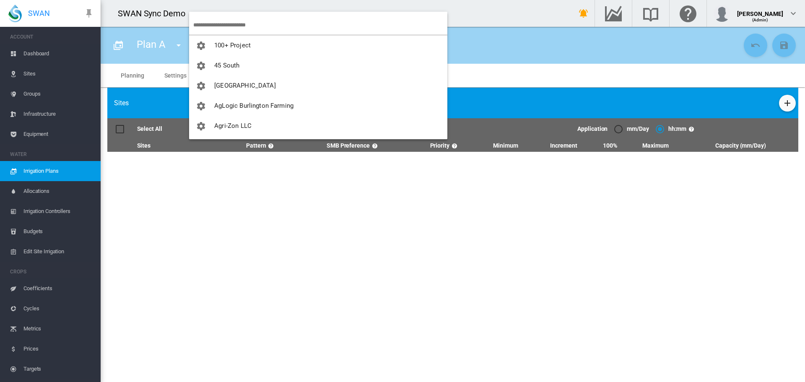
click at [242, 24] on input "search" at bounding box center [320, 25] width 254 height 20
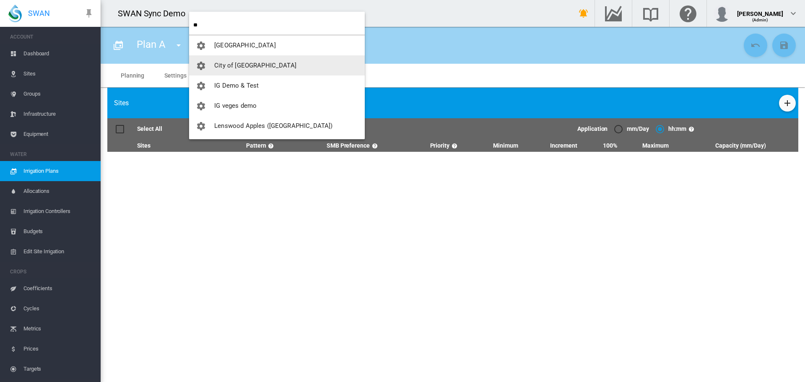
type input "**"
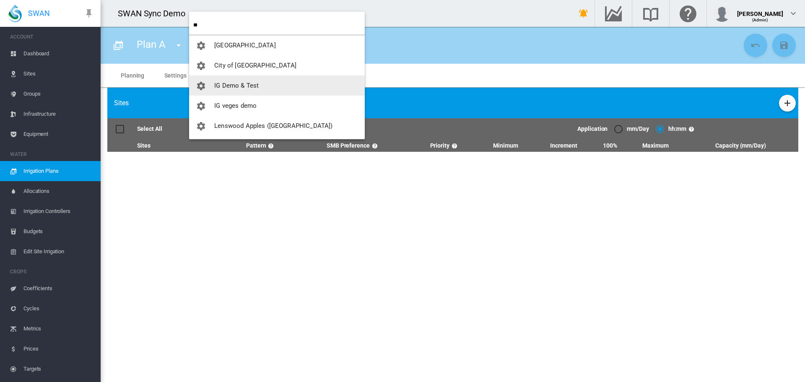
click at [231, 82] on span "IG Demo & Test" at bounding box center [236, 86] width 44 height 8
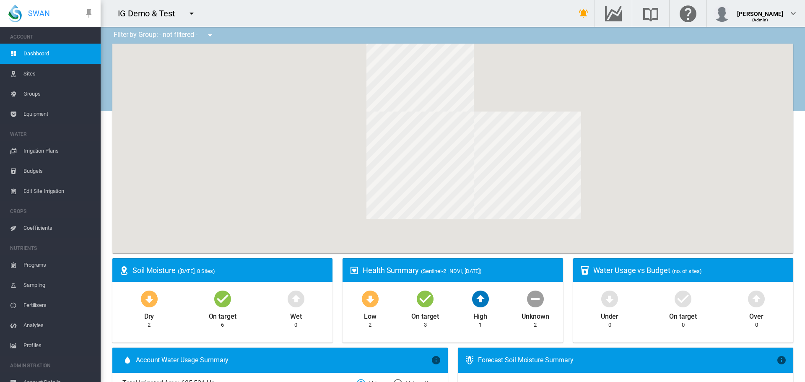
click at [29, 78] on span "Sites" at bounding box center [58, 74] width 70 height 20
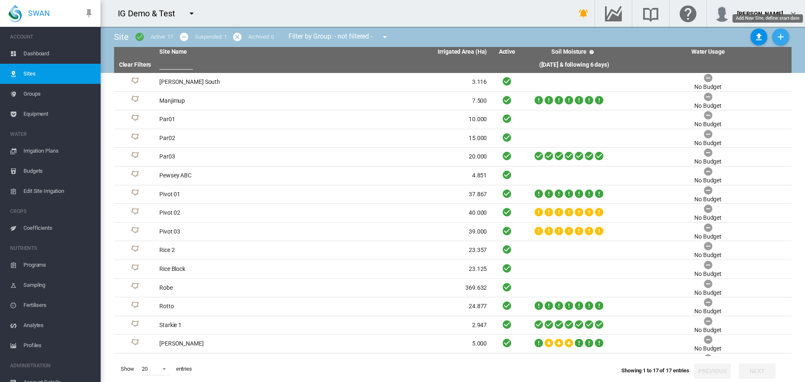
click at [783, 37] on md-icon "icon-plus" at bounding box center [781, 37] width 10 height 10
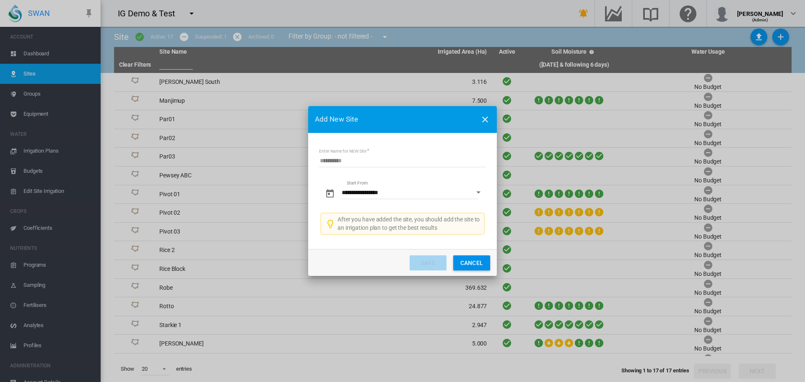
click at [337, 160] on input "Enter Name for NEW Site" at bounding box center [402, 161] width 167 height 13
click at [330, 161] on input "********" at bounding box center [402, 161] width 167 height 13
type input "*********"
drag, startPoint x: 441, startPoint y: 262, endPoint x: 348, endPoint y: 228, distance: 99.3
click at [442, 262] on button "Save" at bounding box center [428, 262] width 37 height 15
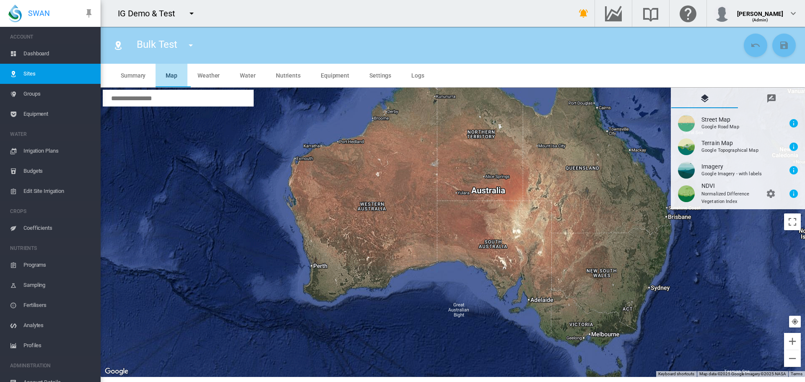
click at [166, 72] on span "Map" at bounding box center [172, 75] width 12 height 7
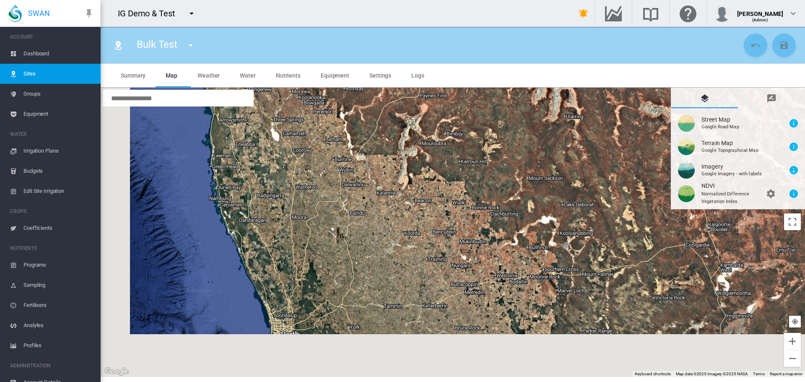
drag, startPoint x: 390, startPoint y: 250, endPoint x: 433, endPoint y: 150, distance: 108.6
click at [433, 150] on div at bounding box center [453, 232] width 705 height 289
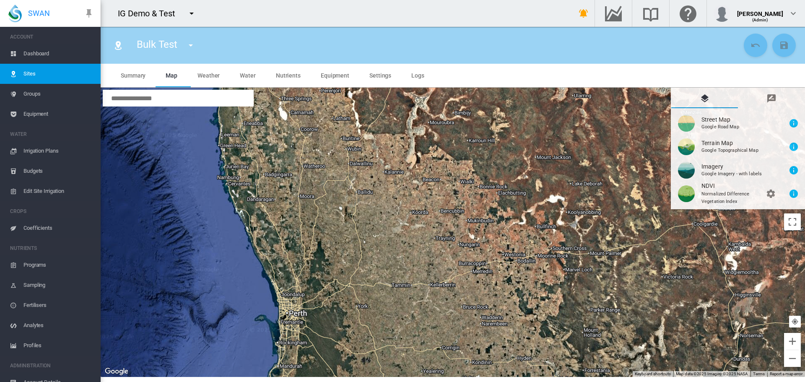
drag, startPoint x: 328, startPoint y: 280, endPoint x: 367, endPoint y: 167, distance: 119.7
click at [367, 167] on div at bounding box center [453, 232] width 705 height 289
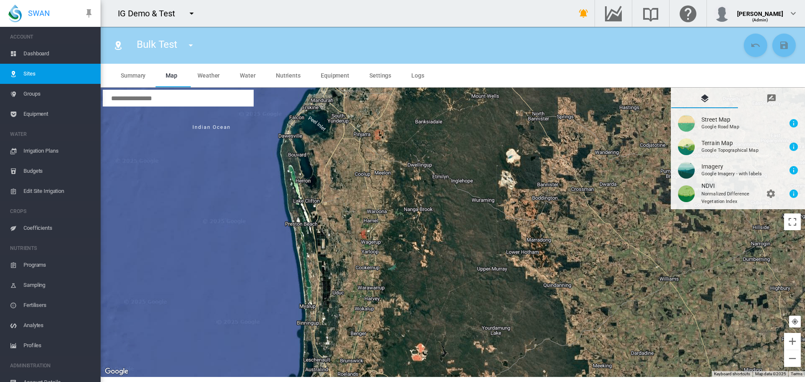
drag, startPoint x: 390, startPoint y: 300, endPoint x: 391, endPoint y: 375, distance: 74.7
click at [391, 373] on div at bounding box center [453, 232] width 705 height 289
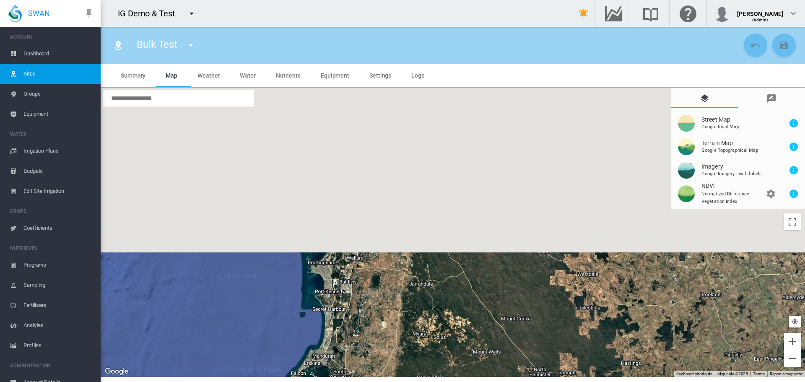
drag, startPoint x: 406, startPoint y: 159, endPoint x: 410, endPoint y: 365, distance: 206.0
click at [411, 382] on html "SWAN ACCOUNT Dashboard Sites Groups Equipment WATER Irrigation Plans" at bounding box center [402, 191] width 805 height 382
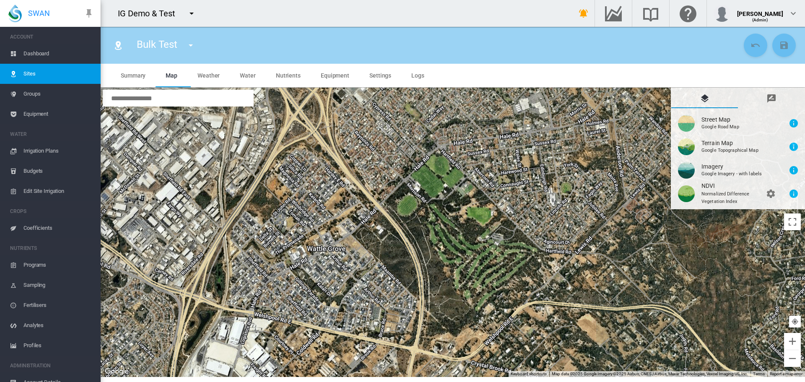
drag, startPoint x: 468, startPoint y: 289, endPoint x: 444, endPoint y: 218, distance: 75.2
click at [444, 218] on div at bounding box center [453, 232] width 705 height 289
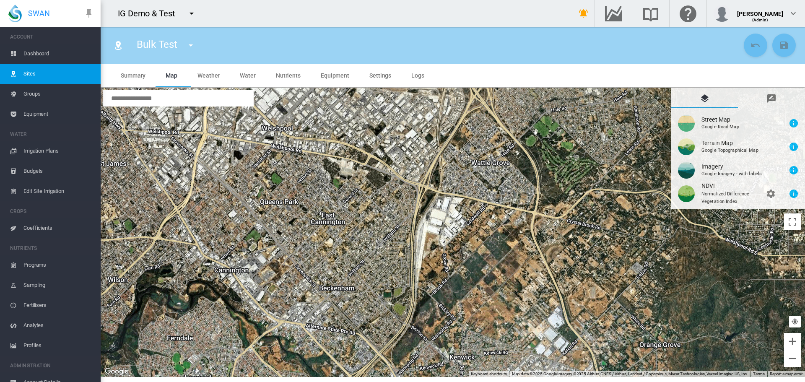
drag, startPoint x: 245, startPoint y: 312, endPoint x: 347, endPoint y: 228, distance: 132.7
click at [352, 230] on div at bounding box center [453, 232] width 705 height 289
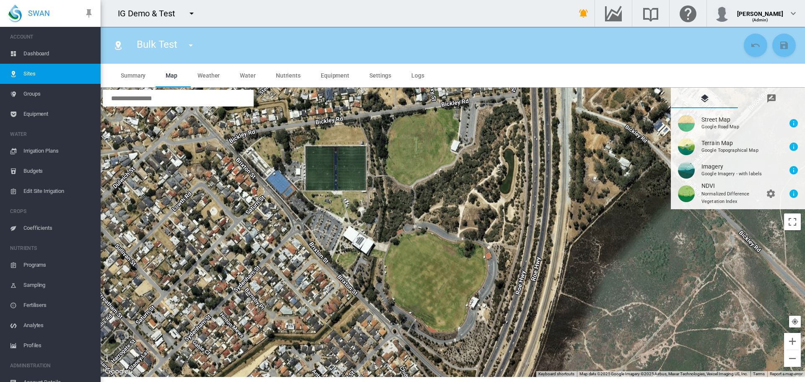
drag, startPoint x: 420, startPoint y: 237, endPoint x: 349, endPoint y: 299, distance: 93.7
click at [349, 299] on div at bounding box center [453, 232] width 705 height 289
click at [769, 97] on md-icon "icon-message-draw" at bounding box center [772, 99] width 10 height 10
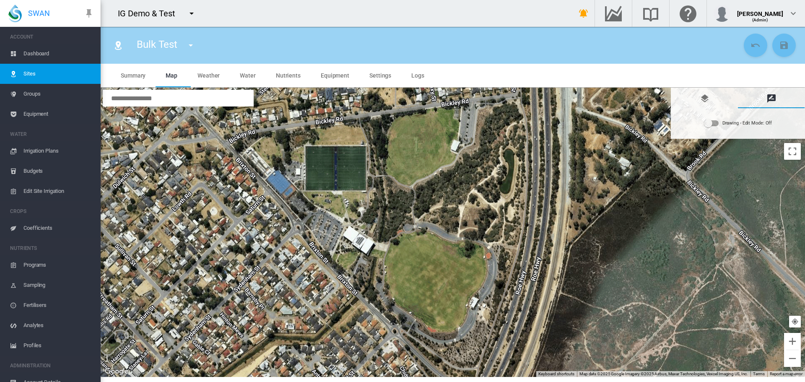
click at [707, 123] on div "Drawing - Edit Mode:\a Off" at bounding box center [708, 123] width 8 height 8
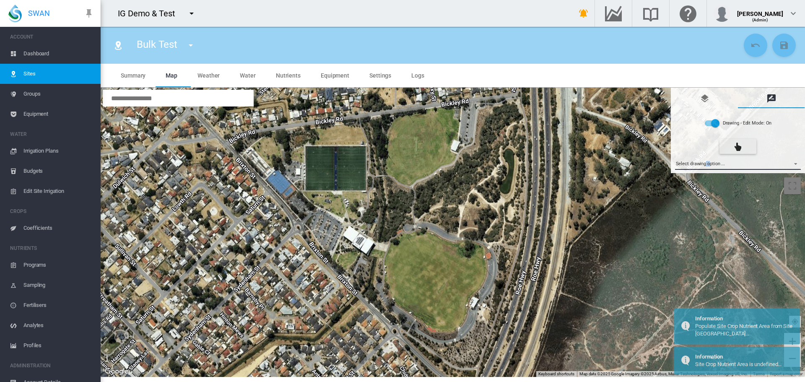
drag, startPoint x: 709, startPoint y: 164, endPoint x: 705, endPoint y: 165, distance: 4.3
click at [705, 165] on md-select "Select drawing option ... None Site (IMU) Site Health Area Flow Meter Weather S…" at bounding box center [738, 163] width 126 height 13
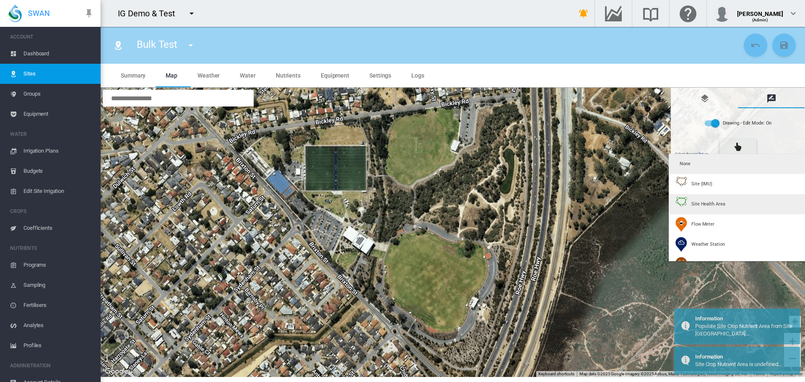
type input "*"
type input "**"
type input "****"
type input "*******"
type input "**"
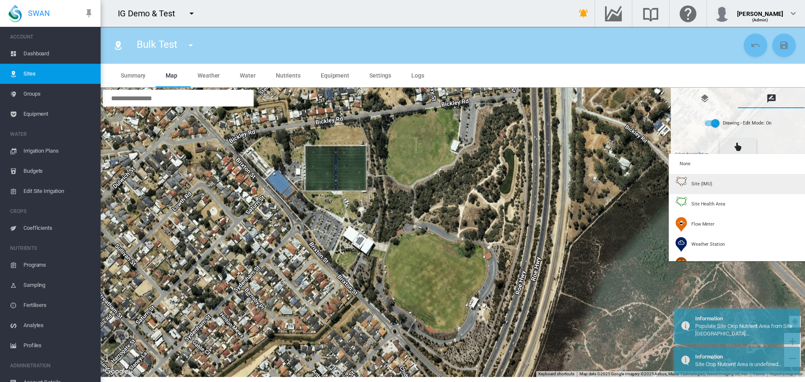
click at [700, 190] on div "Site (IMU)" at bounding box center [694, 184] width 37 height 15
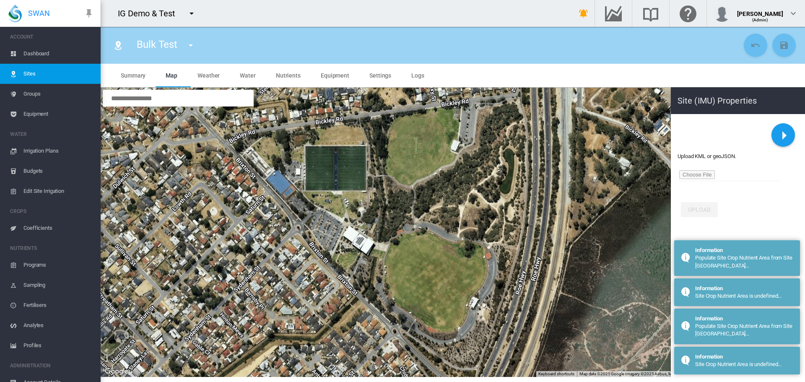
click at [790, 126] on md-icon "icon-menu-right" at bounding box center [784, 135] width 20 height 20
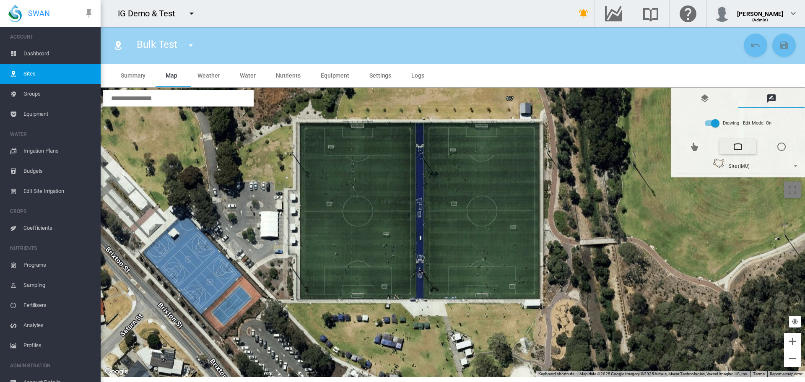
click at [297, 121] on div at bounding box center [453, 232] width 705 height 289
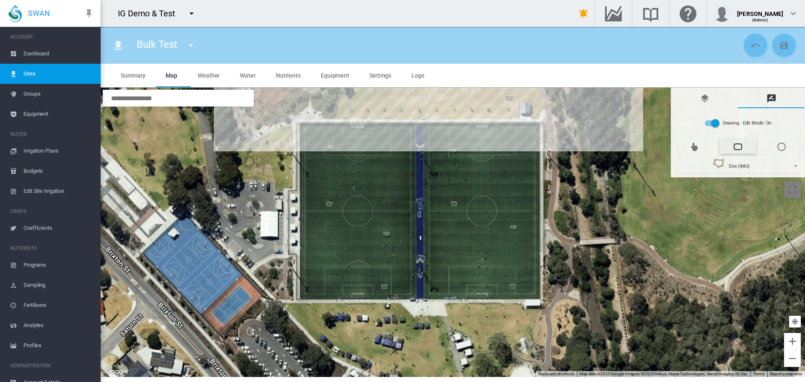
click at [543, 120] on div at bounding box center [453, 232] width 705 height 289
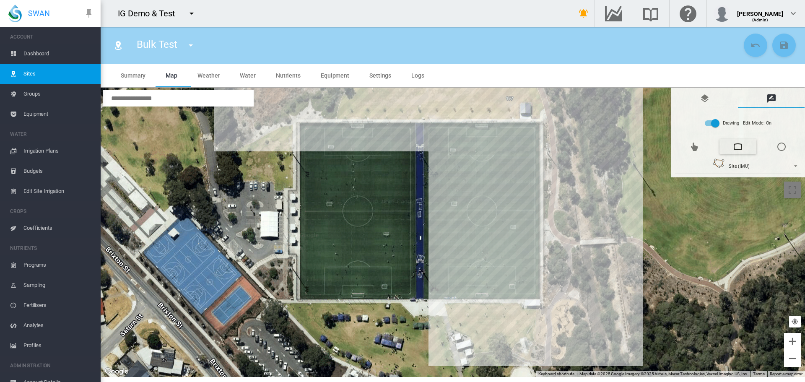
click at [541, 300] on div at bounding box center [453, 232] width 705 height 289
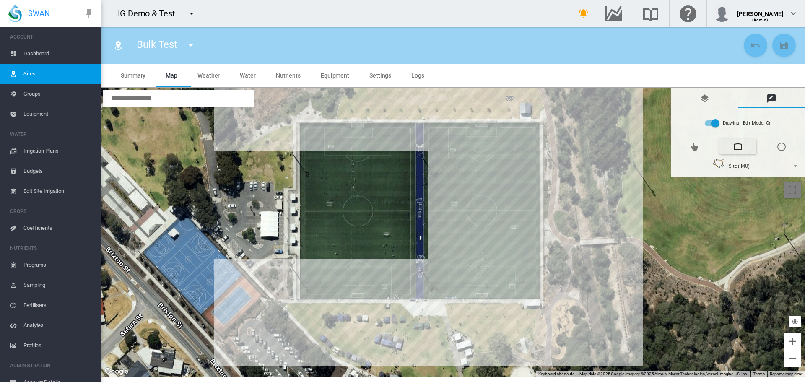
click at [297, 299] on div at bounding box center [453, 232] width 705 height 289
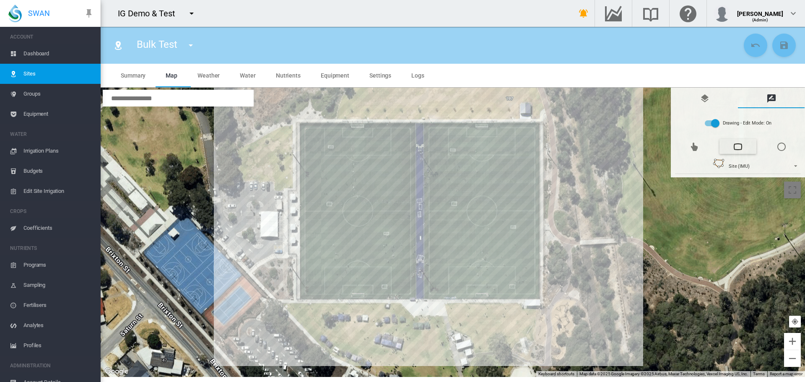
click at [295, 123] on div at bounding box center [453, 232] width 705 height 289
type input "*****"
type input "*********"
type input "*****"
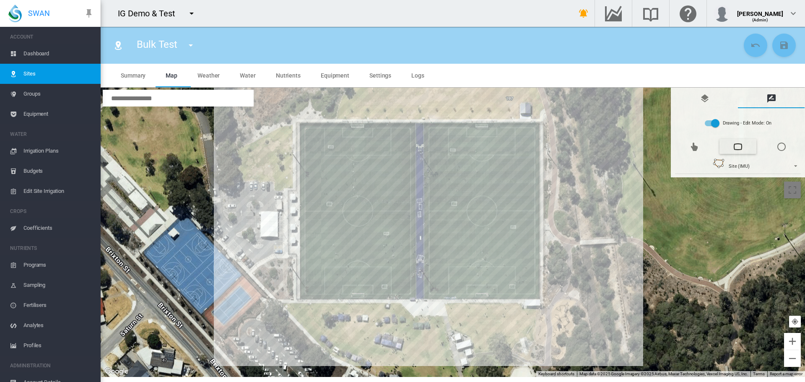
type input "*****"
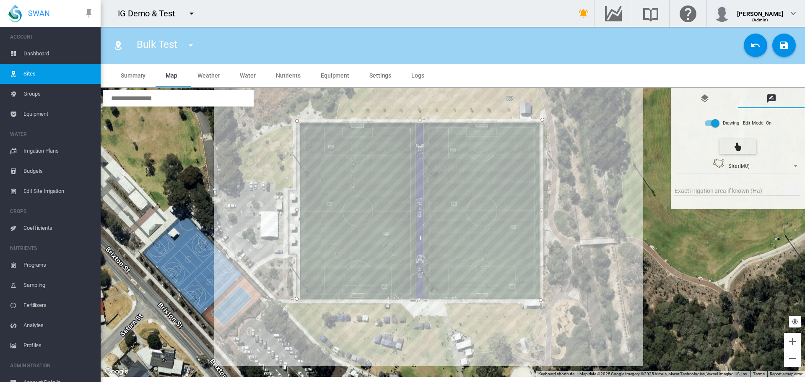
type input "*"
click at [792, 49] on button "Save Changes" at bounding box center [784, 45] width 23 height 23
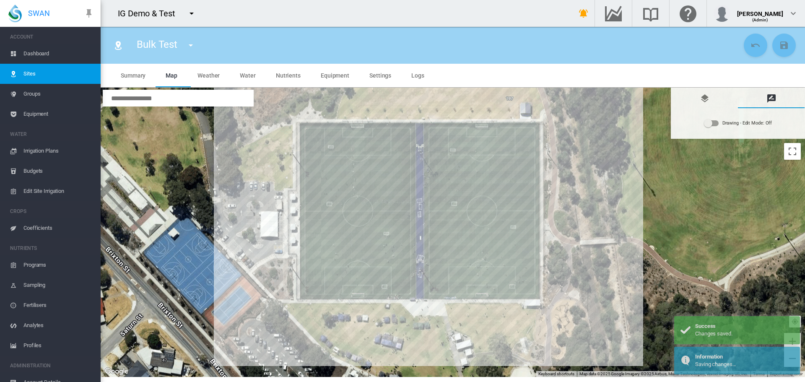
click at [364, 72] on md-tab-item "Settings" at bounding box center [381, 75] width 42 height 23
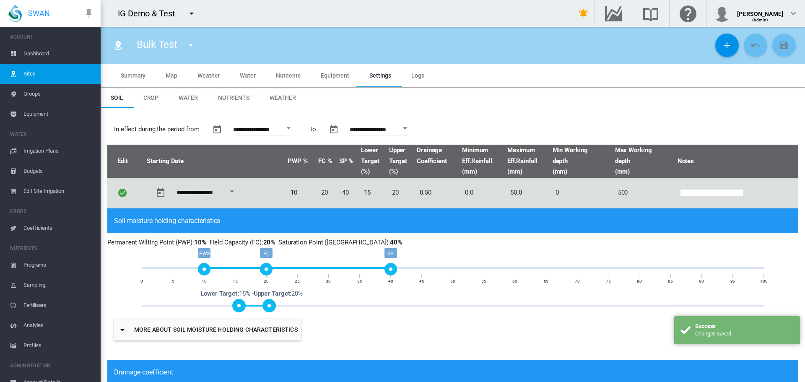
click at [284, 96] on span "Weather" at bounding box center [283, 97] width 26 height 7
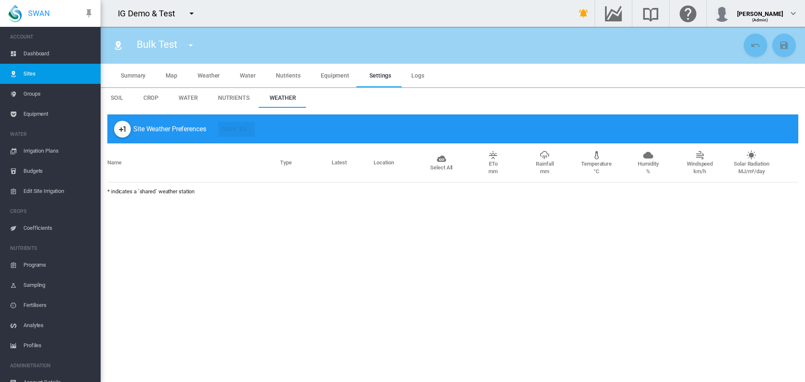
click at [115, 128] on button "button" at bounding box center [122, 129] width 17 height 17
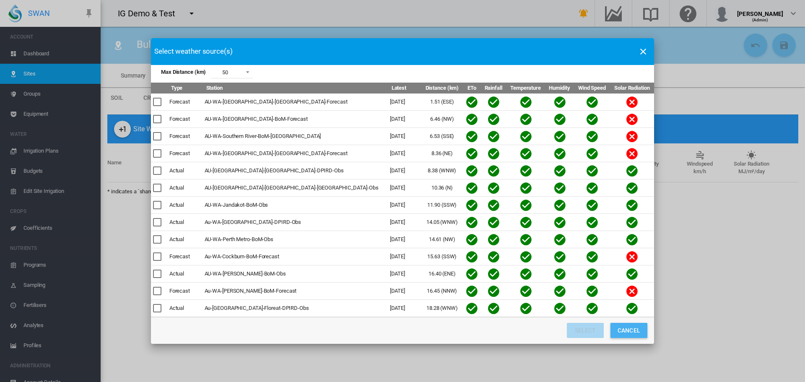
click at [641, 331] on button "Cancel" at bounding box center [629, 330] width 37 height 15
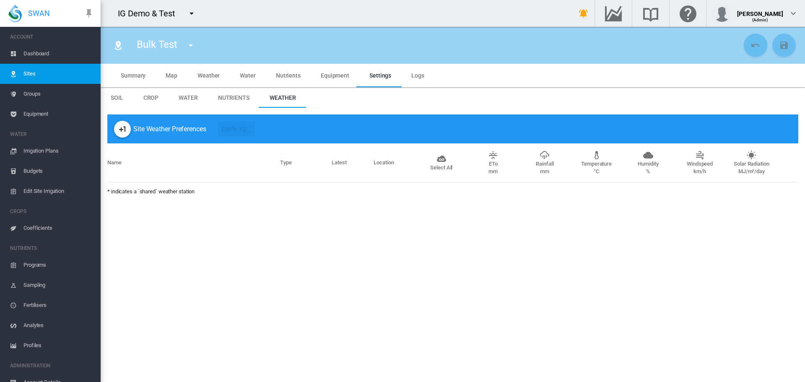
click at [36, 144] on span "Irrigation Plans" at bounding box center [58, 151] width 70 height 20
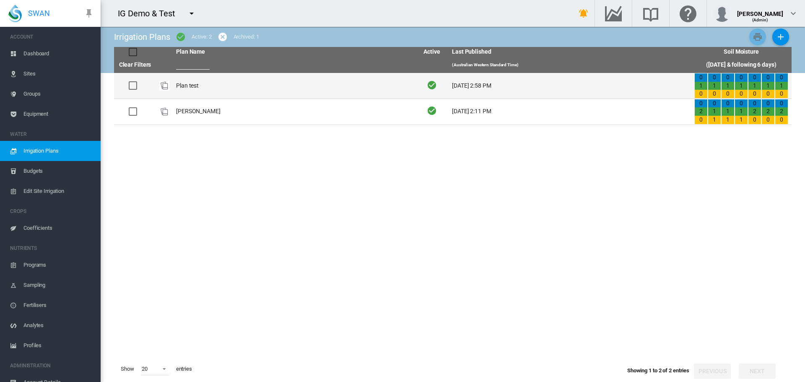
click at [182, 90] on td "Plan test" at bounding box center [294, 86] width 242 height 26
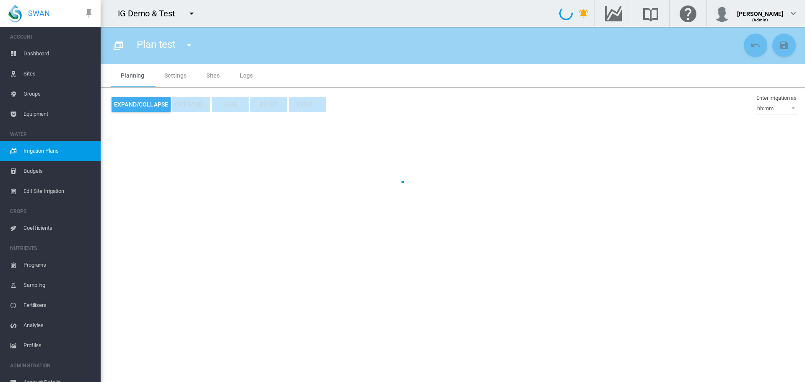
type input "*********"
type input "*"
type input "*****"
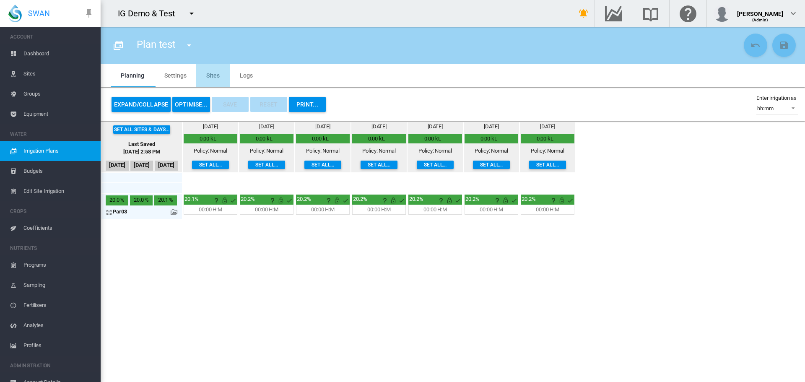
click at [217, 75] on md-tab-item "Sites" at bounding box center [213, 75] width 34 height 23
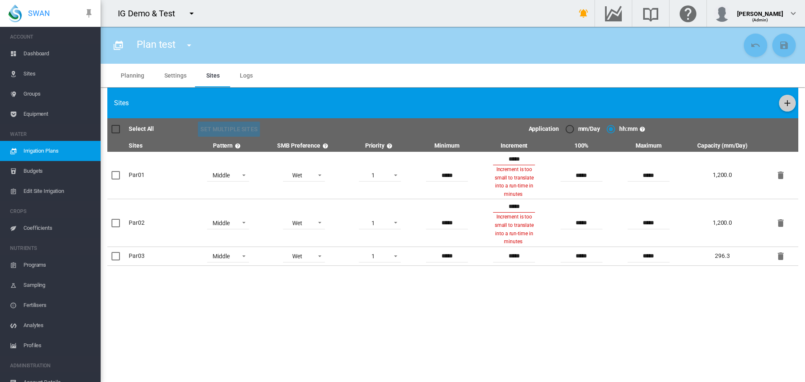
click at [785, 106] on md-icon "icon-plus" at bounding box center [788, 103] width 10 height 10
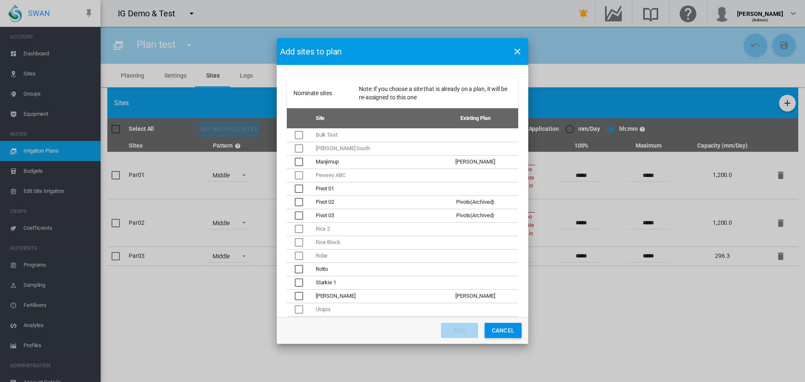
click at [508, 331] on button "Cancel" at bounding box center [503, 330] width 37 height 15
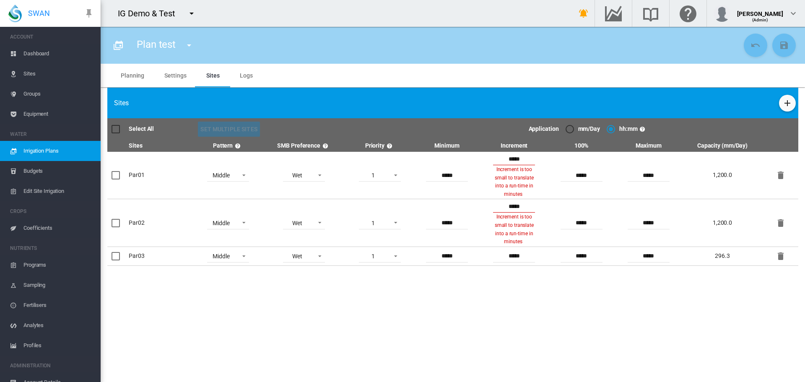
click at [27, 70] on span "Sites" at bounding box center [58, 74] width 70 height 20
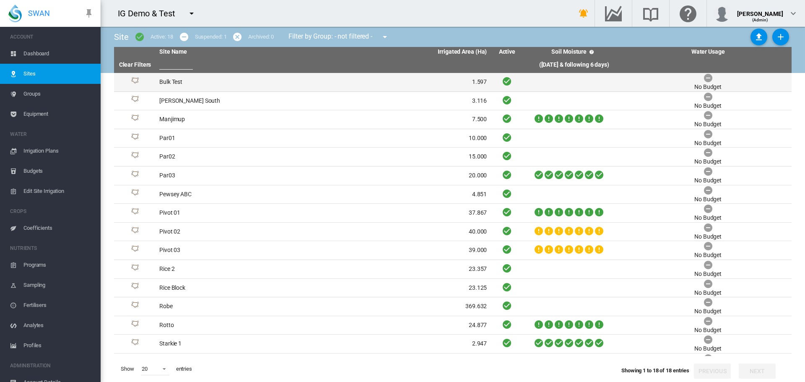
click at [165, 86] on td "Bulk Test" at bounding box center [239, 82] width 167 height 18
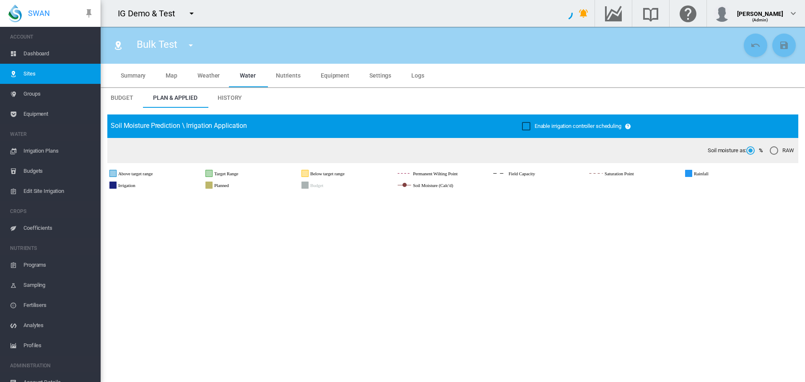
click at [383, 75] on span "Settings" at bounding box center [381, 75] width 22 height 7
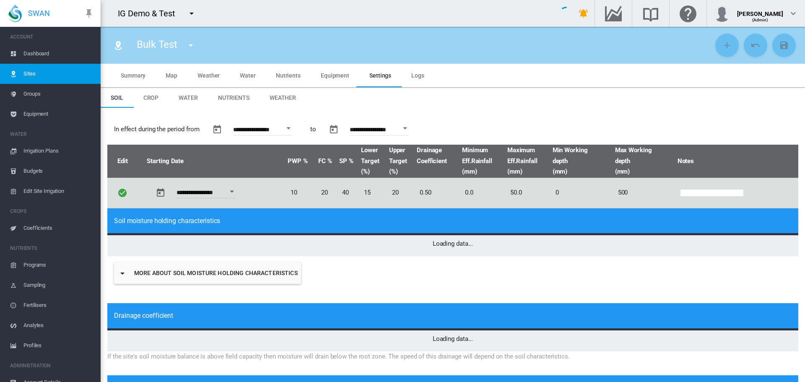
click at [273, 94] on md-tab-item "Weather" at bounding box center [283, 98] width 47 height 20
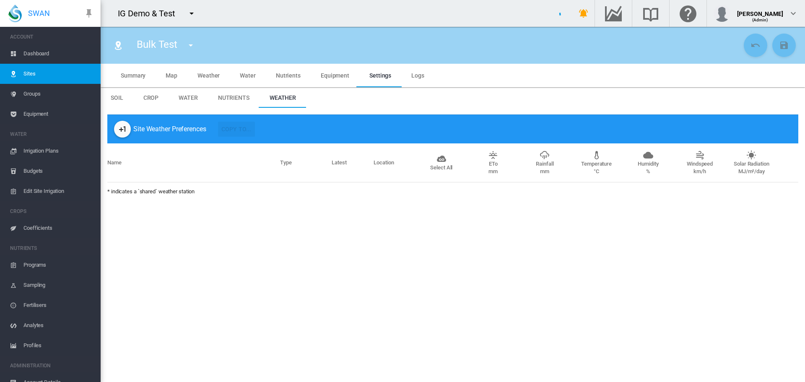
type input "*"
type input "**"
click at [122, 130] on md-icon "icon-plus-one" at bounding box center [122, 129] width 10 height 10
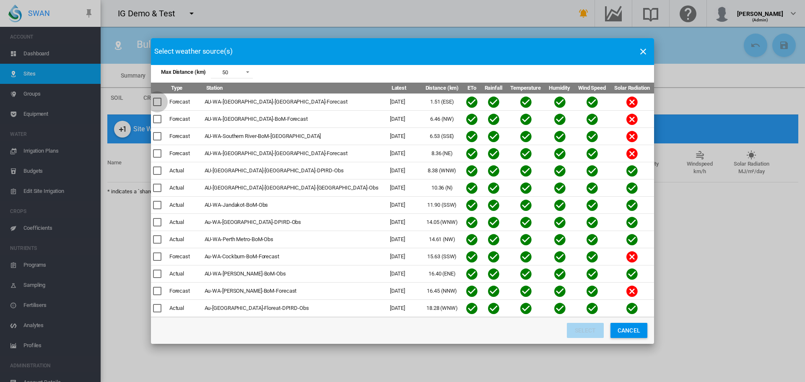
click at [161, 103] on div "Max Distance ..." at bounding box center [157, 102] width 8 height 8
drag, startPoint x: 600, startPoint y: 326, endPoint x: 579, endPoint y: 316, distance: 22.9
click at [601, 328] on button "Select" at bounding box center [585, 330] width 37 height 15
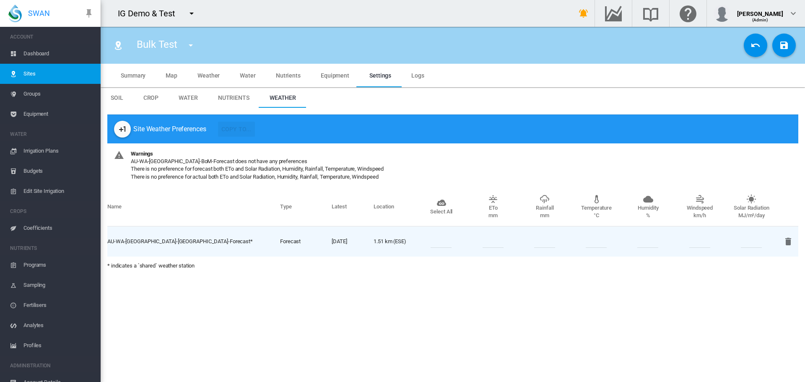
click at [444, 246] on input "number" at bounding box center [441, 241] width 21 height 13
type input "*"
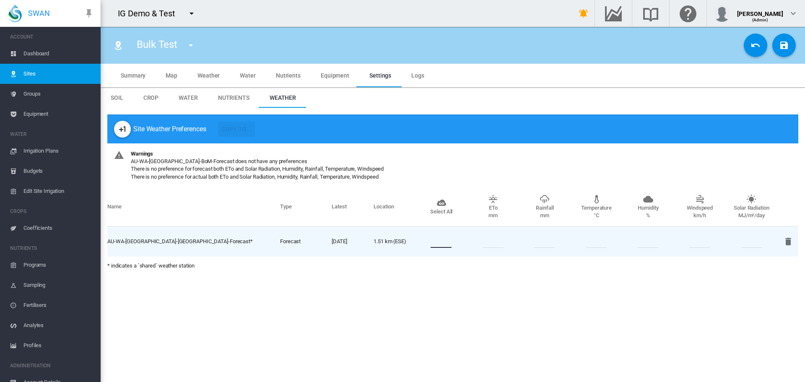
type input "*"
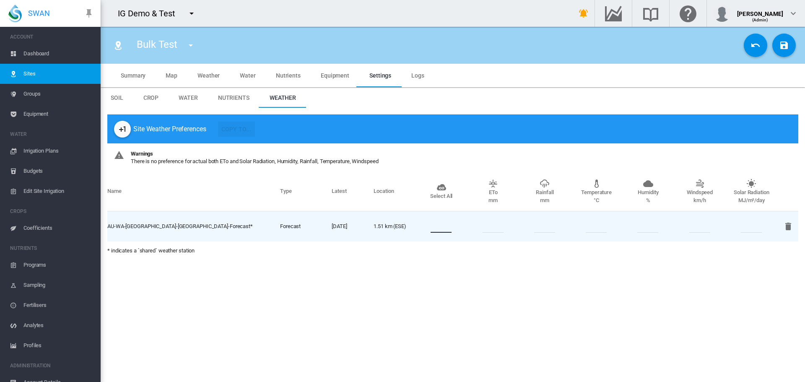
type input "*"
click at [343, 261] on div "Site Weather Preferences Copy To... Warnings There is no preference for actual …" at bounding box center [453, 187] width 705 height 159
click at [795, 40] on button "Save Changes" at bounding box center [784, 45] width 23 height 23
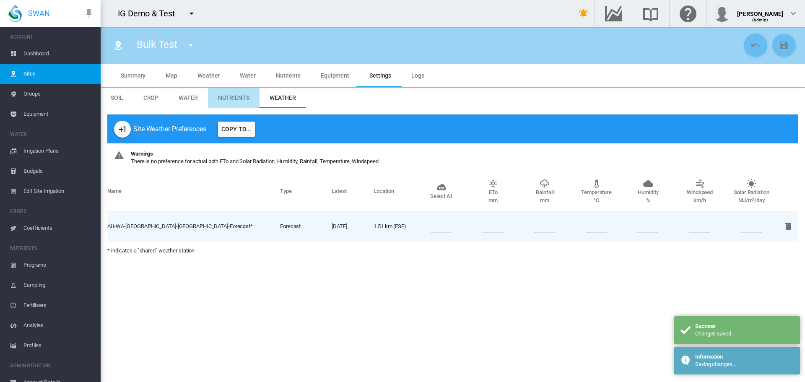
click at [228, 99] on span "Nutrients" at bounding box center [233, 97] width 31 height 7
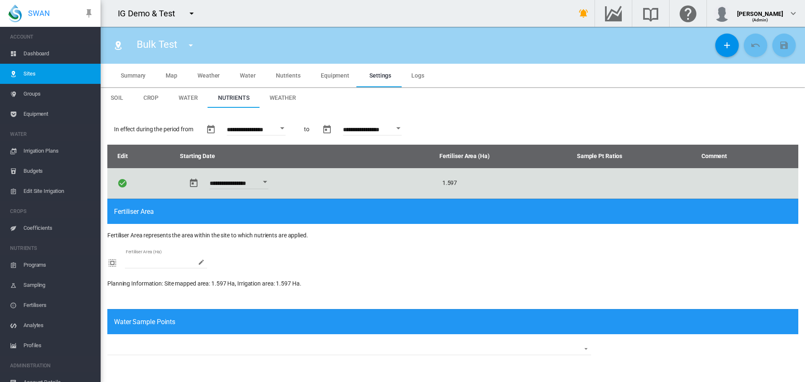
click at [178, 93] on md-tab-item "Water" at bounding box center [188, 98] width 39 height 20
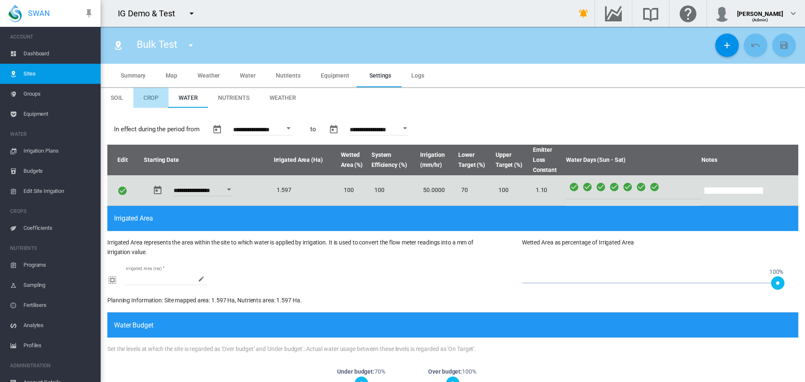
click at [154, 100] on span "Crop" at bounding box center [151, 97] width 16 height 7
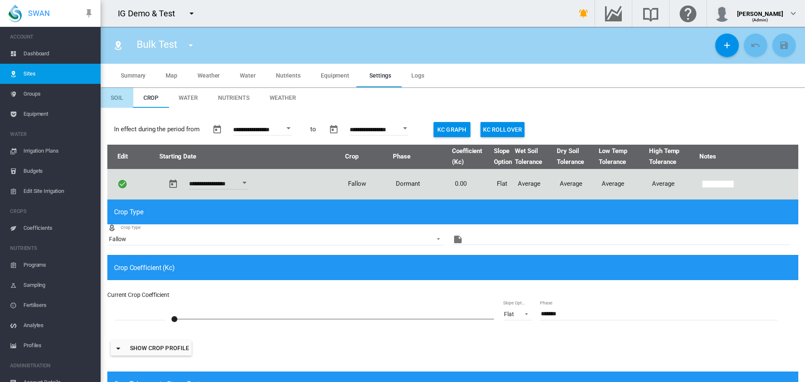
click at [121, 100] on span "Soil" at bounding box center [117, 97] width 13 height 7
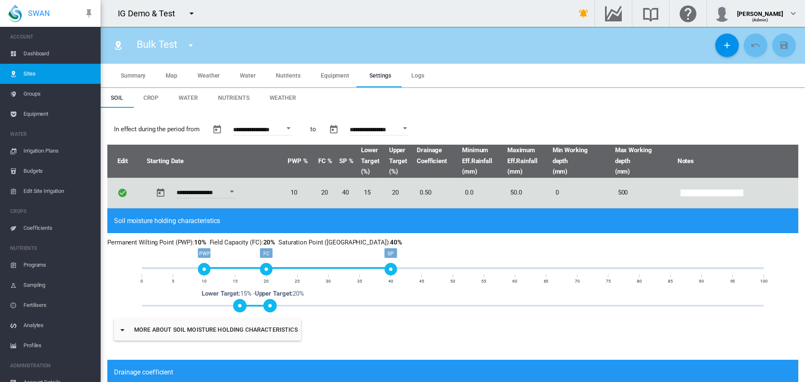
click at [40, 148] on span "Irrigation Plans" at bounding box center [58, 151] width 70 height 20
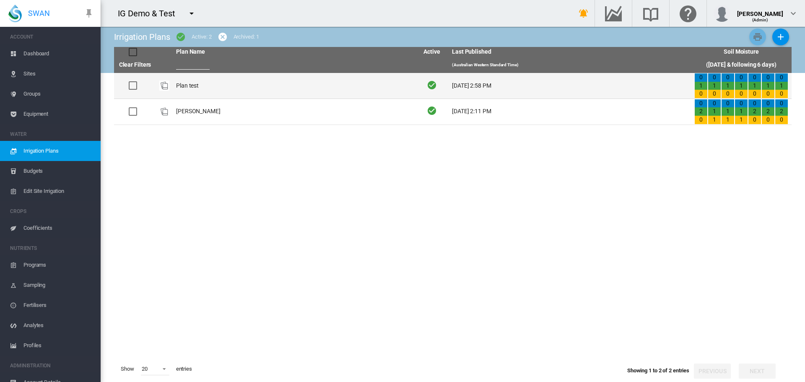
click at [185, 80] on td "Plan test" at bounding box center [294, 86] width 242 height 26
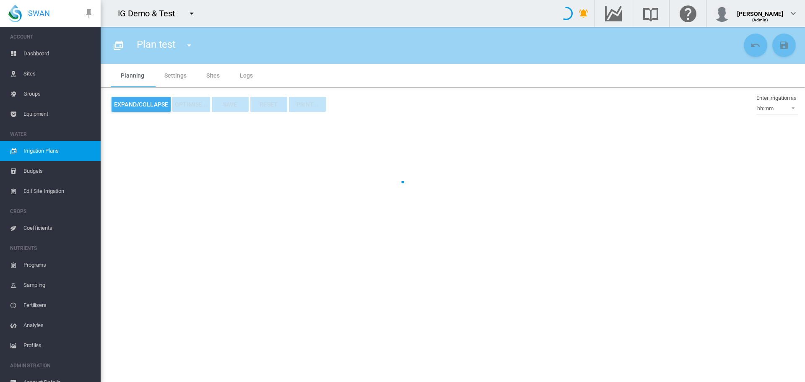
type input "*********"
type input "*"
type input "*****"
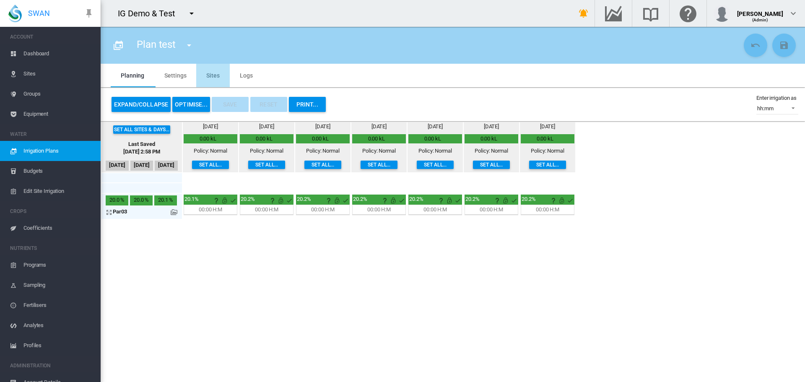
click at [205, 76] on md-tab-item "Sites" at bounding box center [213, 75] width 34 height 23
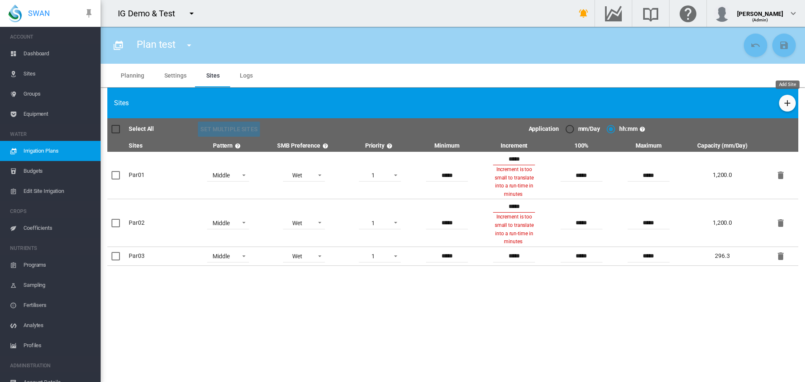
click at [781, 100] on button "Add Site" at bounding box center [787, 103] width 17 height 17
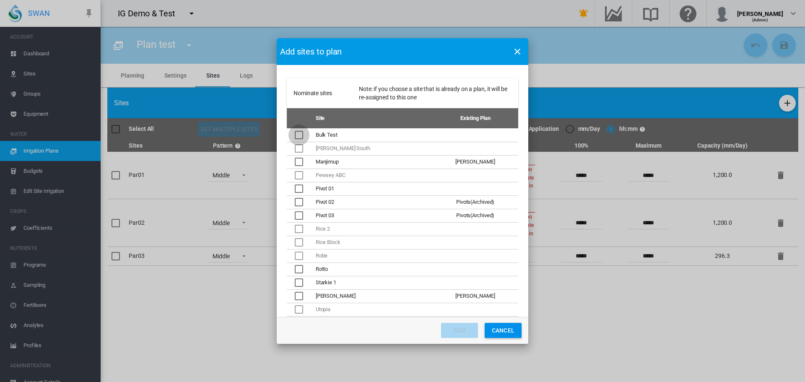
click at [303, 137] on div "Nominate sites ..." at bounding box center [299, 135] width 8 height 8
click at [460, 327] on button "Add" at bounding box center [459, 330] width 37 height 15
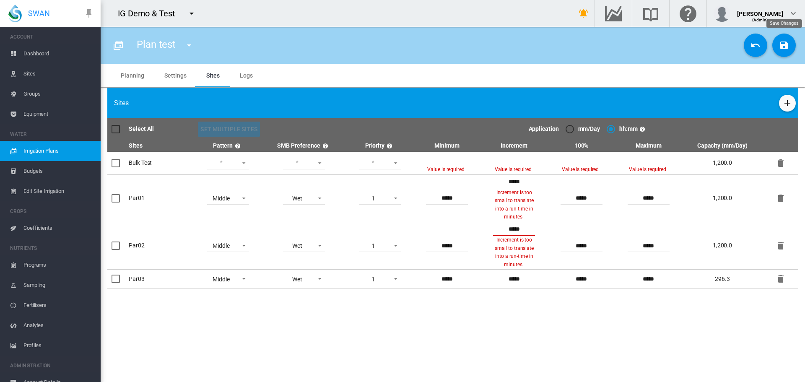
click at [788, 54] on button "Save Changes" at bounding box center [784, 45] width 23 height 23
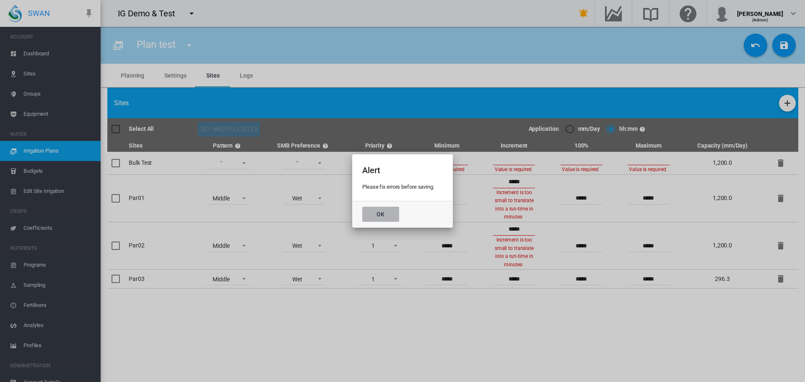
click at [396, 213] on button "Ok" at bounding box center [380, 214] width 37 height 15
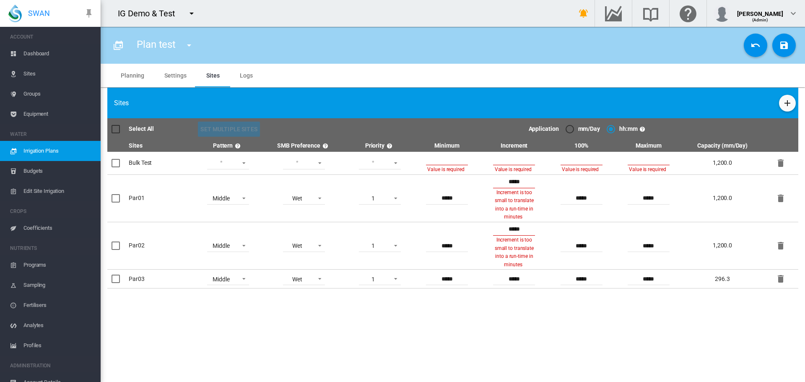
click at [441, 156] on input at bounding box center [447, 159] width 42 height 13
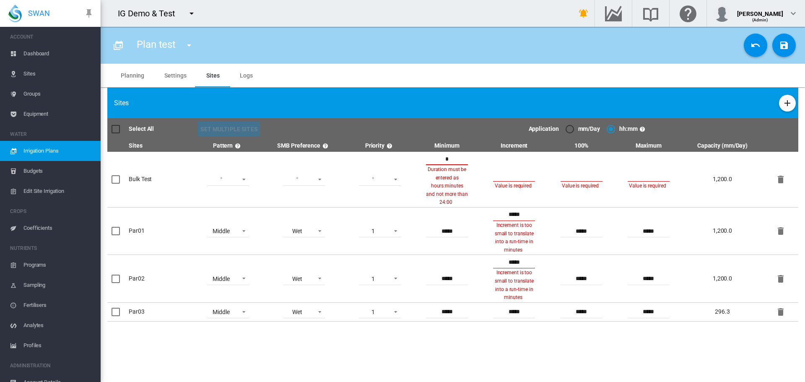
click at [509, 171] on input at bounding box center [514, 175] width 42 height 13
drag, startPoint x: 456, startPoint y: 156, endPoint x: 349, endPoint y: 146, distance: 107.4
click at [349, 146] on table "Select All Set Multiple Sites Application mm/Day hh:mm Sites Pattern SMB Prefer…" at bounding box center [452, 219] width 691 height 203
type input "*"
click at [575, 126] on md-radio-button "mm/Day" at bounding box center [583, 129] width 34 height 8
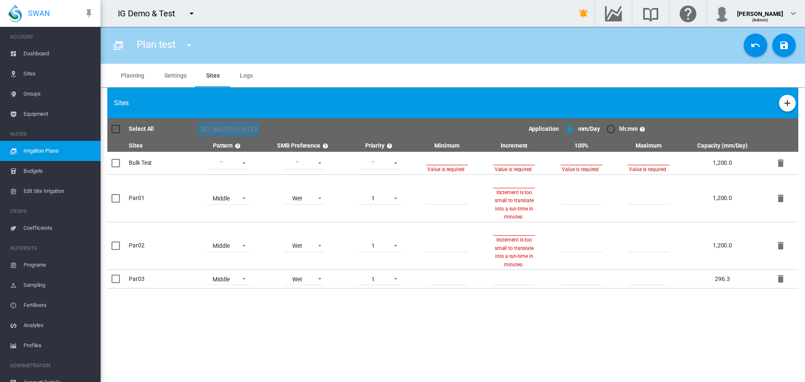
click at [445, 163] on input "number" at bounding box center [447, 159] width 42 height 13
type input "*"
click at [524, 162] on input "number" at bounding box center [514, 159] width 42 height 13
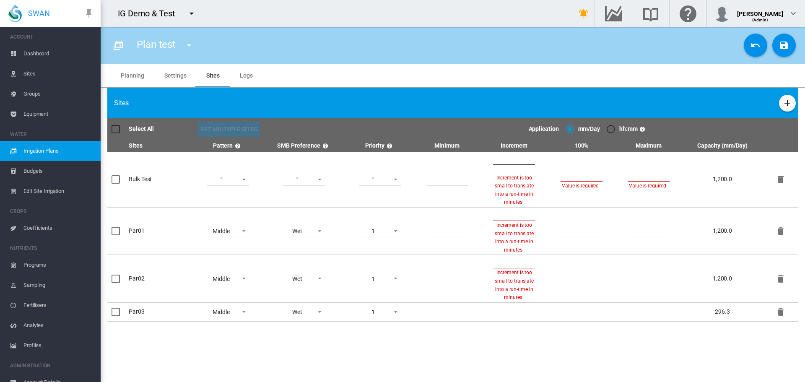
type input "*"
click at [584, 169] on input "number" at bounding box center [582, 175] width 42 height 13
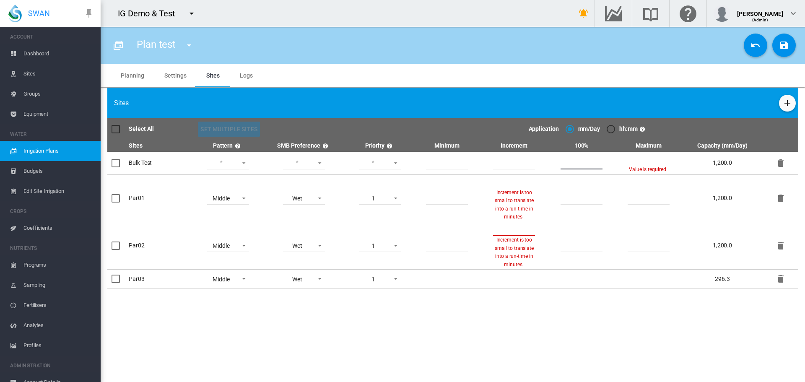
type input "**"
click at [646, 167] on span "Value is required" at bounding box center [648, 168] width 39 height 8
click at [644, 156] on input "number" at bounding box center [649, 159] width 42 height 13
type input "**"
click at [449, 341] on section "Plan test Plan test [PERSON_NAME] Plan" at bounding box center [453, 204] width 705 height 355
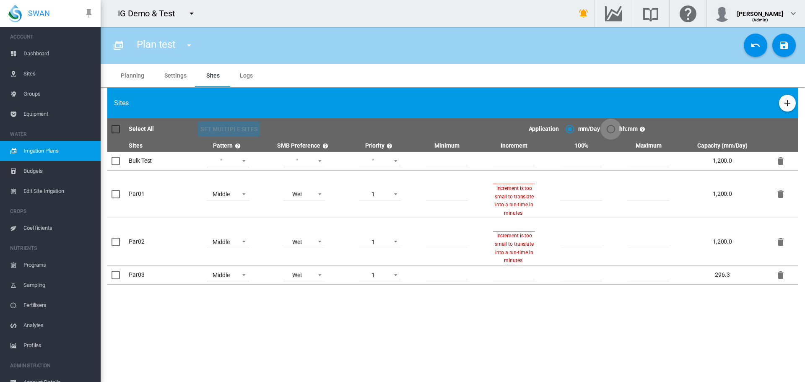
click at [614, 132] on div "hh:mm" at bounding box center [611, 129] width 8 height 8
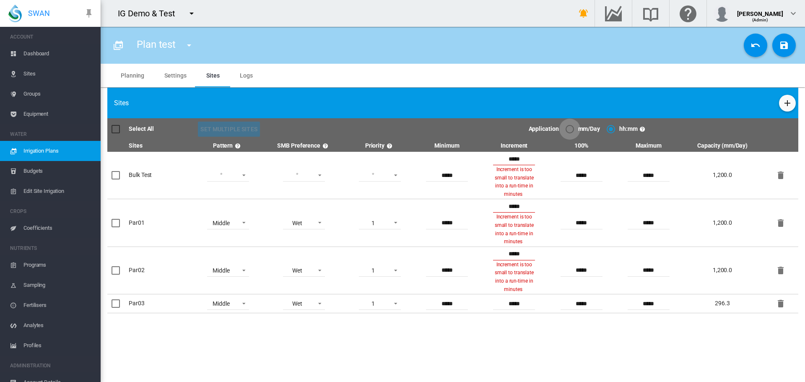
click at [571, 132] on div "mm/Day" at bounding box center [570, 129] width 8 height 8
drag, startPoint x: 459, startPoint y: 179, endPoint x: 391, endPoint y: 167, distance: 69.3
click at [391, 167] on tr "** **** Bulk Test Lower Middle Upper ZigZag Wet Dry 1 2 3 4 5 **" at bounding box center [452, 175] width 691 height 47
type input "*"
drag, startPoint x: 532, startPoint y: 155, endPoint x: 338, endPoint y: 151, distance: 193.9
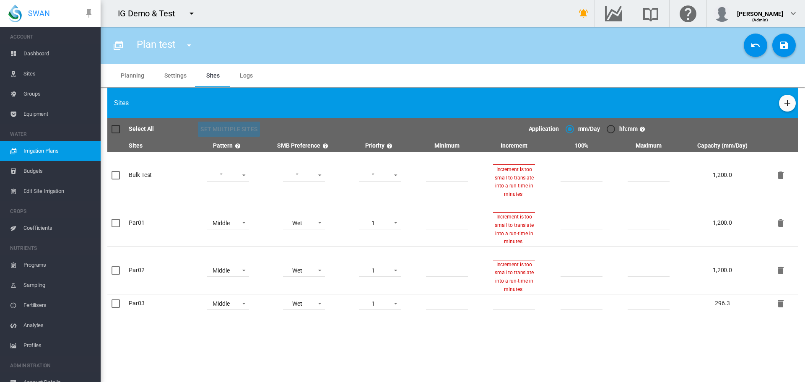
click at [338, 151] on table "Select All Set Multiple Sites Application mm/Day hh:mm Sites Pattern SMB Prefer…" at bounding box center [452, 215] width 691 height 195
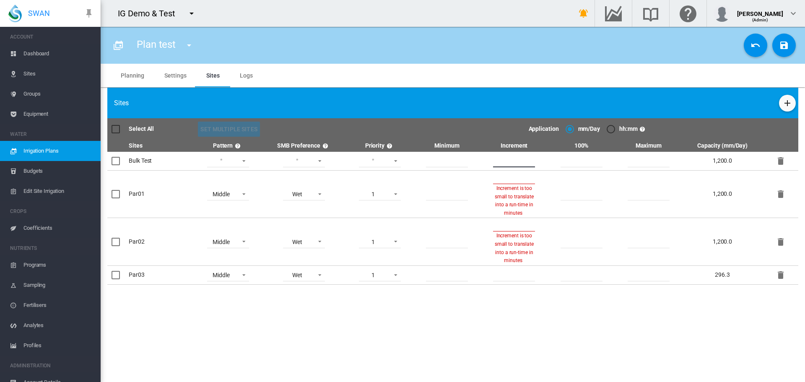
type input "*"
click at [531, 305] on section "Plan test Plan test [PERSON_NAME] Plan" at bounding box center [453, 204] width 705 height 355
drag, startPoint x: 524, startPoint y: 175, endPoint x: 432, endPoint y: 177, distance: 91.9
click at [432, 177] on tr "** **** Par01 Middle Lower Middle Upper ZigZag Wet Wet Dry 1 1 2 3 **" at bounding box center [452, 194] width 691 height 47
type input "*"
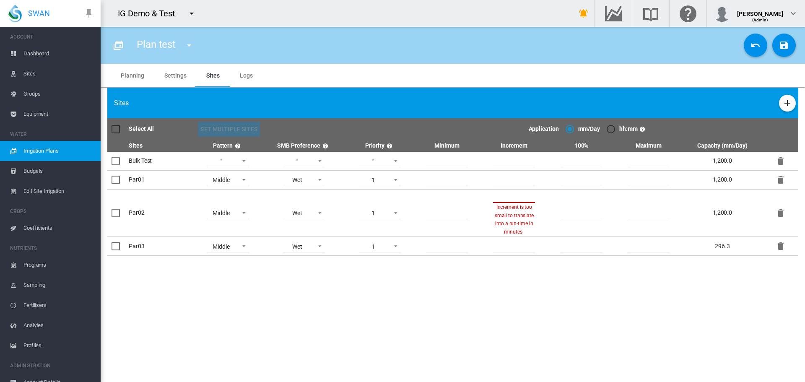
drag, startPoint x: 526, startPoint y: 230, endPoint x: 459, endPoint y: 223, distance: 67.5
click at [459, 223] on tr "** **** Par02 Middle Lower Middle Upper ZigZag Wet Wet Dry 1 1 2 3 **" at bounding box center [452, 213] width 691 height 47
type input "*"
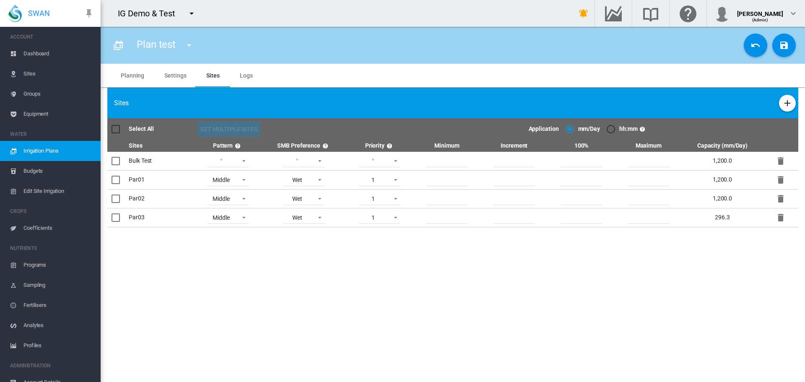
click at [510, 303] on section "Plan test Plan test [PERSON_NAME] Plan" at bounding box center [453, 204] width 705 height 355
click at [782, 44] on md-icon "icon-content-save" at bounding box center [784, 45] width 10 height 10
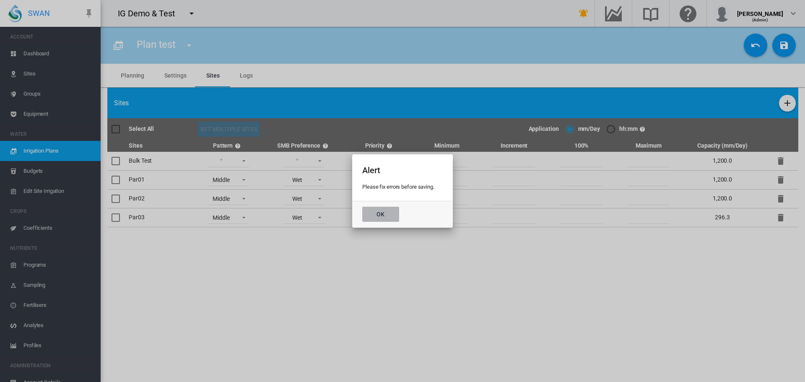
click at [379, 208] on button "Ok" at bounding box center [380, 214] width 37 height 15
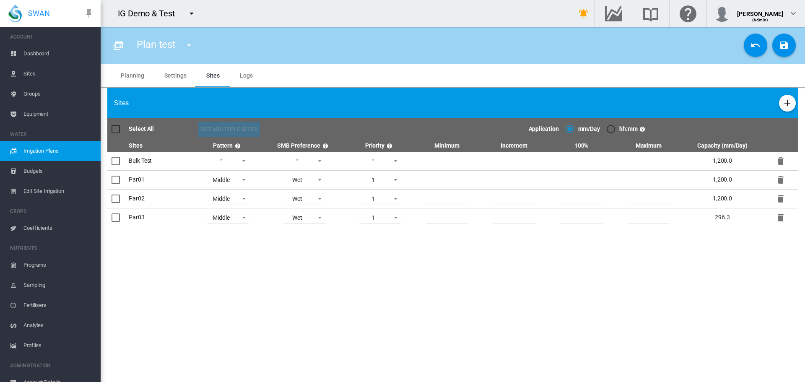
click at [463, 256] on section "Plan test Plan test [PERSON_NAME] Plan" at bounding box center [453, 204] width 705 height 355
click at [504, 101] on div "Sites" at bounding box center [452, 103] width 691 height 31
click at [786, 47] on md-icon "icon-content-save" at bounding box center [784, 45] width 10 height 10
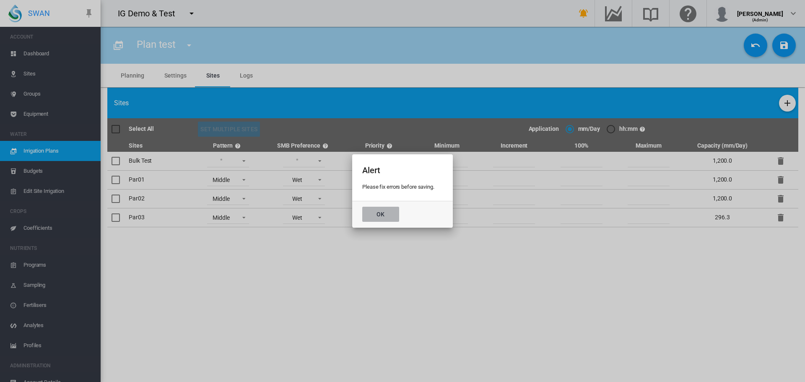
click at [372, 208] on button "Ok" at bounding box center [380, 214] width 37 height 15
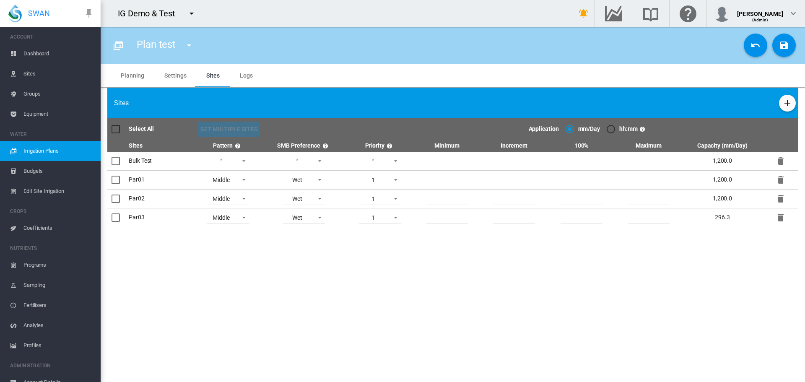
click at [676, 268] on section "Plan test Plan test [PERSON_NAME] Plan" at bounding box center [453, 204] width 705 height 355
drag, startPoint x: 472, startPoint y: 180, endPoint x: 355, endPoint y: 159, distance: 118.5
click at [355, 159] on tbody "** **** Bulk Test Lower Middle Upper ZigZag Wet Dry 1 2 3 4 5 * *" at bounding box center [452, 190] width 691 height 76
click at [480, 321] on section "Plan test Plan test [PERSON_NAME] Plan" at bounding box center [453, 204] width 705 height 355
drag, startPoint x: 527, startPoint y: 219, endPoint x: 455, endPoint y: 203, distance: 73.8
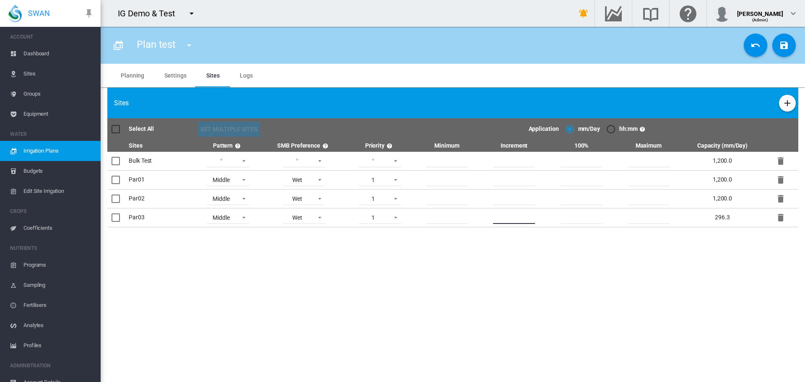
click at [455, 203] on tbody "** **** Bulk Test Lower Middle Upper ZigZag Wet Dry 1 2 3 4 5 * *" at bounding box center [452, 190] width 691 height 76
drag, startPoint x: 603, startPoint y: 180, endPoint x: 509, endPoint y: 168, distance: 94.7
click at [509, 168] on tbody "** **** Bulk Test Lower Middle Upper ZigZag Wet Dry 1 2 3 4 5 * *" at bounding box center [452, 190] width 691 height 76
drag, startPoint x: 669, startPoint y: 210, endPoint x: 642, endPoint y: 215, distance: 26.9
click at [642, 215] on td "*******" at bounding box center [648, 218] width 67 height 19
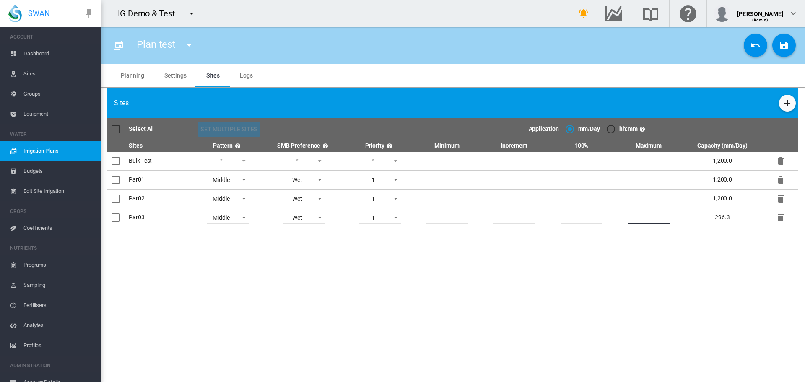
drag, startPoint x: 663, startPoint y: 218, endPoint x: 581, endPoint y: 204, distance: 83.0
click at [581, 204] on tbody "** **** Bulk Test Lower Middle Upper ZigZag Wet Dry 1 2 3 4 5 * *" at bounding box center [452, 190] width 691 height 76
type input "**"
click at [624, 237] on section "Plan test Plan test [PERSON_NAME] Plan" at bounding box center [453, 204] width 705 height 355
drag, startPoint x: 595, startPoint y: 184, endPoint x: 533, endPoint y: 167, distance: 63.8
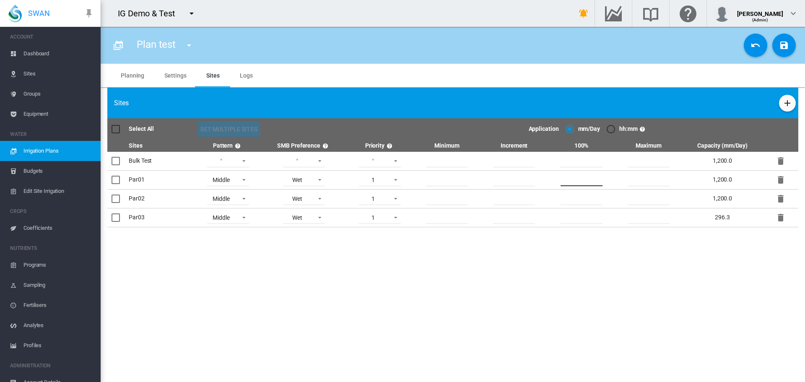
click at [533, 167] on tbody "** **** Bulk Test Lower Middle Upper ZigZag Wet Dry 1 2 3 4 5 * *" at bounding box center [452, 190] width 691 height 76
type input "**"
drag, startPoint x: 605, startPoint y: 199, endPoint x: 576, endPoint y: 195, distance: 28.4
click at [576, 195] on div "*******" at bounding box center [581, 199] width 66 height 13
drag, startPoint x: 598, startPoint y: 200, endPoint x: 560, endPoint y: 191, distance: 39.5
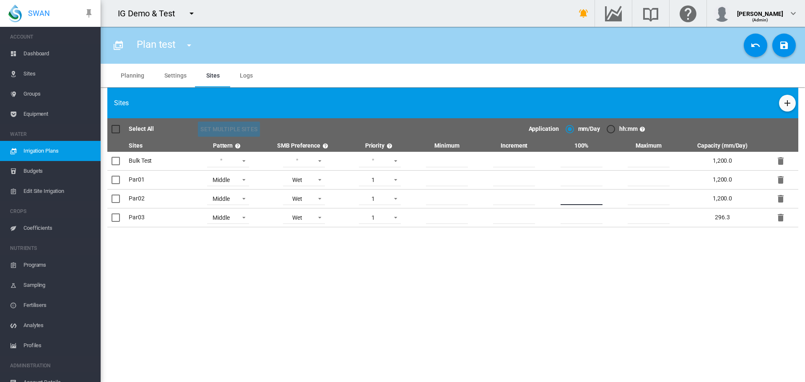
click at [560, 191] on td "*******" at bounding box center [581, 199] width 67 height 19
type input "**"
drag, startPoint x: 595, startPoint y: 221, endPoint x: 549, endPoint y: 208, distance: 47.4
click at [549, 209] on td "*******" at bounding box center [581, 218] width 67 height 19
type input "**"
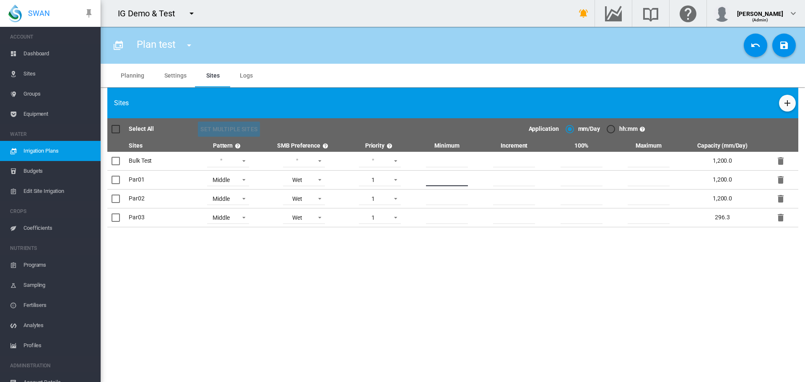
drag, startPoint x: 463, startPoint y: 178, endPoint x: 403, endPoint y: 178, distance: 60.0
click at [403, 178] on tr "** **** Par01 Middle Lower Middle Upper ZigZag Wet Wet Dry 1 1 2 3 * **" at bounding box center [452, 180] width 691 height 19
drag, startPoint x: 455, startPoint y: 180, endPoint x: 430, endPoint y: 181, distance: 25.2
click at [430, 181] on input "*" at bounding box center [447, 180] width 42 height 13
type input "*"
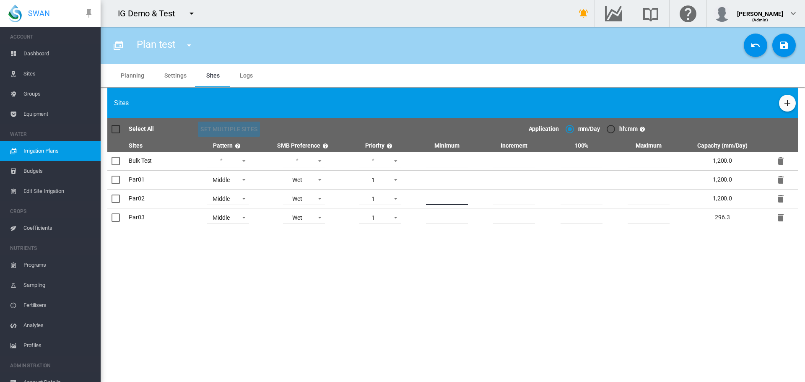
drag, startPoint x: 464, startPoint y: 198, endPoint x: 394, endPoint y: 198, distance: 70.1
click at [394, 198] on tr "** **** Par02 Middle Lower Middle Upper ZigZag Wet Wet Dry 1 1 2 3 * **" at bounding box center [452, 199] width 691 height 19
type input "*"
drag, startPoint x: 461, startPoint y: 222, endPoint x: 413, endPoint y: 212, distance: 49.2
click at [413, 212] on tr "******* **** Par03 Middle Lower Middle Upper ZigZag Wet Wet Dry 1 1 2 3" at bounding box center [452, 218] width 691 height 19
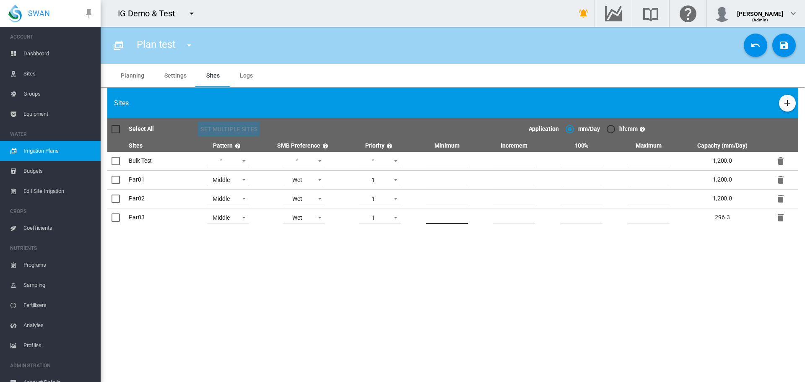
type input "*"
drag, startPoint x: 524, startPoint y: 216, endPoint x: 459, endPoint y: 209, distance: 65.4
click at [459, 209] on tr "******* **** Par03 Middle Lower Middle Upper ZigZag Wet Wet Dry 1 1 2 3" at bounding box center [452, 218] width 691 height 19
type input "*"
drag, startPoint x: 516, startPoint y: 200, endPoint x: 483, endPoint y: 199, distance: 33.6
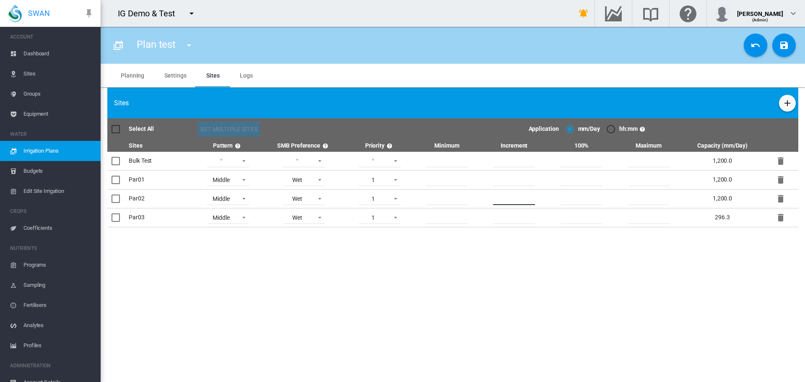
click at [483, 199] on div "*" at bounding box center [514, 199] width 66 height 13
type input "*"
drag, startPoint x: 519, startPoint y: 176, endPoint x: 493, endPoint y: 176, distance: 26.0
click at [493, 176] on div "*" at bounding box center [514, 180] width 66 height 13
type input "*"
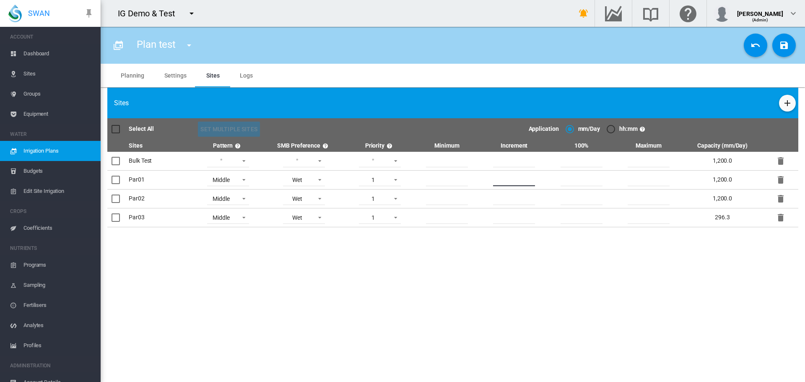
click at [531, 274] on section "Plan test Plan test [PERSON_NAME] Plan" at bounding box center [453, 204] width 705 height 355
click at [786, 52] on button "Save Changes" at bounding box center [784, 45] width 23 height 23
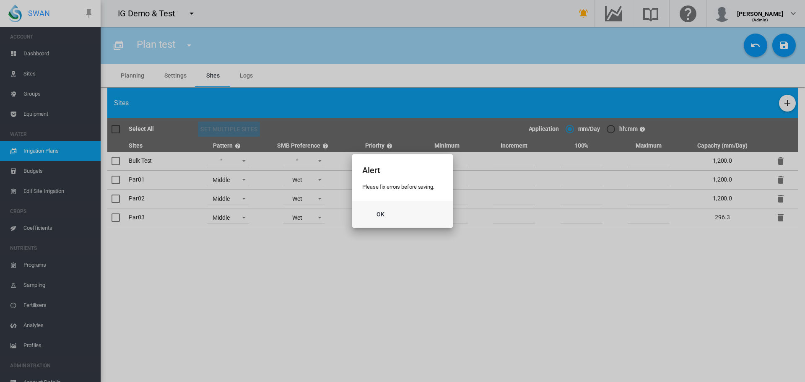
drag, startPoint x: 435, startPoint y: 263, endPoint x: 442, endPoint y: 267, distance: 7.9
click at [435, 266] on div "Alert Please fix errors before saving. Ok" at bounding box center [402, 191] width 805 height 382
click at [380, 214] on button "Ok" at bounding box center [380, 214] width 37 height 15
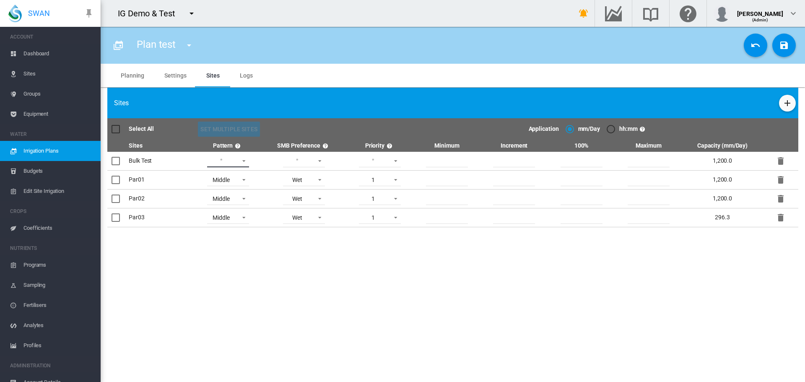
click at [228, 165] on md-select "Lower Middle Upper ZigZag" at bounding box center [228, 161] width 42 height 13
click at [215, 219] on div "ZigZag" at bounding box center [217, 222] width 18 height 8
click at [309, 159] on md-select "Wet Dry" at bounding box center [304, 161] width 42 height 13
click at [293, 162] on div "Wet" at bounding box center [289, 161] width 10 height 8
click at [311, 311] on section "Plan test Plan test [PERSON_NAME] Plan" at bounding box center [453, 204] width 705 height 355
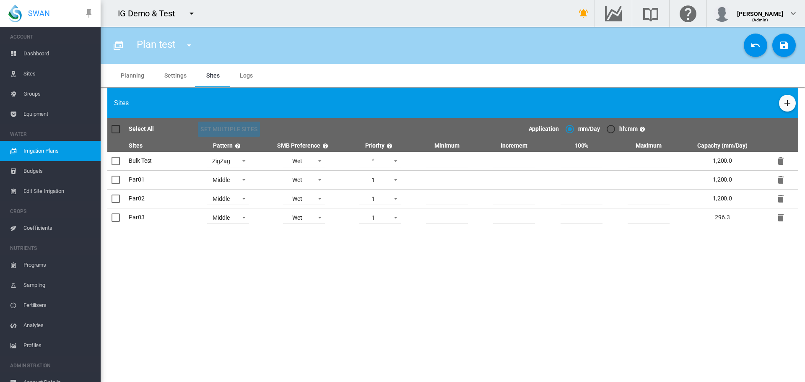
click at [777, 45] on button "Save Changes" at bounding box center [784, 45] width 23 height 23
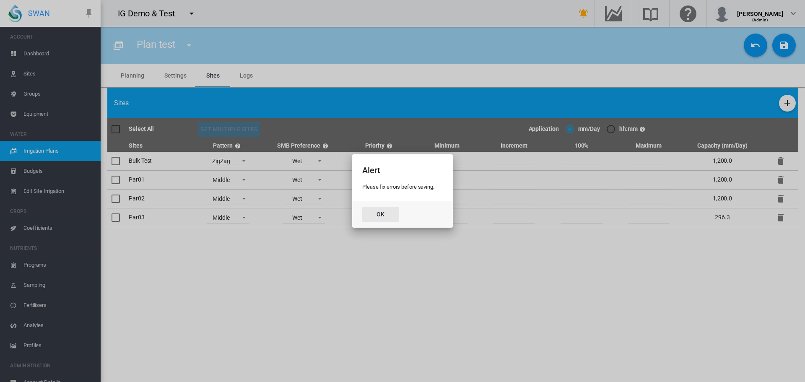
click at [372, 209] on button "Ok" at bounding box center [380, 214] width 37 height 15
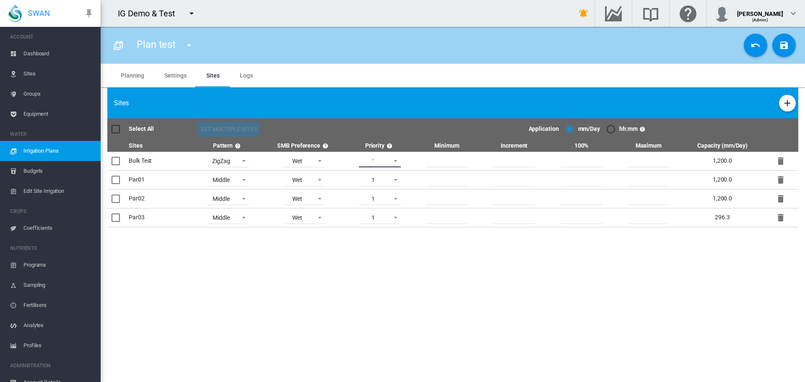
click at [379, 160] on md-select "1 2 3 4 5" at bounding box center [380, 161] width 42 height 13
click at [370, 161] on md-option "1" at bounding box center [382, 161] width 57 height 20
drag, startPoint x: 461, startPoint y: 328, endPoint x: 493, endPoint y: 200, distance: 132.1
click at [462, 327] on section "Plan test Plan test [PERSON_NAME] Plan" at bounding box center [453, 204] width 705 height 355
click at [776, 42] on button "Save Changes" at bounding box center [784, 45] width 23 height 23
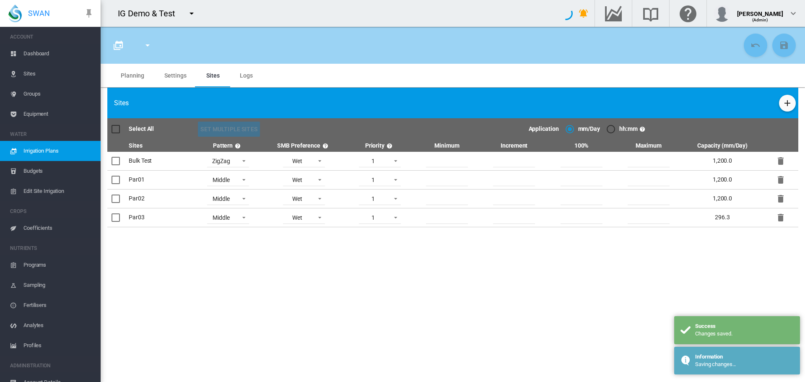
type input "*********"
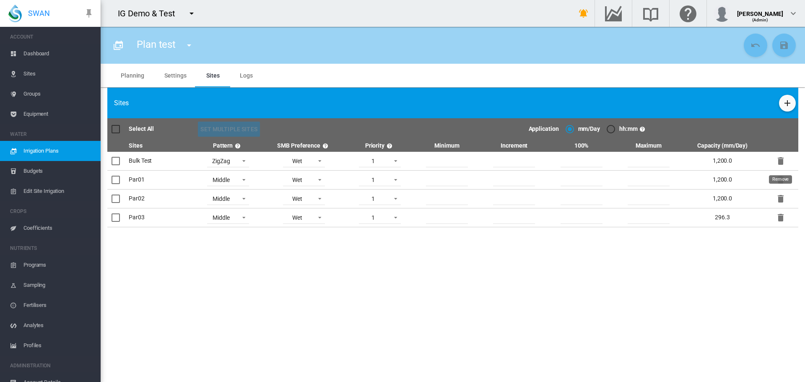
click at [781, 162] on md-icon "icon-delete" at bounding box center [781, 161] width 10 height 10
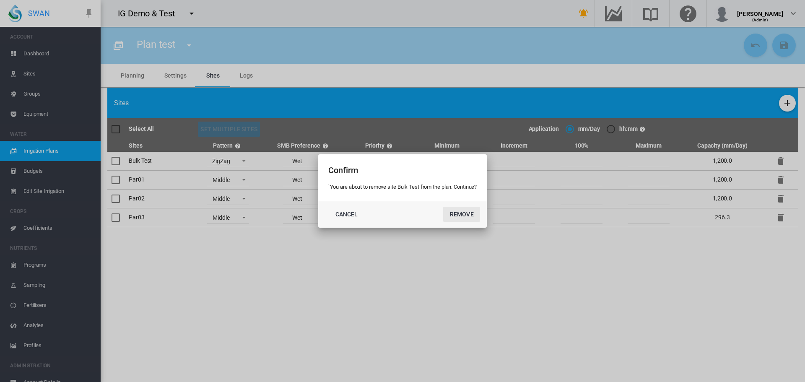
click at [463, 216] on button "Remove" at bounding box center [461, 214] width 37 height 15
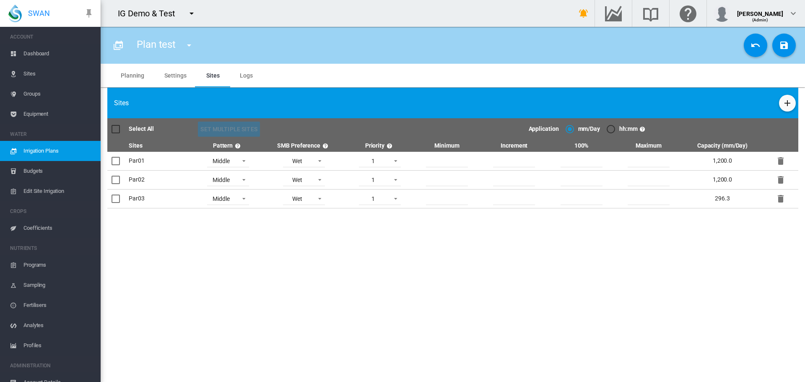
click at [789, 53] on button "Save Changes" at bounding box center [784, 45] width 23 height 23
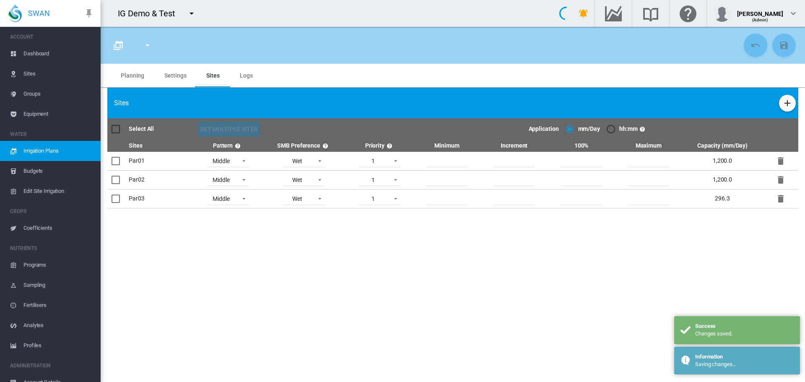
type input "*********"
click at [32, 70] on span "Sites" at bounding box center [58, 74] width 70 height 20
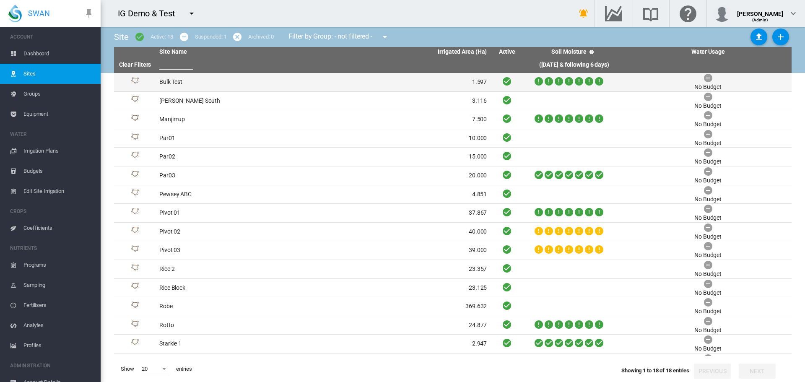
click at [175, 80] on td "Bulk Test" at bounding box center [239, 82] width 167 height 18
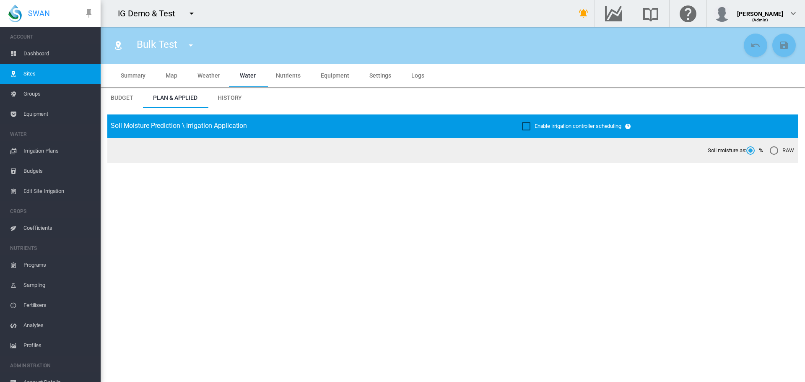
click at [130, 77] on span "Summary" at bounding box center [133, 75] width 25 height 7
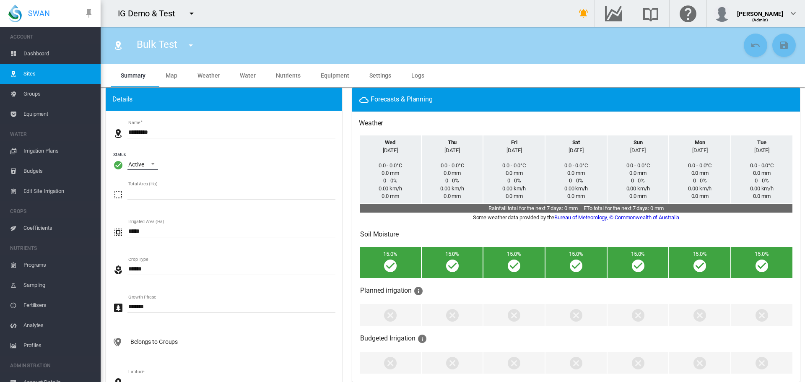
click at [140, 160] on md-select-value "Active" at bounding box center [143, 164] width 31 height 13
click at [134, 205] on div "Archived" at bounding box center [139, 205] width 22 height 8
click at [783, 44] on md-icon "icon-content-save" at bounding box center [784, 45] width 10 height 10
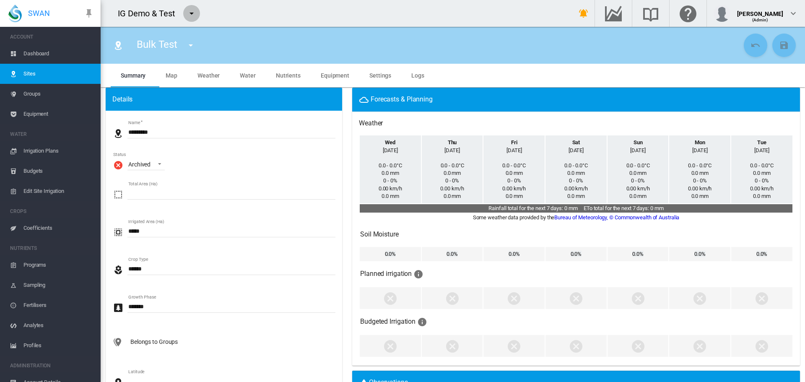
click at [191, 9] on md-icon "icon-menu-down" at bounding box center [192, 13] width 10 height 10
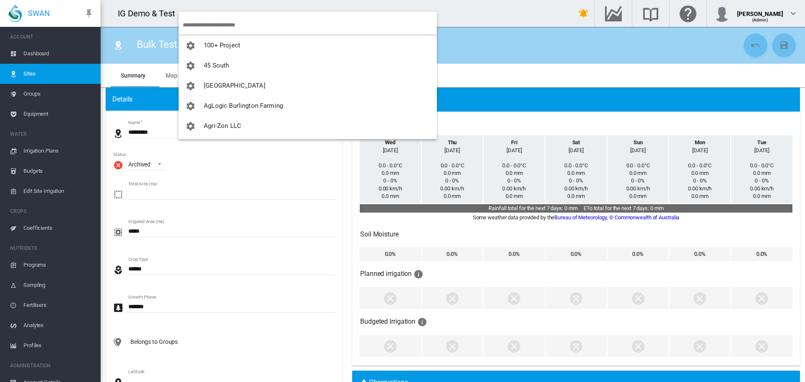
click at [198, 25] on input "search" at bounding box center [310, 25] width 254 height 20
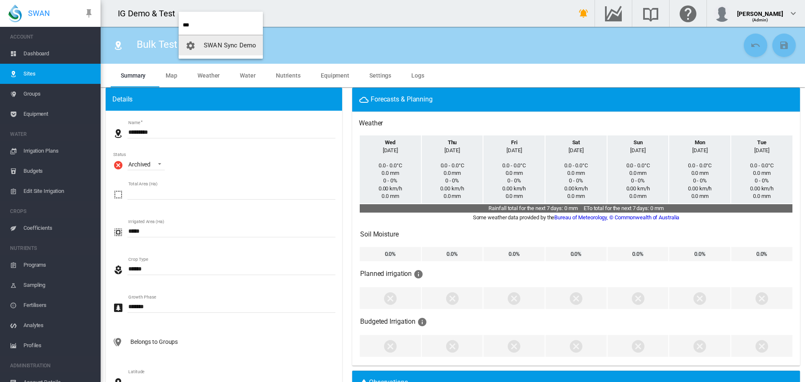
type input "***"
click at [228, 42] on span "SWAN Sync Demo" at bounding box center [230, 46] width 52 height 8
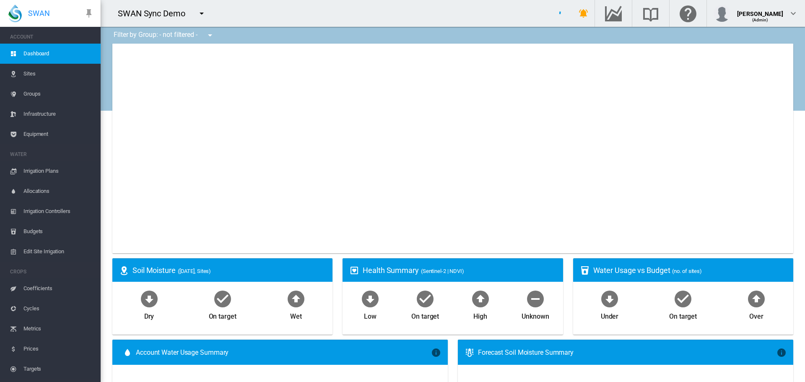
type input "**********"
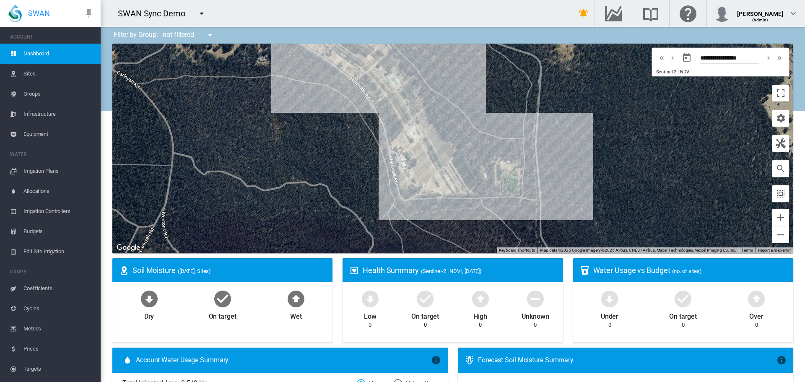
click at [25, 76] on span "Sites" at bounding box center [58, 74] width 70 height 20
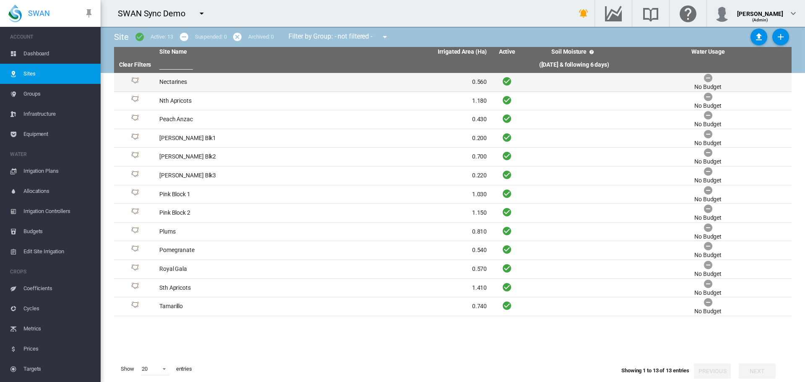
click at [167, 83] on td "Nectarines" at bounding box center [239, 82] width 167 height 18
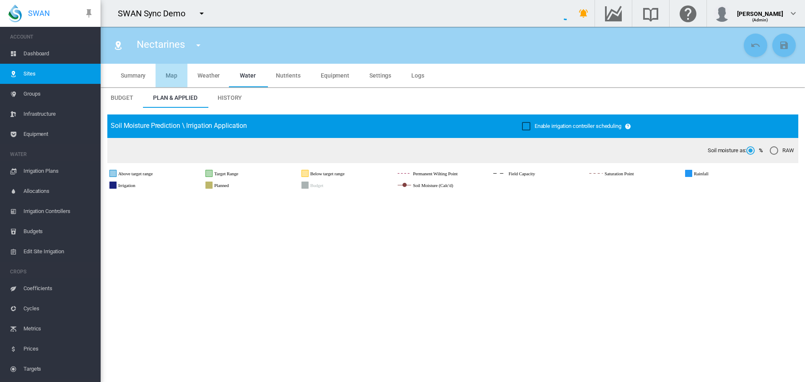
click at [171, 72] on span "Map" at bounding box center [172, 75] width 12 height 7
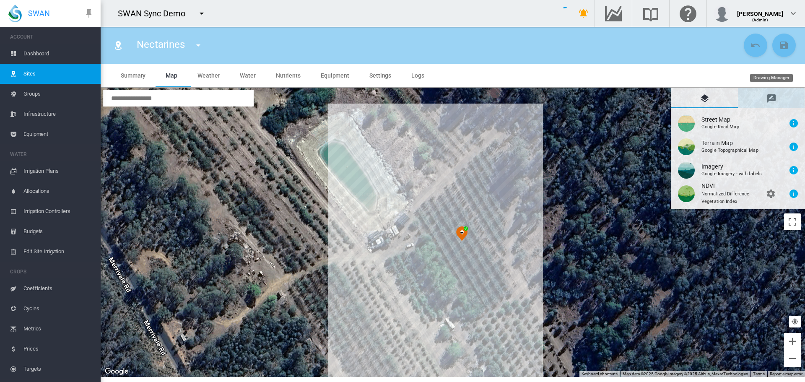
click at [764, 100] on md-tab-item "Drawing Manager" at bounding box center [771, 98] width 67 height 20
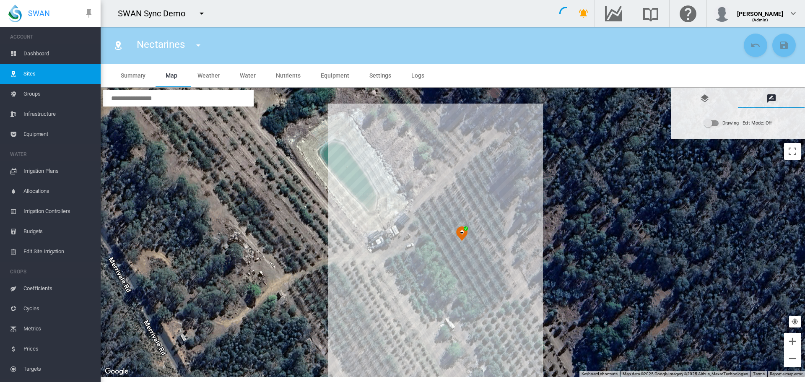
click at [711, 125] on div "Drawing - Edit Mode:\a Off" at bounding box center [708, 123] width 8 height 8
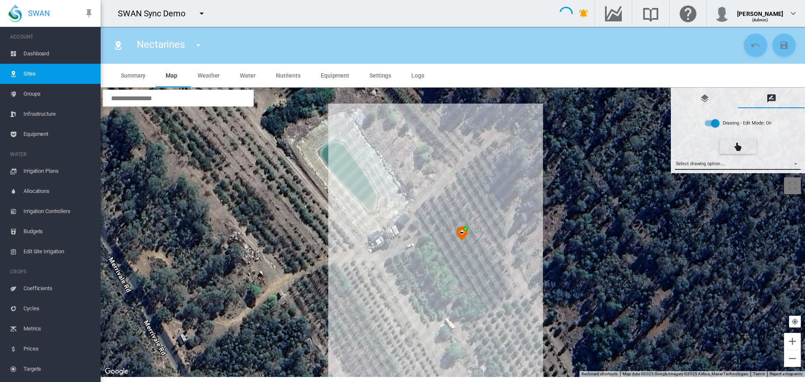
click at [708, 162] on md-select "Select drawing option ... None Site (IMU) Site Health Area Flow Meter Weather S…" at bounding box center [738, 163] width 126 height 13
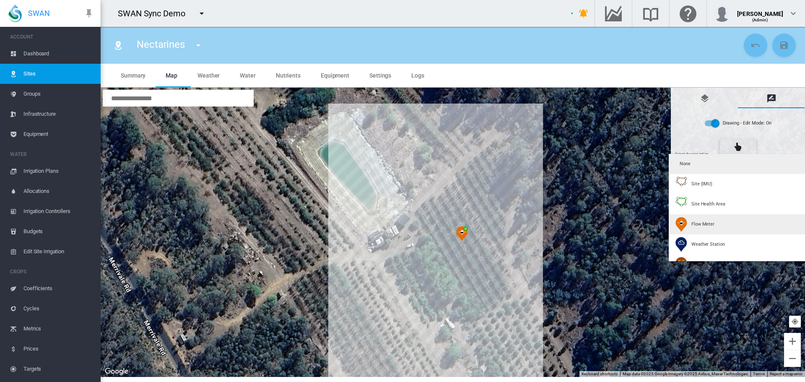
type input "*"
type input "**"
type input "****"
type input "*******"
type input "****"
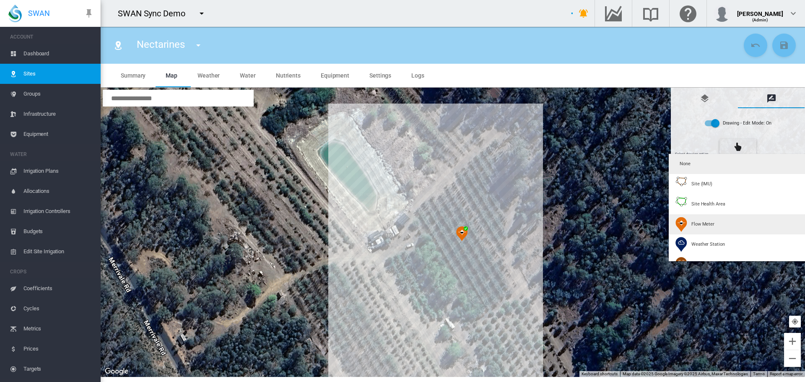
type input "***"
type input "****"
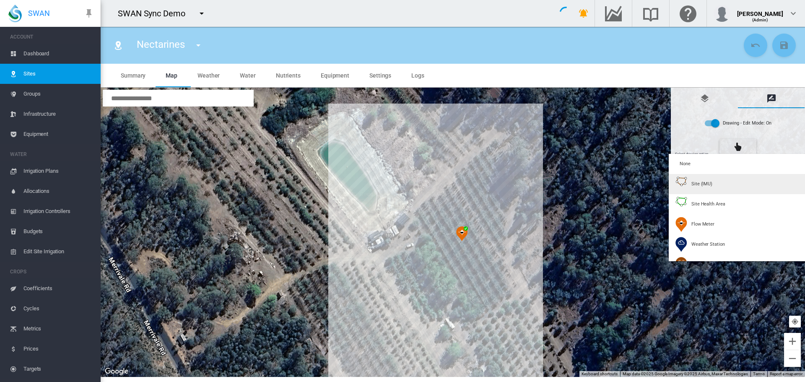
click at [706, 186] on span "Site (IMU)" at bounding box center [702, 184] width 21 height 6
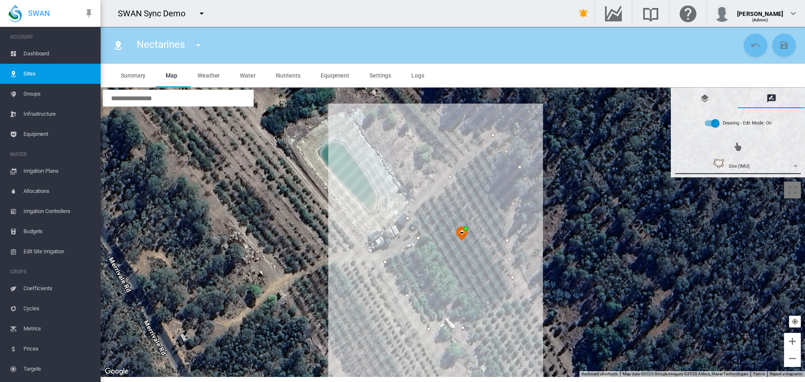
click at [729, 167] on div "Site (IMU)" at bounding box center [731, 166] width 111 height 15
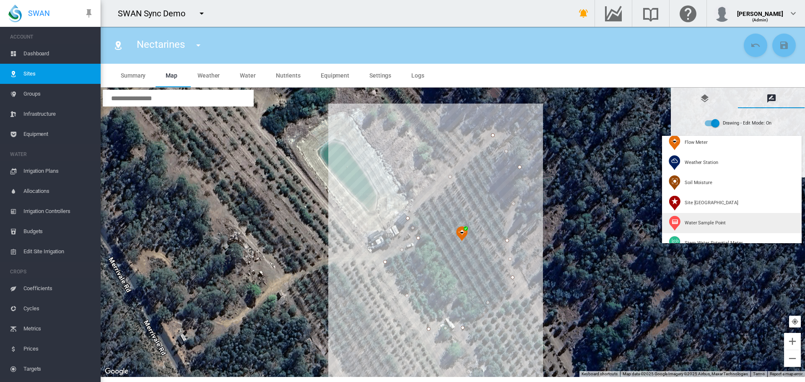
scroll to position [94, 0]
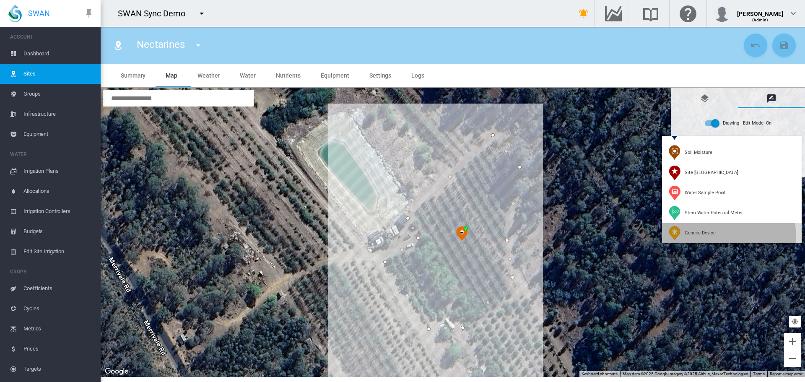
click at [695, 235] on span "Generic Device" at bounding box center [700, 233] width 31 height 6
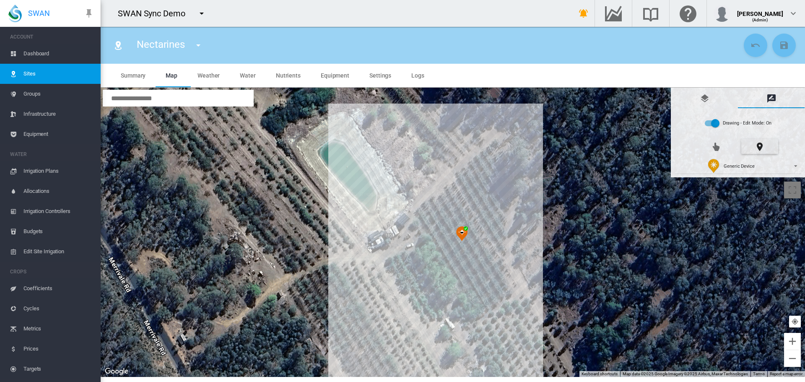
click at [501, 274] on div at bounding box center [453, 232] width 705 height 289
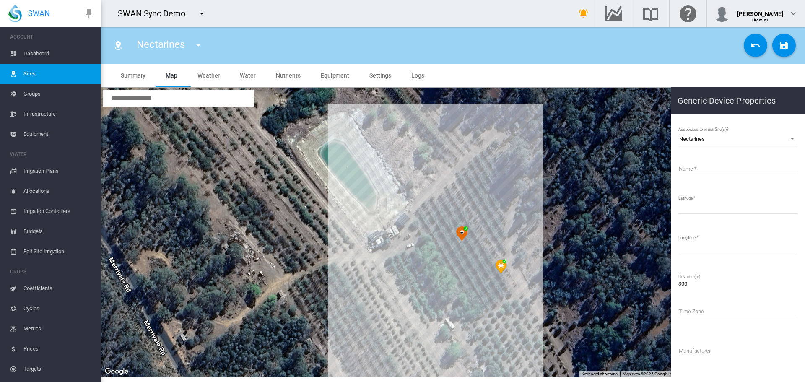
click at [714, 164] on input "Name" at bounding box center [738, 168] width 119 height 13
type input "**********"
click at [778, 39] on button "Save Changes" at bounding box center [784, 45] width 23 height 23
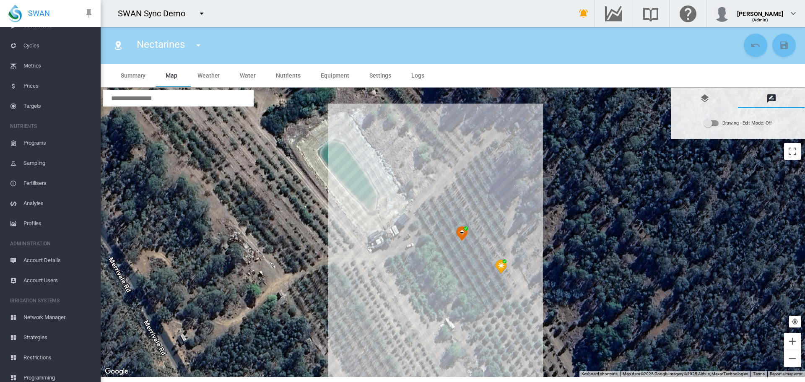
scroll to position [269, 0]
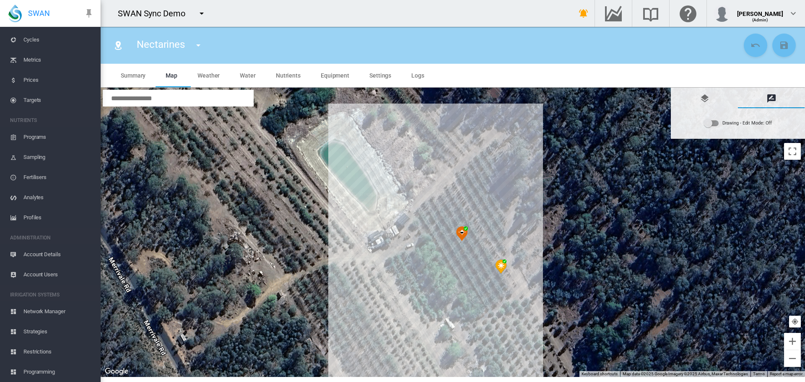
click at [36, 251] on span "Account Details" at bounding box center [58, 255] width 70 height 20
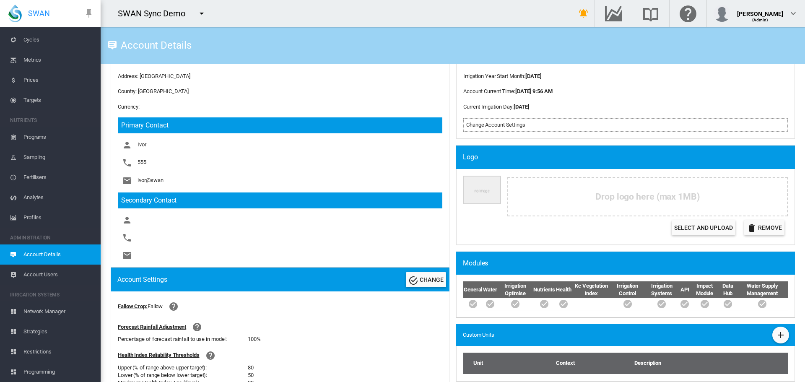
scroll to position [140, 0]
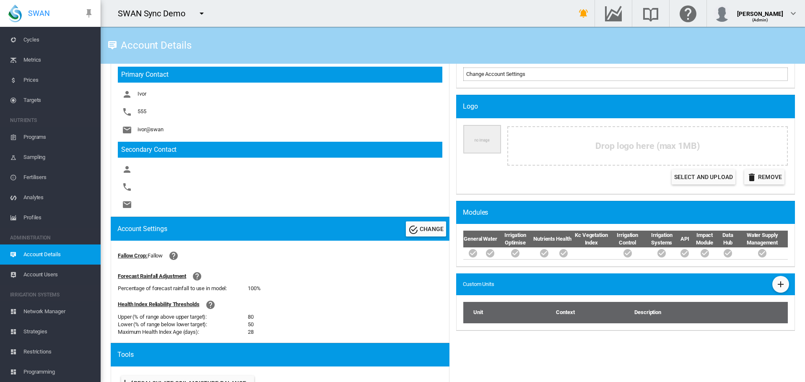
click at [563, 351] on div "Timings Time Zone : [GEOGRAPHIC_DATA]/[GEOGRAPHIC_DATA] Current Day Number : 45…" at bounding box center [626, 179] width 346 height 497
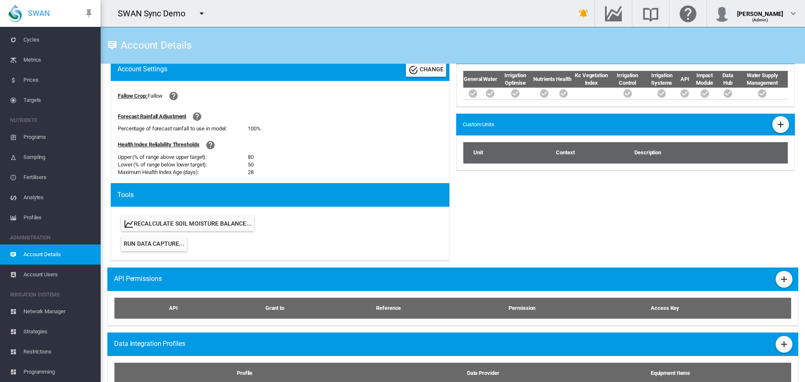
scroll to position [321, 0]
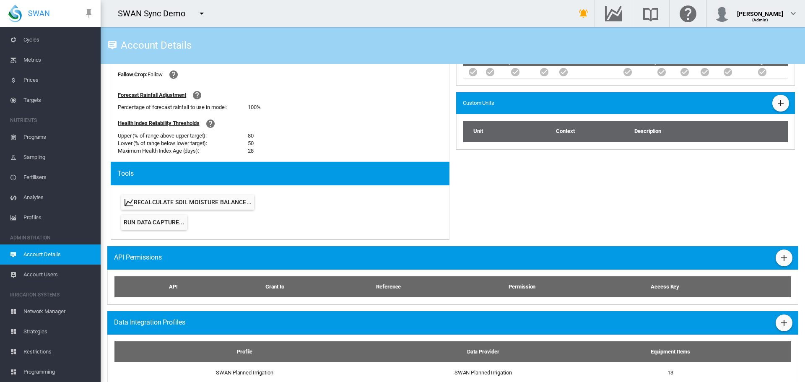
click at [181, 201] on button "Recalculate Soil Moisture Balance..." at bounding box center [187, 202] width 133 height 15
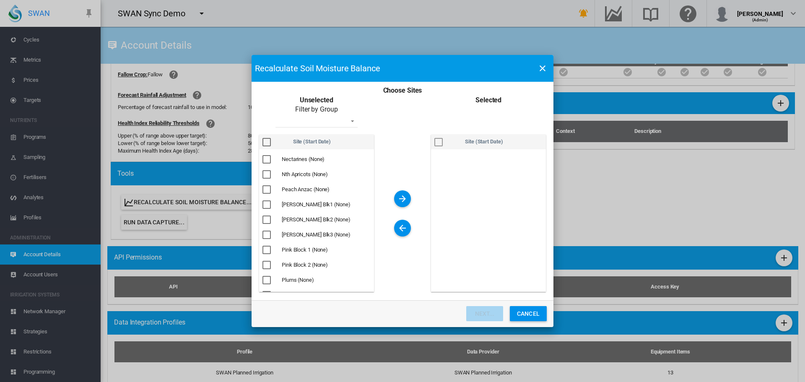
click at [263, 160] on div "Choose Sites ..." at bounding box center [267, 159] width 8 height 8
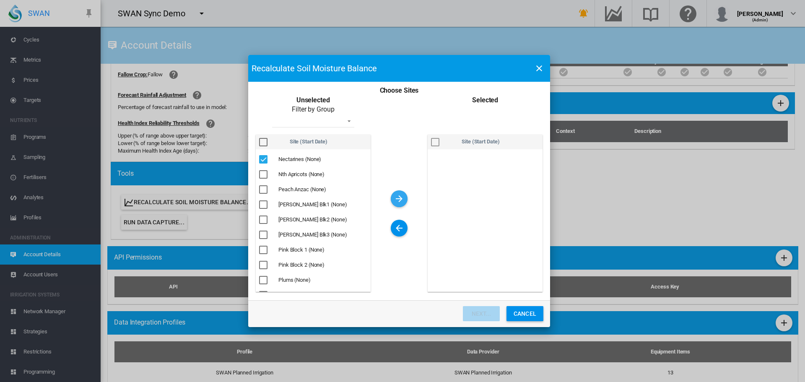
click at [401, 200] on md-icon "icon-arrow-right" at bounding box center [399, 199] width 10 height 10
click at [479, 315] on button "Next..." at bounding box center [481, 313] width 37 height 15
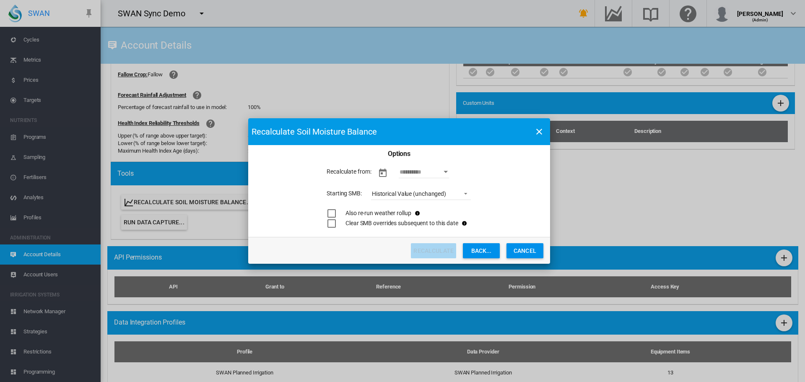
click at [420, 174] on input "As At Date" at bounding box center [424, 172] width 50 height 13
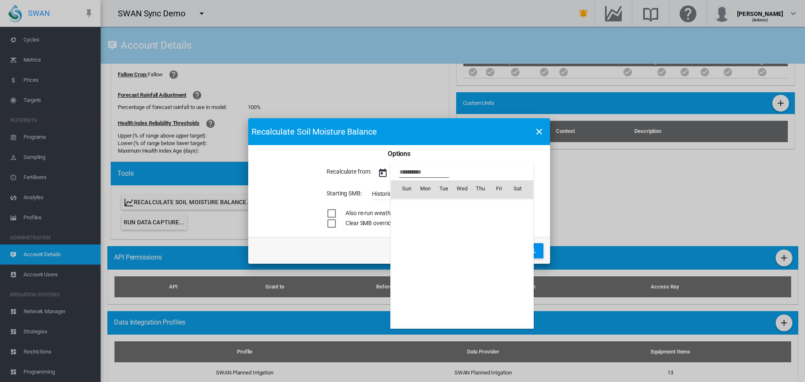
scroll to position [21012, 0]
click at [417, 204] on span "[DATE]" at bounding box center [409, 206] width 17 height 7
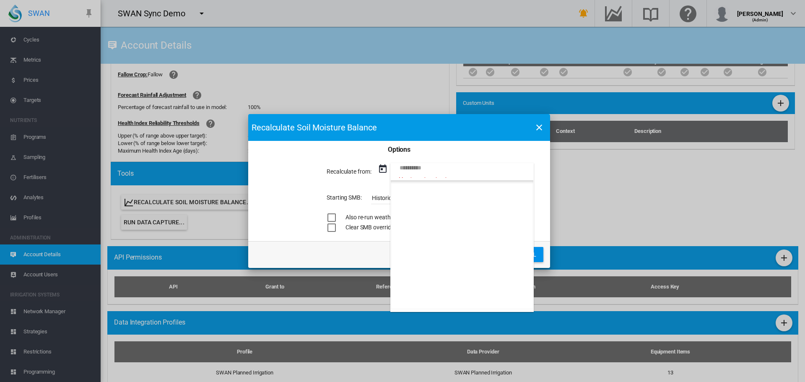
scroll to position [461, 0]
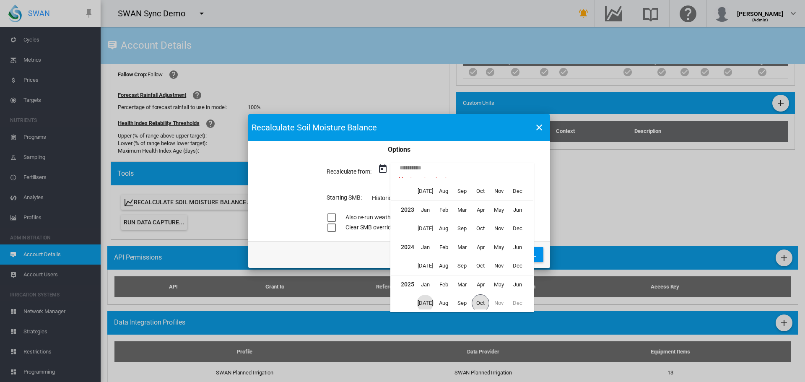
click at [425, 304] on span "[DATE]" at bounding box center [425, 303] width 17 height 17
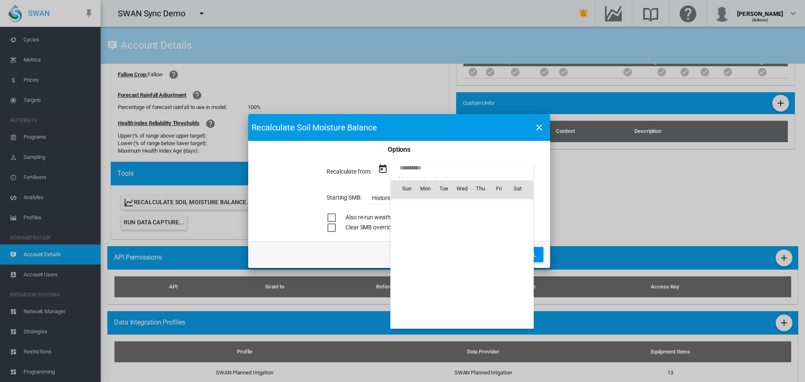
scroll to position [20679, 0]
click at [446, 227] on span "1" at bounding box center [443, 225] width 17 height 17
type input "**********"
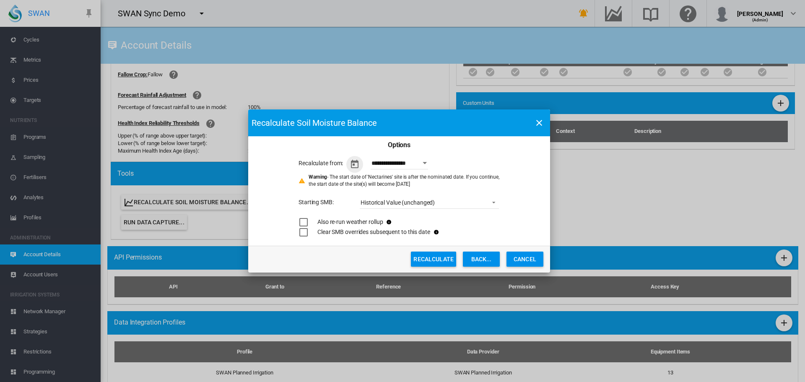
click at [435, 262] on button "Recalculate" at bounding box center [433, 259] width 45 height 15
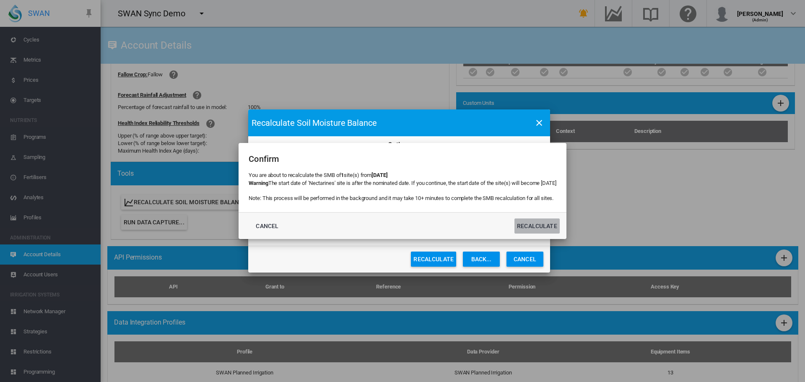
click at [544, 230] on button "Recalculate" at bounding box center [537, 226] width 45 height 15
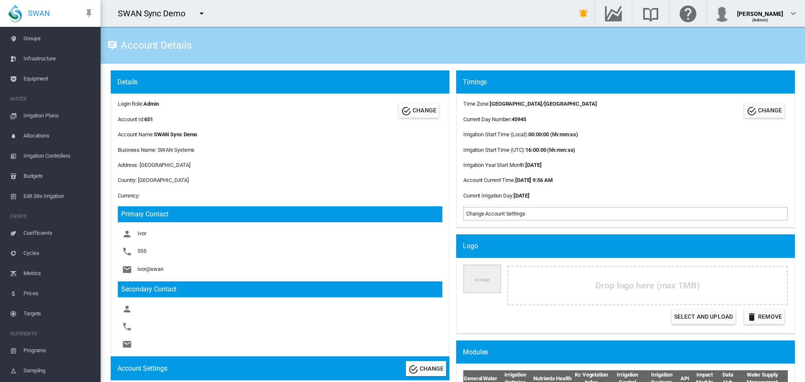
scroll to position [0, 0]
click at [26, 70] on span "Sites" at bounding box center [58, 74] width 70 height 20
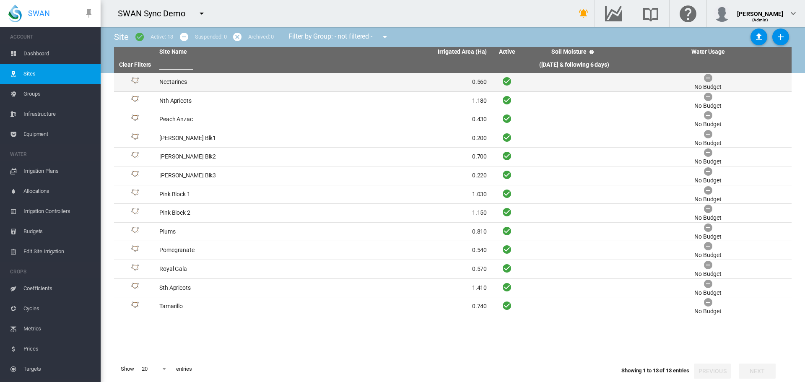
click at [169, 81] on td "Nectarines" at bounding box center [239, 82] width 167 height 18
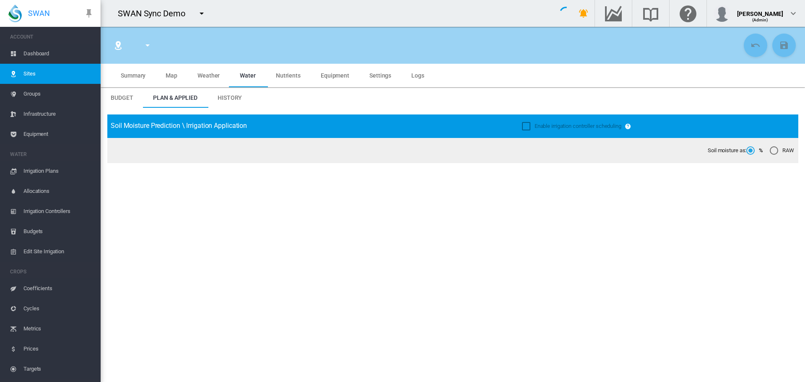
type input "****"
type input "**********"
type input "*********"
type input "***"
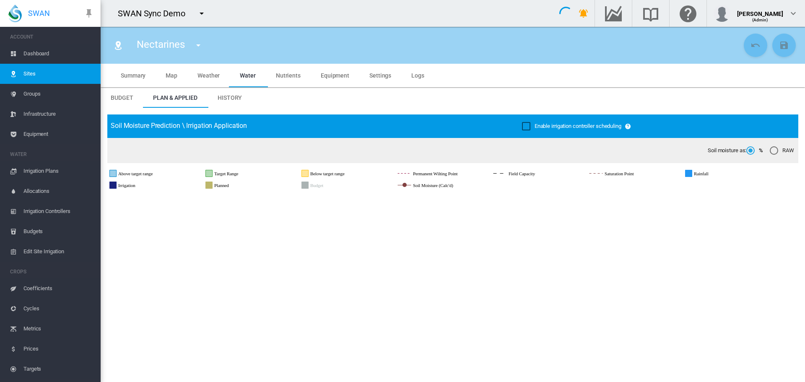
click at [139, 75] on span "Summary" at bounding box center [133, 75] width 25 height 7
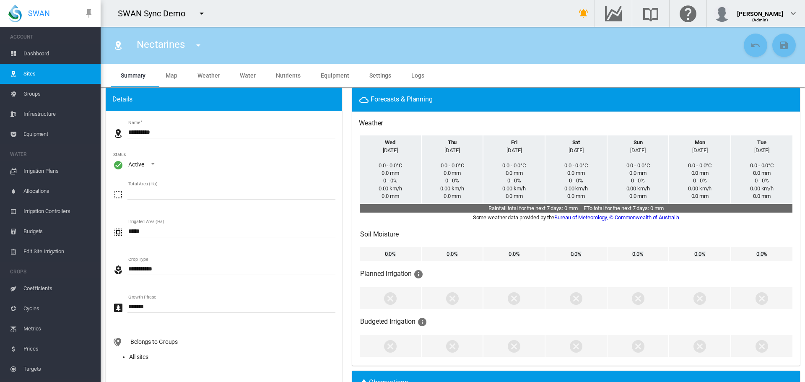
click at [377, 75] on span "Settings" at bounding box center [381, 75] width 22 height 7
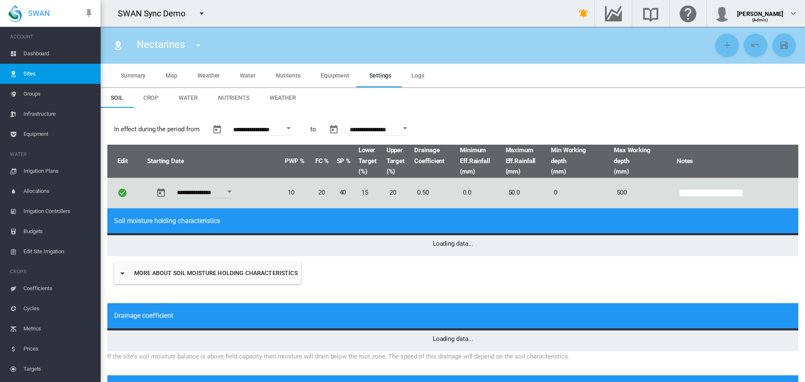
type input "*"
type input "**"
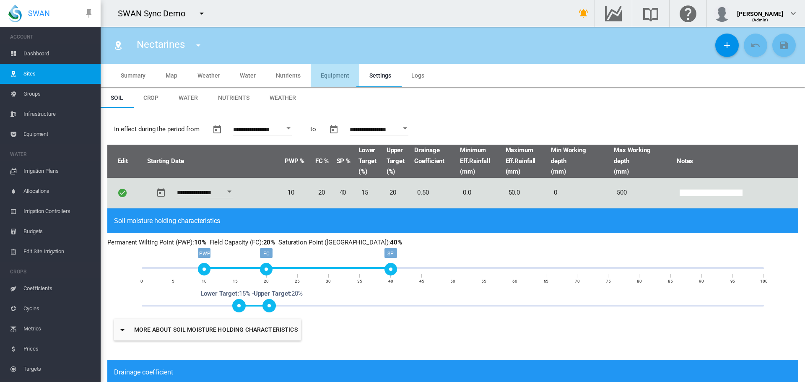
click at [333, 72] on span "Equipment" at bounding box center [335, 75] width 29 height 7
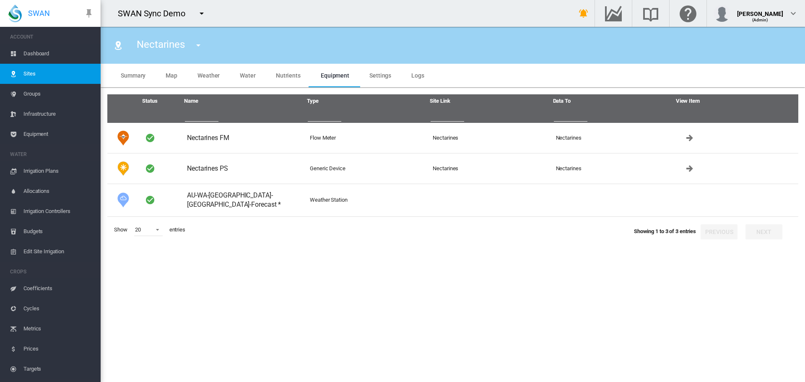
click at [401, 269] on section "Nectarines Nectarines Nth Apricots Peach Anzac [PERSON_NAME] Blk1" at bounding box center [453, 204] width 705 height 355
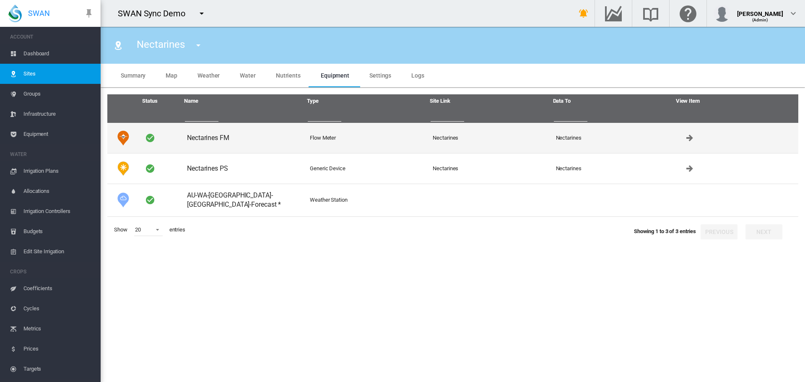
click at [206, 136] on td "Nectarines FM" at bounding box center [245, 138] width 123 height 30
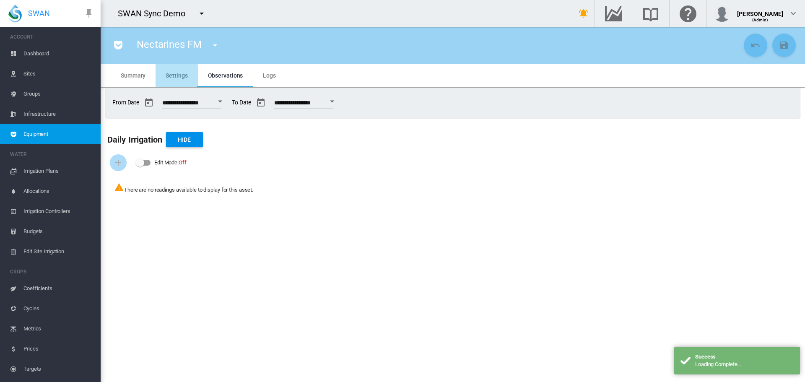
click at [170, 78] on span "Settings" at bounding box center [177, 75] width 22 height 7
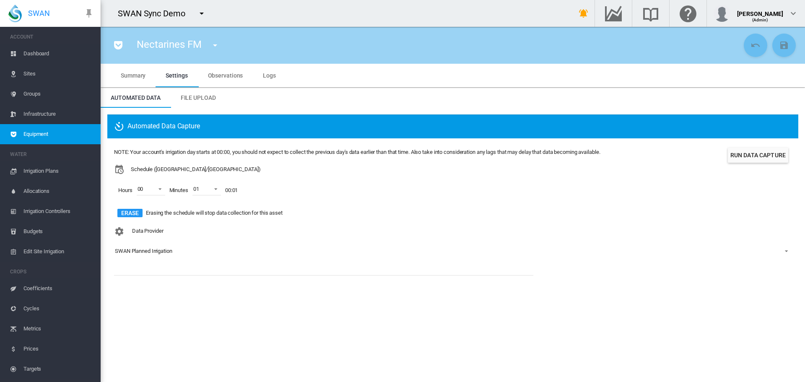
click at [132, 78] on span "Summary" at bounding box center [133, 75] width 25 height 7
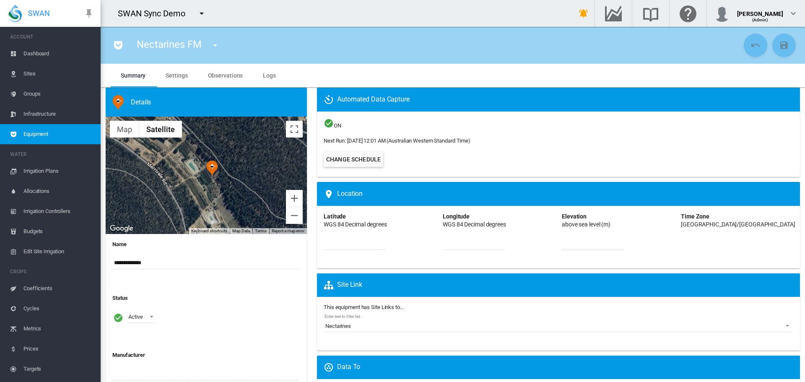
click at [36, 169] on span "Irrigation Plans" at bounding box center [58, 171] width 70 height 20
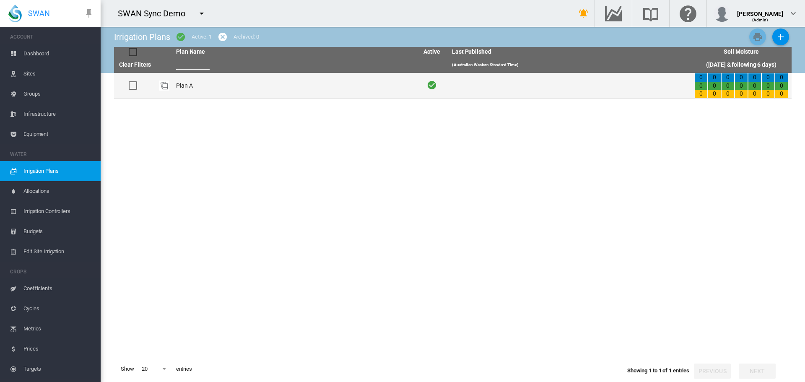
click at [193, 89] on td "Plan A" at bounding box center [294, 86] width 242 height 26
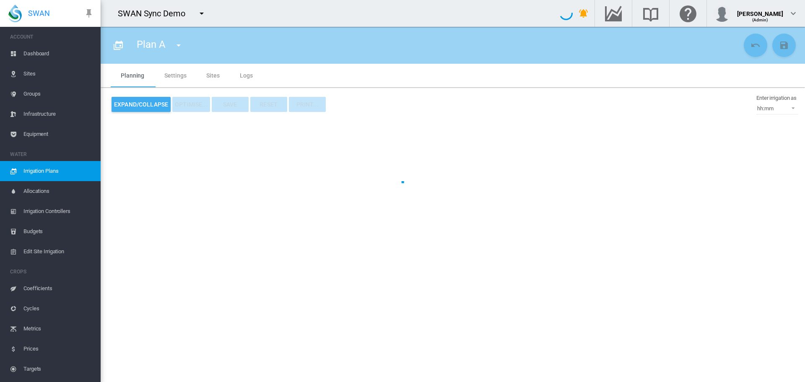
type input "******"
type input "*"
type input "*****"
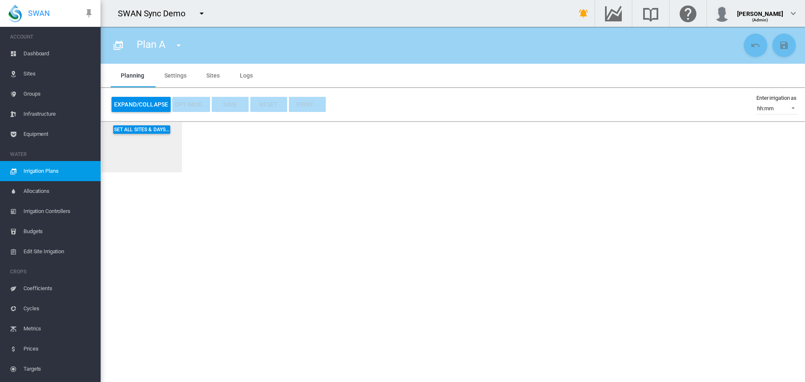
drag, startPoint x: 206, startPoint y: 70, endPoint x: 214, endPoint y: 71, distance: 7.6
click at [214, 71] on md-tab-item "Sites" at bounding box center [213, 75] width 34 height 23
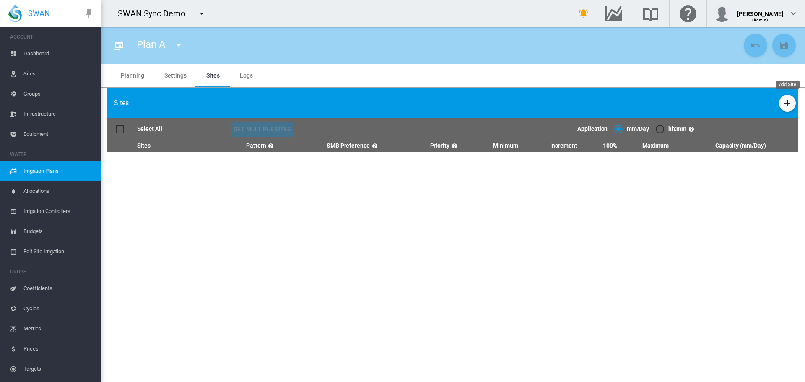
click at [787, 102] on md-icon "icon-plus" at bounding box center [788, 103] width 10 height 10
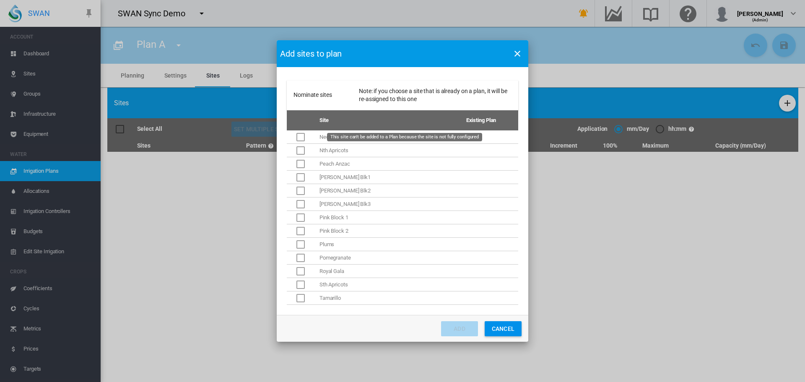
click at [305, 139] on div "This site can't be added to a Plan because the site is not fully configured" at bounding box center [301, 137] width 8 height 8
click at [303, 138] on div "This site can't be added to a Plan because the site is not fully configured" at bounding box center [301, 137] width 8 height 8
click at [305, 139] on div "This site can't be added to a Plan because the site is not fully configured" at bounding box center [301, 137] width 8 height 8
click at [500, 332] on button "Cancel" at bounding box center [503, 328] width 37 height 15
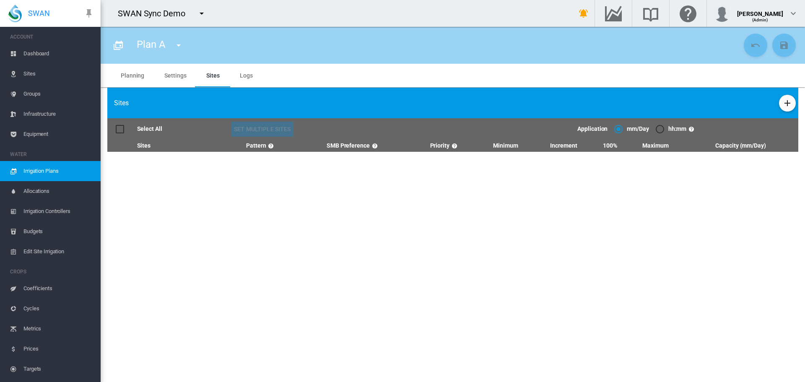
click at [30, 78] on span "Sites" at bounding box center [58, 74] width 70 height 20
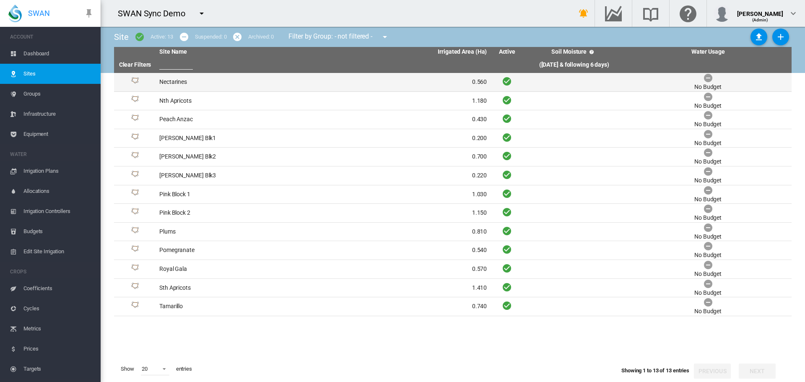
click at [165, 79] on td "Nectarines" at bounding box center [239, 82] width 167 height 18
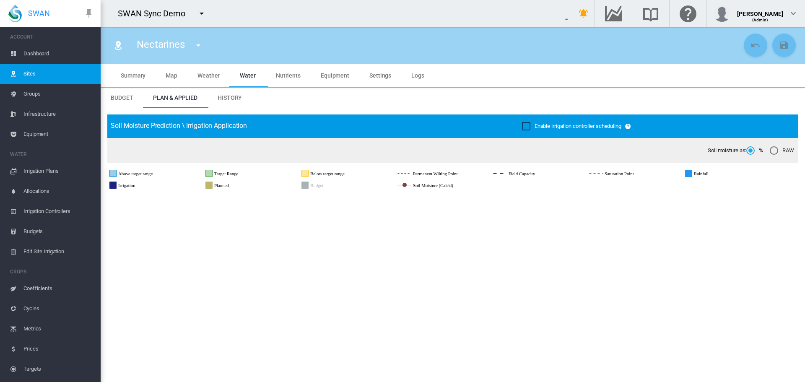
click at [378, 78] on span "Settings" at bounding box center [381, 75] width 22 height 7
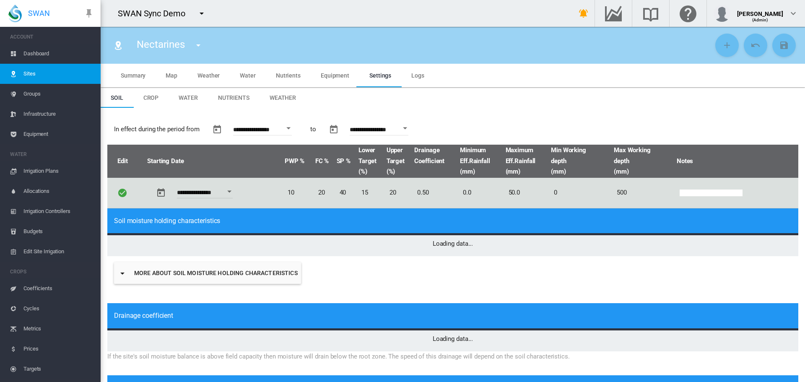
type input "*"
type input "**"
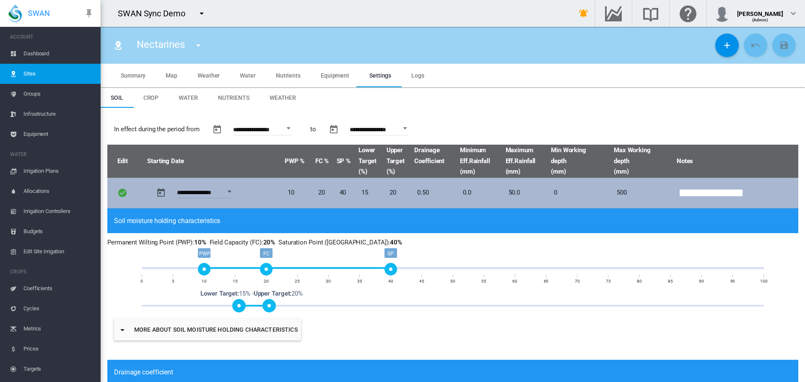
click at [237, 187] on button "Open calendar" at bounding box center [229, 191] width 15 height 15
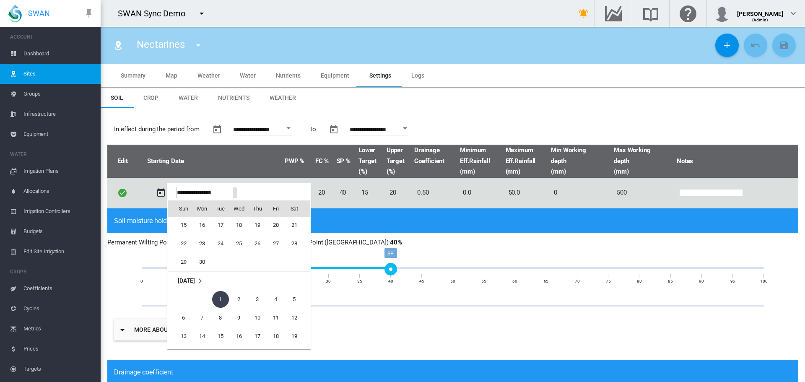
scroll to position [20609, 0]
click at [198, 278] on span "30" at bounding box center [202, 278] width 17 height 17
type input "**********"
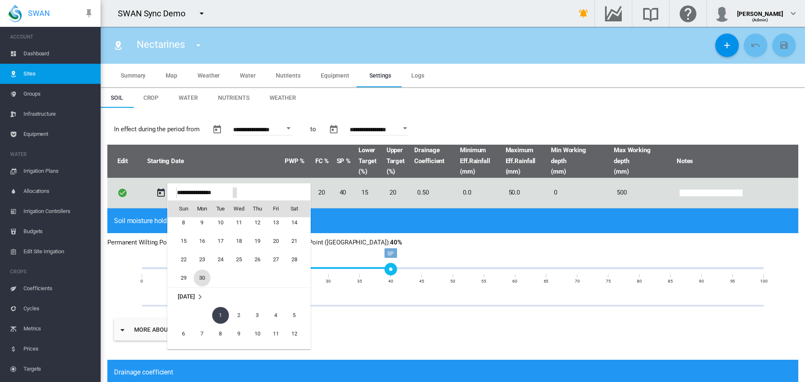
type input "**********"
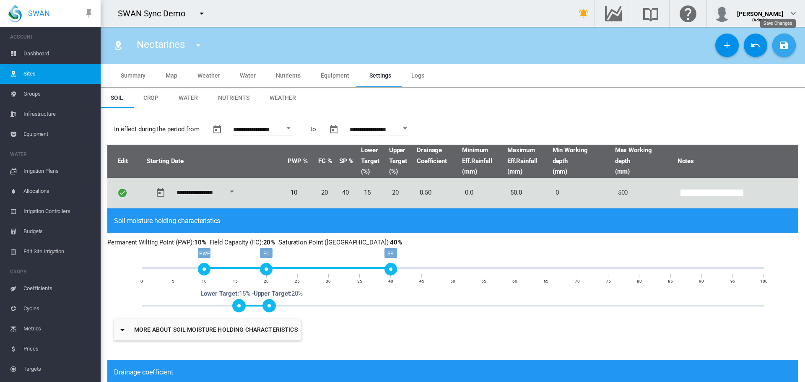
click at [779, 44] on md-icon "icon-content-save" at bounding box center [784, 45] width 10 height 10
click at [47, 171] on span "Irrigation Plans" at bounding box center [58, 171] width 70 height 20
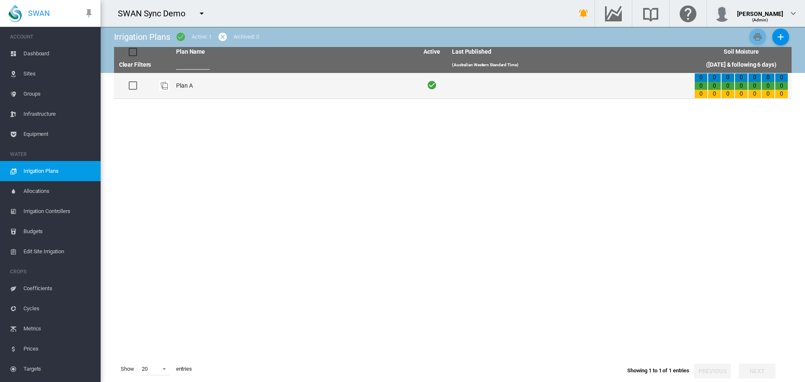
click at [183, 81] on td "Plan A" at bounding box center [294, 86] width 242 height 26
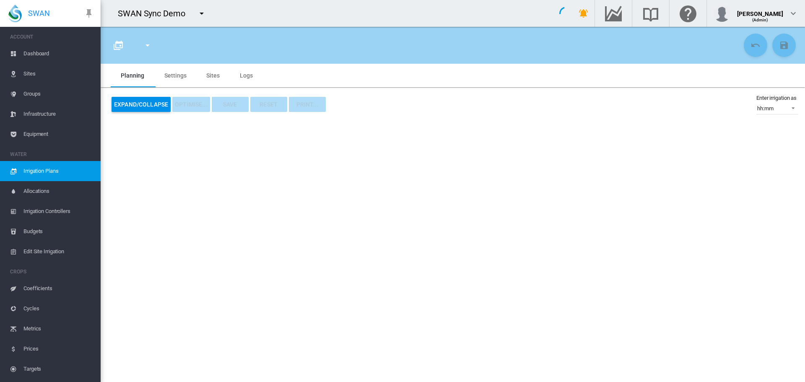
type input "******"
type input "*"
type input "*****"
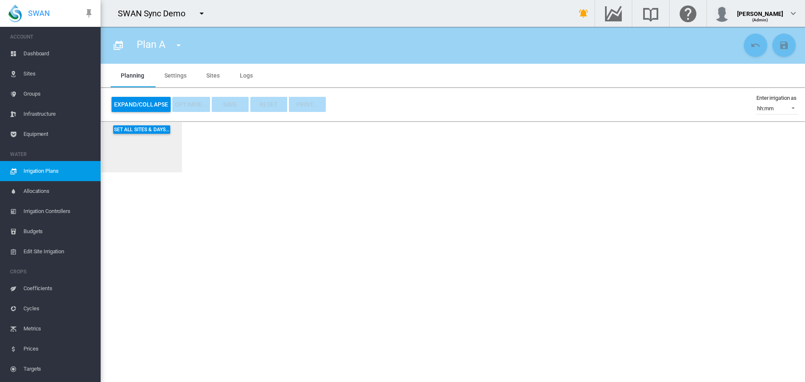
click at [208, 72] on md-tab-item "Sites" at bounding box center [213, 75] width 34 height 23
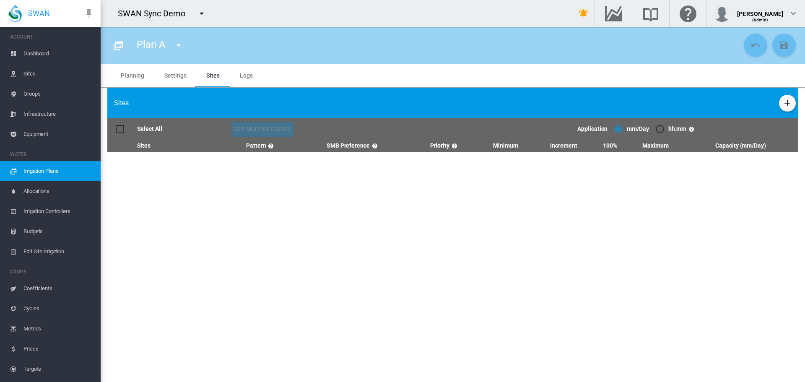
click at [783, 95] on div "Sites" at bounding box center [452, 103] width 691 height 31
click at [791, 100] on md-icon "icon-plus" at bounding box center [788, 103] width 10 height 10
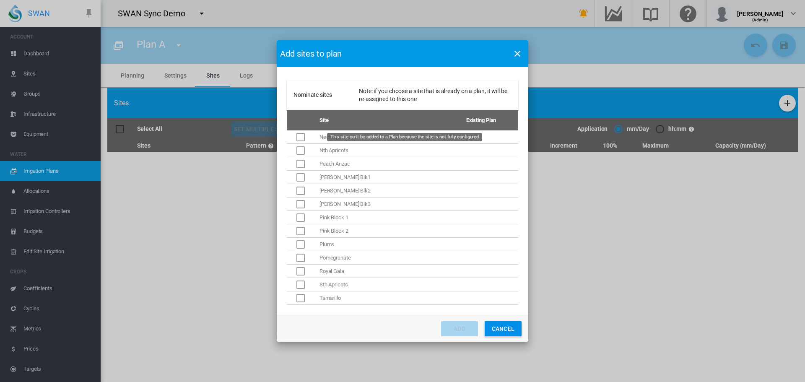
click at [305, 137] on div "This site can't be added to a Plan because the site is not fully configured" at bounding box center [301, 137] width 8 height 8
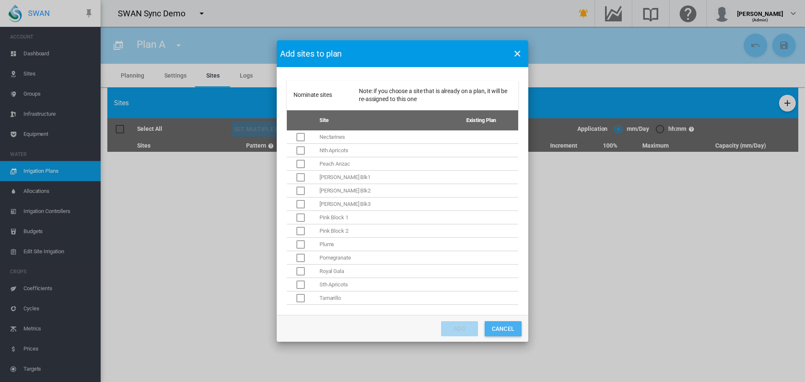
click at [492, 333] on button "Cancel" at bounding box center [503, 328] width 37 height 15
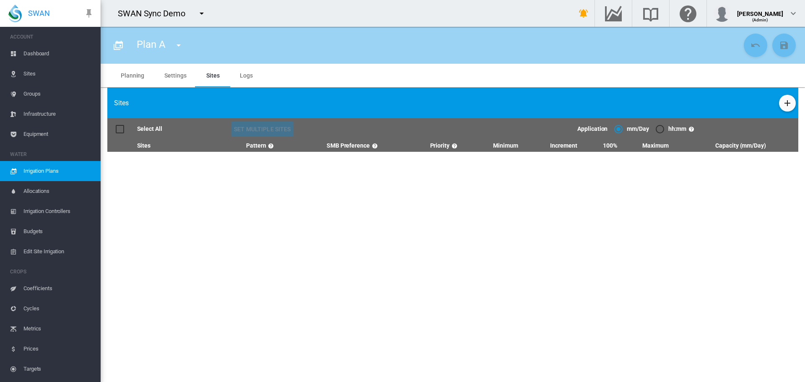
click at [23, 72] on link "Sites" at bounding box center [50, 74] width 101 height 20
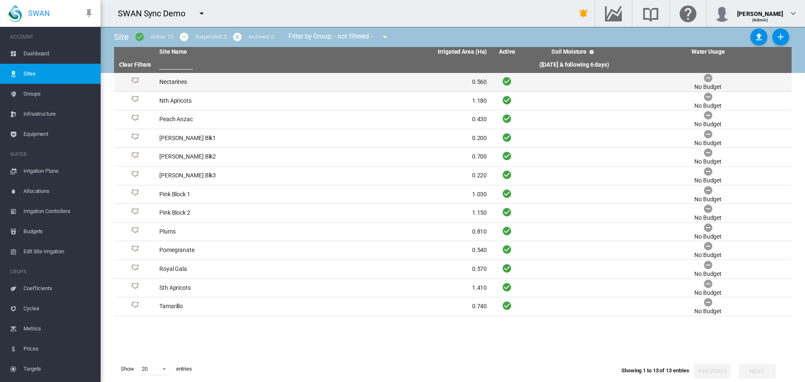
click at [167, 85] on td "Nectarines" at bounding box center [239, 82] width 167 height 18
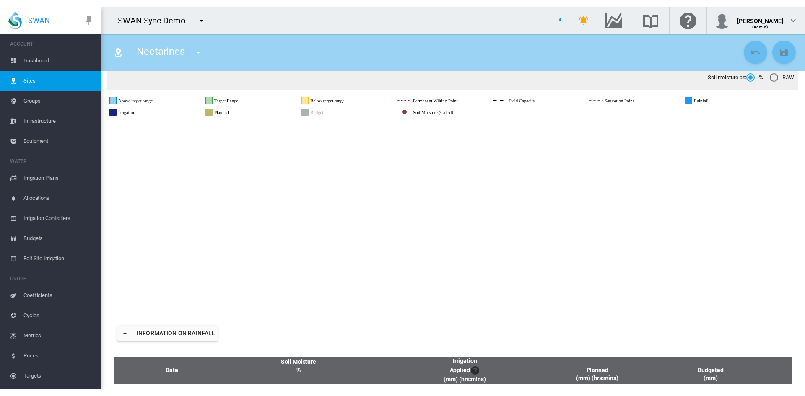
scroll to position [79, 0]
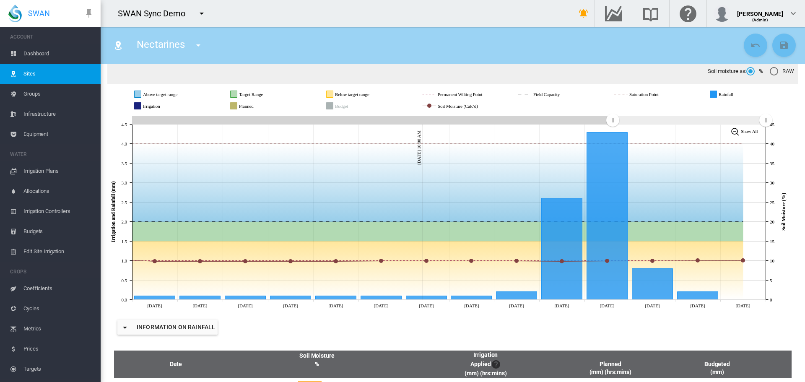
click at [336, 39] on div "Nectarines Nectarines Nth Apricots Peach Anzac [PERSON_NAME] Blk1" at bounding box center [424, 45] width 634 height 23
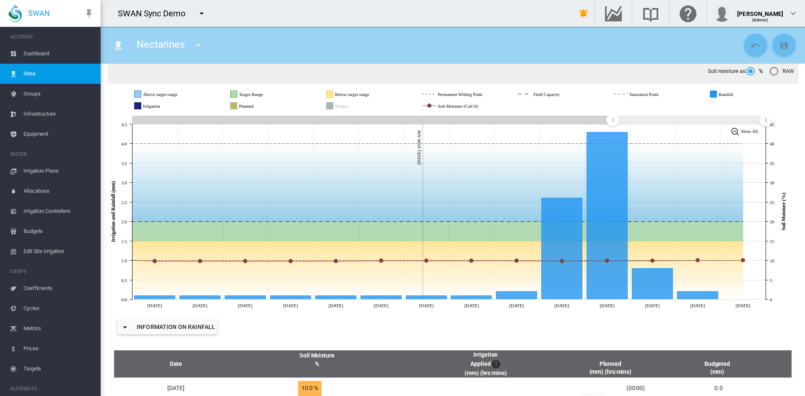
click at [31, 76] on span "Sites" at bounding box center [58, 74] width 70 height 20
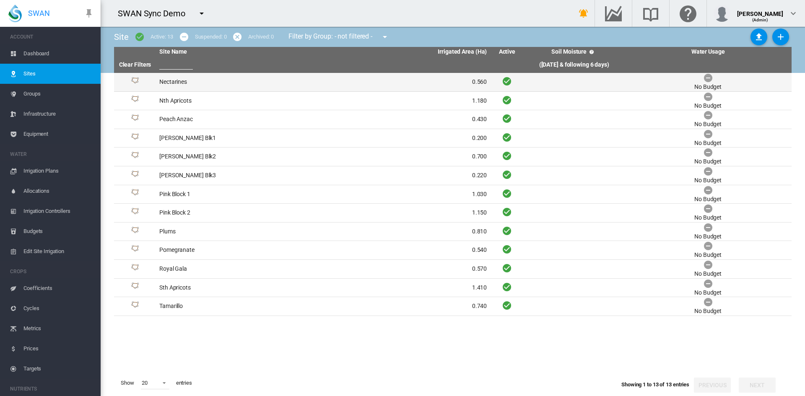
click at [167, 79] on td "Nectarines" at bounding box center [239, 82] width 167 height 18
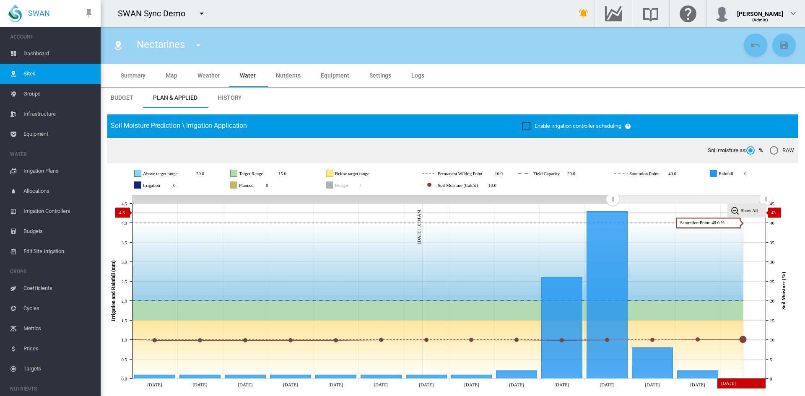
drag, startPoint x: 748, startPoint y: 213, endPoint x: 731, endPoint y: 206, distance: 19.0
click at [748, 213] on tspan "Show All" at bounding box center [749, 210] width 17 height 5
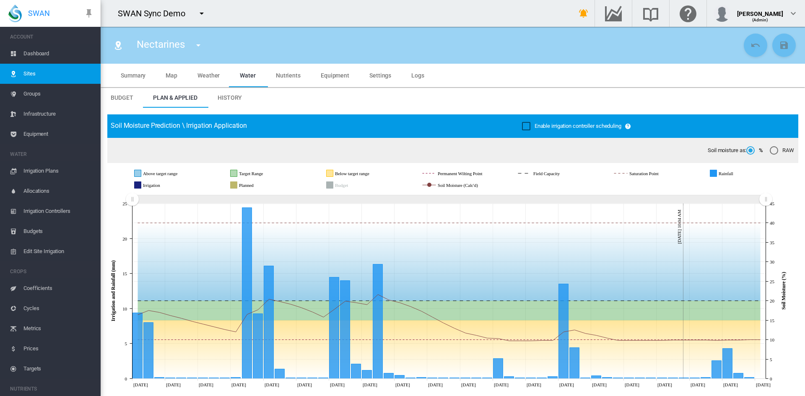
click at [378, 72] on span "Settings" at bounding box center [381, 75] width 22 height 7
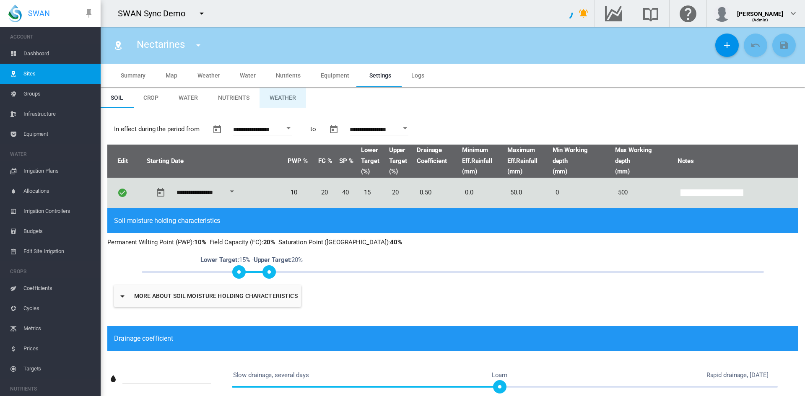
type input "*"
type input "**"
click at [279, 104] on md-tab-item "Weather" at bounding box center [283, 98] width 47 height 20
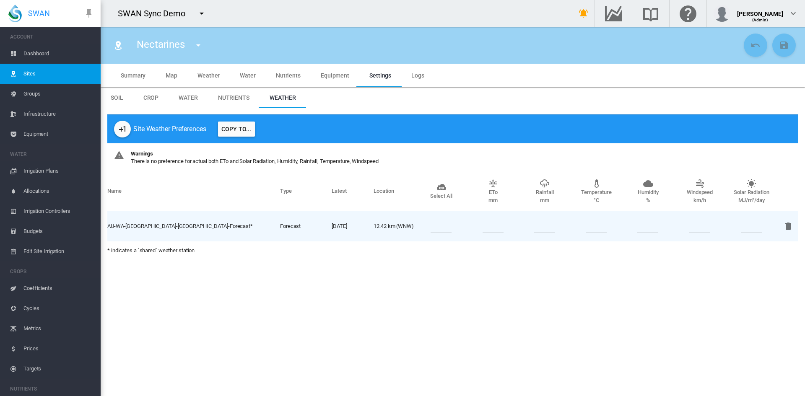
click at [170, 78] on span "Map" at bounding box center [172, 75] width 12 height 7
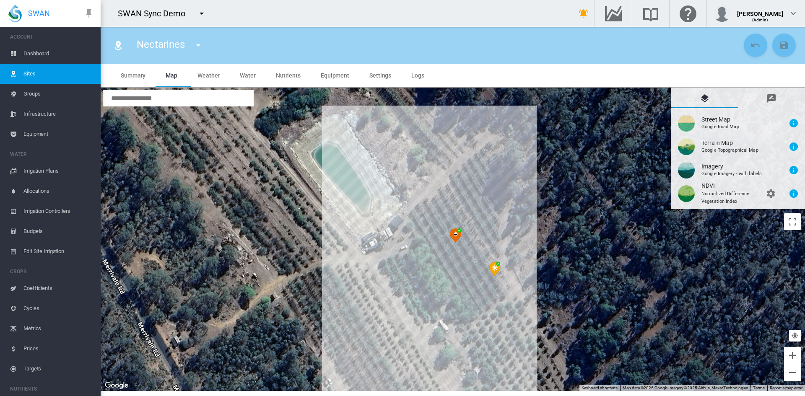
drag, startPoint x: 339, startPoint y: 70, endPoint x: 330, endPoint y: 66, distance: 10.1
click at [339, 70] on md-tab-item "Equipment" at bounding box center [335, 75] width 49 height 23
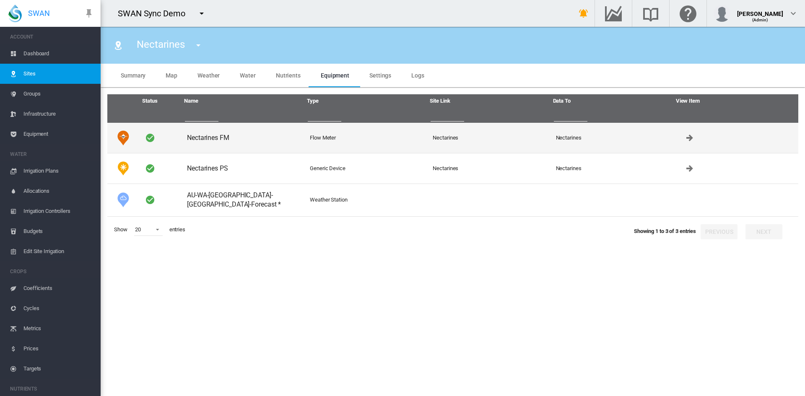
click at [199, 141] on td "Nectarines FM" at bounding box center [245, 138] width 123 height 30
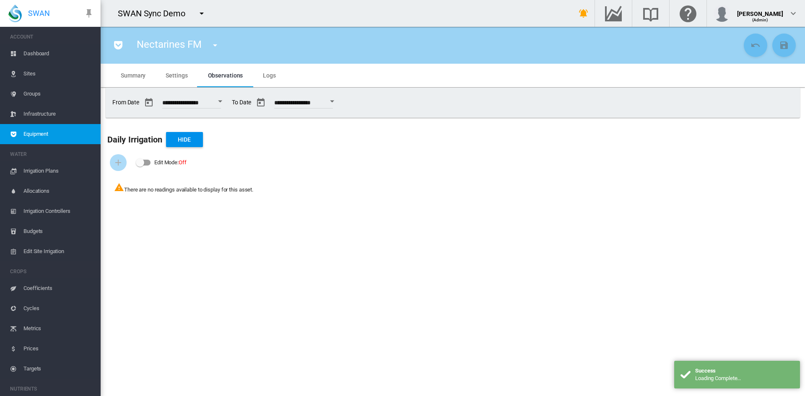
click at [46, 168] on span "Irrigation Plans" at bounding box center [58, 171] width 70 height 20
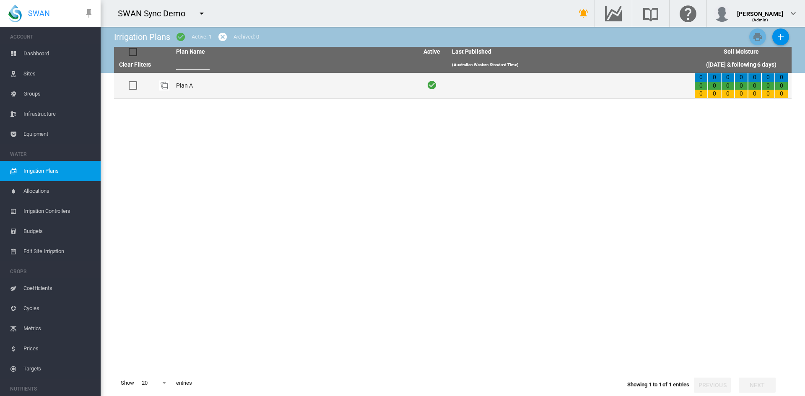
click at [188, 80] on td "Plan A" at bounding box center [294, 86] width 242 height 26
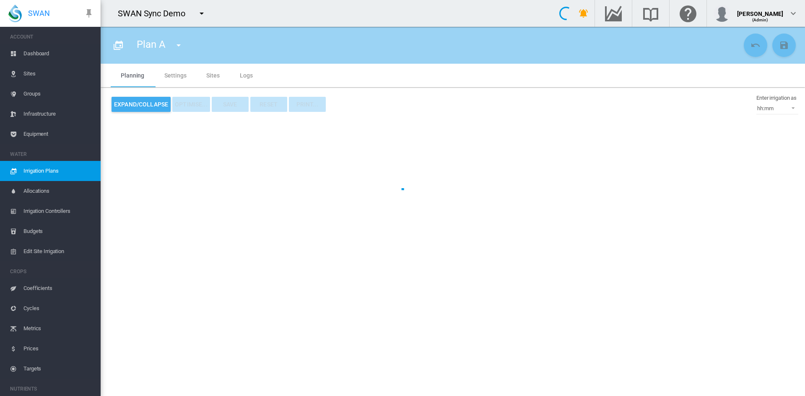
type input "******"
type input "*"
type input "*****"
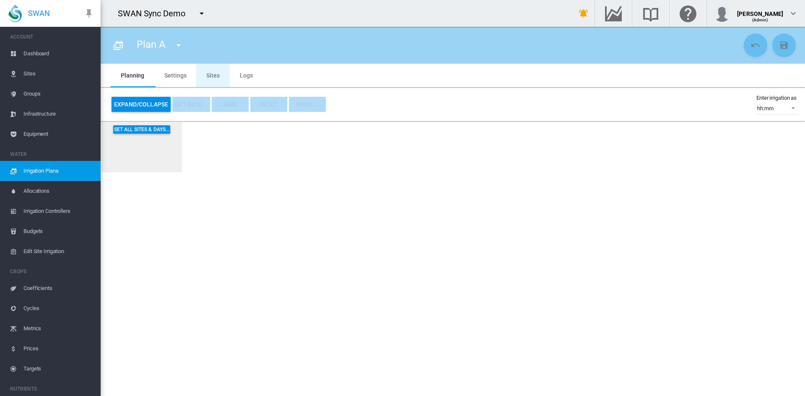
click at [213, 78] on md-tab-item "Sites" at bounding box center [213, 75] width 34 height 23
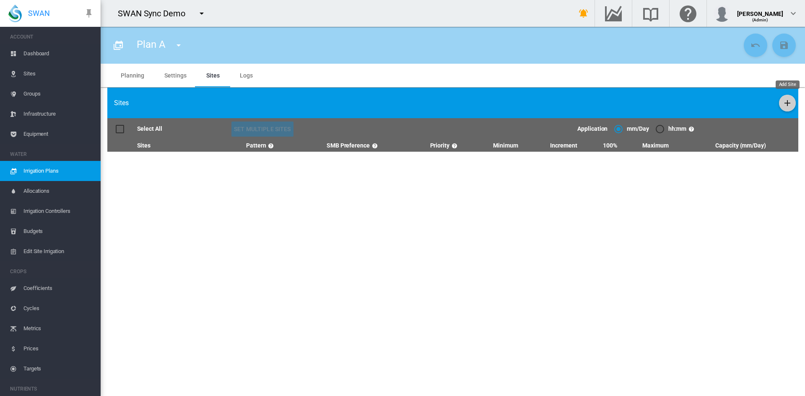
click at [786, 102] on md-icon "icon-plus" at bounding box center [788, 103] width 10 height 10
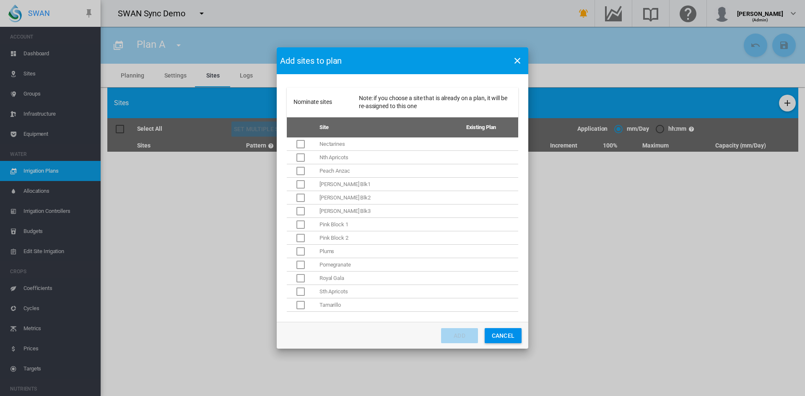
click at [506, 338] on button "Cancel" at bounding box center [503, 335] width 37 height 15
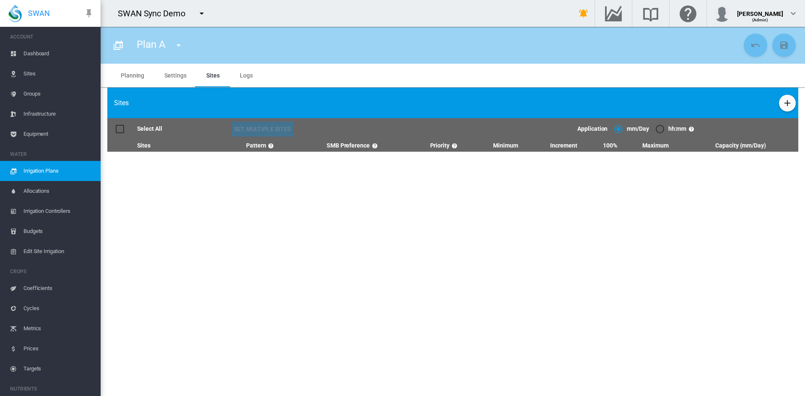
drag, startPoint x: 44, startPoint y: 57, endPoint x: 54, endPoint y: 50, distance: 12.2
click at [43, 55] on span "Dashboard" at bounding box center [58, 54] width 70 height 20
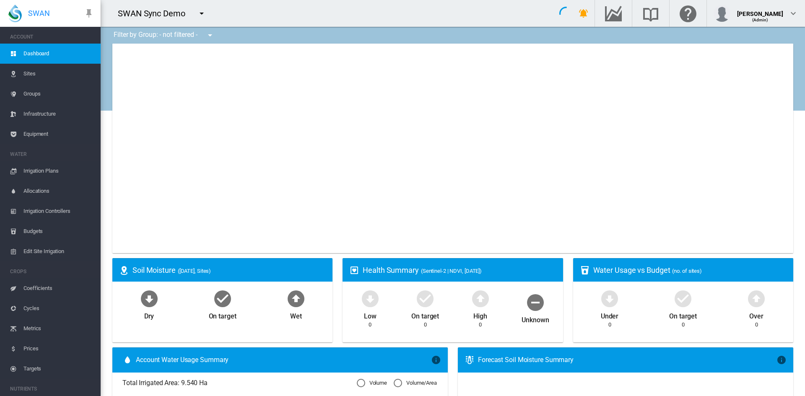
type input "**********"
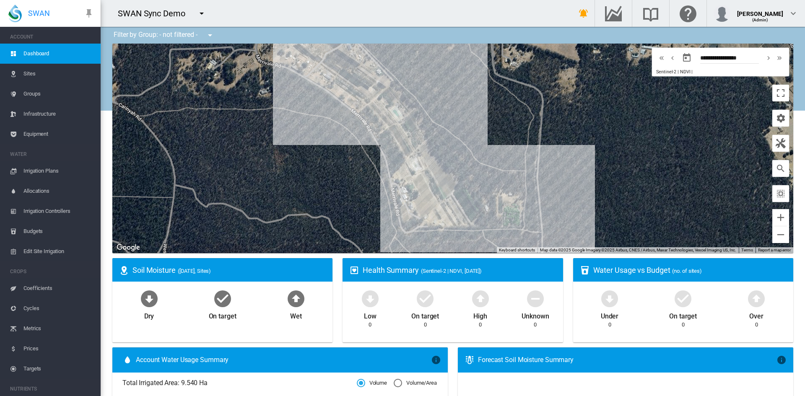
drag, startPoint x: 312, startPoint y: 154, endPoint x: 316, endPoint y: 153, distance: 4.5
click at [315, 169] on div at bounding box center [452, 149] width 681 height 210
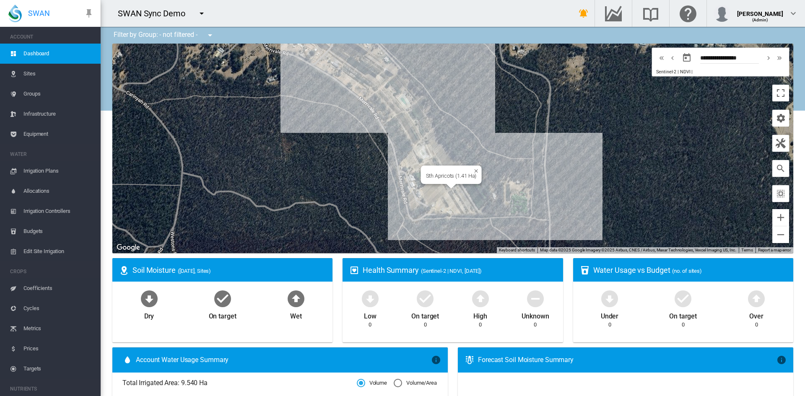
click at [453, 197] on div "Sth Apricots (1.41 Ha)" at bounding box center [452, 149] width 681 height 210
click at [457, 196] on div at bounding box center [452, 149] width 681 height 210
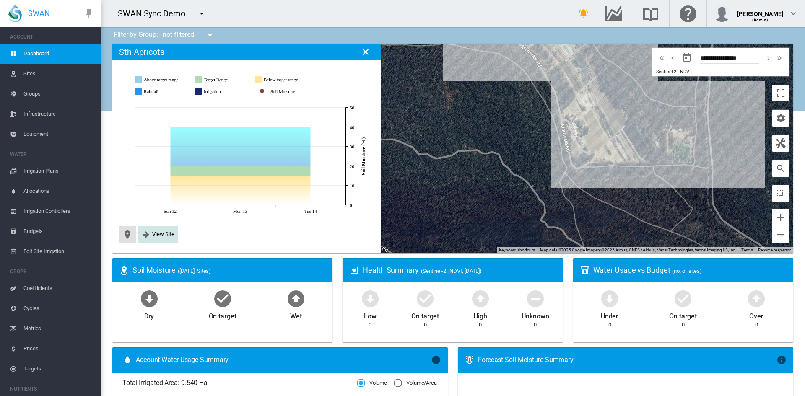
click at [149, 237] on md-icon "icon-arrow-right-bold" at bounding box center [146, 235] width 10 height 10
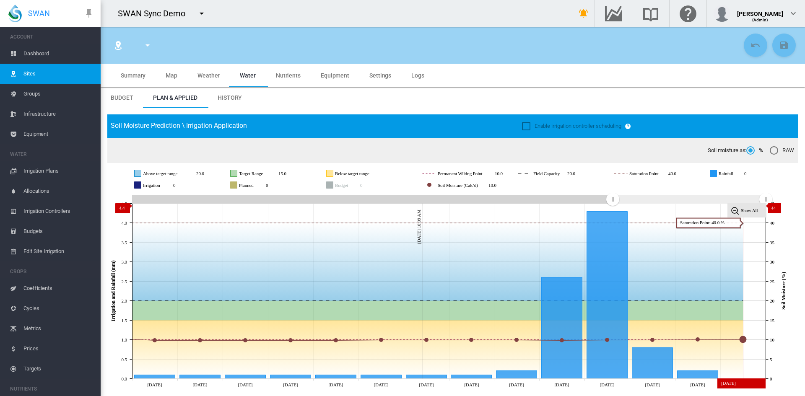
click at [752, 206] on rect at bounding box center [747, 211] width 39 height 14
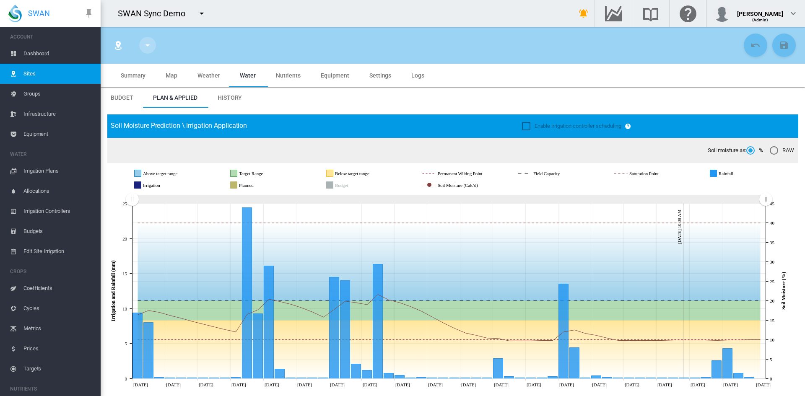
click at [142, 47] on button "button" at bounding box center [147, 45] width 17 height 17
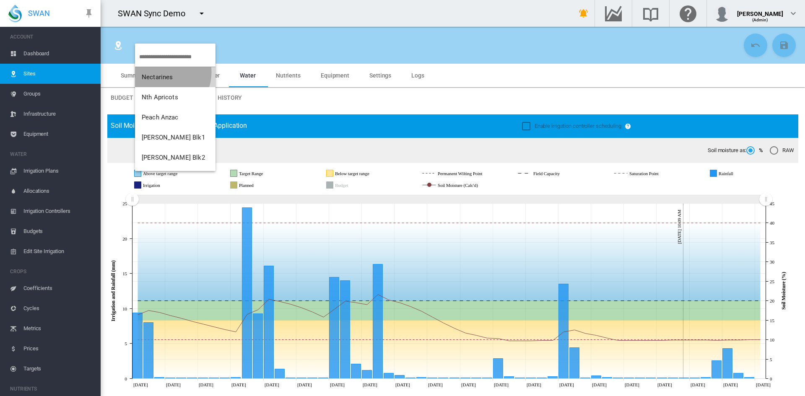
click at [161, 72] on button "Nectarines" at bounding box center [175, 77] width 81 height 20
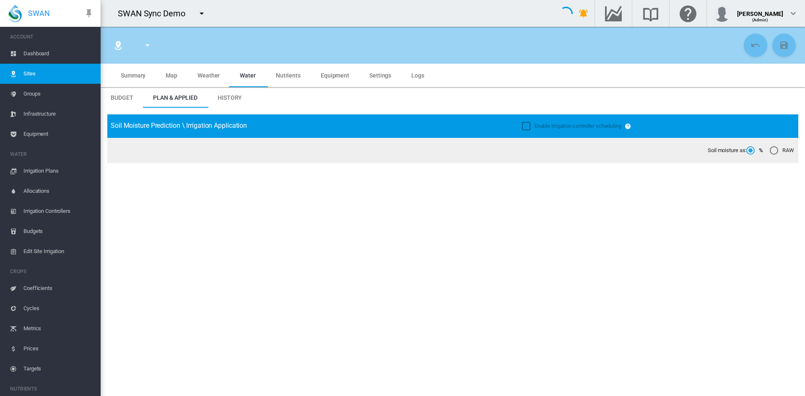
type input "****"
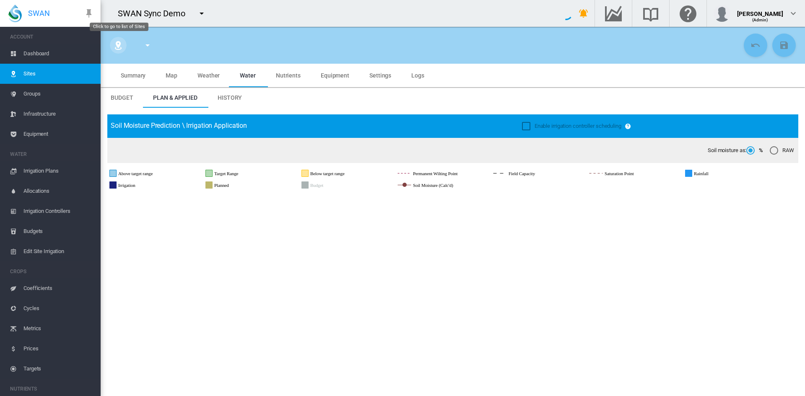
click at [112, 47] on button "Click to go to list of Sites" at bounding box center [118, 45] width 17 height 17
